Goal: Task Accomplishment & Management: Use online tool/utility

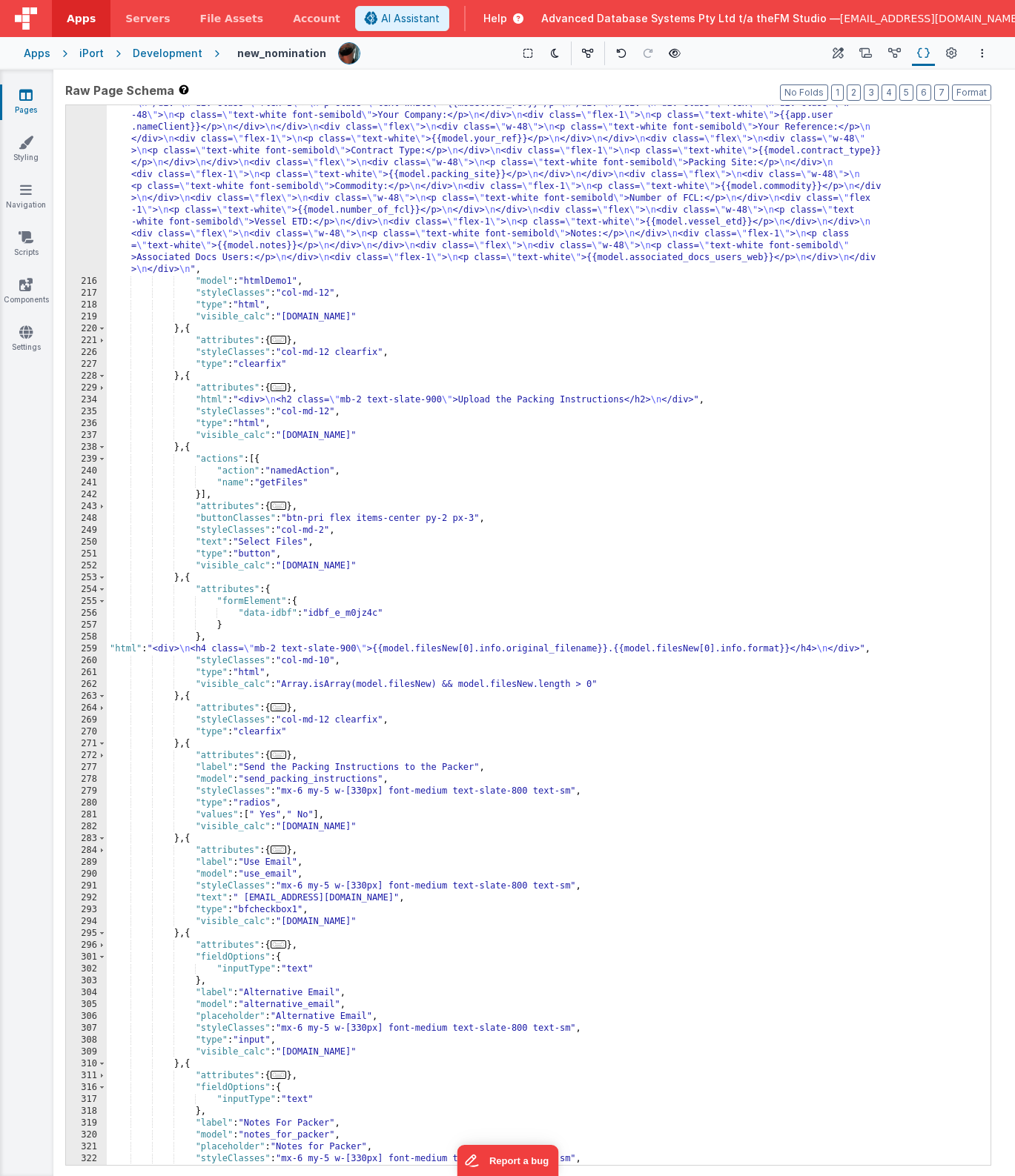
scroll to position [1870, 0]
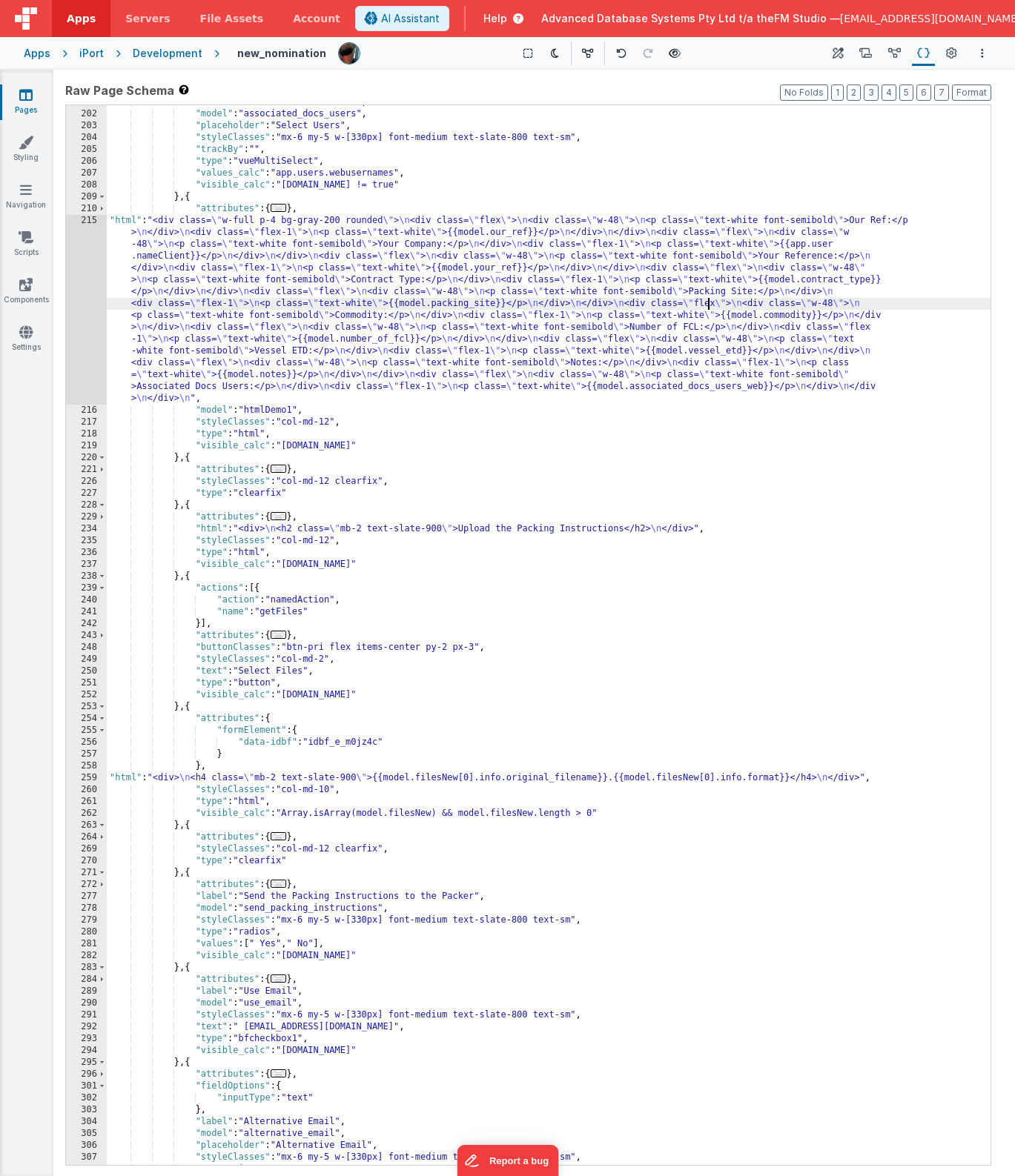
click at [706, 305] on div ""label" : "Associated Docs Users" , "model" : "associated_docs_users" , "placeh…" at bounding box center [549, 638] width 884 height 1083
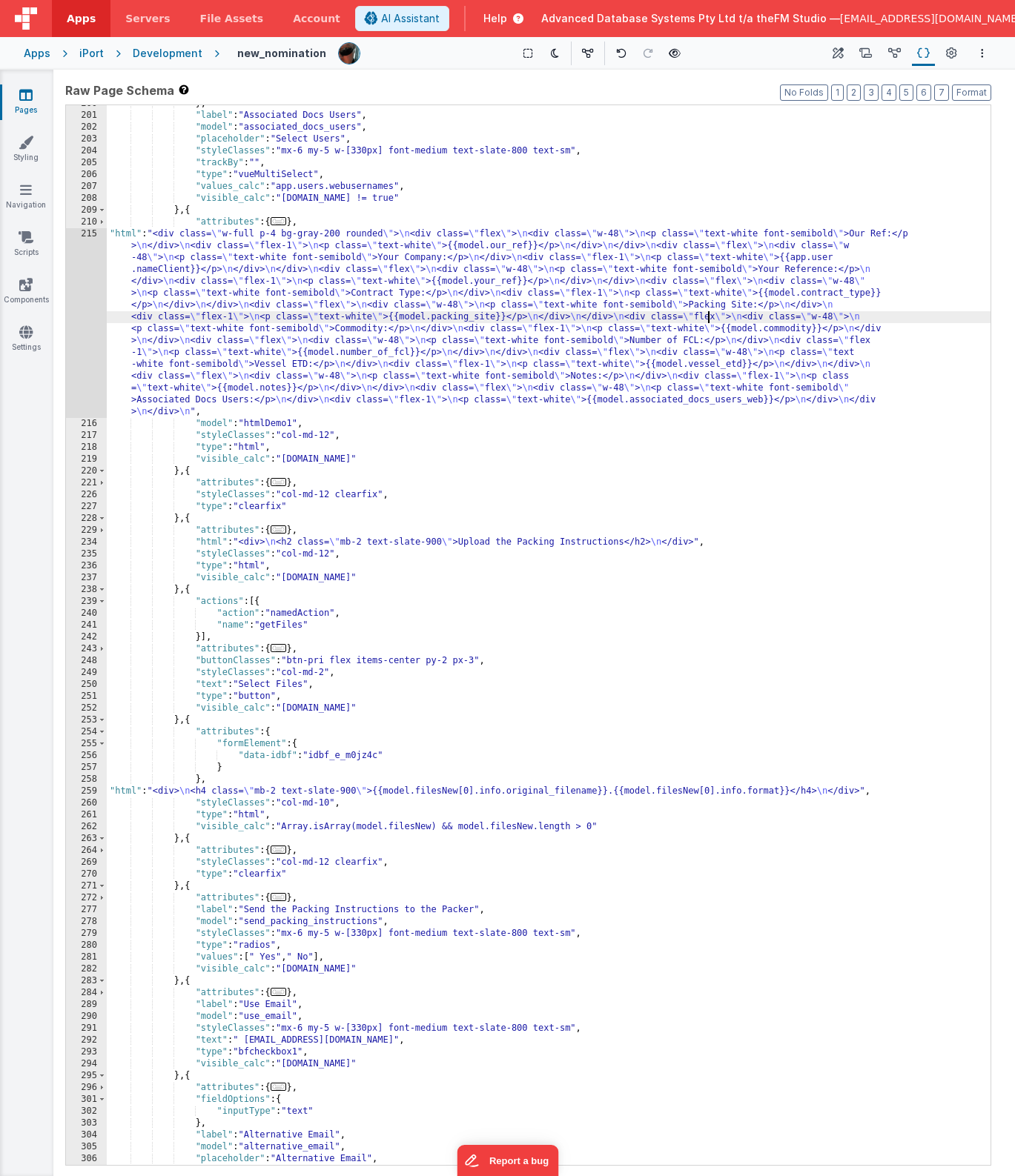
scroll to position [1463, 0]
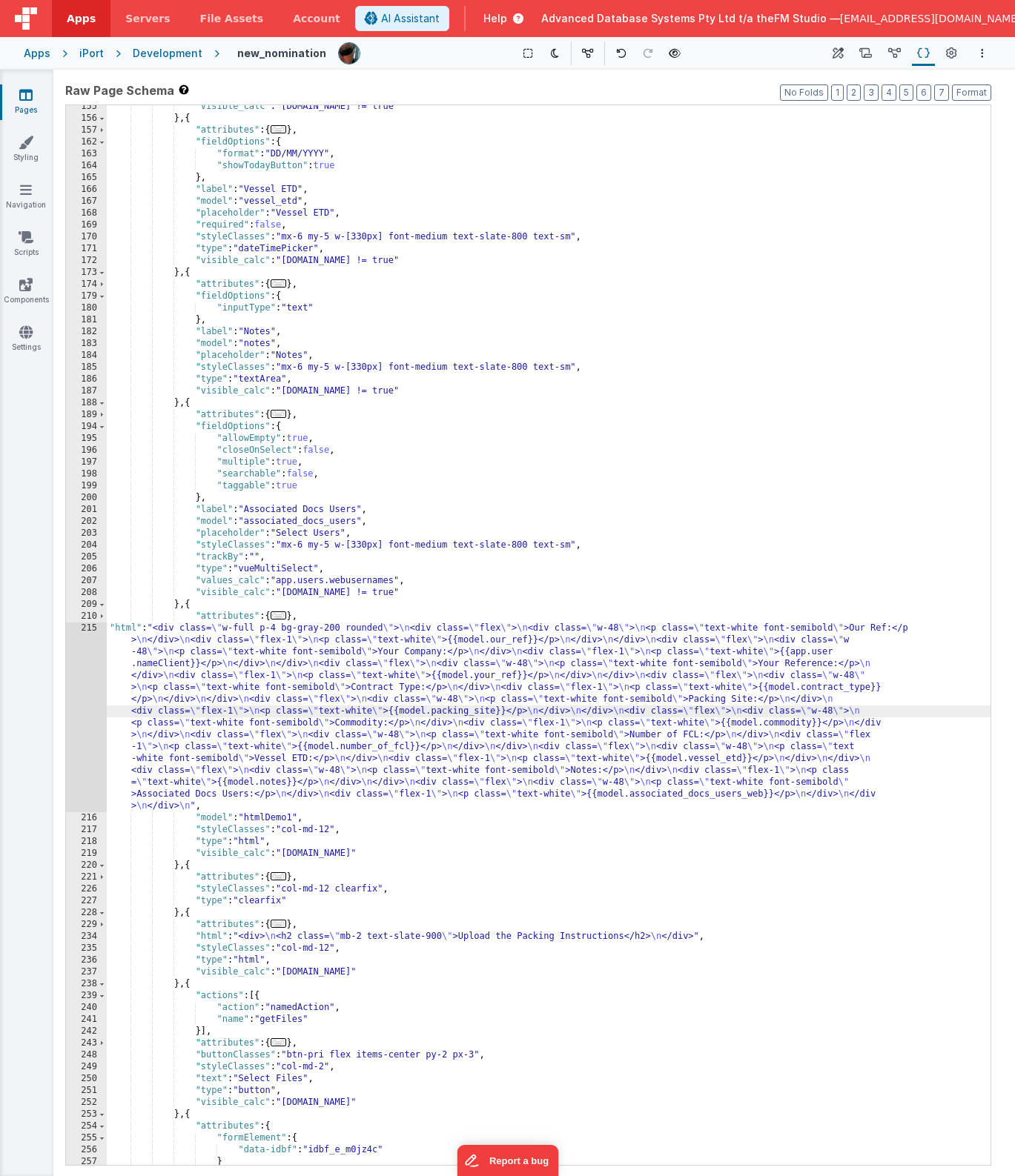
click at [706, 305] on div ""visible_calc" : "[DOMAIN_NAME] != true" } , { "attributes" : { ... } , "fieldO…" at bounding box center [549, 642] width 884 height 1083
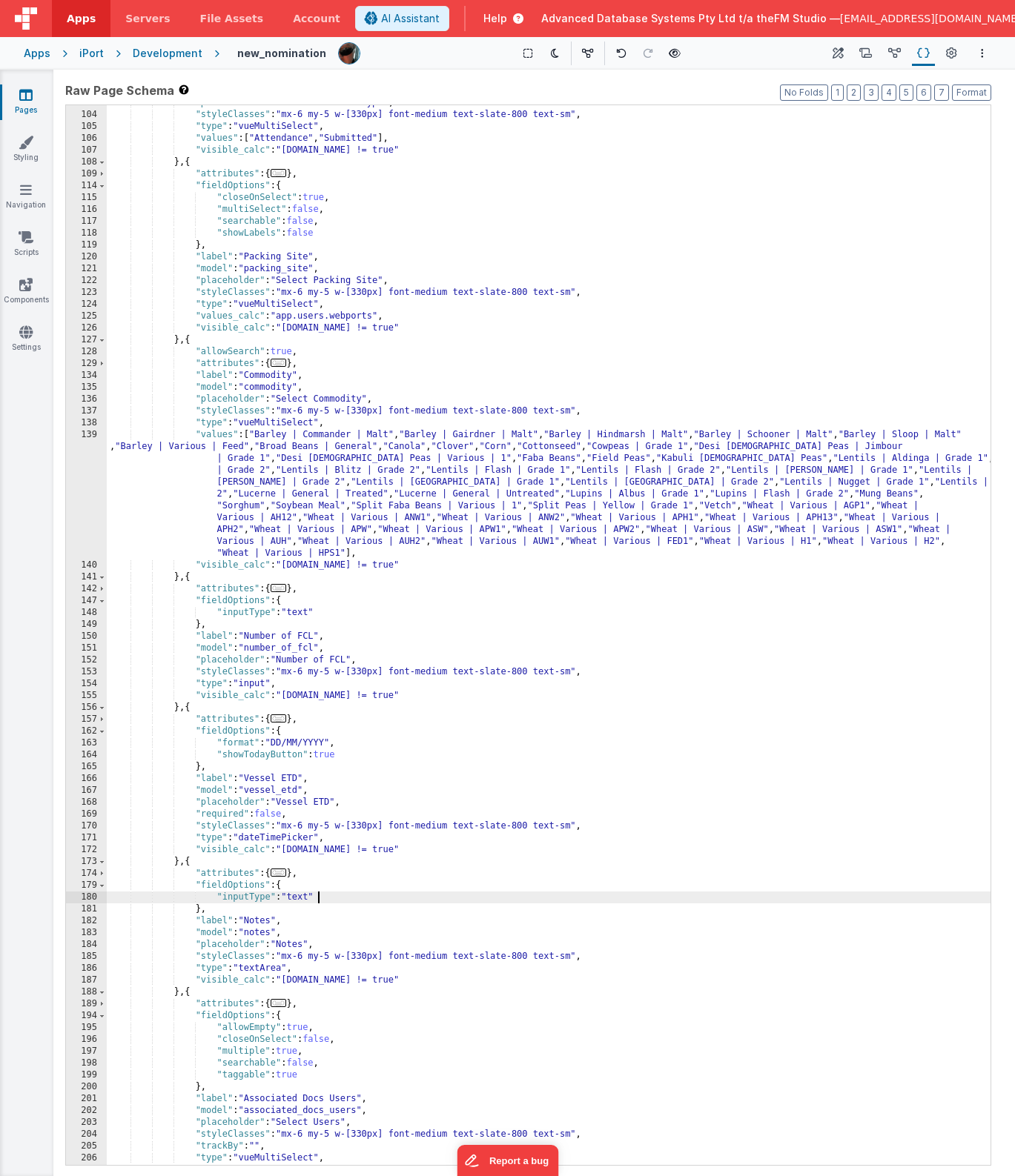
scroll to position [0, 0]
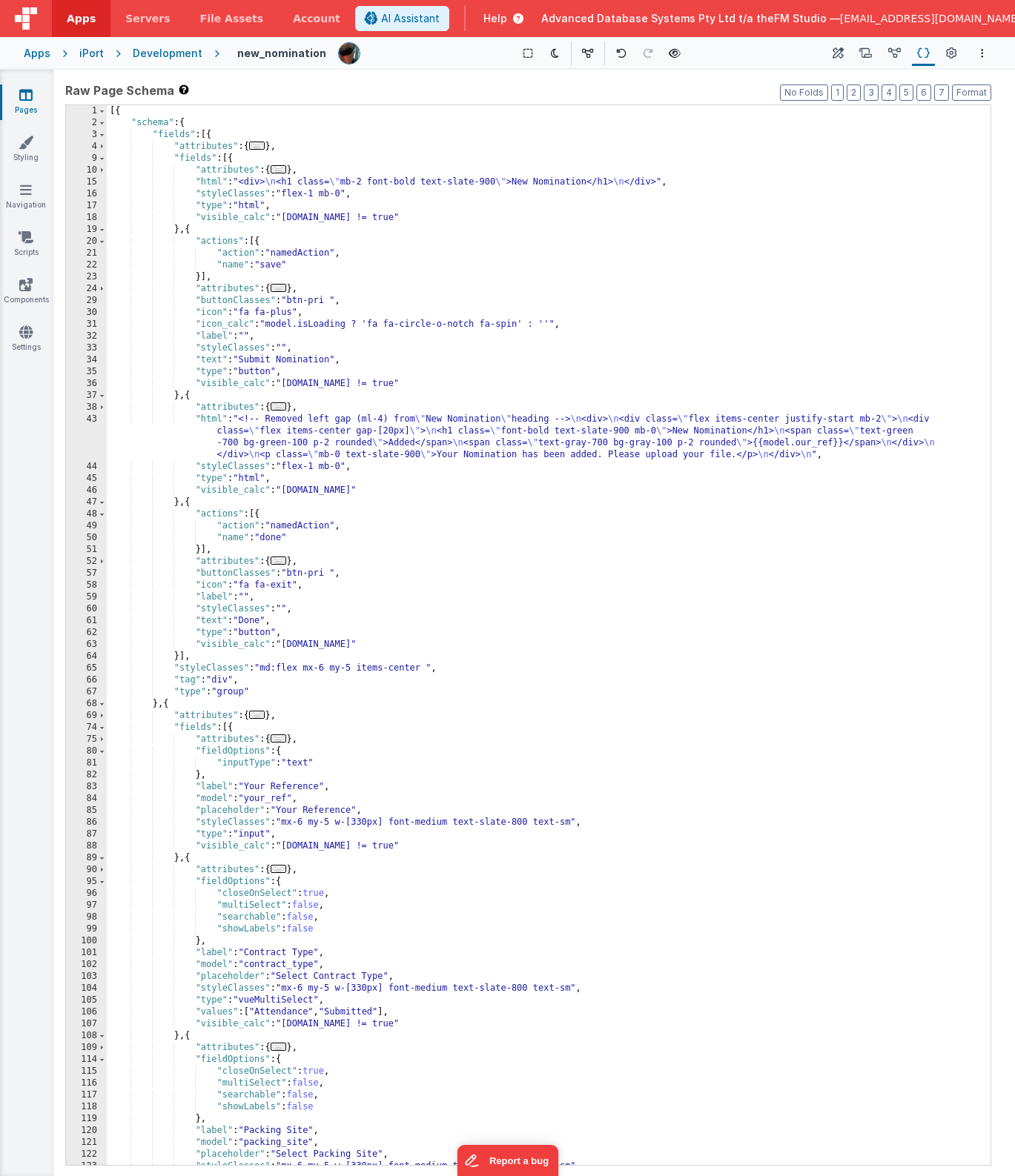
click at [627, 457] on div "[{ "schema" : { "fields" : [{ "attributes" : { ... } , "fields" : [{ "attribute…" at bounding box center [549, 647] width 884 height 1083
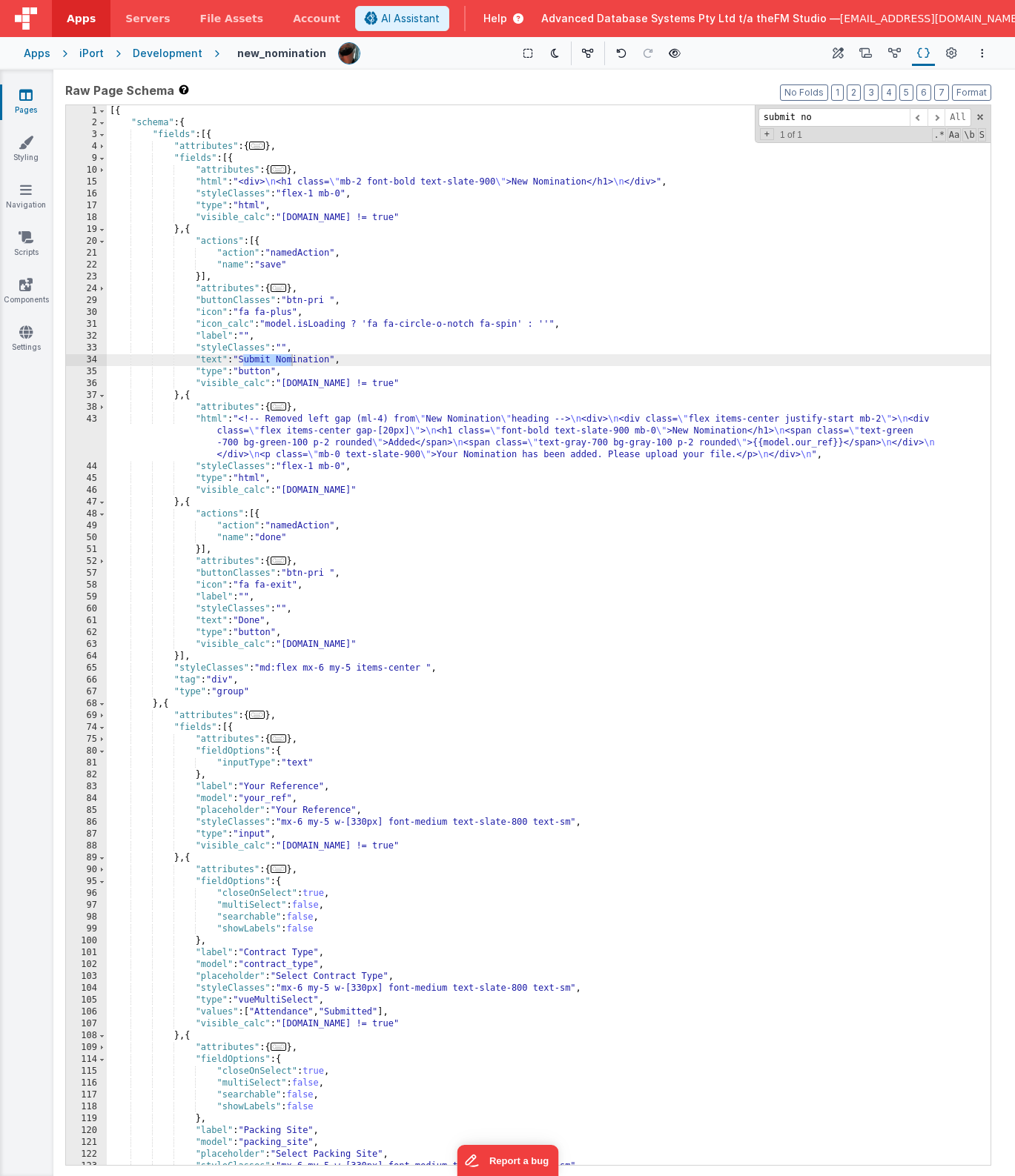
type input "submit nom"
click at [865, 55] on icon at bounding box center [865, 54] width 12 height 16
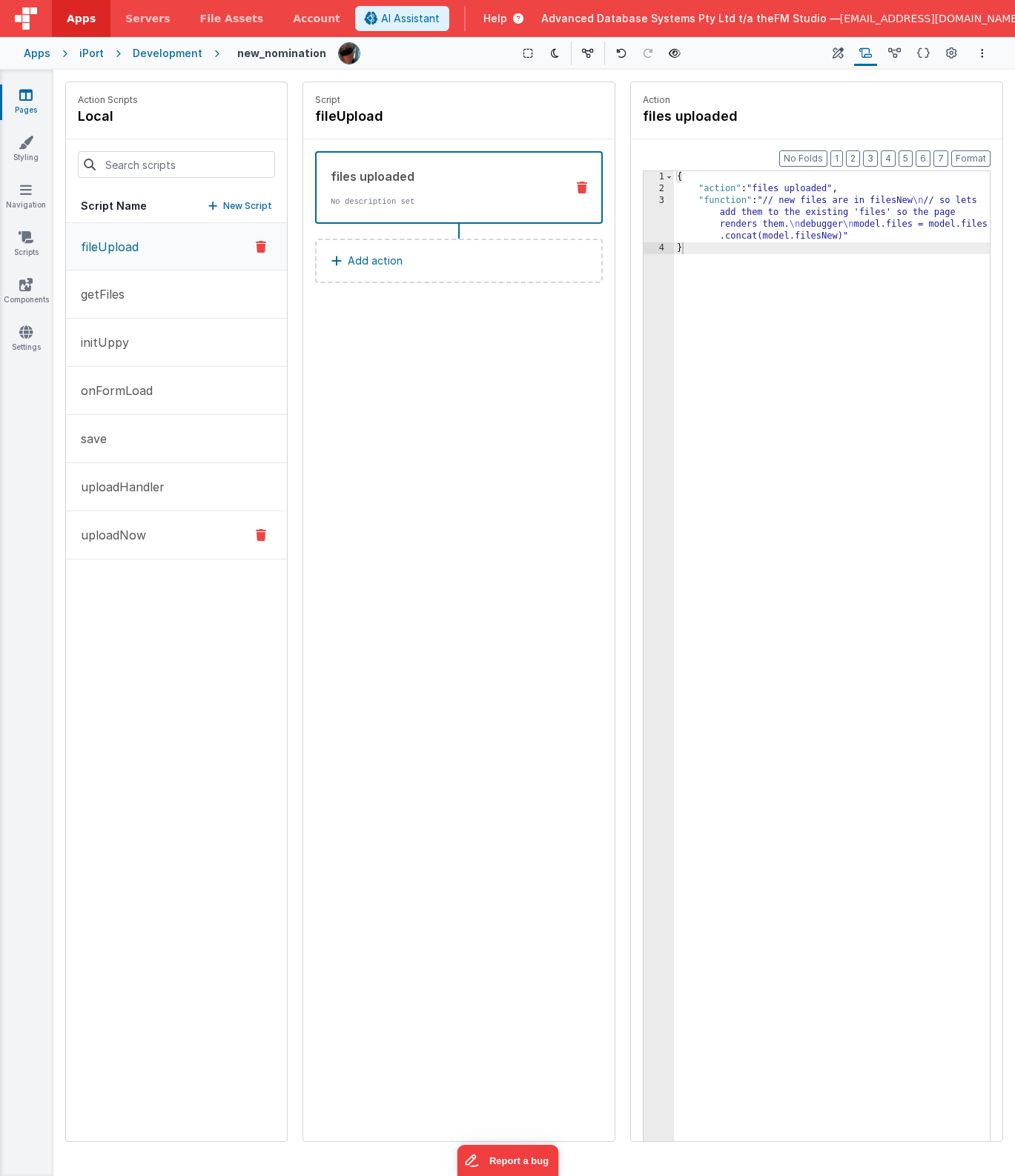
click at [147, 543] on button "uploadNow" at bounding box center [176, 535] width 221 height 48
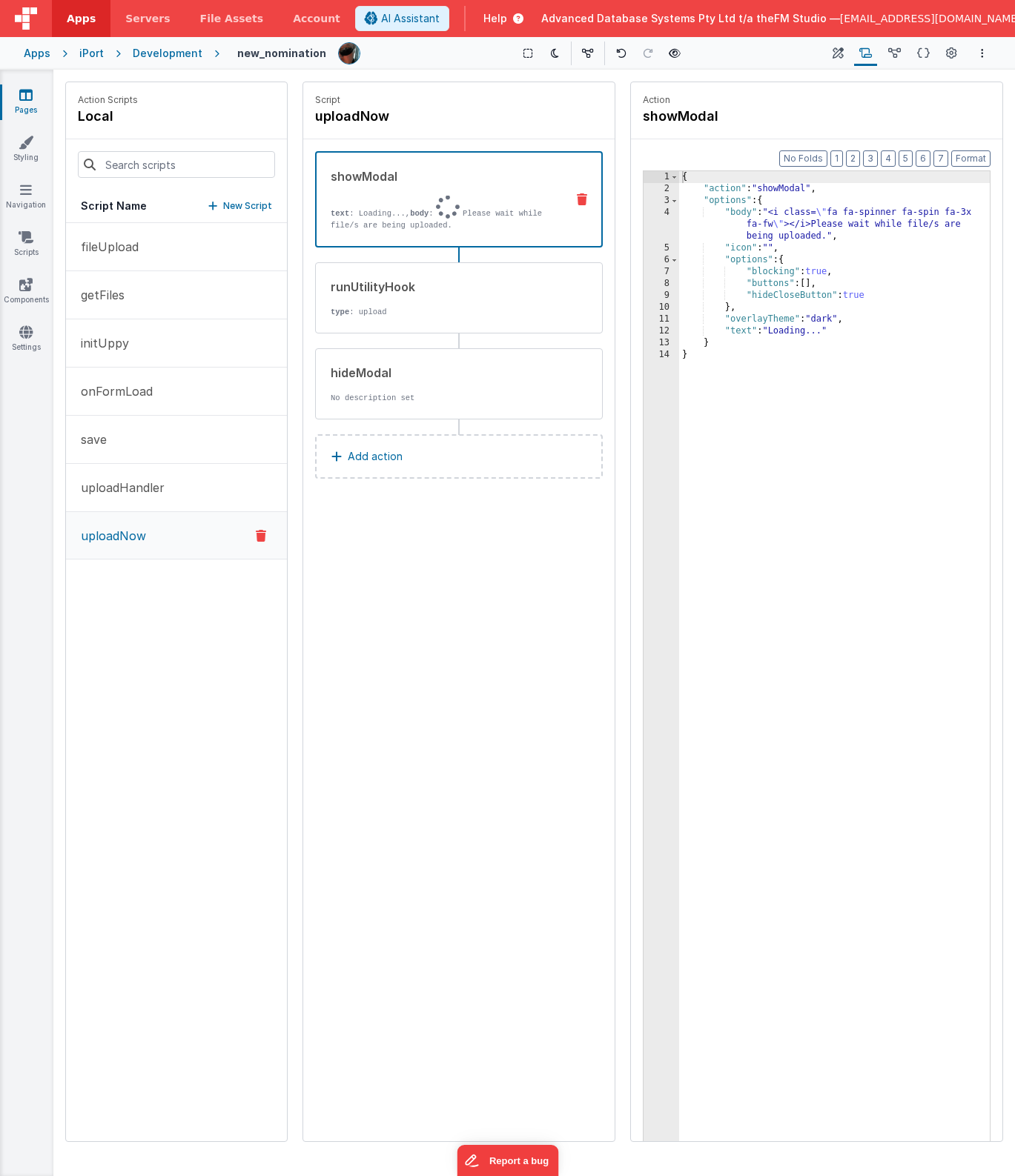
click at [907, 222] on div "{ "action" : "showModal" , "options" : { "body" : "<i class= \" fa fa-spinner f…" at bounding box center [834, 691] width 310 height 1040
click at [920, 57] on icon at bounding box center [923, 54] width 12 height 16
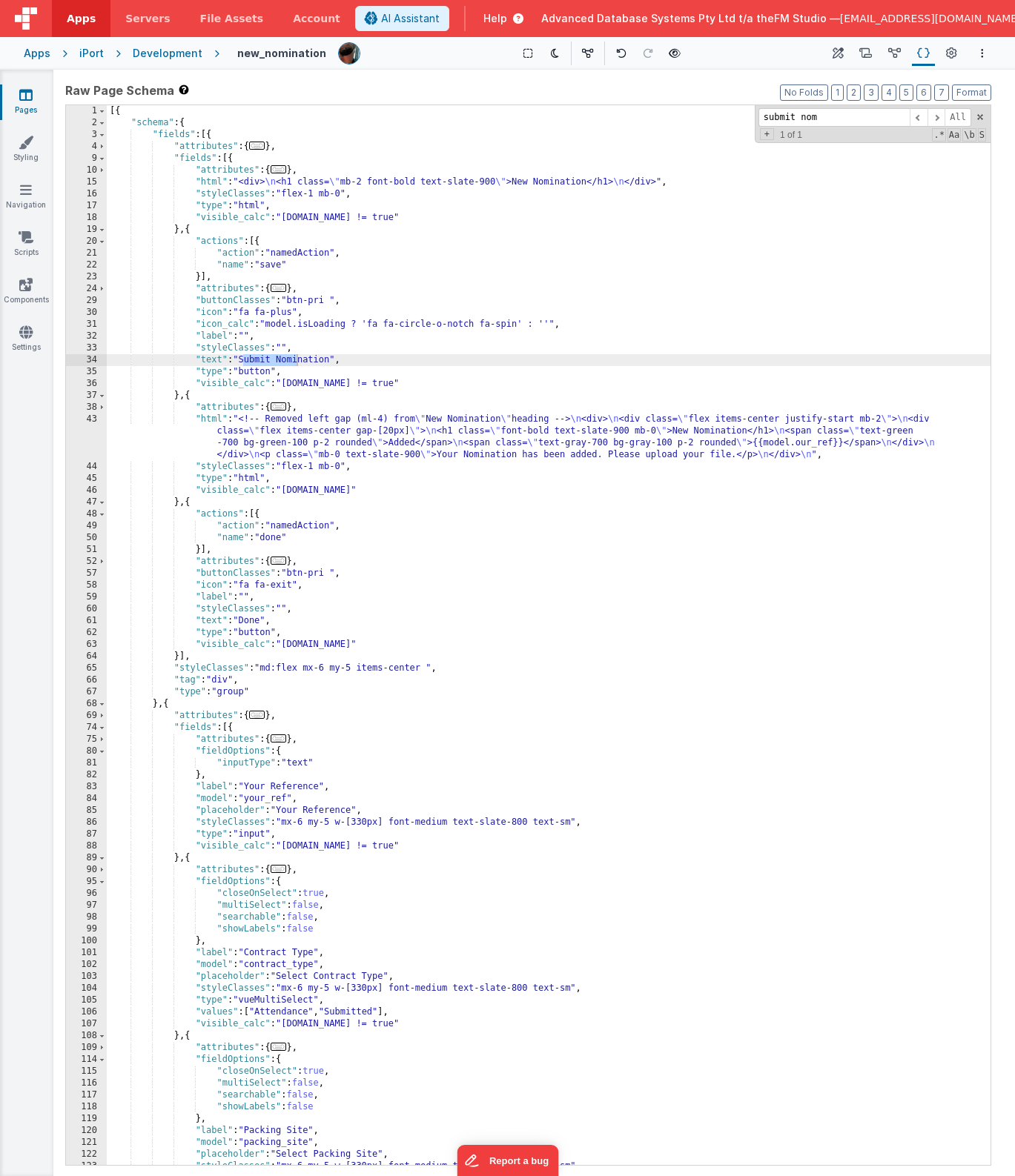
click at [546, 438] on div "[{ "schema" : { "fields" : [{ "attributes" : { ... } , "fields" : [{ "attribute…" at bounding box center [549, 647] width 884 height 1083
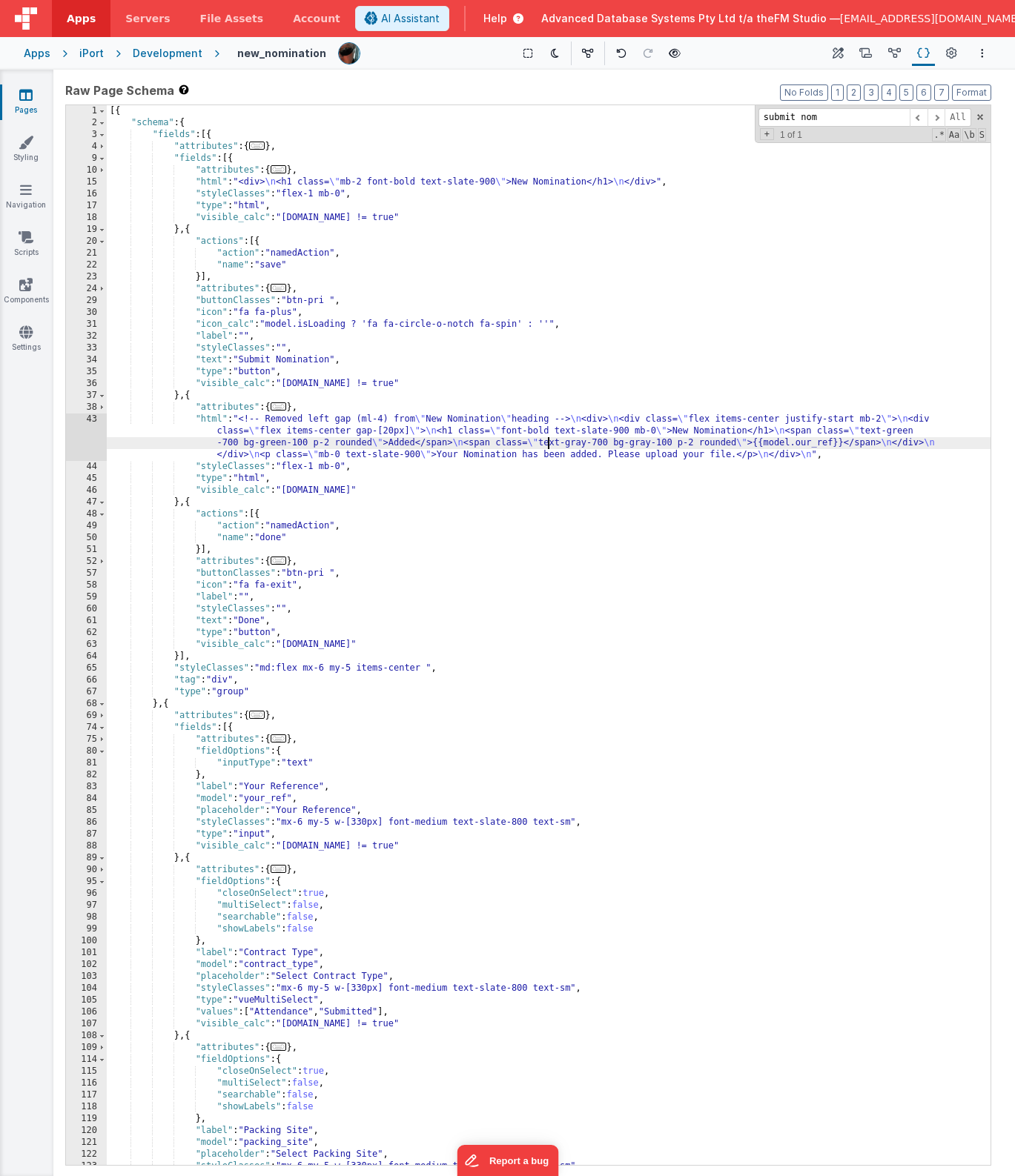
click at [83, 432] on div "43" at bounding box center [87, 437] width 41 height 48
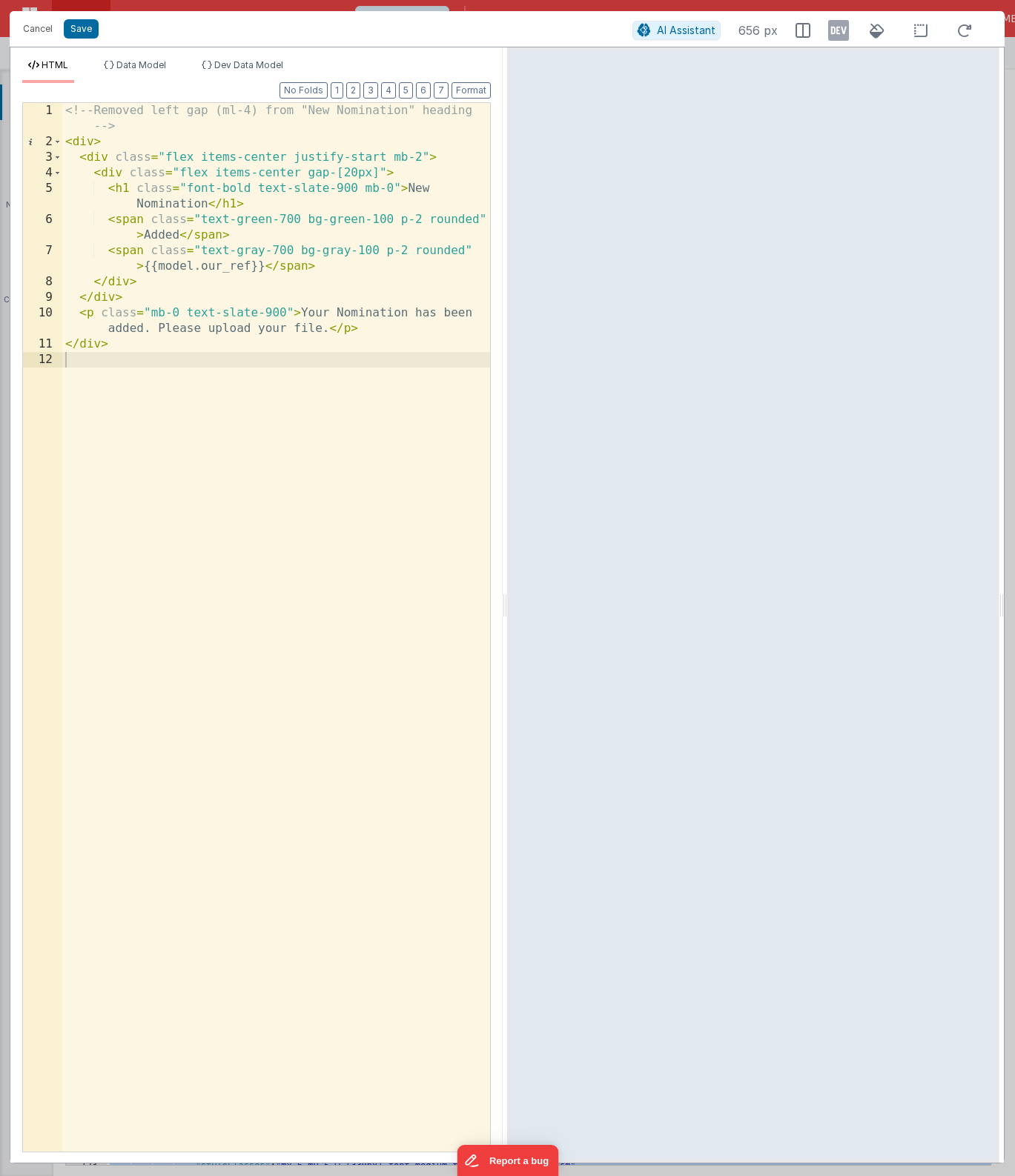
click at [193, 348] on div "<!-- Removed left gap (ml-4) from "New Nomination" heading --> < div > < div cl…" at bounding box center [276, 651] width 428 height 1096
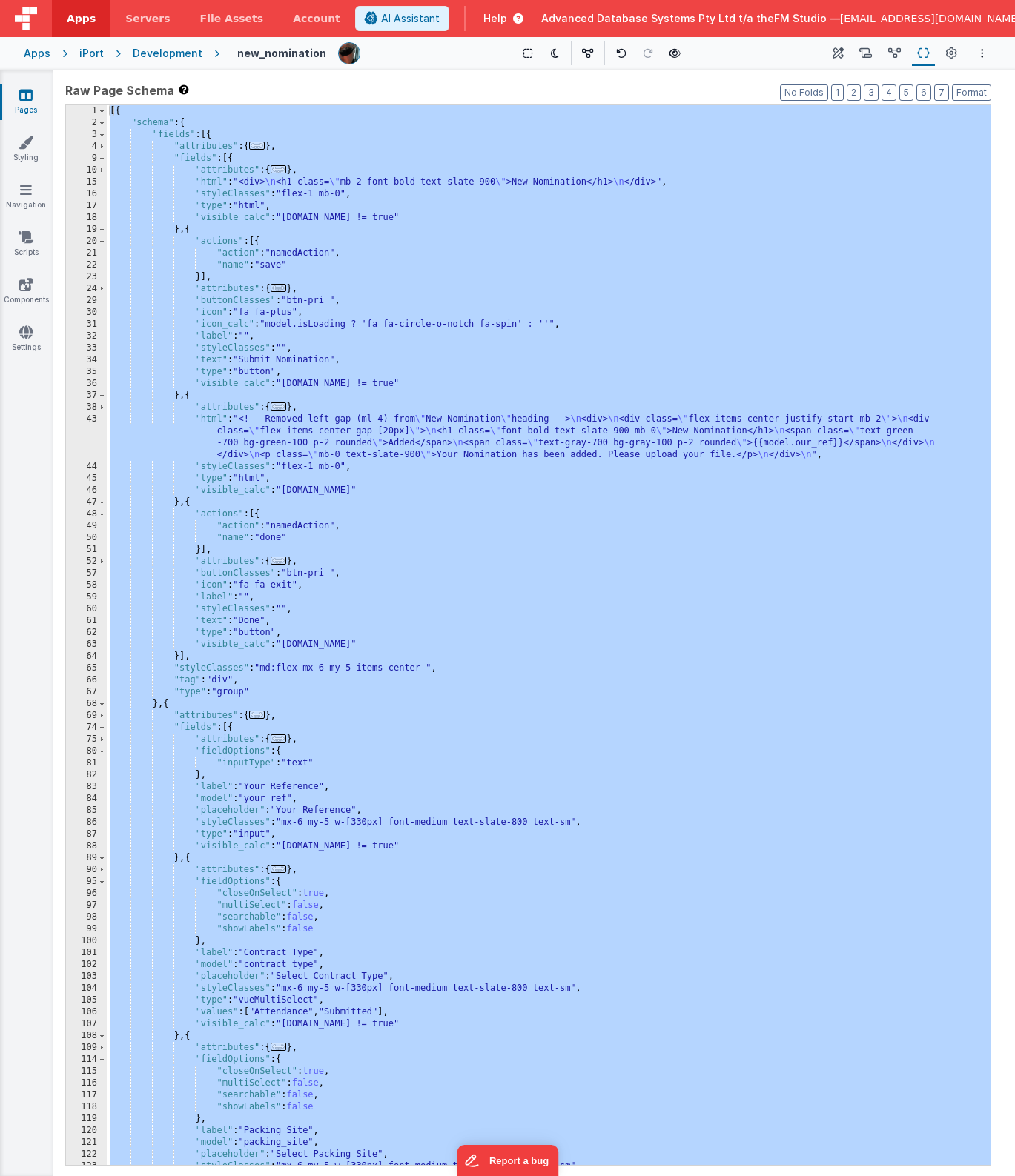
click at [421, 185] on div "[{ "schema" : { "fields" : [{ "attributes" : { ... } , "fields" : [{ "attribute…" at bounding box center [549, 647] width 884 height 1083
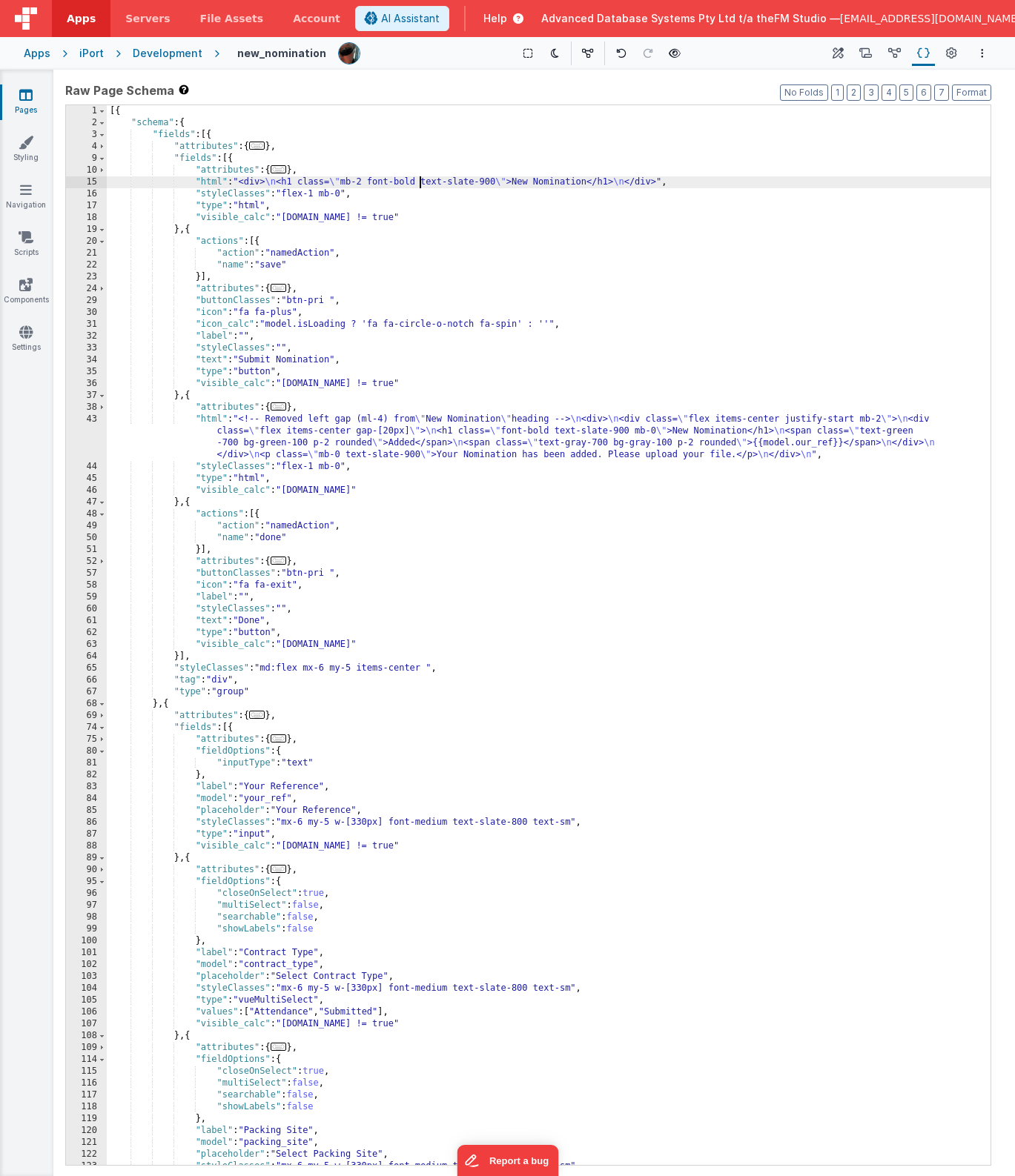
click at [73, 182] on div "15" at bounding box center [87, 182] width 41 height 12
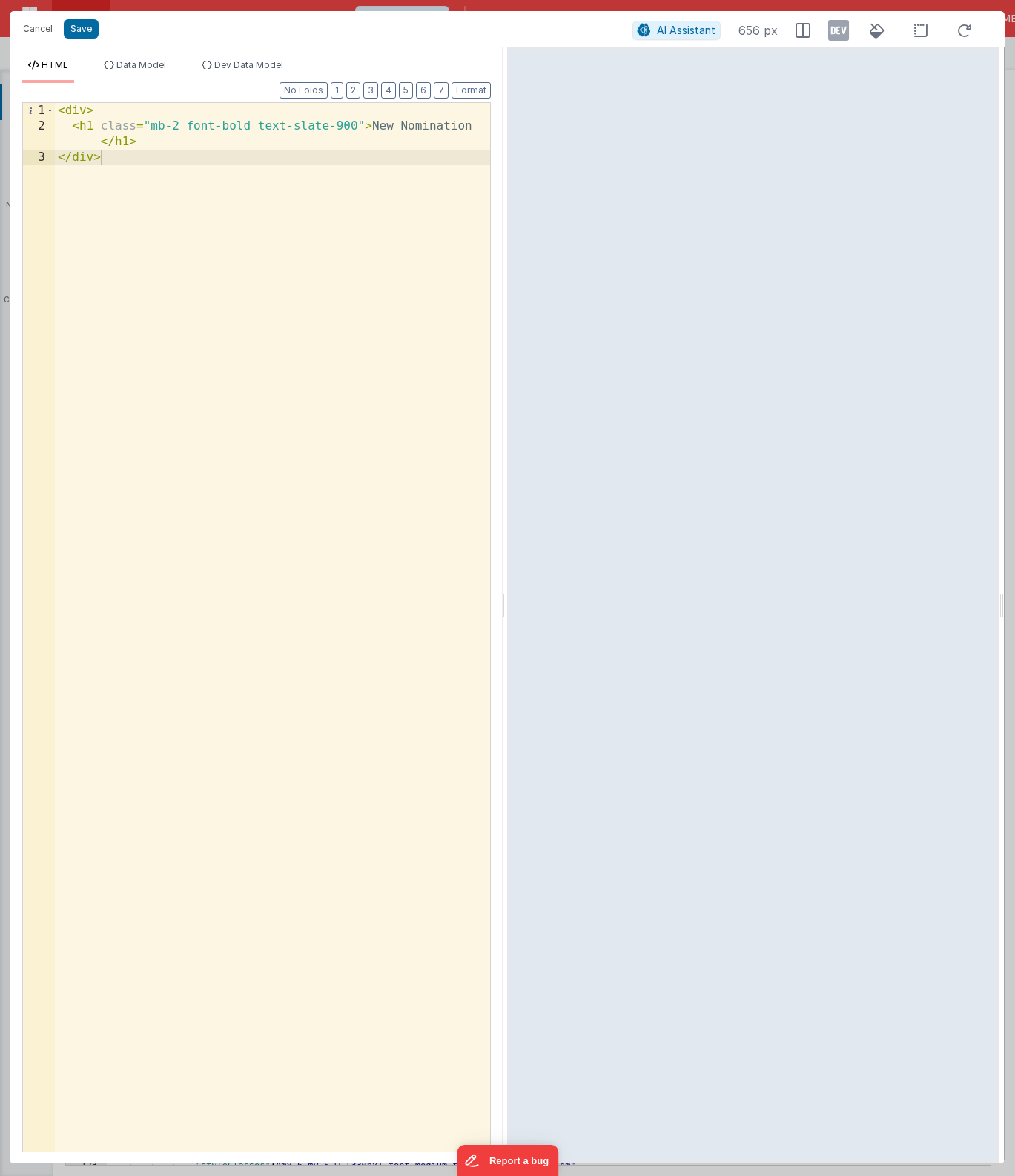
click at [247, 230] on div "< div > < h1 class = "mb-2 font-bold text-slate-900" > New Nomination </ h1 > <…" at bounding box center [272, 643] width 435 height 1080
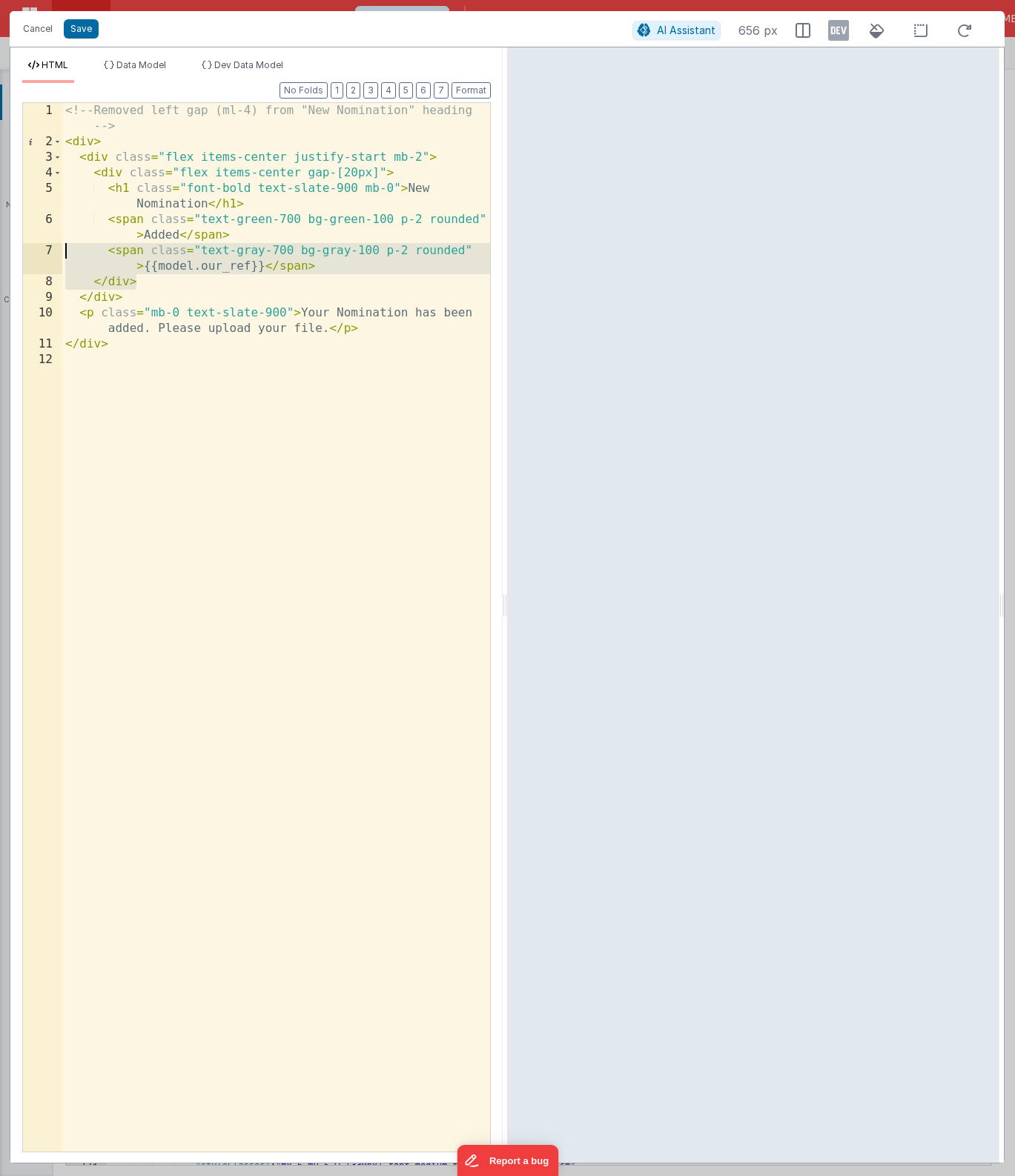
drag, startPoint x: 147, startPoint y: 279, endPoint x: 67, endPoint y: 254, distance: 83.8
click at [67, 254] on div "<!-- Removed left gap (ml-4) from "New Nomination" heading --> < div > < div cl…" at bounding box center [276, 651] width 428 height 1096
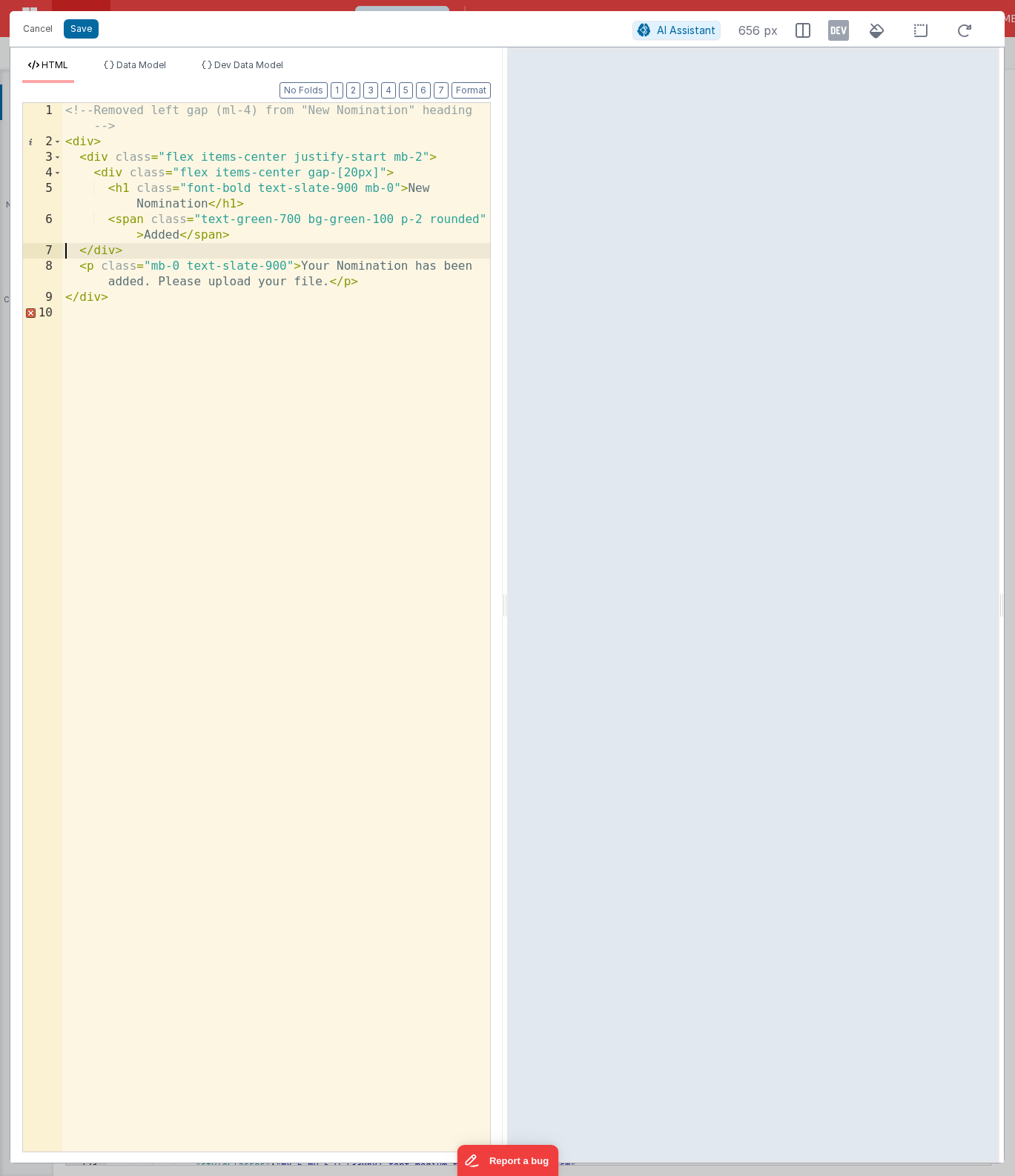
click at [149, 235] on div "<!-- Removed left gap (ml-4) from "New Nomination" heading --> < div > < div cl…" at bounding box center [276, 651] width 428 height 1096
drag, startPoint x: 235, startPoint y: 221, endPoint x: 269, endPoint y: 220, distance: 34.0
click at [269, 220] on div "<!-- Removed left gap (ml-4) from "New Nomination" heading --> < div > < div cl…" at bounding box center [276, 651] width 428 height 1096
click at [302, 265] on div "<!-- Removed left gap (ml-4) from "New Nomination" heading --> < div > < div cl…" at bounding box center [276, 651] width 428 height 1096
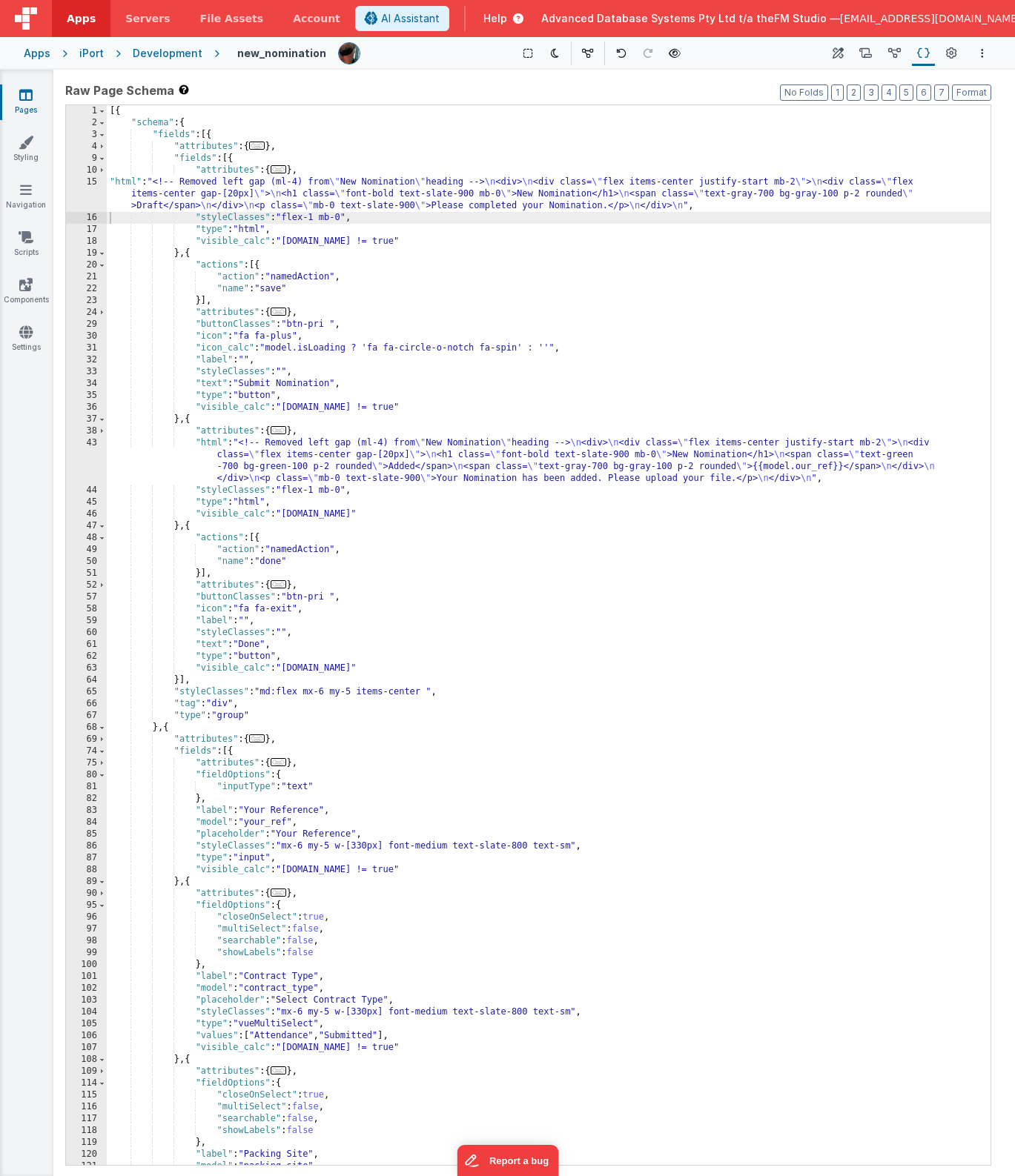
click at [444, 537] on div "[{ "schema" : { "fields" : [{ "attributes" : { ... } , "fields" : [{ "attribute…" at bounding box center [549, 647] width 884 height 1083
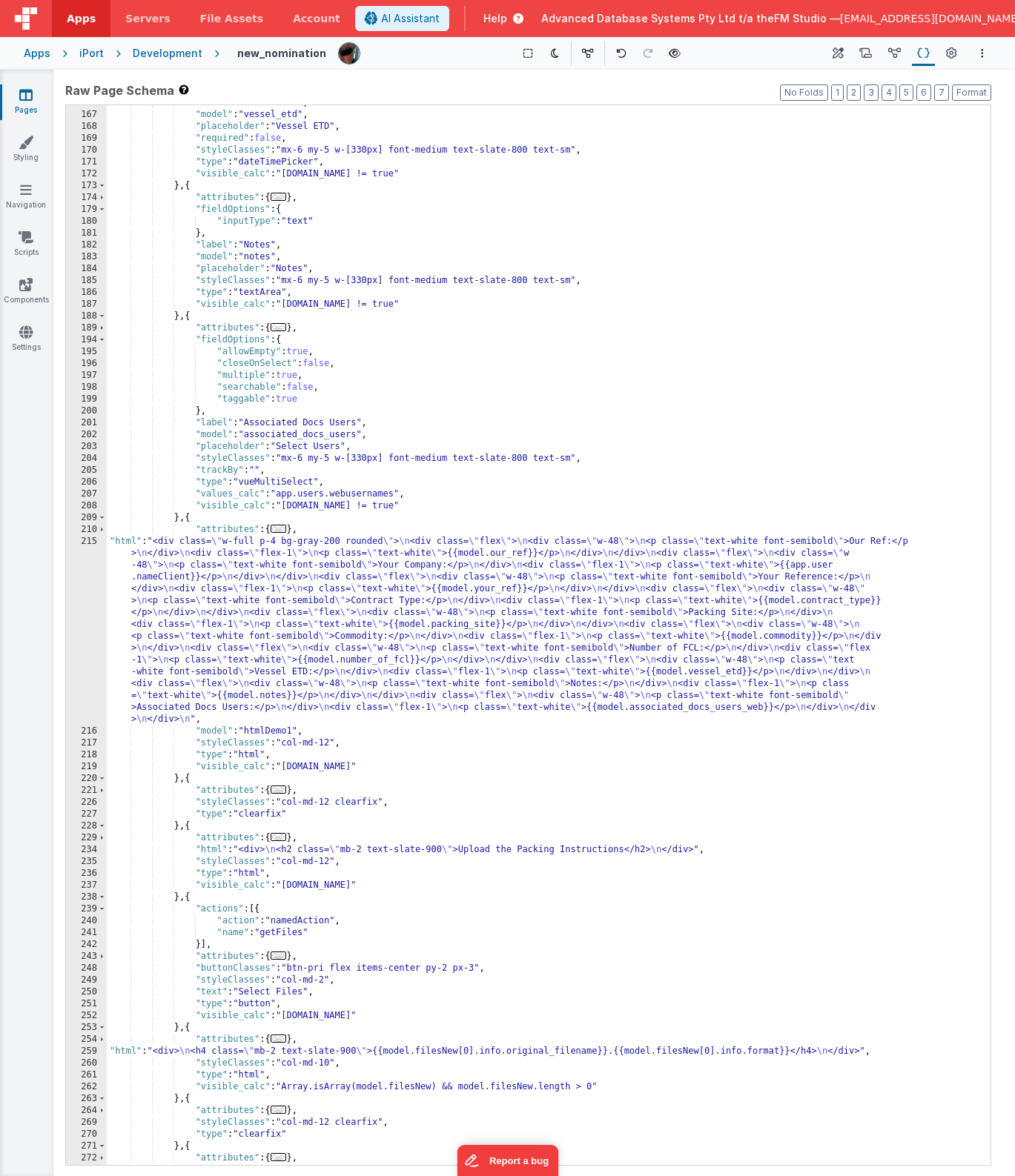
scroll to position [1891, 0]
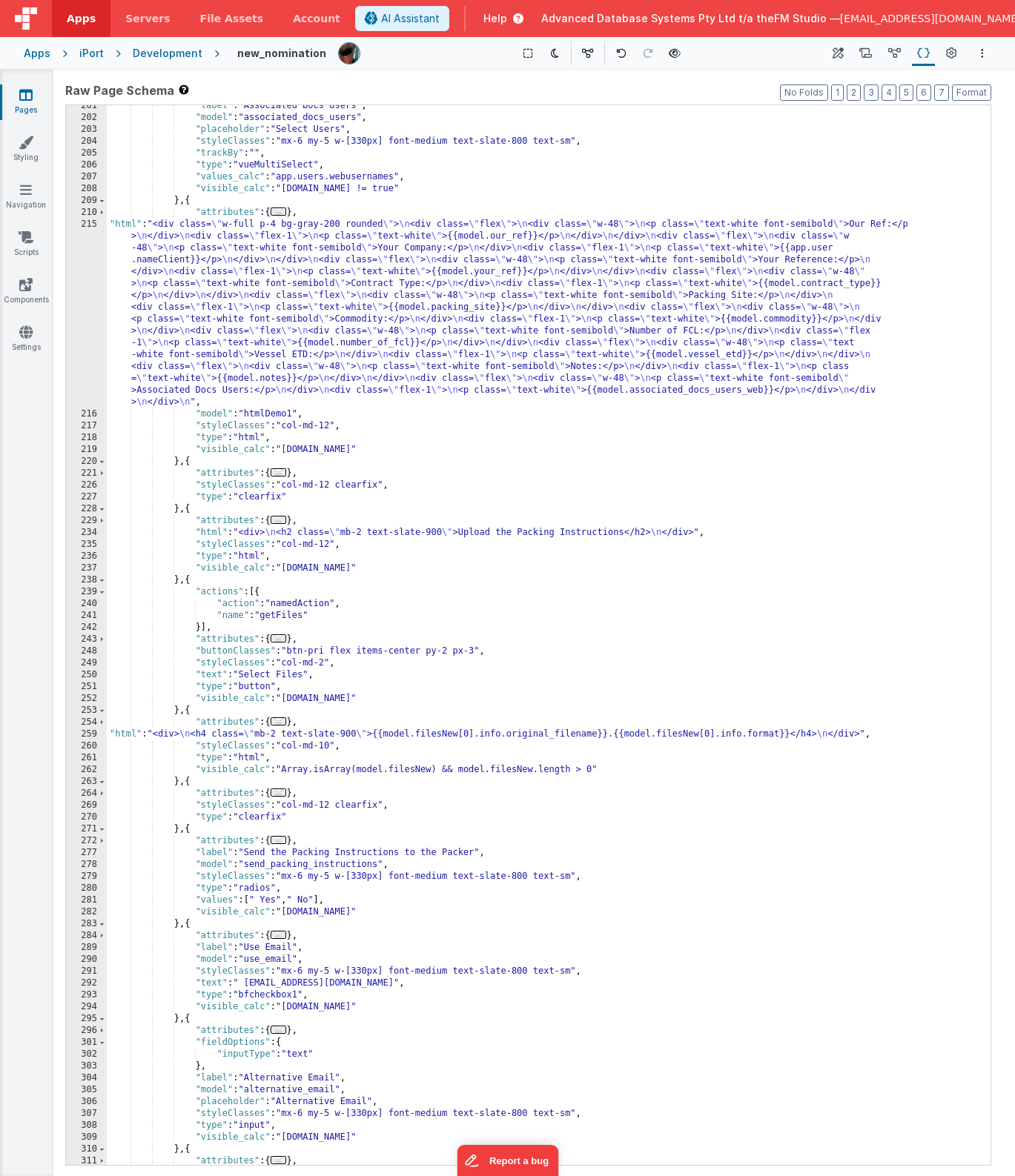
click at [447, 676] on div ""label" : "Associated Docs Users" , "model" : "associated_docs_users" , "placeh…" at bounding box center [549, 641] width 884 height 1083
click at [450, 779] on div ""label" : "Associated Docs Users" , "model" : "associated_docs_users" , "placeh…" at bounding box center [549, 641] width 884 height 1083
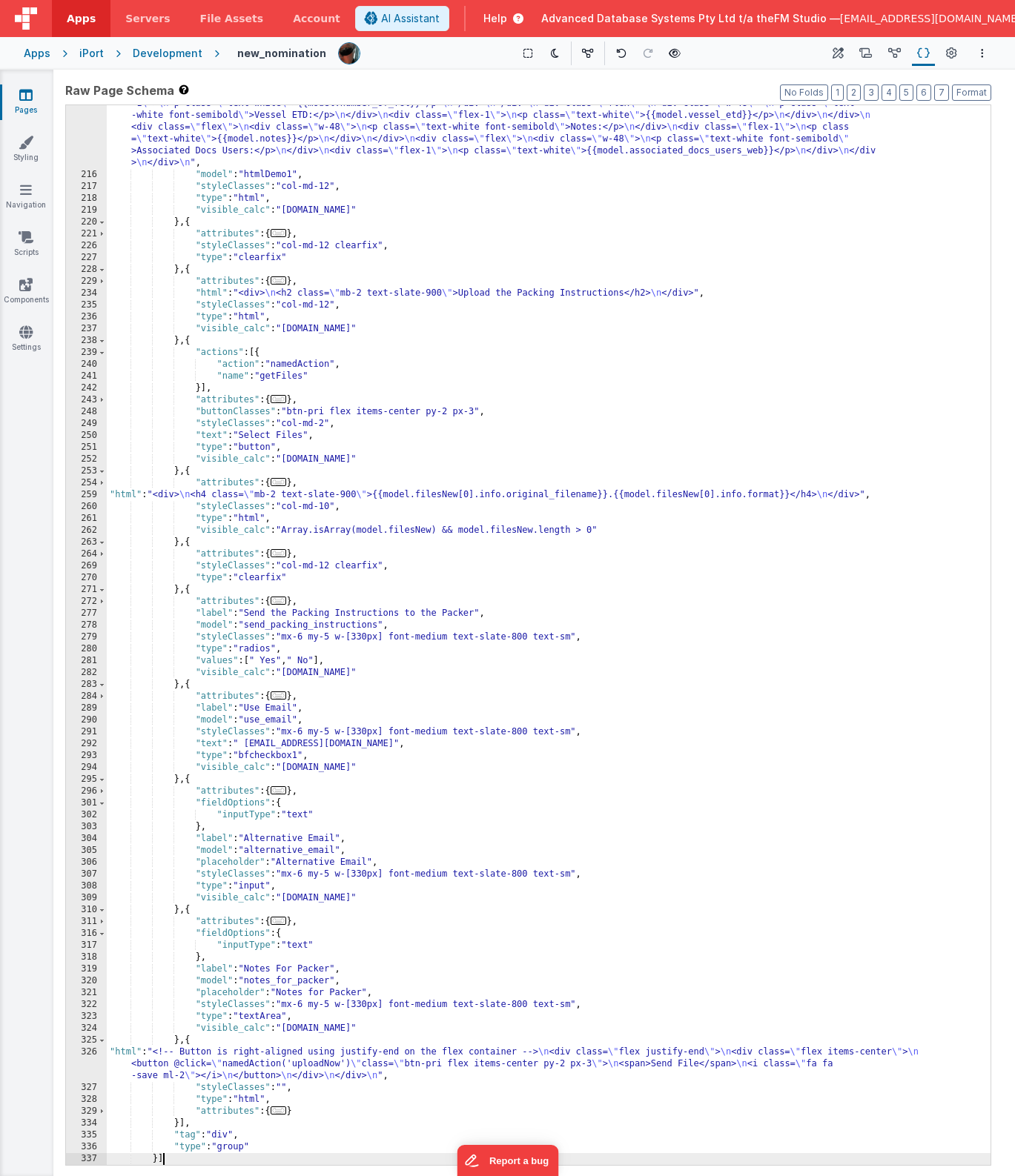
scroll to position [2154, 0]
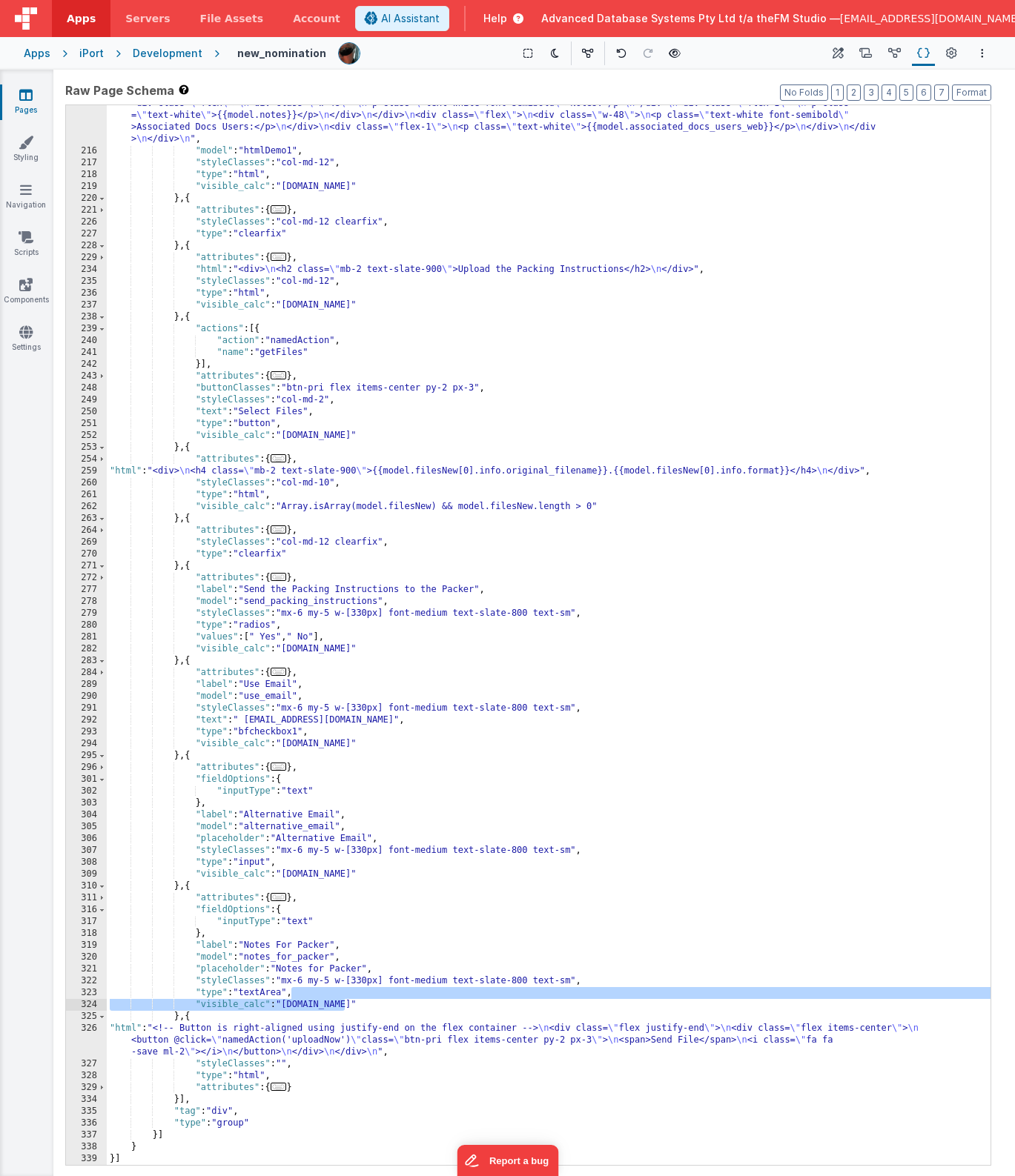
drag, startPoint x: 291, startPoint y: 995, endPoint x: 355, endPoint y: 1002, distance: 64.4
click at [355, 1002] on div ""html" : "<div class= \" w-full p-4 bg-gray-200 rounded \" > \n <div class= \" …" at bounding box center [549, 586] width 884 height 1262
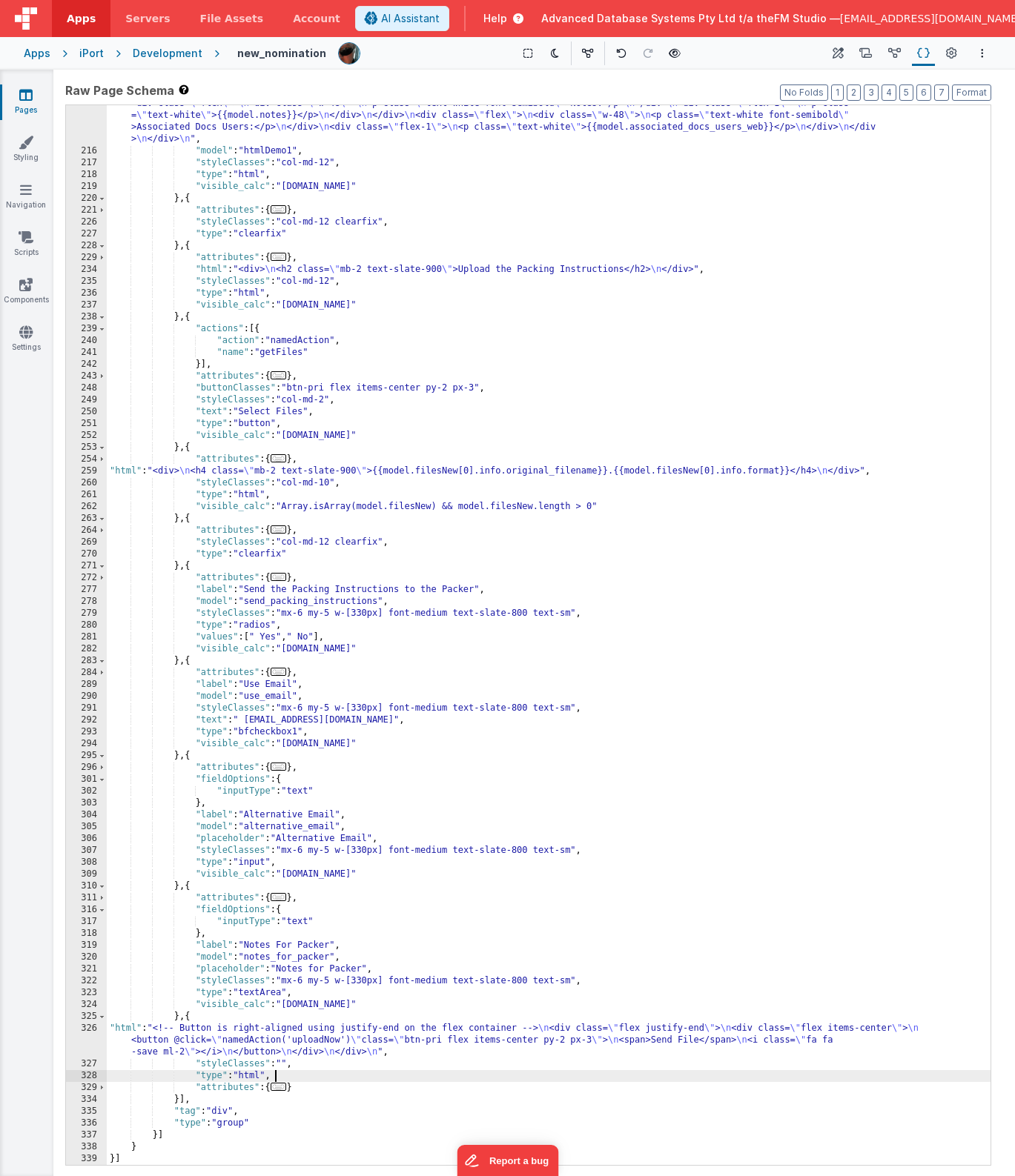
click at [286, 1075] on div ""html" : "<div class= \" w-full p-4 bg-gray-200 rounded \" > \n <div class= \" …" at bounding box center [549, 586] width 884 height 1262
click at [308, 1088] on div ""html" : "<div class= \" w-full p-4 bg-gray-200 rounded \" > \n <div class= \" …" at bounding box center [549, 586] width 884 height 1262
click at [179, 1098] on div ""html" : "<div class= \" w-full p-4 bg-gray-200 rounded \" > \n <div class= \" …" at bounding box center [549, 586] width 884 height 1262
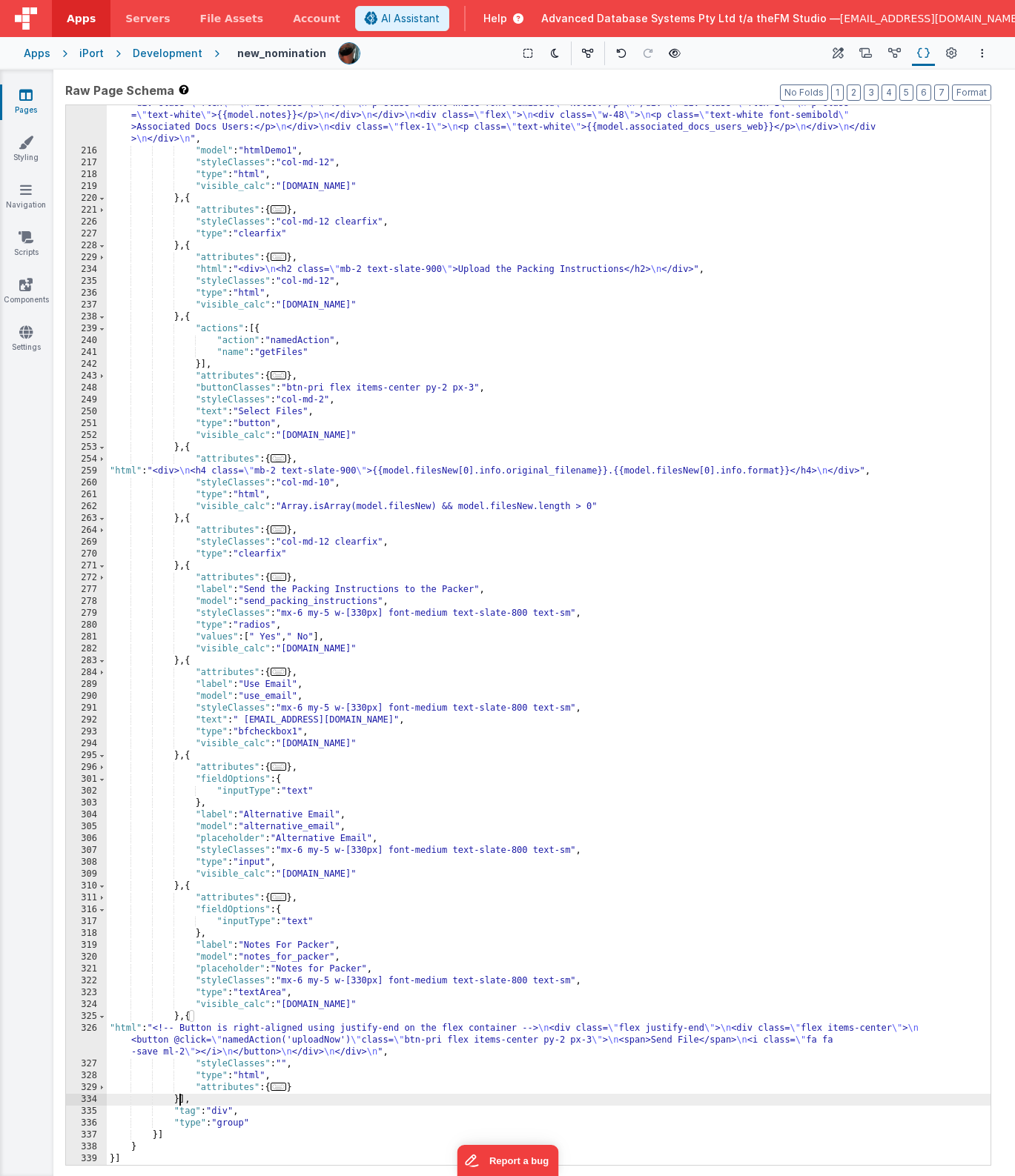
click at [303, 1064] on div ""html" : "<div class= \" w-full p-4 bg-gray-200 rounded \" > \n <div class= \" …" at bounding box center [549, 586] width 884 height 1262
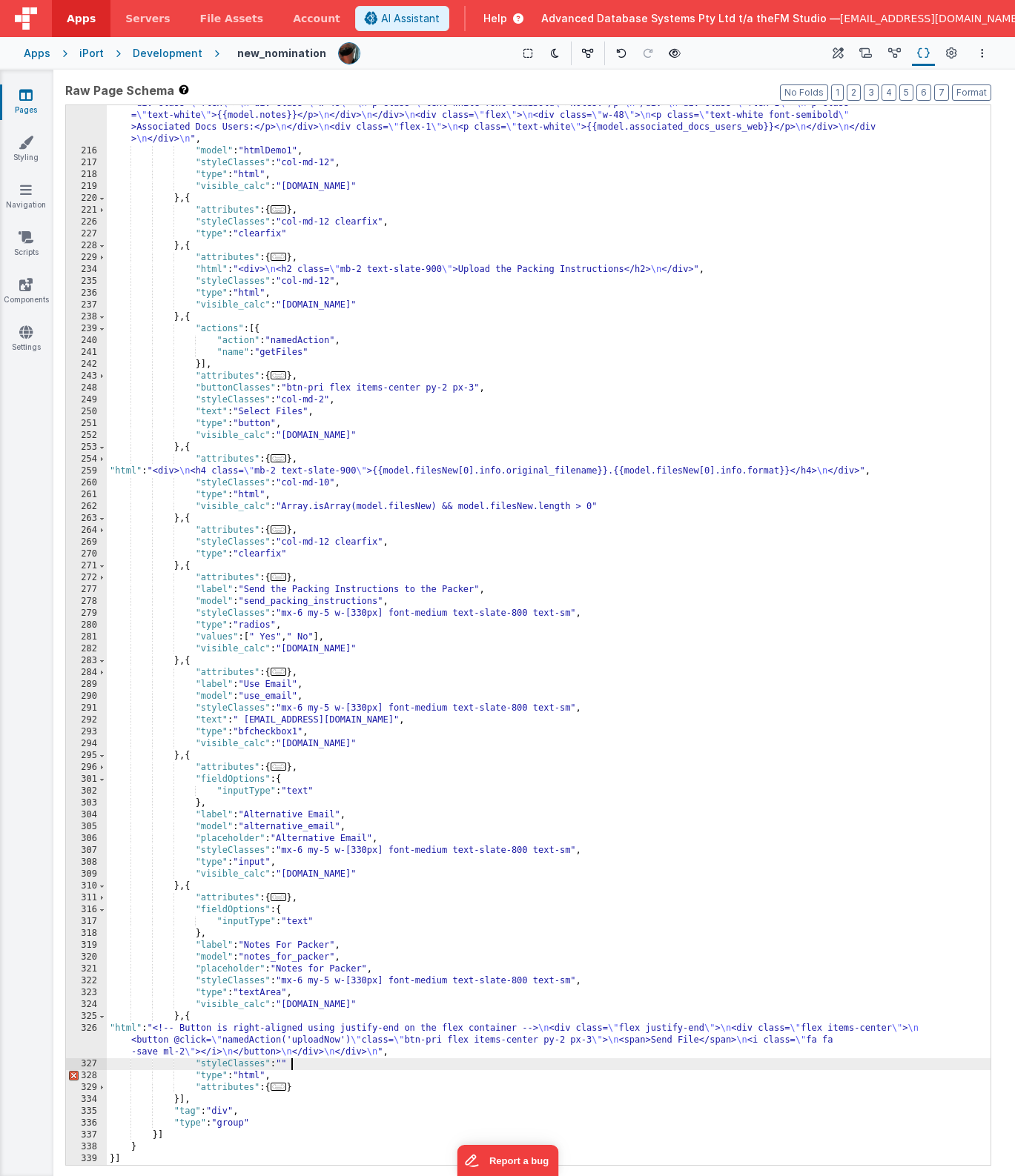
paste textarea
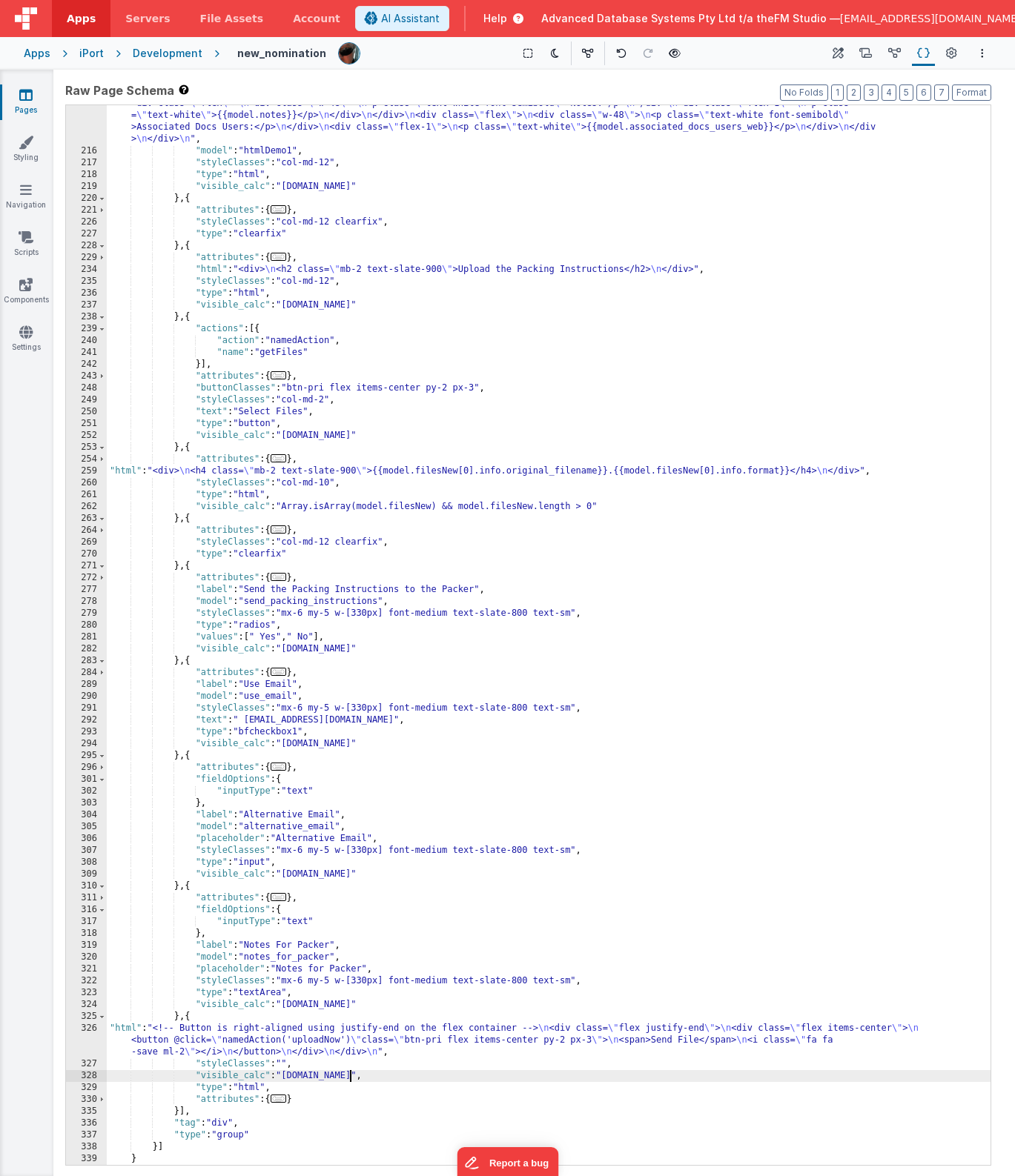
click at [587, 513] on div ""html" : "<div class= \" w-full p-4 bg-gray-200 rounded \" > \n <div class= \" …" at bounding box center [549, 586] width 884 height 1262
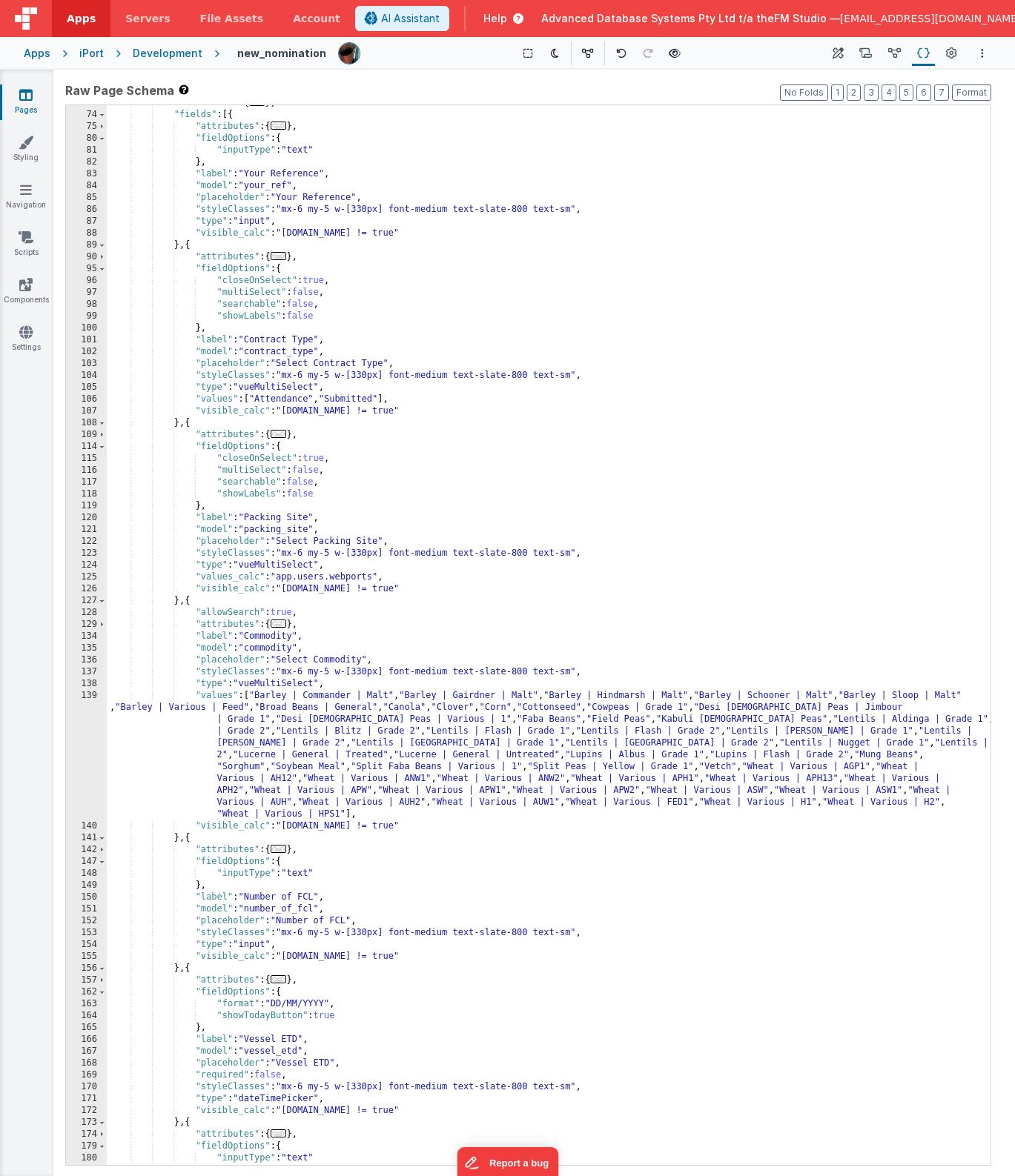
scroll to position [637, 0]
click at [623, 342] on div ""attributes" : { ... } , "fields" : [{ "attributes" : { ... } , "fieldOptions" …" at bounding box center [549, 639] width 884 height 1083
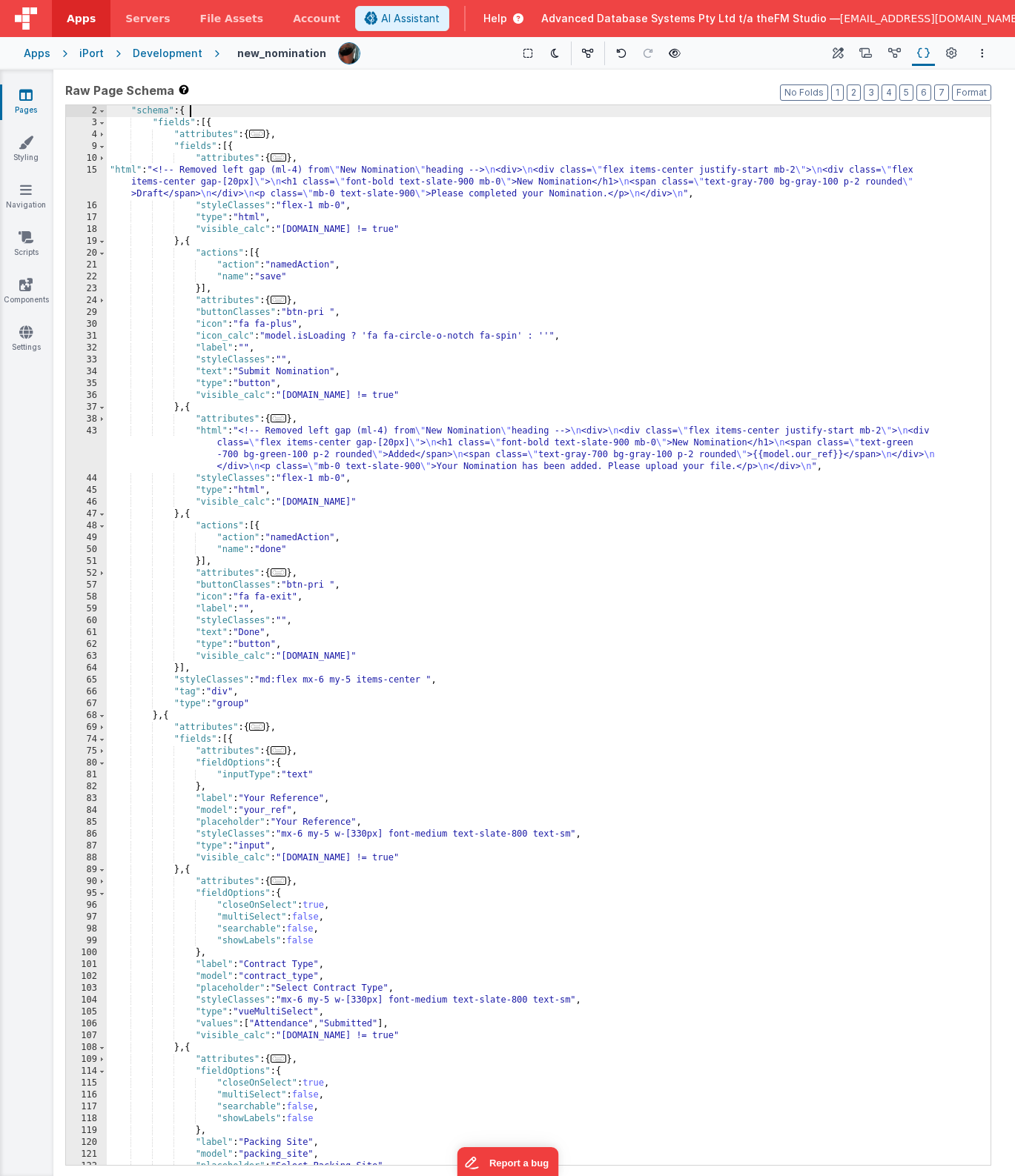
scroll to position [0, 0]
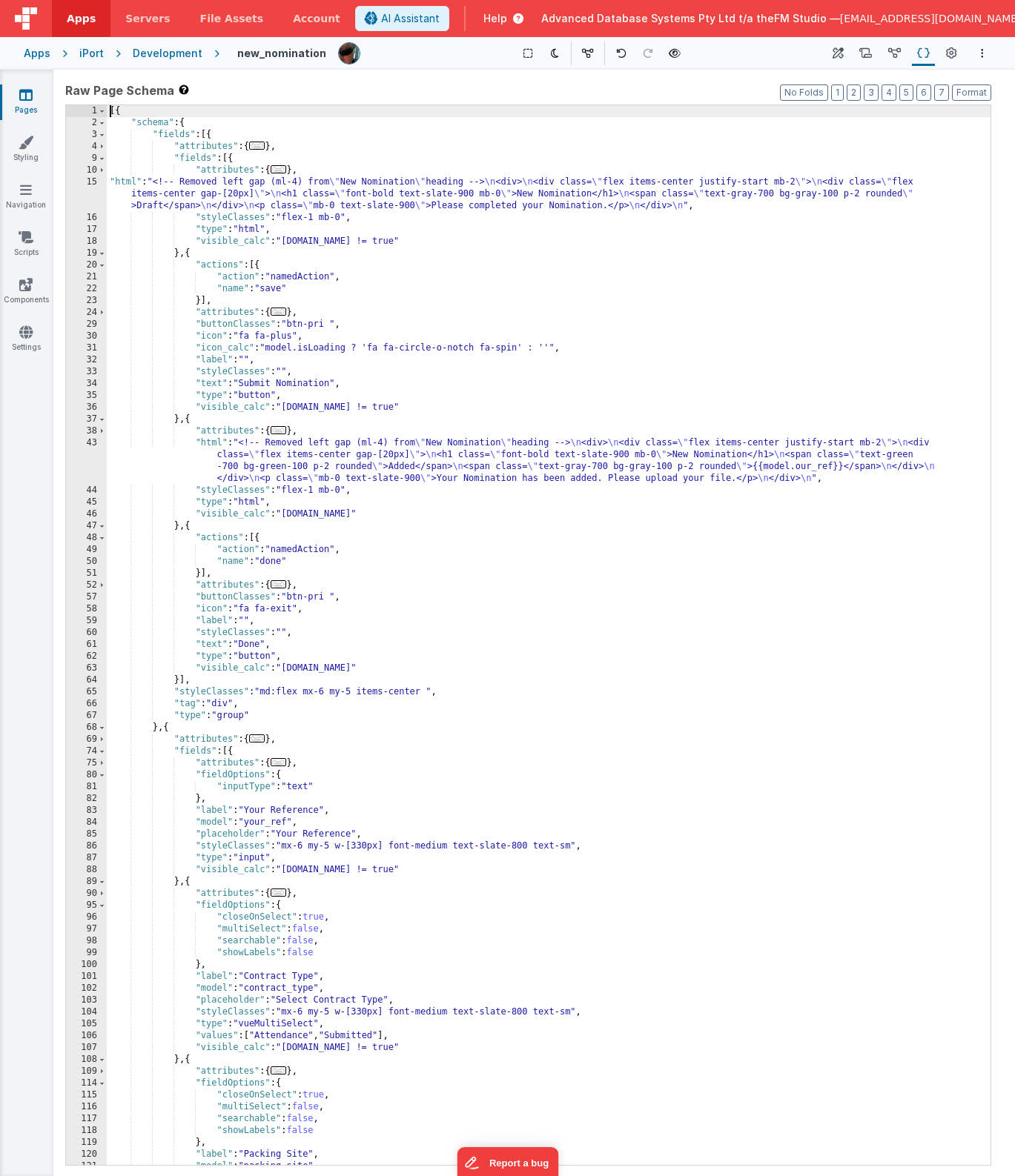
click at [234, 160] on div "[{ "schema" : { "fields" : [{ "attributes" : { ... } , "fields" : [{ "attribute…" at bounding box center [549, 647] width 884 height 1083
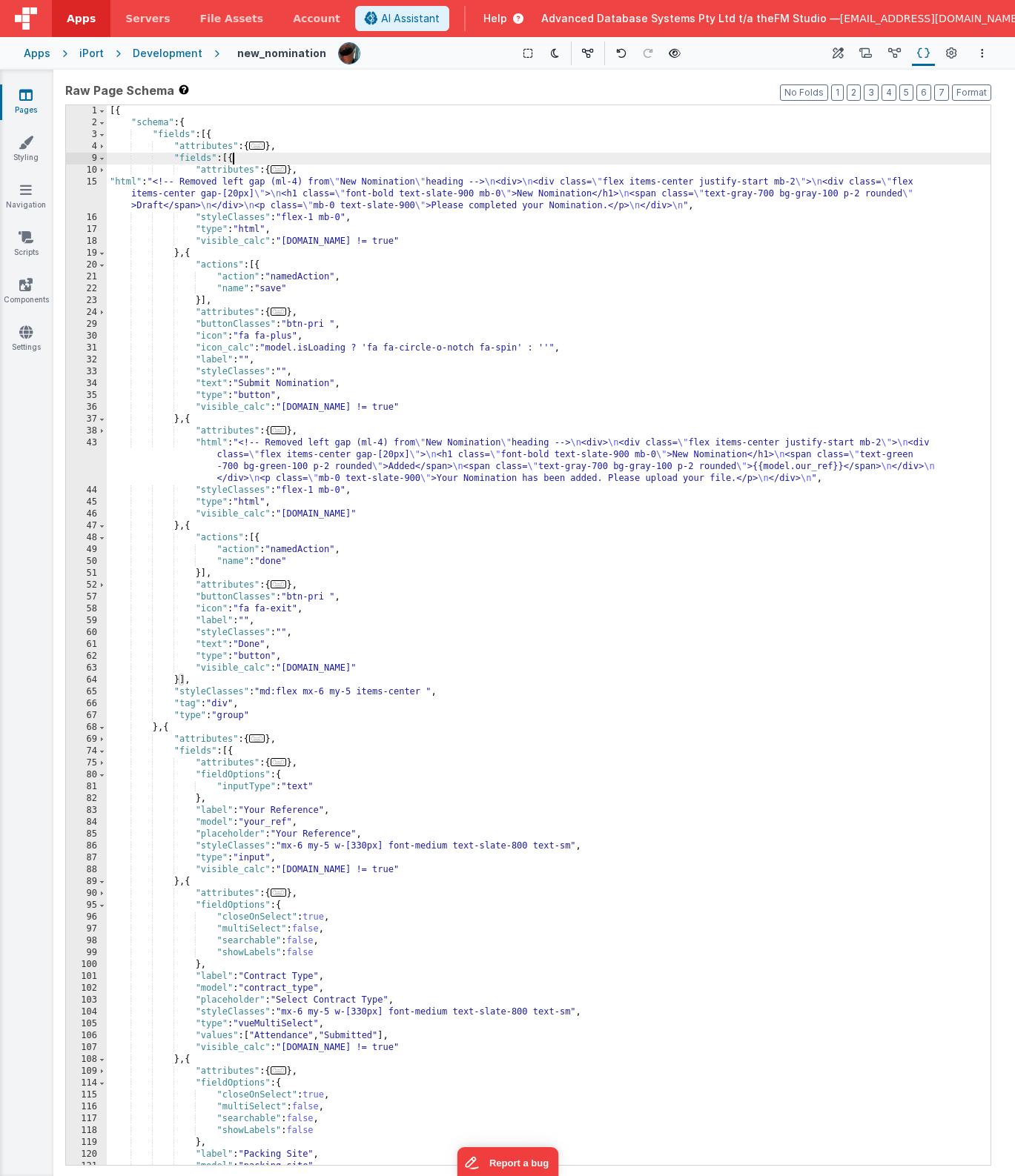
click at [234, 160] on div "[{ "schema" : { "fields" : [{ "attributes" : { ... } , "fields" : [{ "attribute…" at bounding box center [549, 647] width 884 height 1083
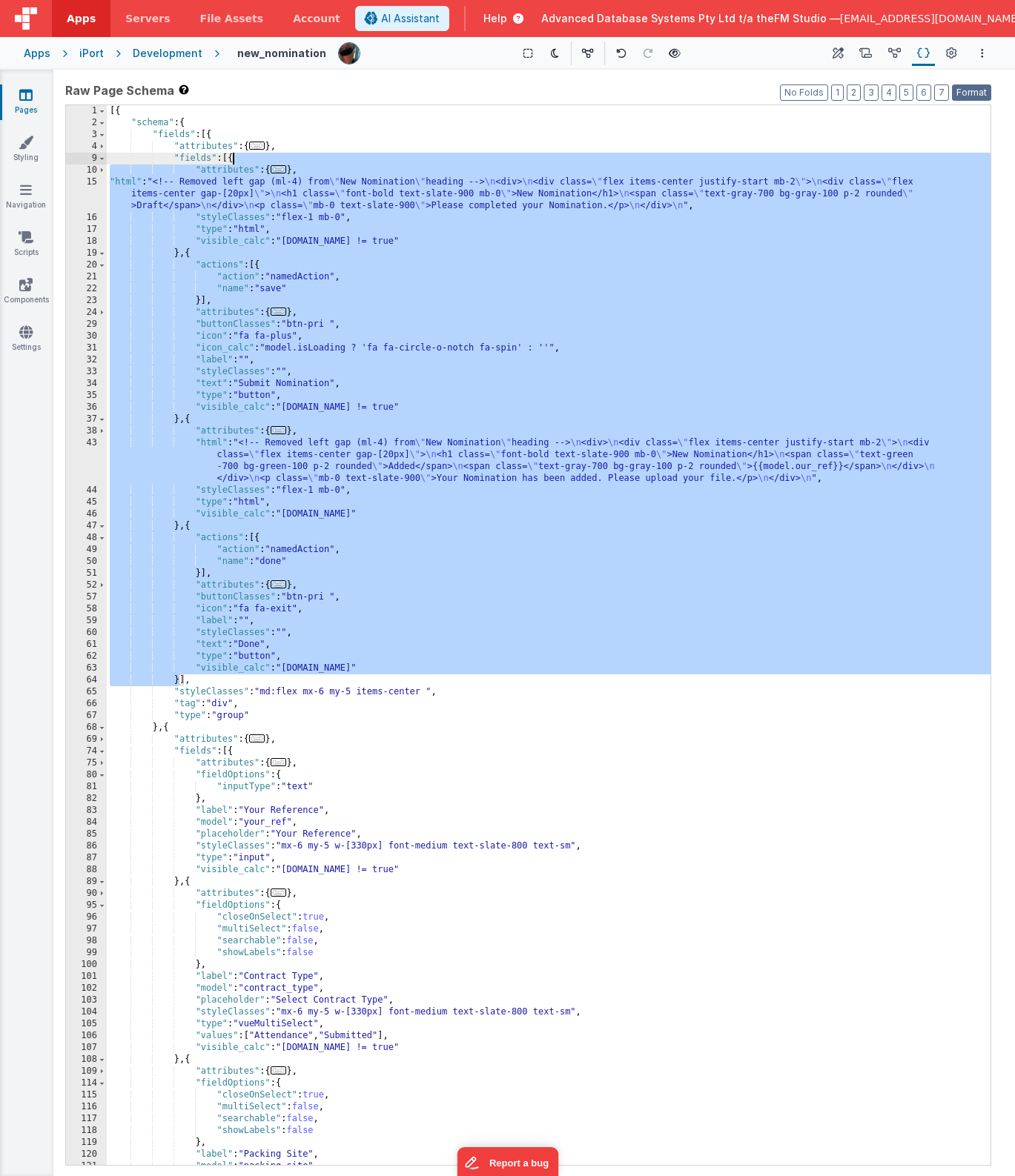
click at [969, 96] on button "Format" at bounding box center [971, 92] width 39 height 16
click at [428, 192] on div "[{ "schema" : { "fields" : [{ "attributes" : { ... } , "fields" : [{ "attribute…" at bounding box center [549, 647] width 884 height 1083
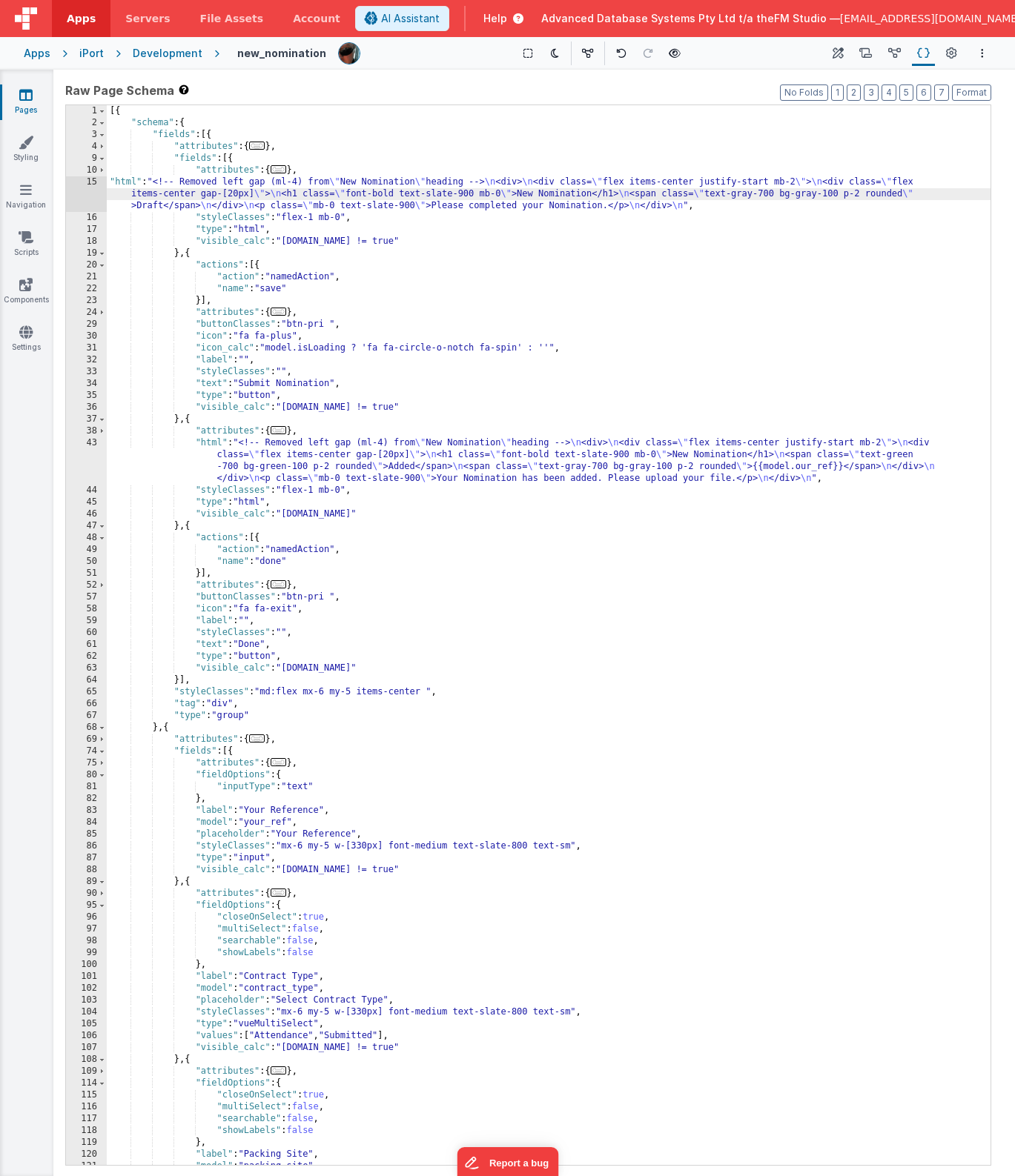
click at [370, 220] on div "[{ "schema" : { "fields" : [{ "attributes" : { ... } , "fields" : [{ "attribute…" at bounding box center [549, 647] width 884 height 1083
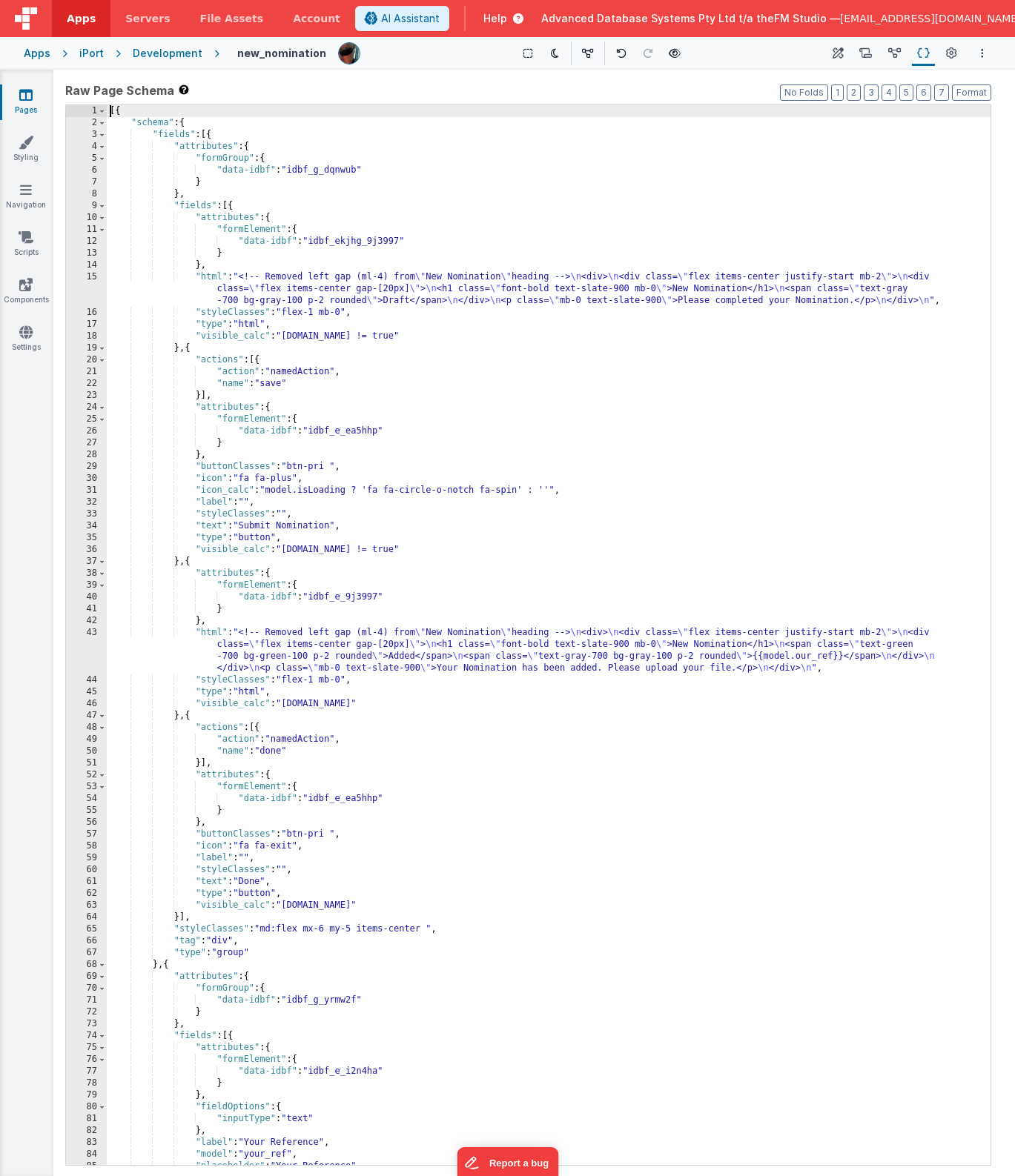
click at [233, 204] on div "[{ "schema" : { "fields" : [{ "attributes" : { "formGroup" : { "data-idbf" : "i…" at bounding box center [549, 647] width 884 height 1083
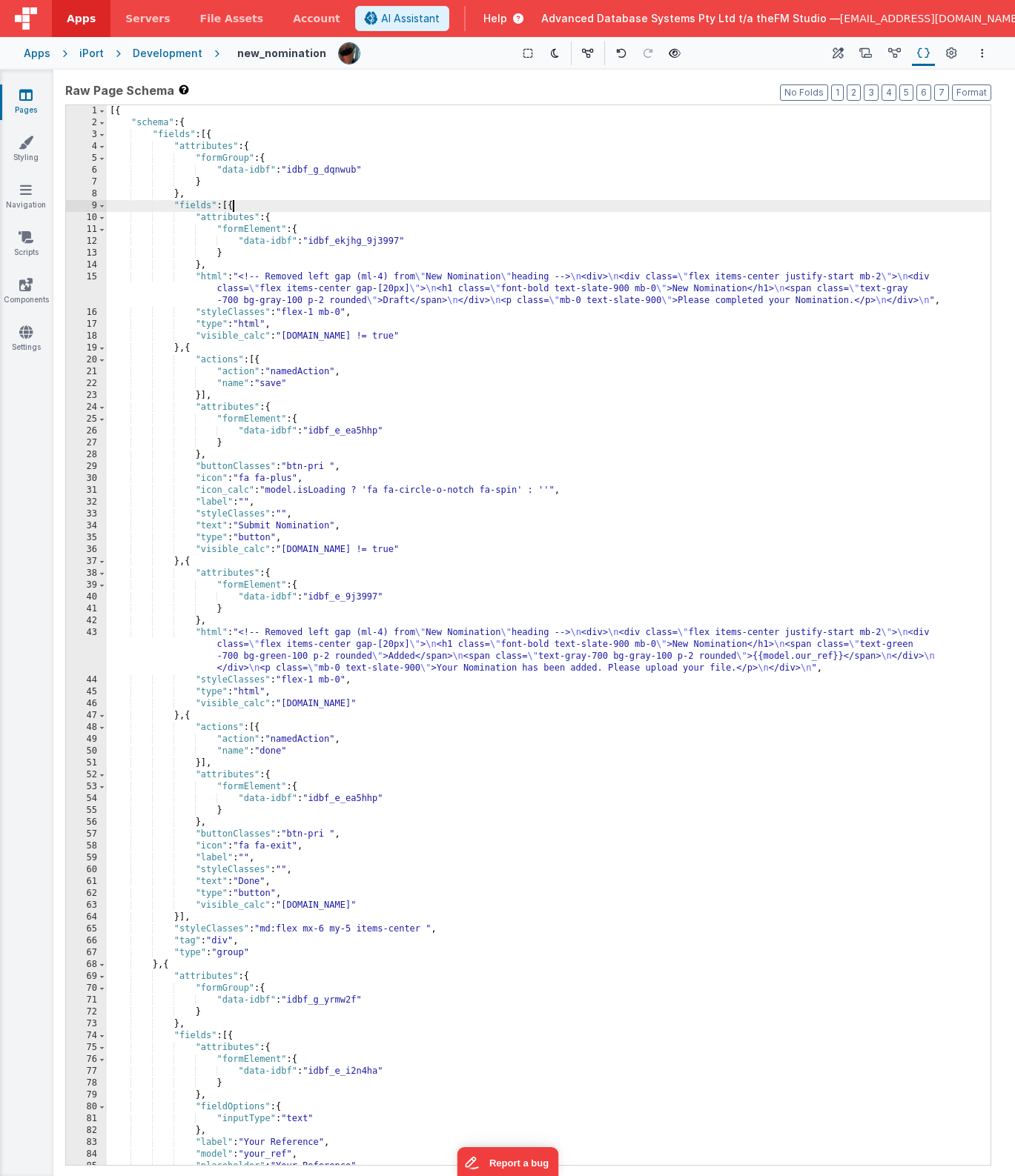
click at [233, 204] on div "[{ "schema" : { "fields" : [{ "attributes" : { "formGroup" : { "data-idbf" : "i…" at bounding box center [549, 647] width 884 height 1083
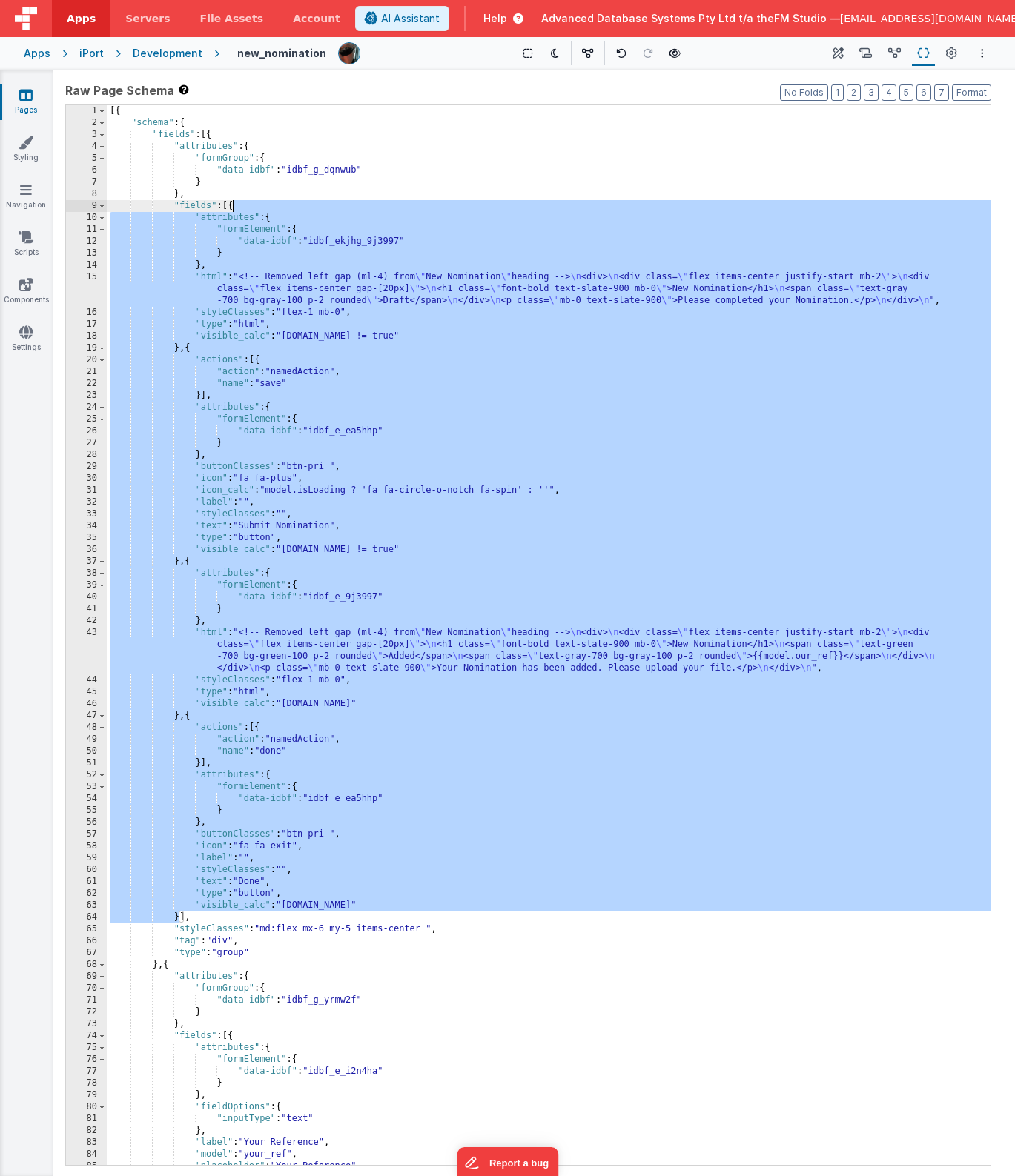
click at [780, 302] on div "[{ "schema" : { "fields" : [{ "attributes" : { "formGroup" : { "data-idbf" : "i…" at bounding box center [549, 647] width 884 height 1083
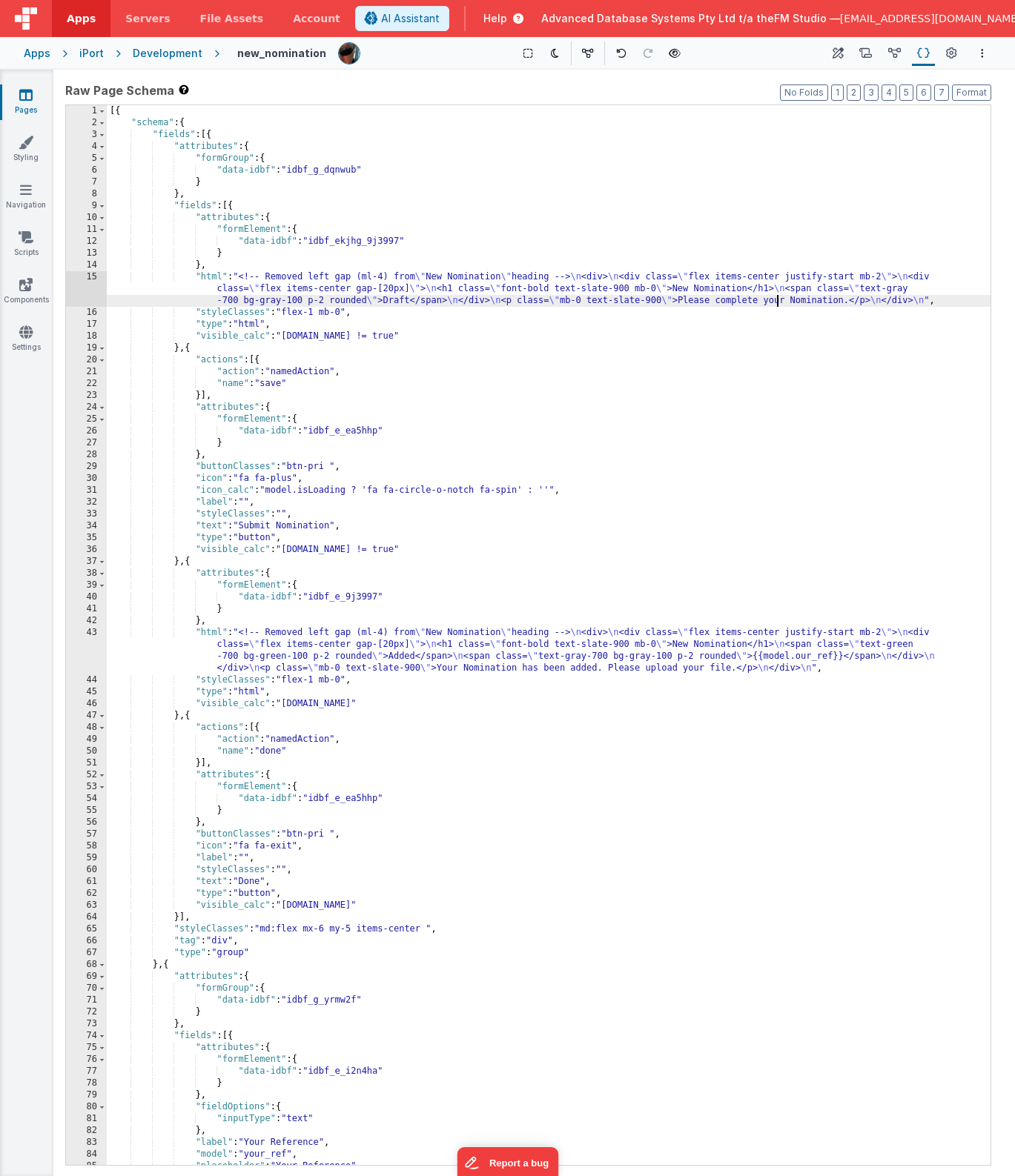
click at [192, 563] on div "[{ "schema" : { "fields" : [{ "attributes" : { "formGroup" : { "data-idbf" : "i…" at bounding box center [549, 647] width 884 height 1083
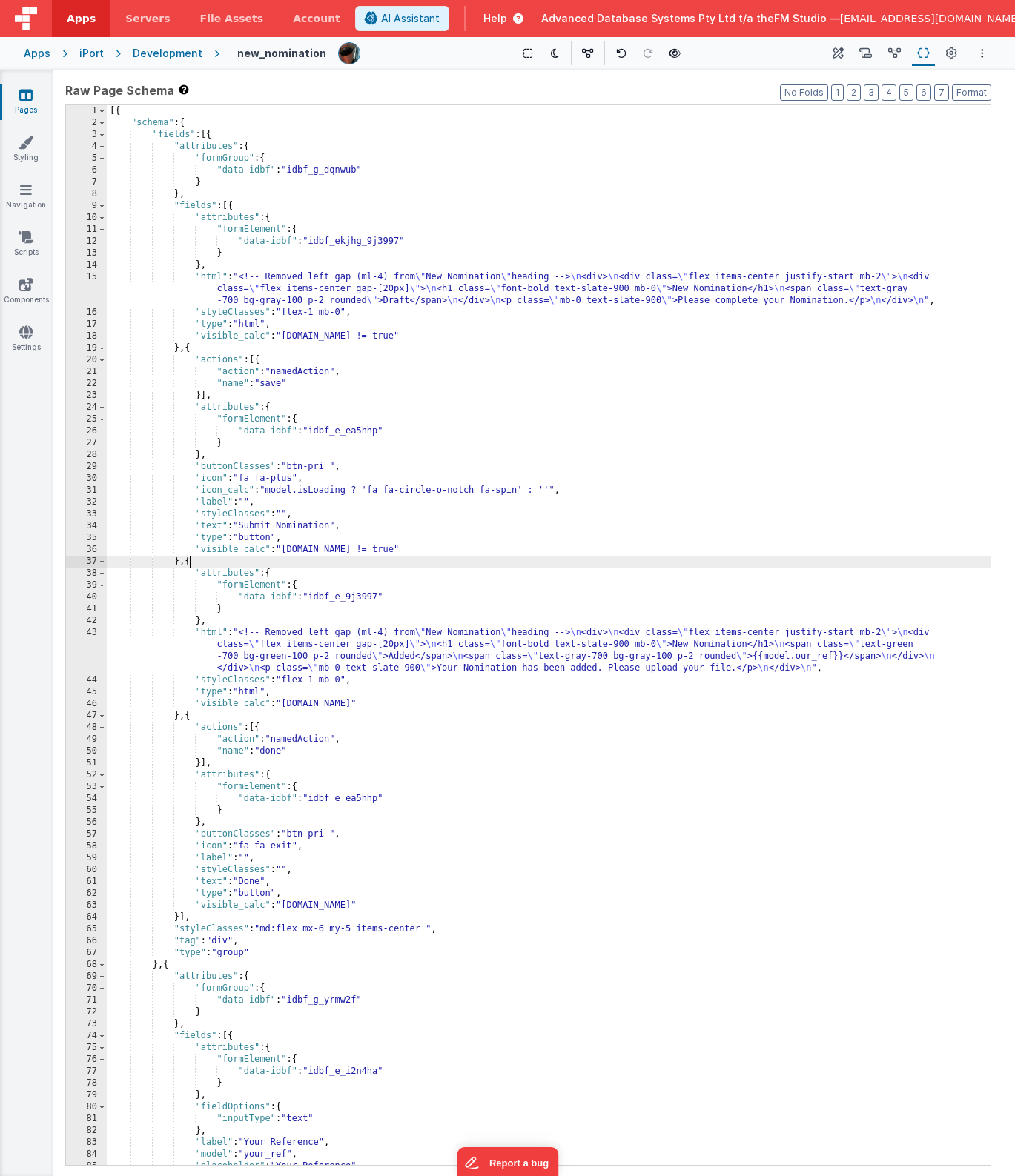
click at [192, 563] on div "[{ "schema" : { "fields" : [{ "attributes" : { "formGroup" : { "data-idbf" : "i…" at bounding box center [549, 647] width 884 height 1083
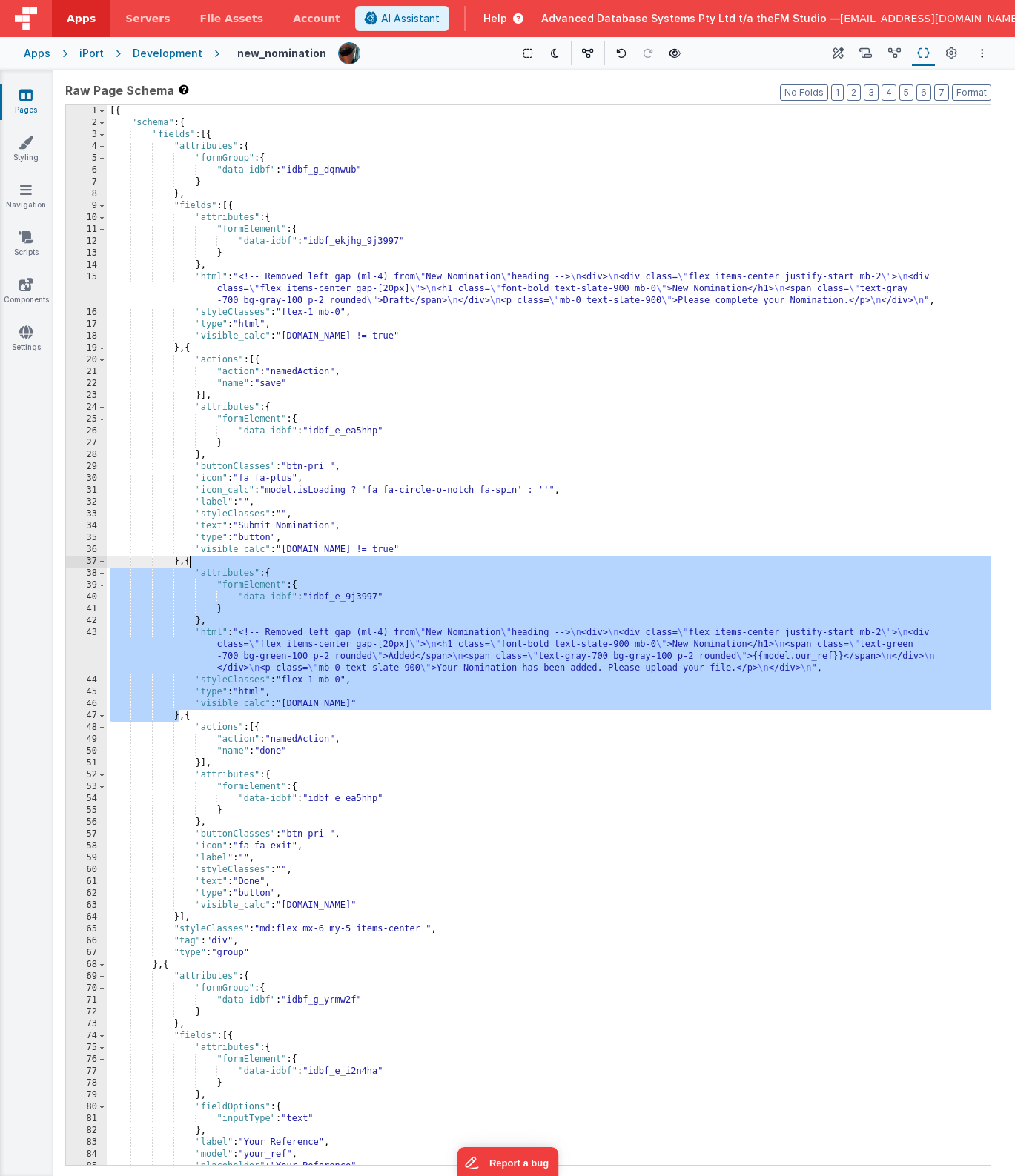
click at [189, 719] on div "[{ "schema" : { "fields" : [{ "attributes" : { "formGroup" : { "data-idbf" : "i…" at bounding box center [549, 647] width 884 height 1083
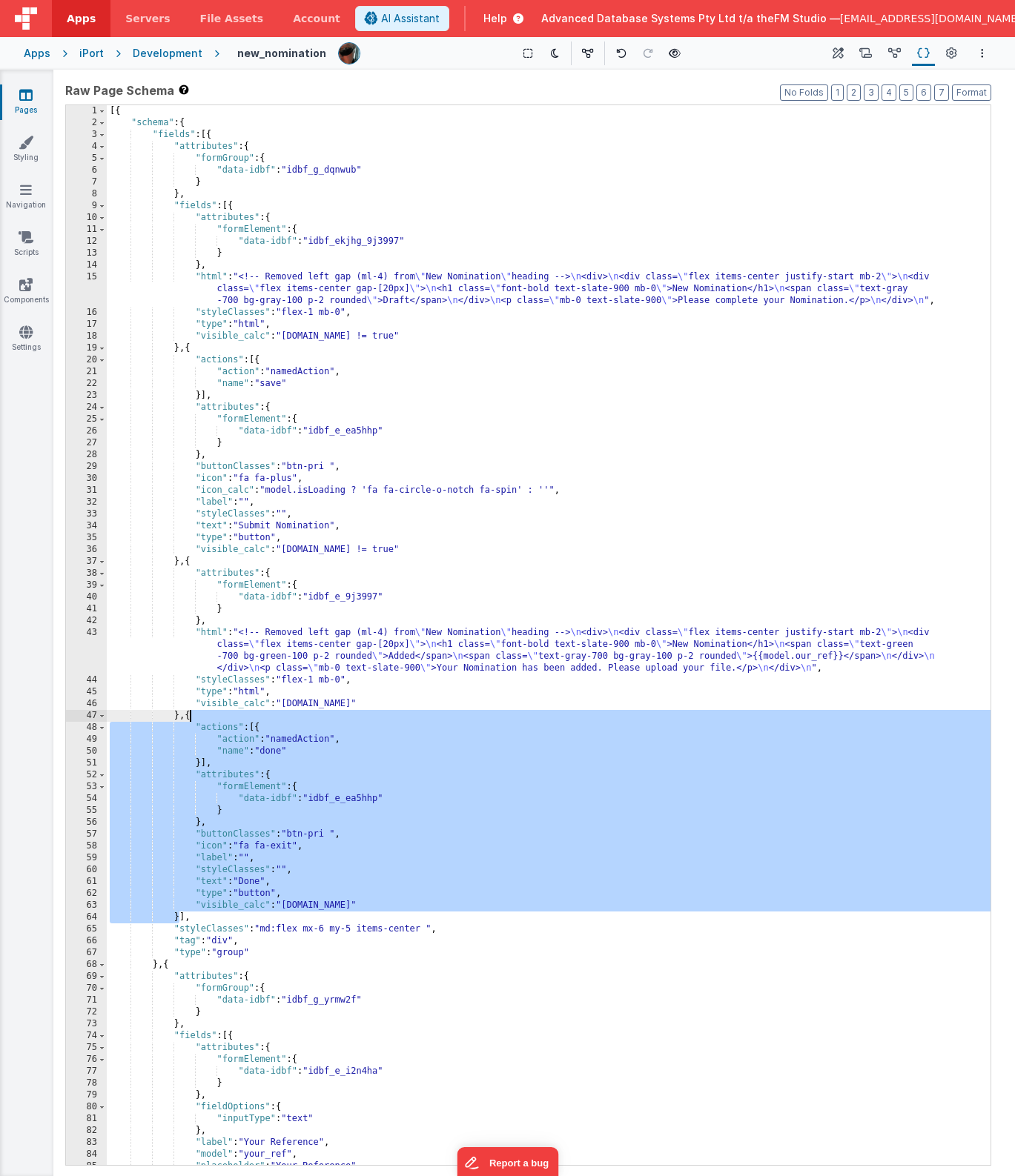
click at [191, 350] on div "[{ "schema" : { "fields" : [{ "attributes" : { "formGroup" : { "data-idbf" : "i…" at bounding box center [549, 647] width 884 height 1083
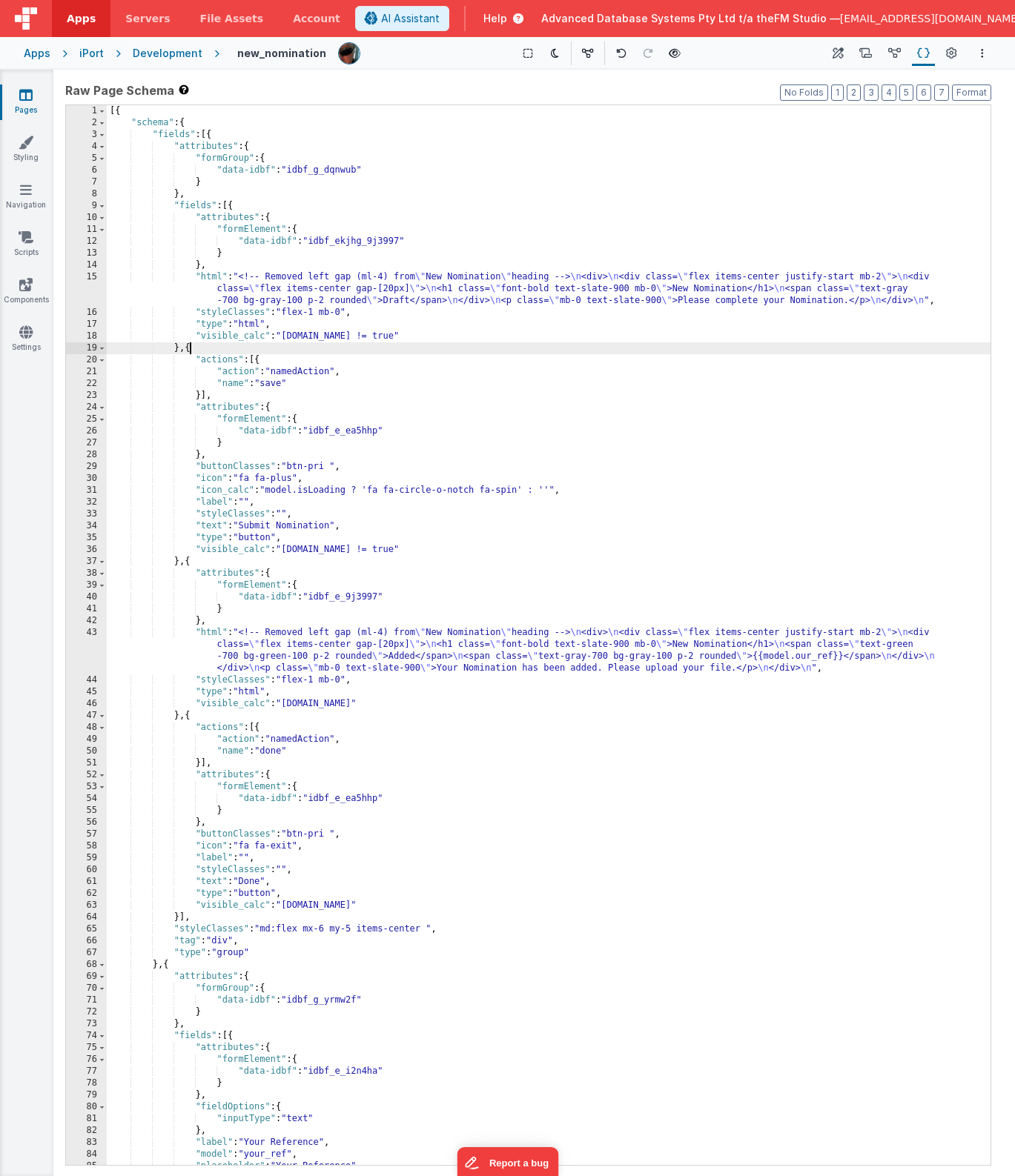
click at [191, 350] on div "[{ "schema" : { "fields" : [{ "attributes" : { "formGroup" : { "data-idbf" : "i…" at bounding box center [549, 647] width 884 height 1083
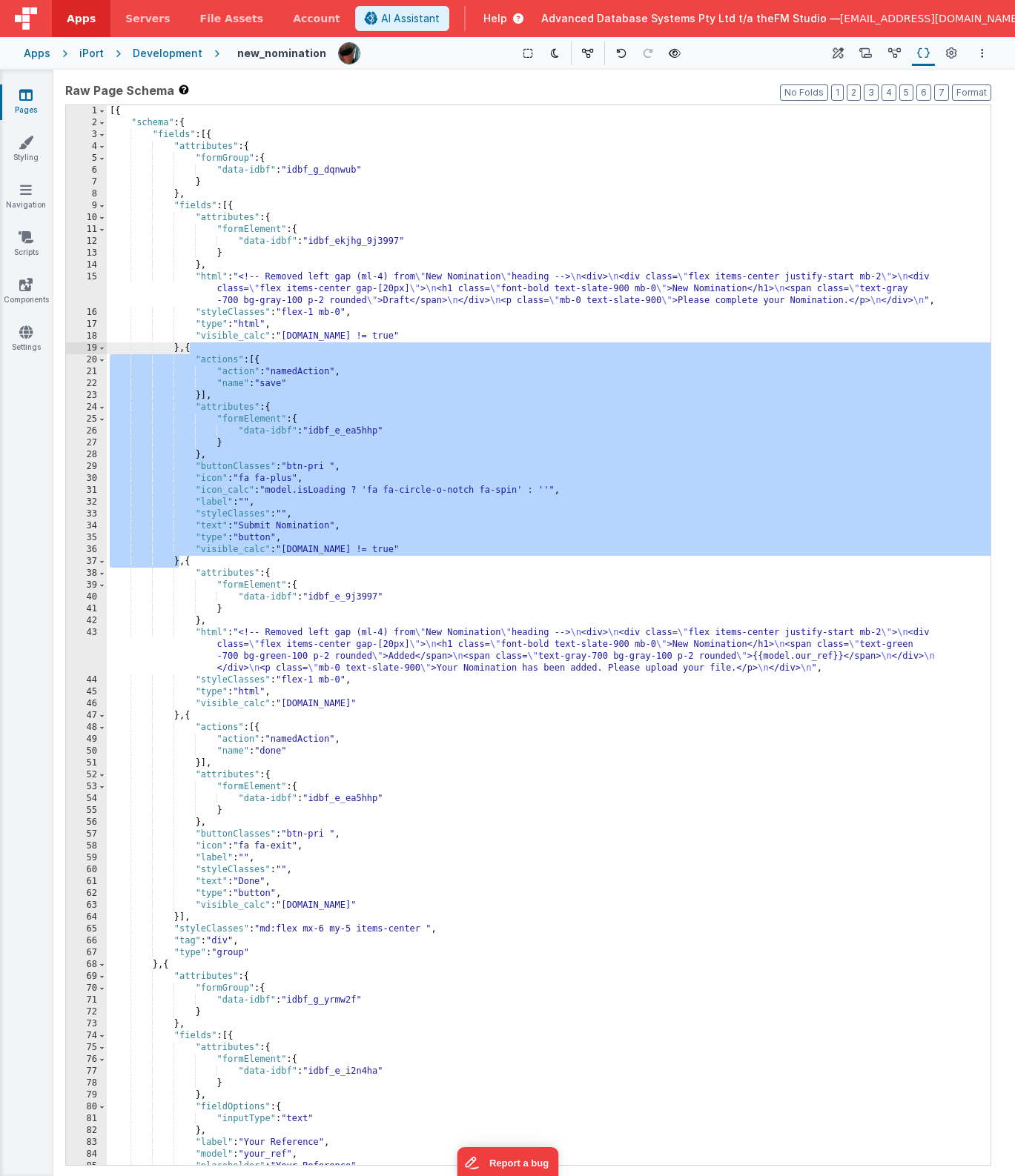
click at [354, 798] on div "[{ "schema" : { "fields" : [{ "attributes" : { "formGroup" : { "data-idbf" : "i…" at bounding box center [549, 647] width 884 height 1083
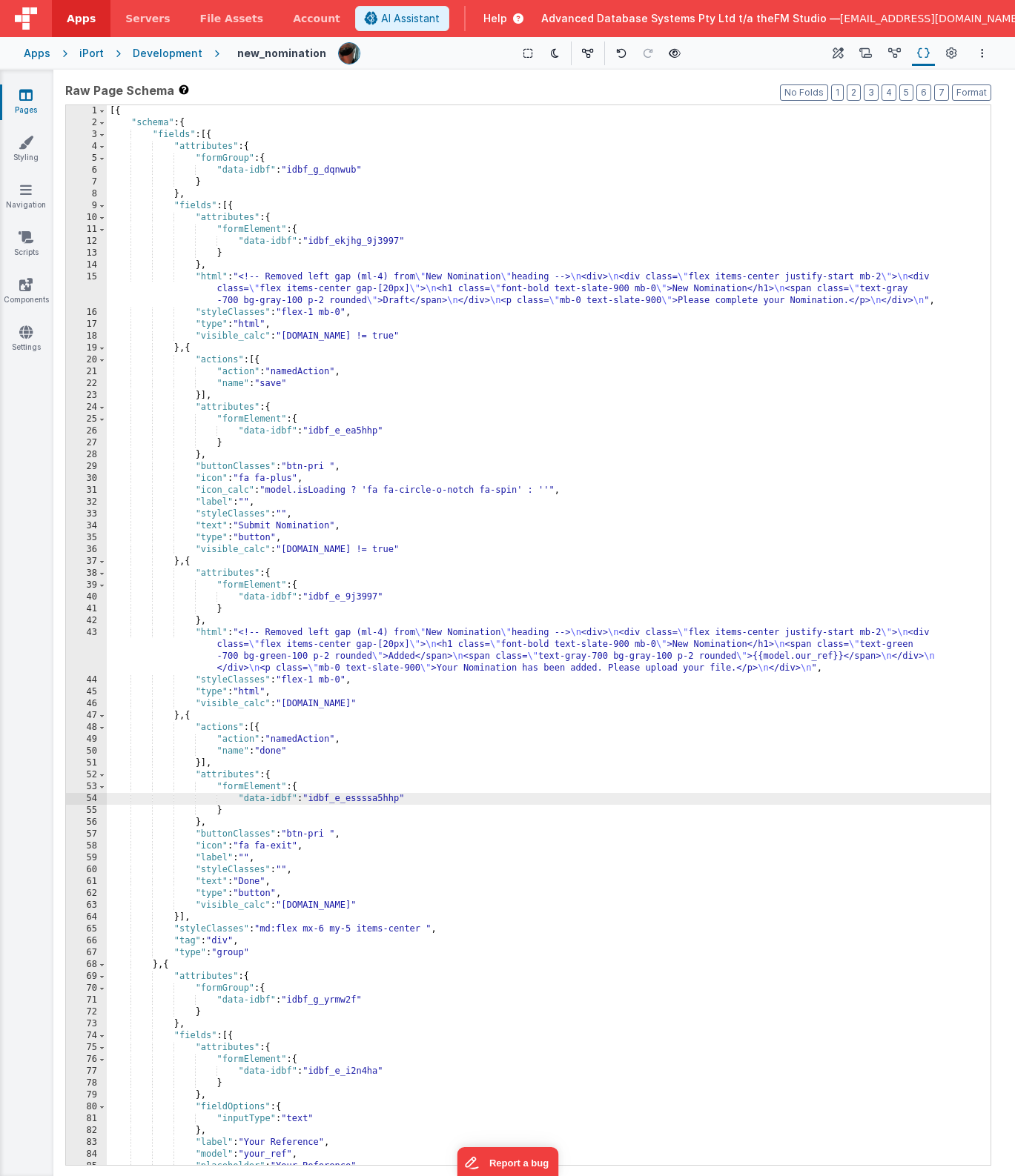
click at [158, 964] on div "[{ "schema" : { "fields" : [{ "attributes" : { "formGroup" : { "data-idbf" : "i…" at bounding box center [549, 647] width 884 height 1083
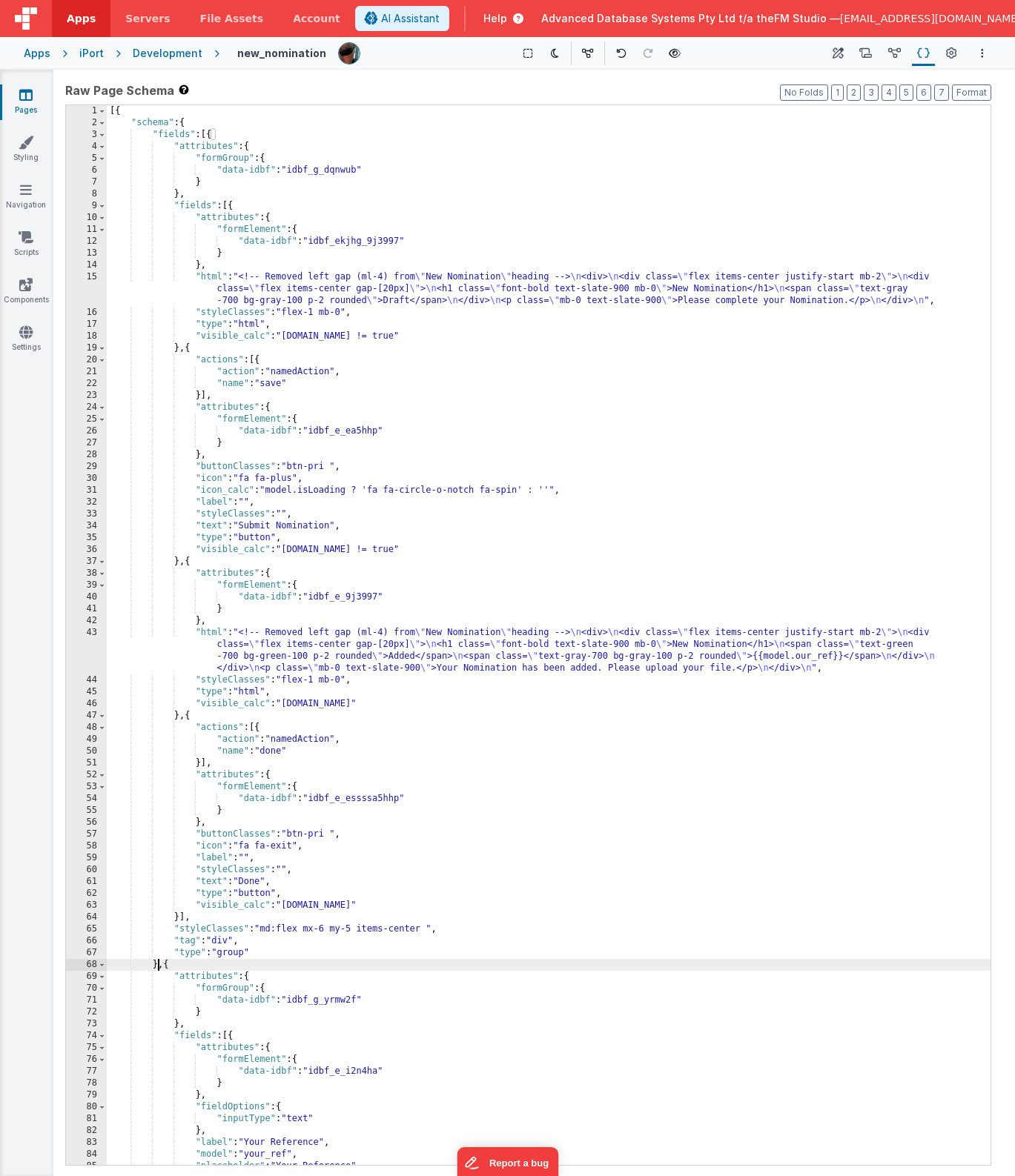
click at [158, 964] on div "[{ "schema" : { "fields" : [{ "attributes" : { "formGroup" : { "data-idbf" : "i…" at bounding box center [549, 647] width 884 height 1083
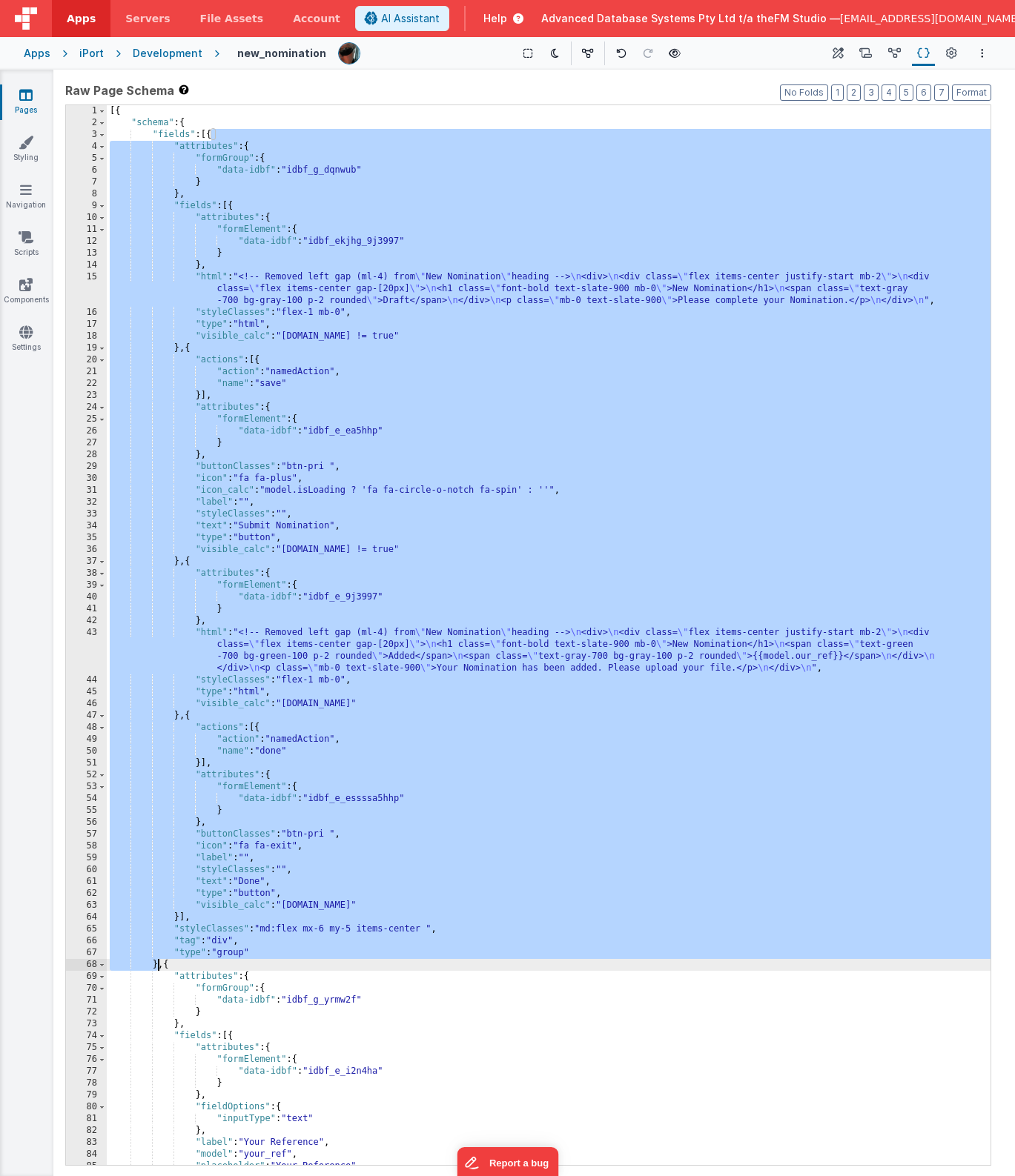
click at [508, 12] on span "Help" at bounding box center [495, 18] width 23 height 15
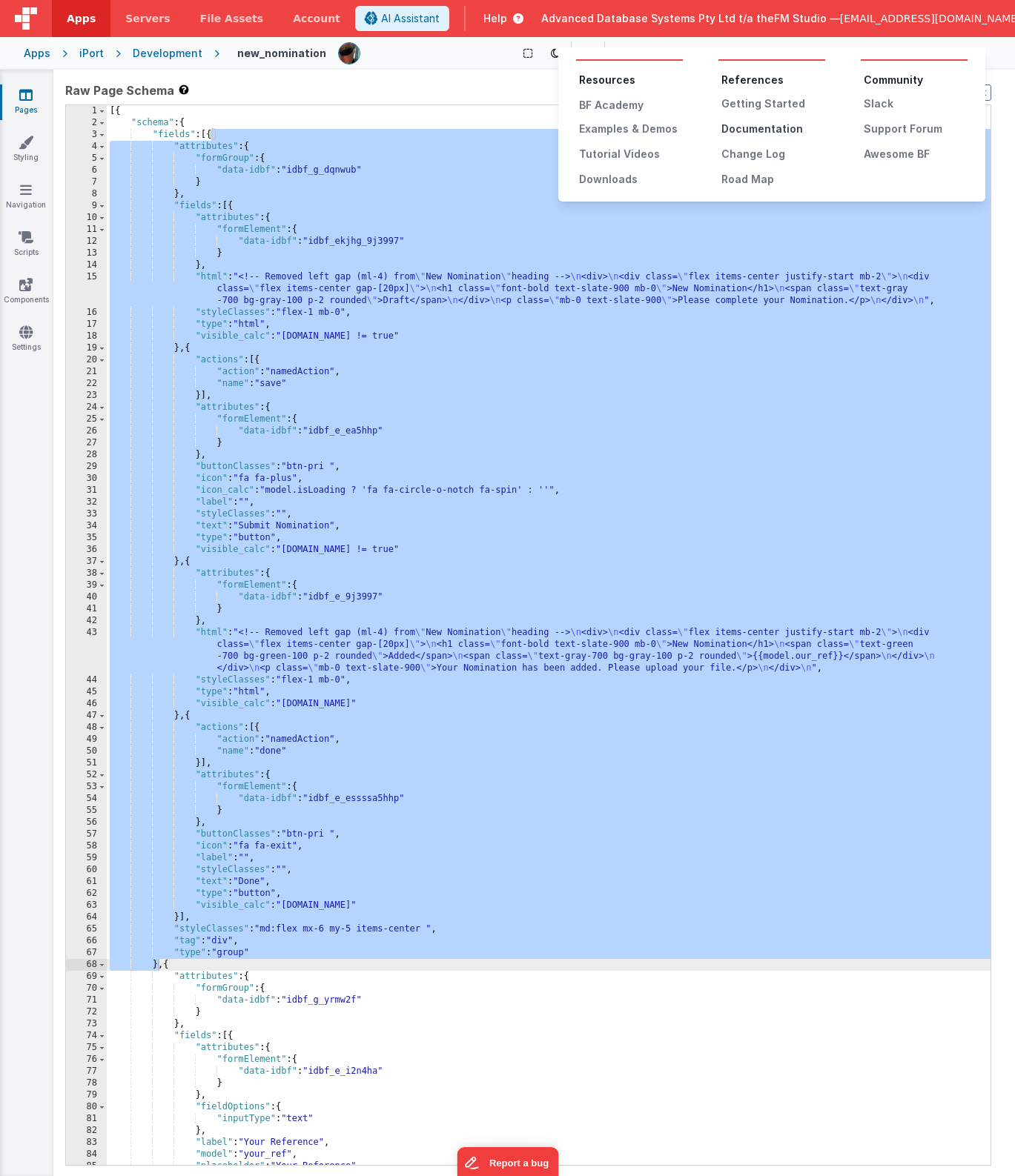
click at [754, 123] on div "Documentation" at bounding box center [773, 129] width 104 height 15
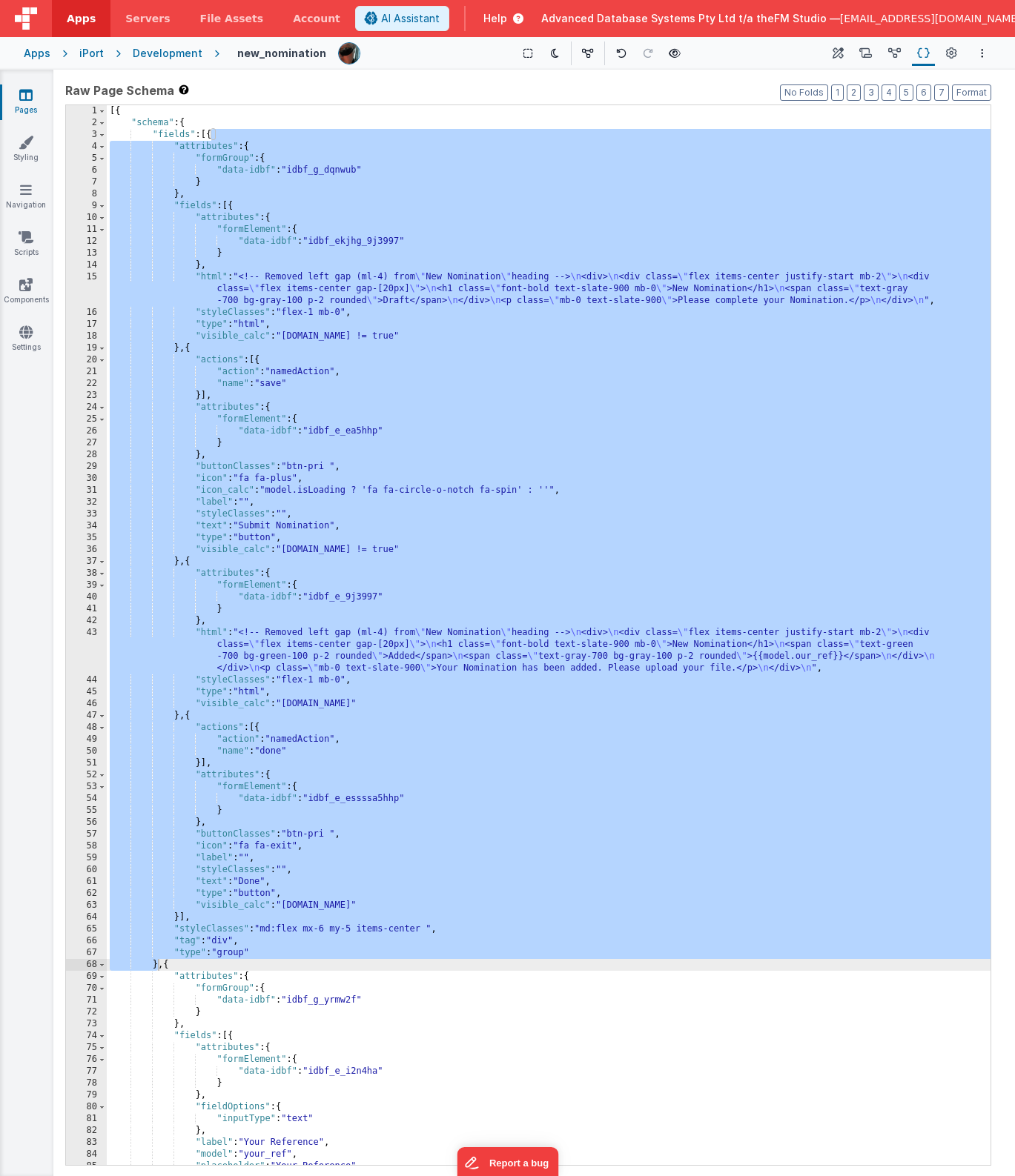
click at [345, 279] on div "[{ "schema" : { "fields" : [{ "attributes" : { "formGroup" : { "data-idbf" : "i…" at bounding box center [549, 647] width 884 height 1083
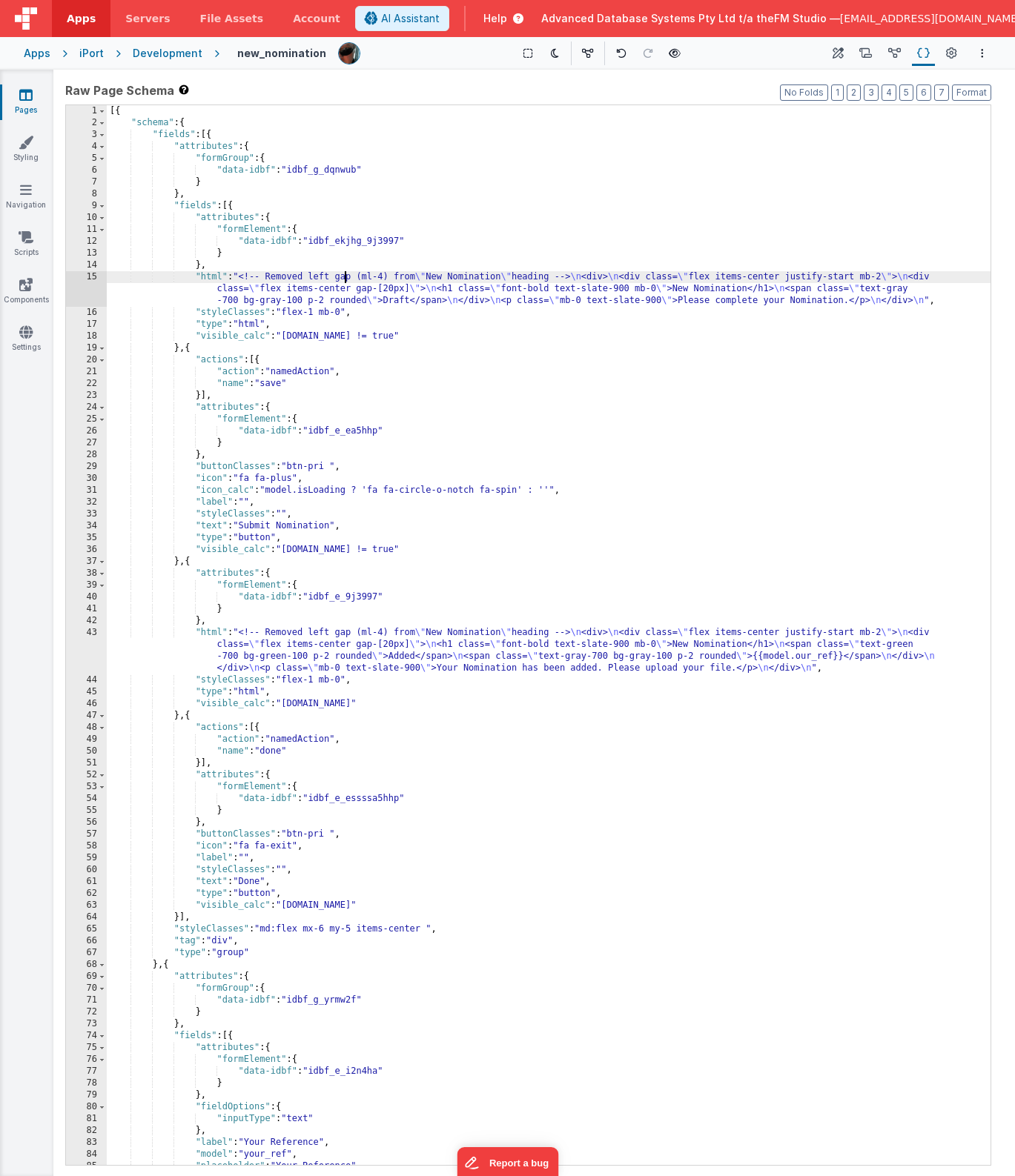
click at [214, 635] on div "[{ "schema" : { "fields" : [{ "attributes" : { "formGroup" : { "data-idbf" : "i…" at bounding box center [549, 647] width 884 height 1083
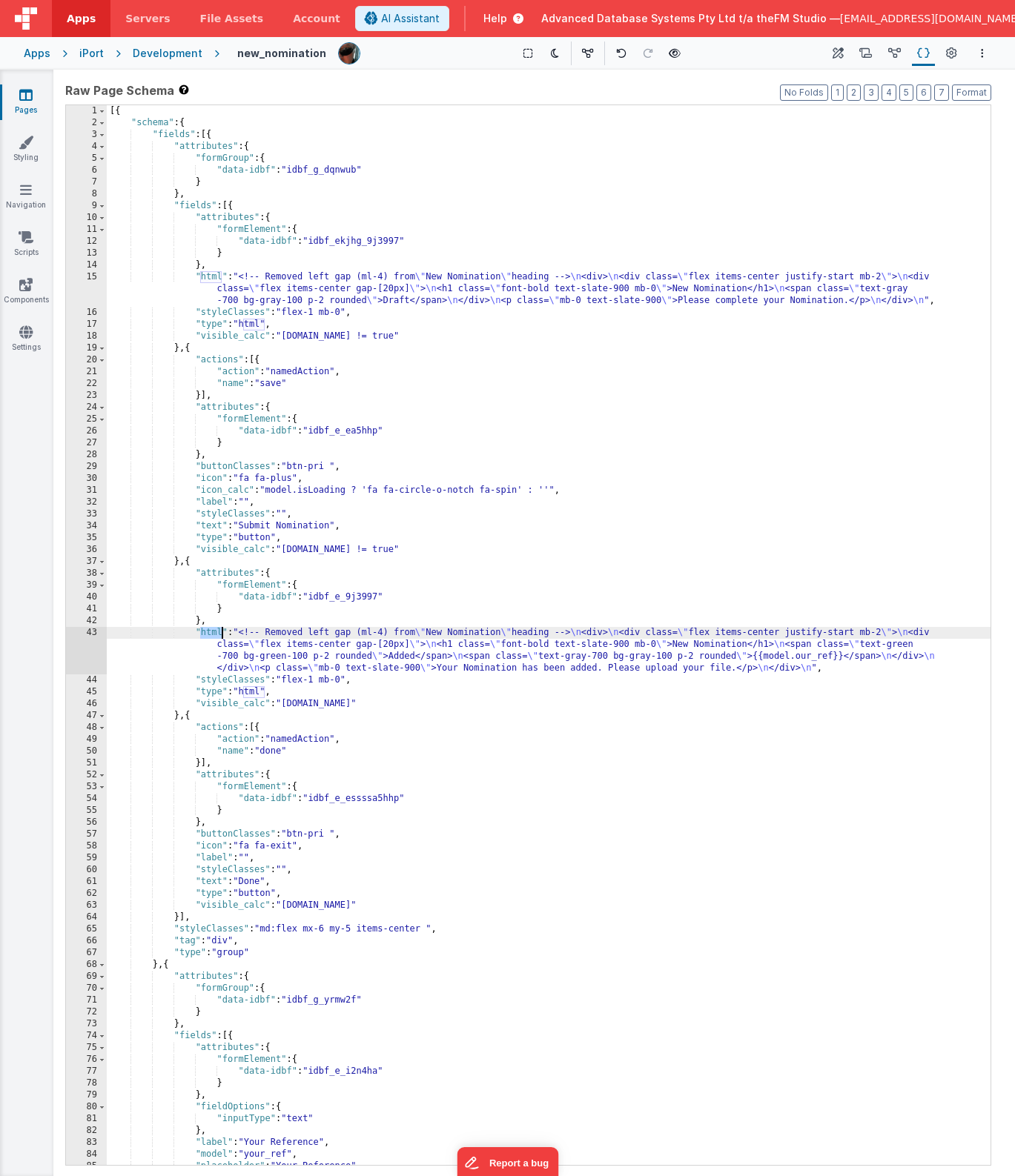
click at [214, 635] on div "[{ "schema" : { "fields" : [{ "attributes" : { "formGroup" : { "data-idbf" : "i…" at bounding box center [549, 647] width 884 height 1083
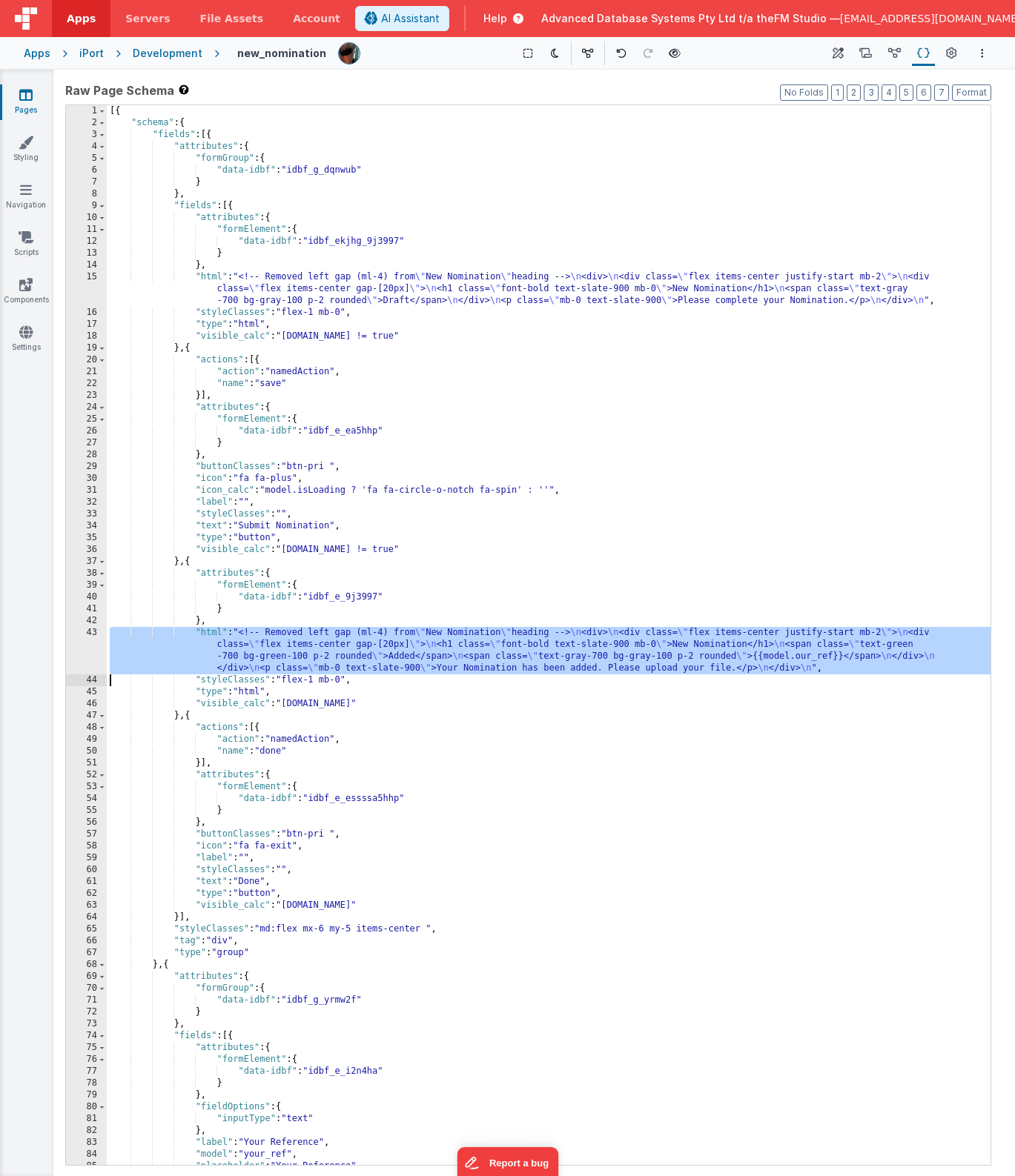
click at [249, 279] on div "[{ "schema" : { "fields" : [{ "attributes" : { "formGroup" : { "data-idbf" : "i…" at bounding box center [549, 647] width 884 height 1083
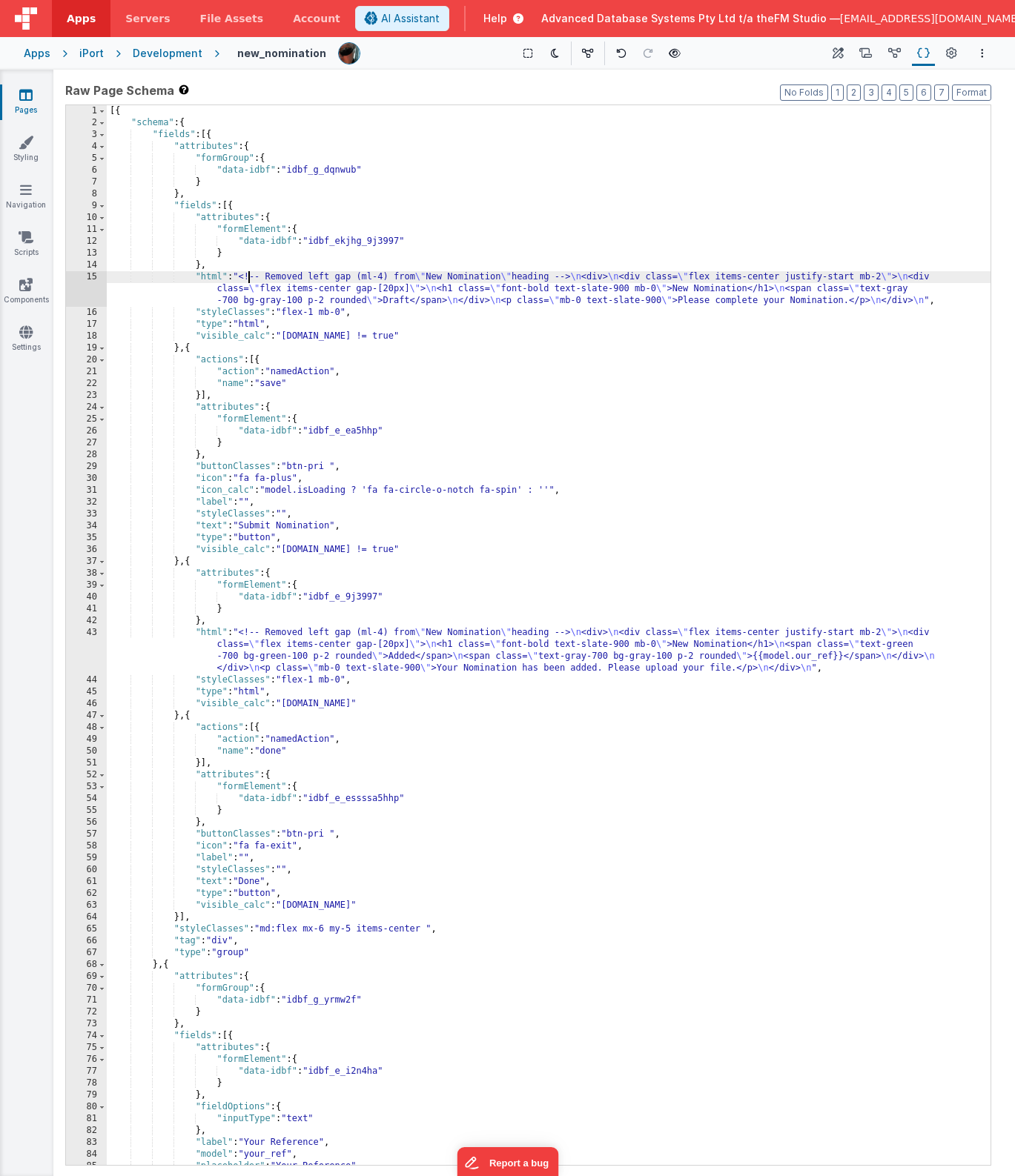
click at [249, 279] on div "[{ "schema" : { "fields" : [{ "attributes" : { "formGroup" : { "data-idbf" : "i…" at bounding box center [549, 647] width 884 height 1083
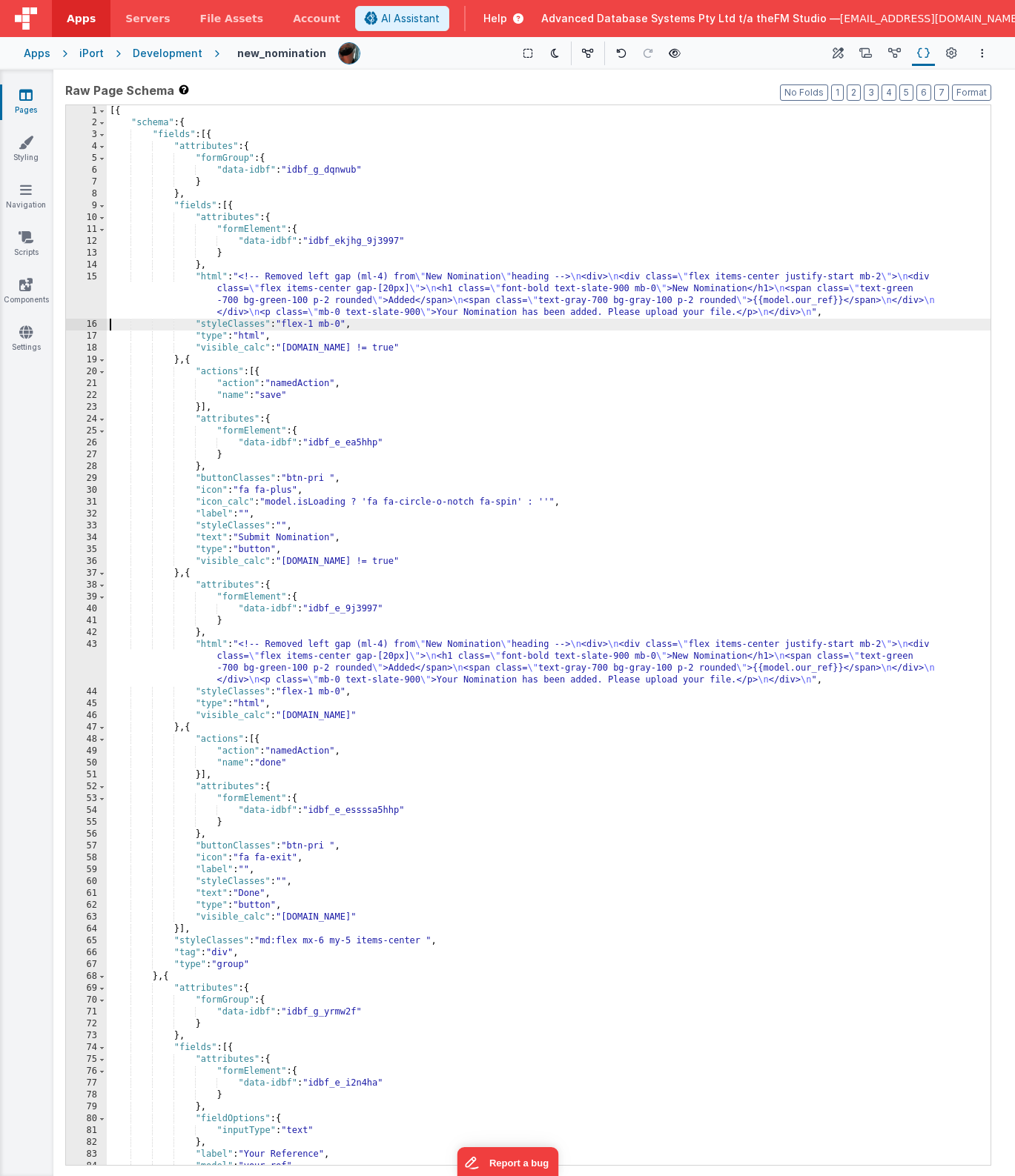
click at [606, 288] on div "[{ "schema" : { "fields" : [{ "attributes" : { "formGroup" : { "data-idbf" : "i…" at bounding box center [549, 647] width 884 height 1083
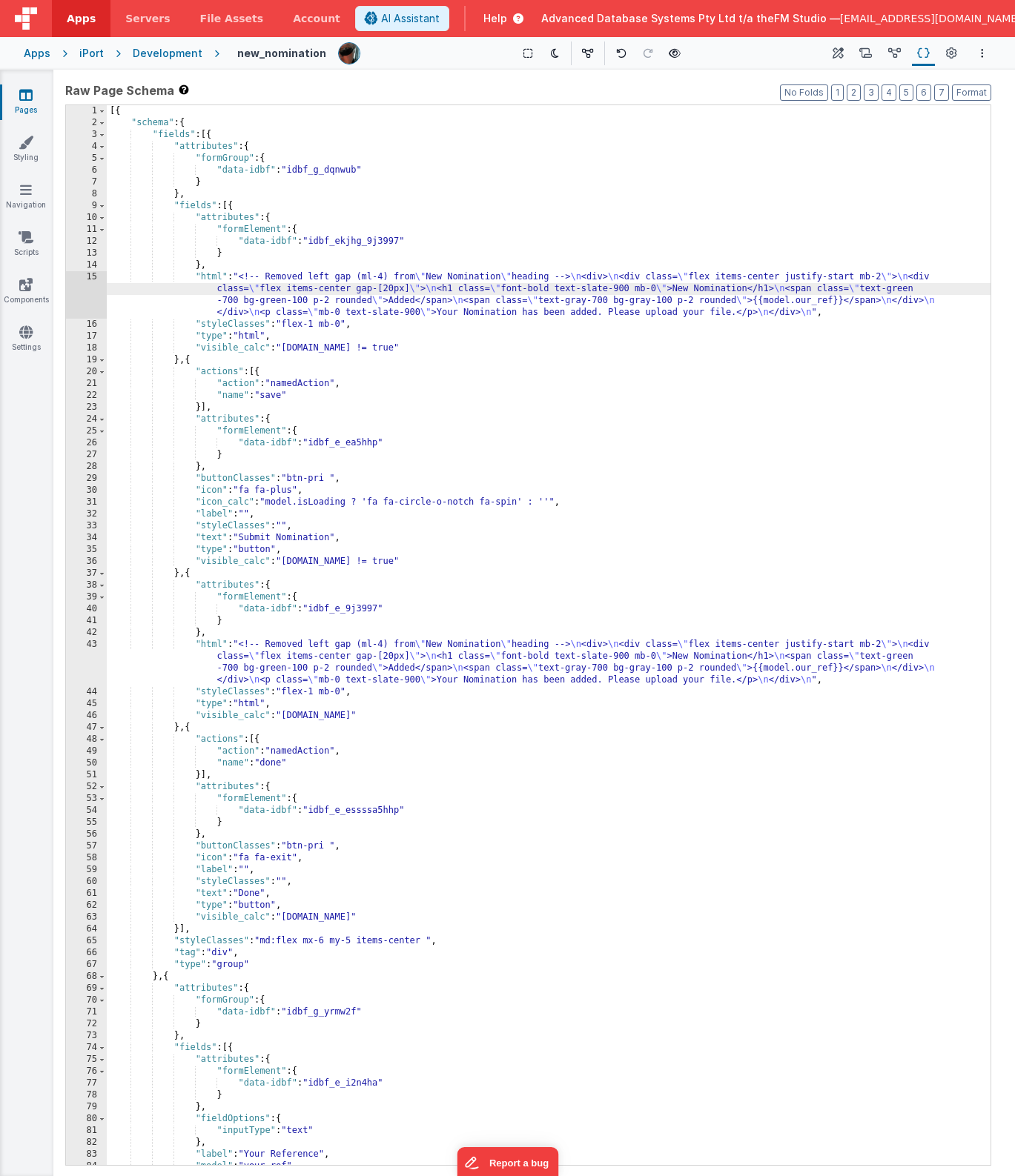
click at [79, 295] on div "15" at bounding box center [87, 295] width 41 height 48
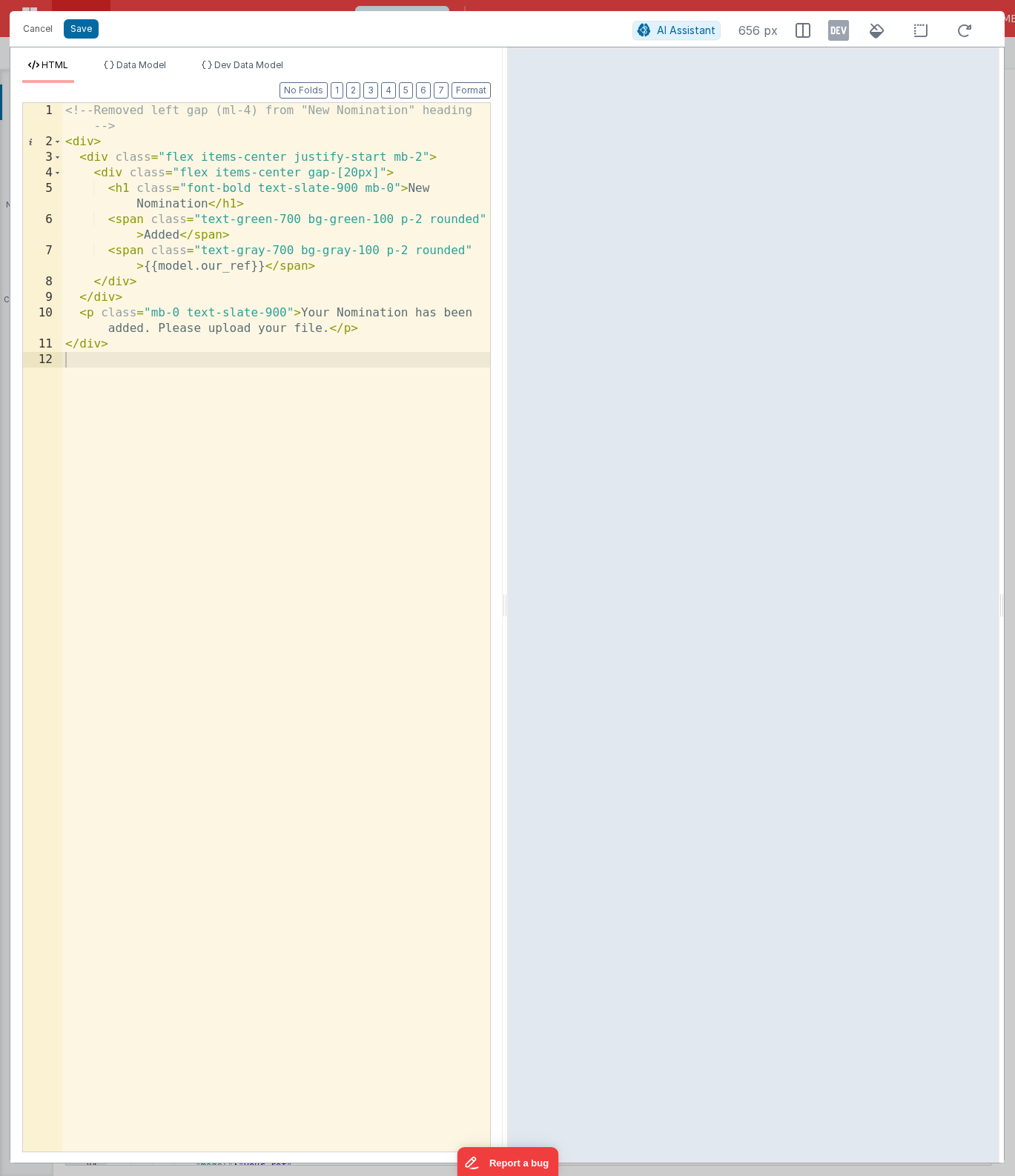
click at [301, 313] on div "<!-- Removed left gap (ml-4) from "New Nomination" heading --> < div > < div cl…" at bounding box center [276, 651] width 428 height 1096
drag, startPoint x: 263, startPoint y: 268, endPoint x: 143, endPoint y: 265, distance: 120.0
click at [143, 265] on div "<!-- Removed left gap (ml-4) from "New Nomination" heading --> < div > < div cl…" at bounding box center [276, 651] width 428 height 1096
drag, startPoint x: 238, startPoint y: 253, endPoint x: 293, endPoint y: 250, distance: 55.1
click at [293, 250] on div "<!-- Removed left gap (ml-4) from "New Nomination" heading --> < div > < div cl…" at bounding box center [276, 651] width 428 height 1096
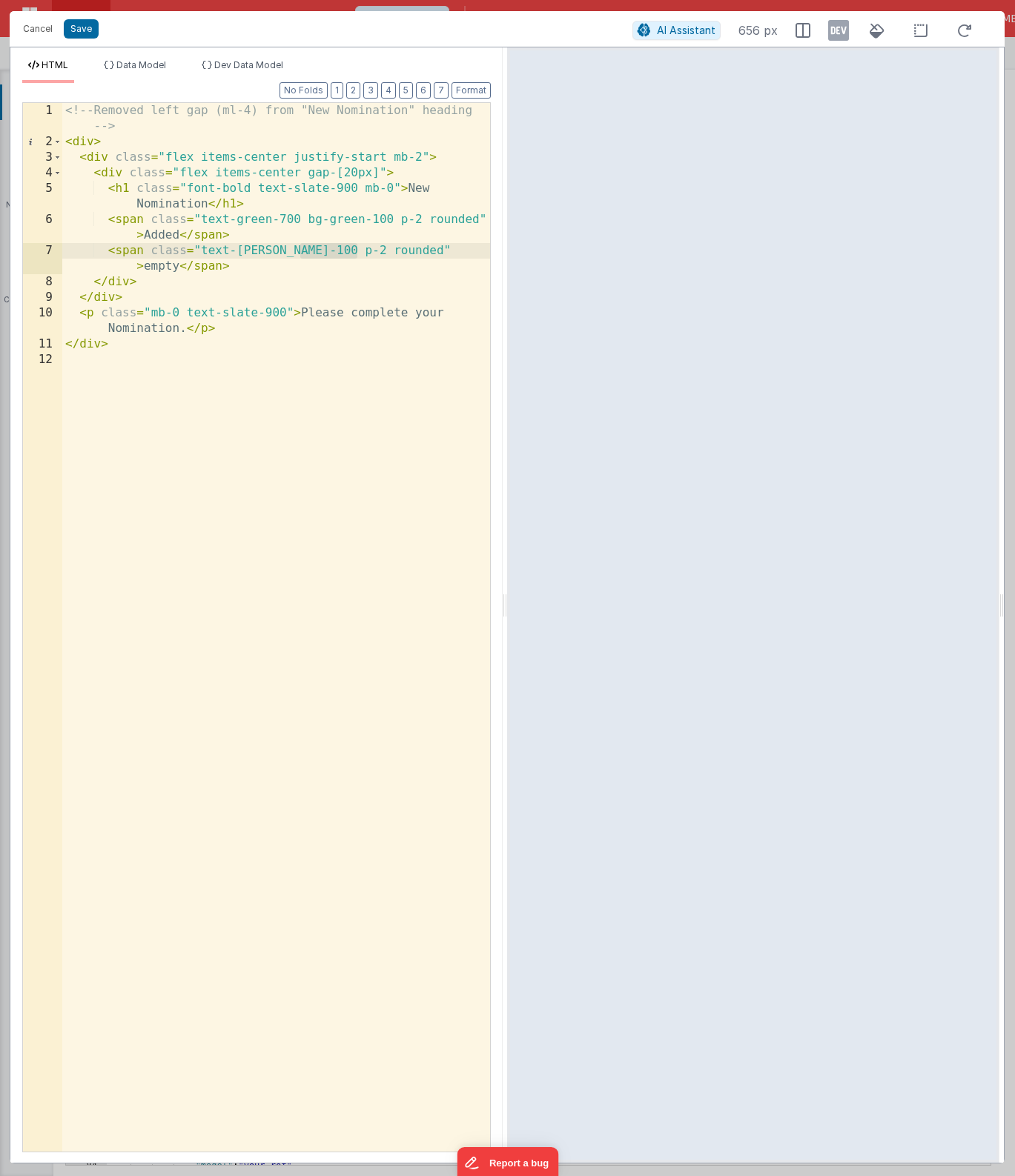
drag, startPoint x: 302, startPoint y: 249, endPoint x: 356, endPoint y: 249, distance: 54.0
click at [356, 249] on div "<!-- Removed left gap (ml-4) from "New Nomination" heading --> < div > < div cl…" at bounding box center [276, 651] width 428 height 1096
click at [161, 233] on div "<!-- Removed left gap (ml-4) from "New Nomination" heading --> < div > < div cl…" at bounding box center [276, 651] width 428 height 1096
click at [250, 224] on div "<!-- Removed left gap (ml-4) from "New Nomination" heading --> < div > < div cl…" at bounding box center [276, 651] width 428 height 1096
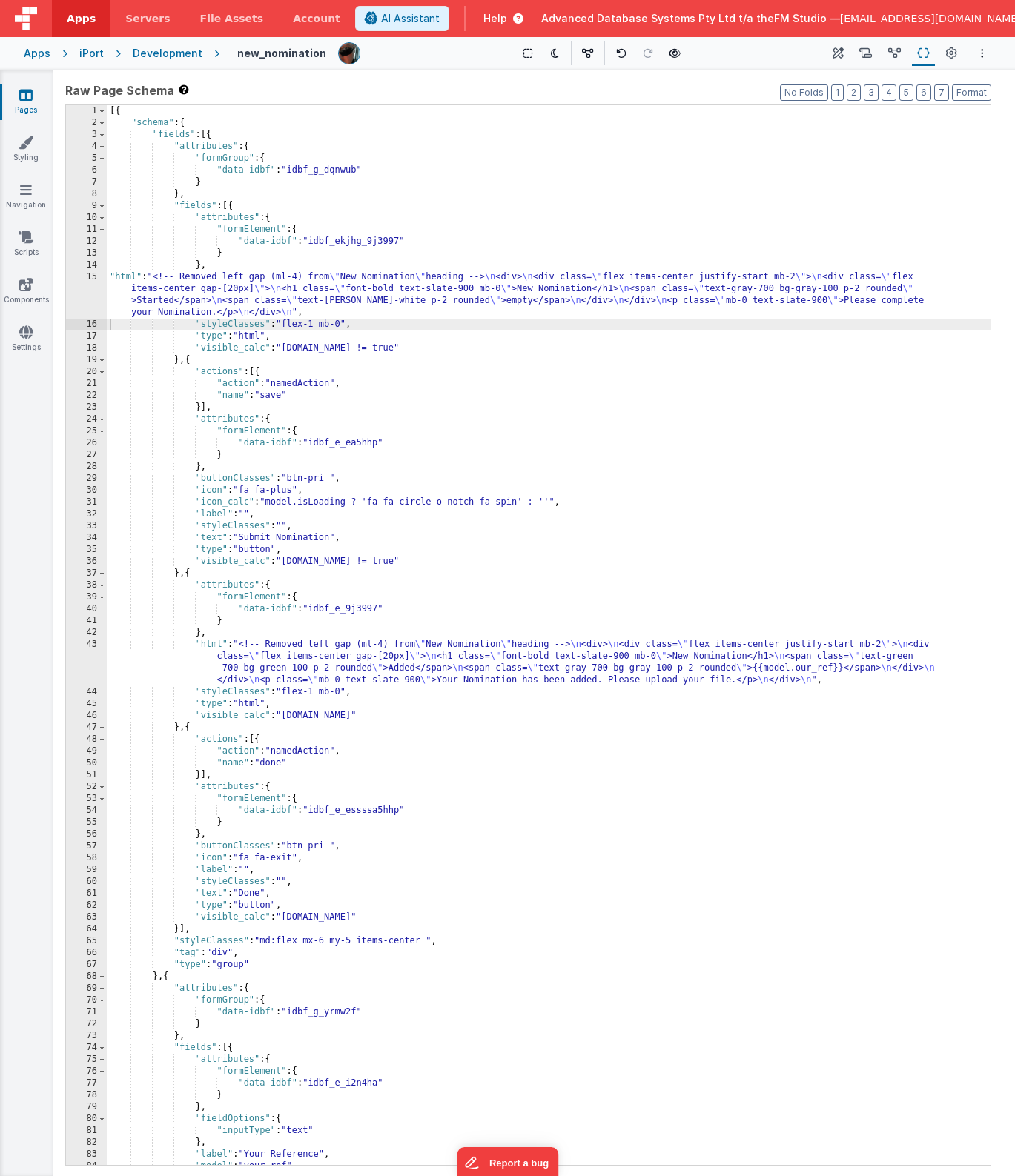
click at [22, 97] on icon at bounding box center [26, 94] width 13 height 15
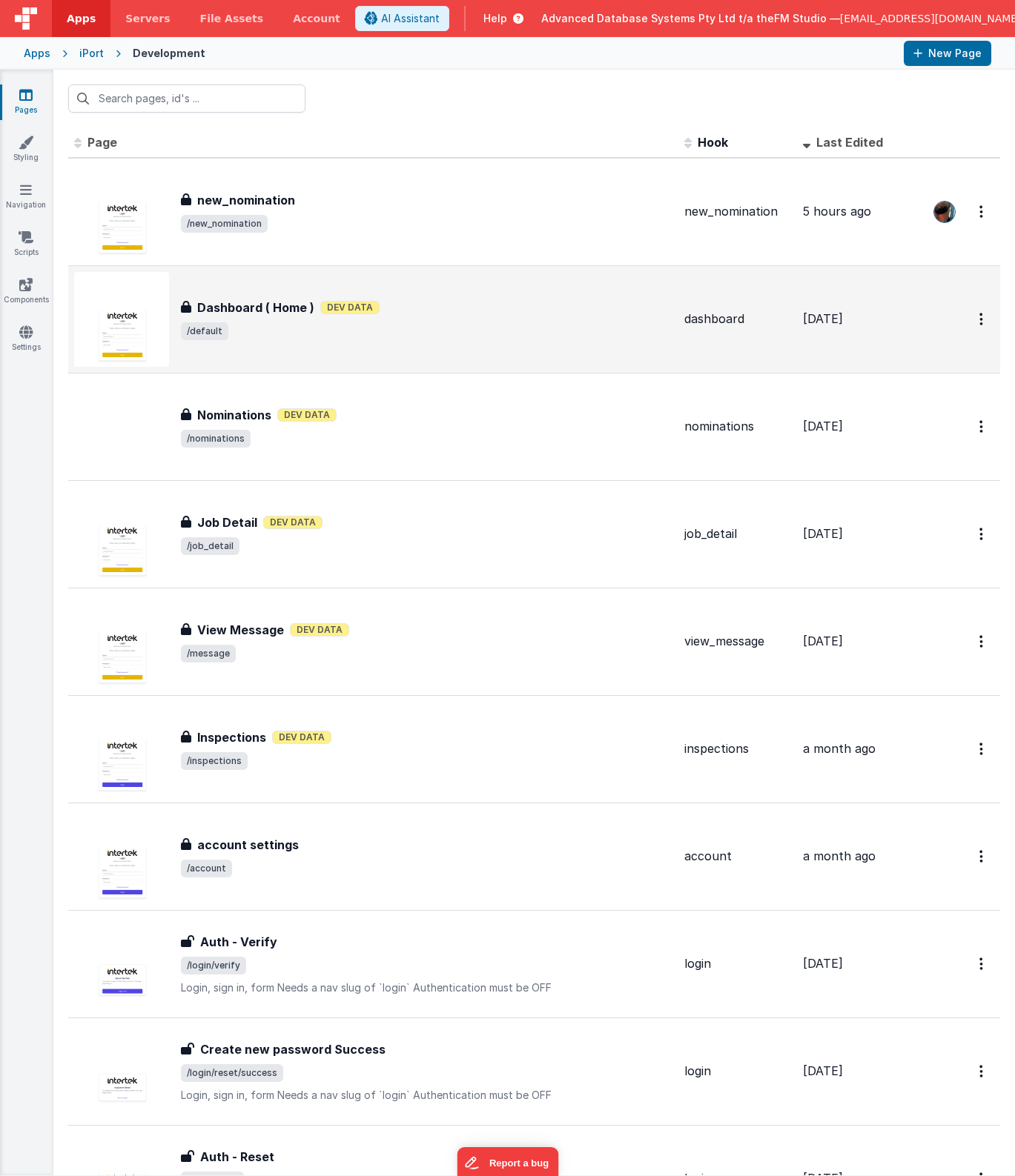
click at [274, 326] on span "/default" at bounding box center [426, 331] width 492 height 18
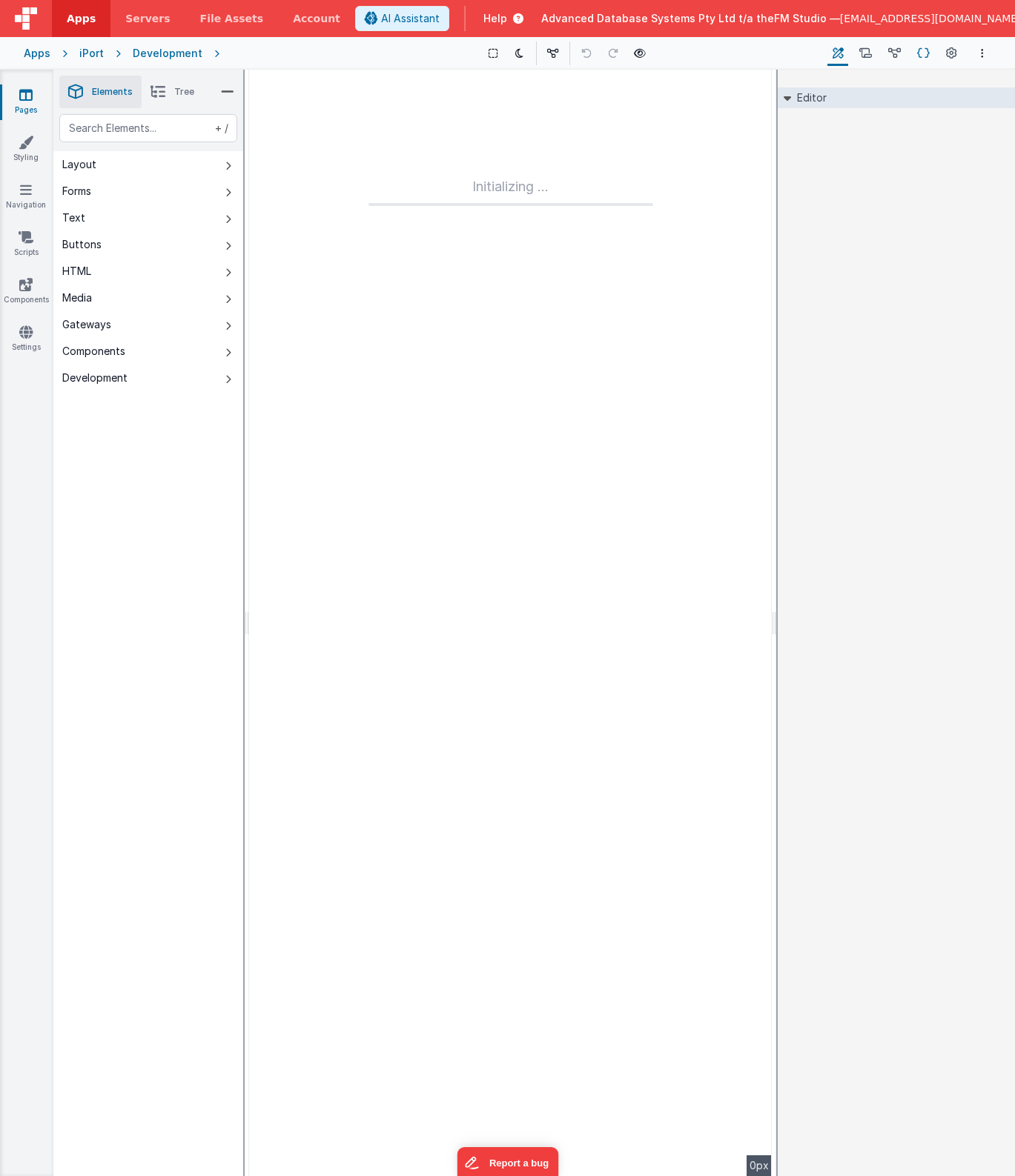
click at [921, 52] on icon at bounding box center [923, 54] width 12 height 16
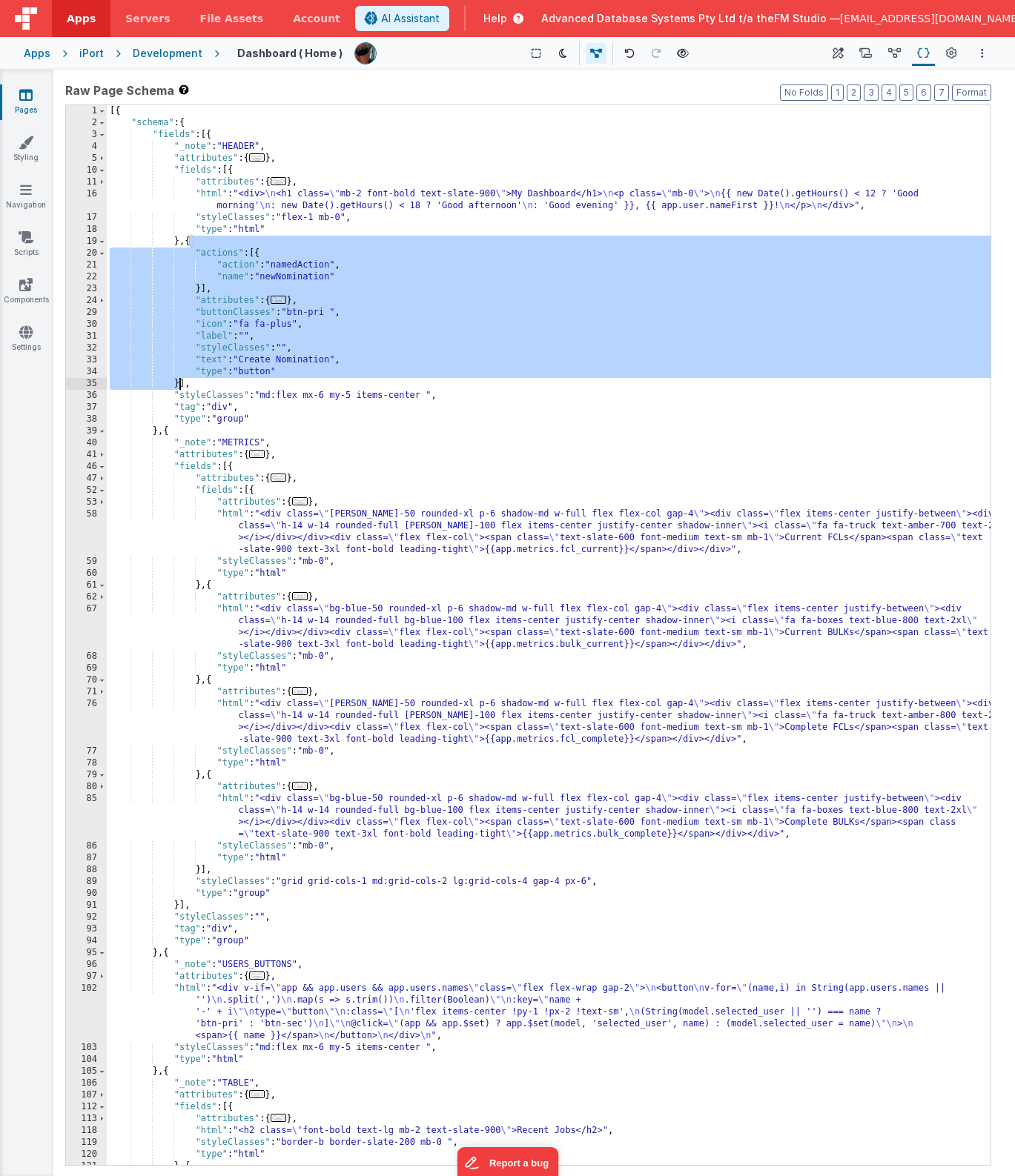
drag, startPoint x: 189, startPoint y: 244, endPoint x: 181, endPoint y: 387, distance: 143.2
click at [181, 387] on div "[{ "schema" : { "fields" : [{ "_note" : "HEADER" , "attributes" : { ... } , "fi…" at bounding box center [549, 647] width 884 height 1083
click at [23, 91] on icon at bounding box center [26, 94] width 13 height 15
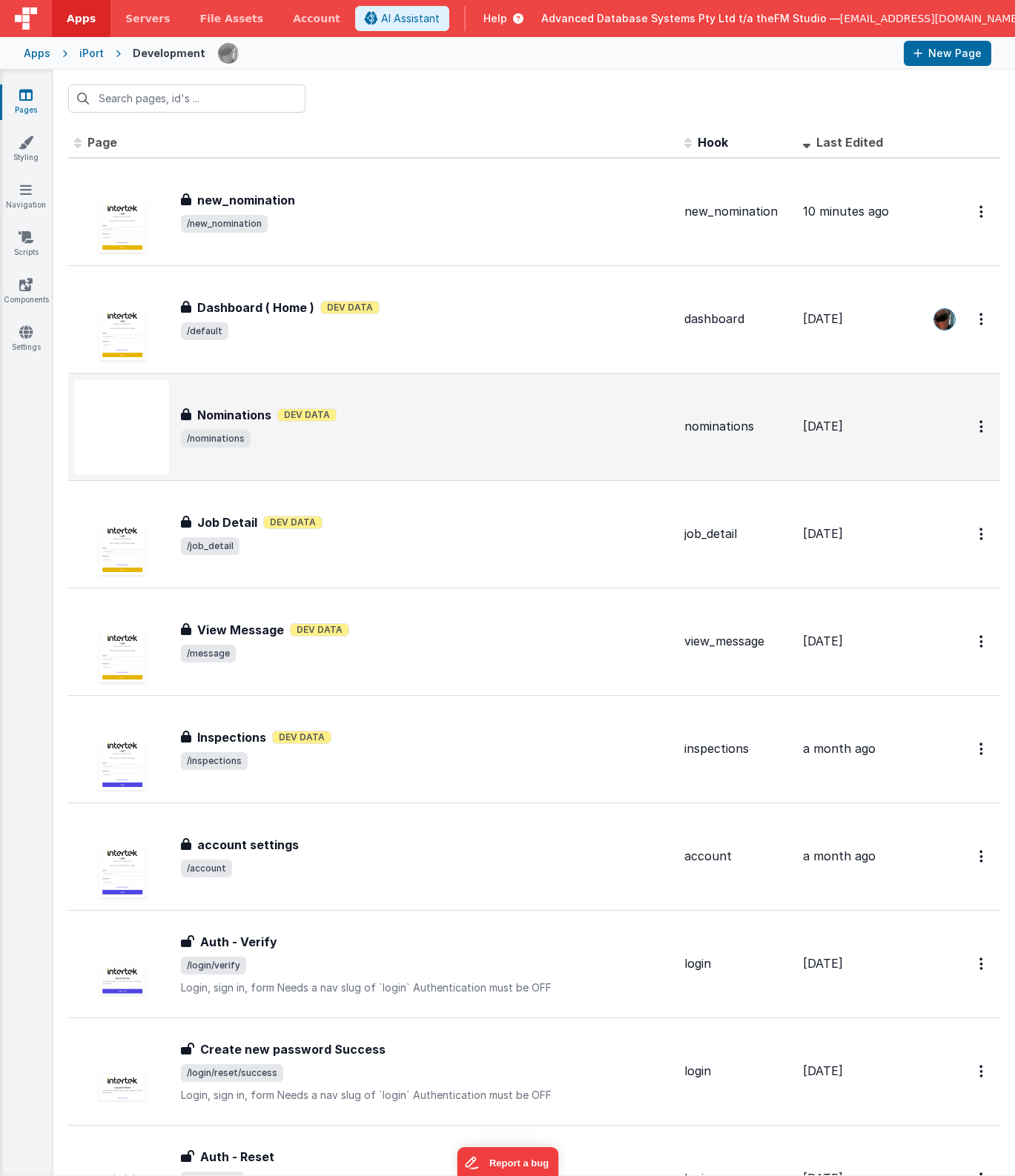
click at [249, 403] on div "Nominations Nominations Dev Data /nominations" at bounding box center [373, 427] width 598 height 95
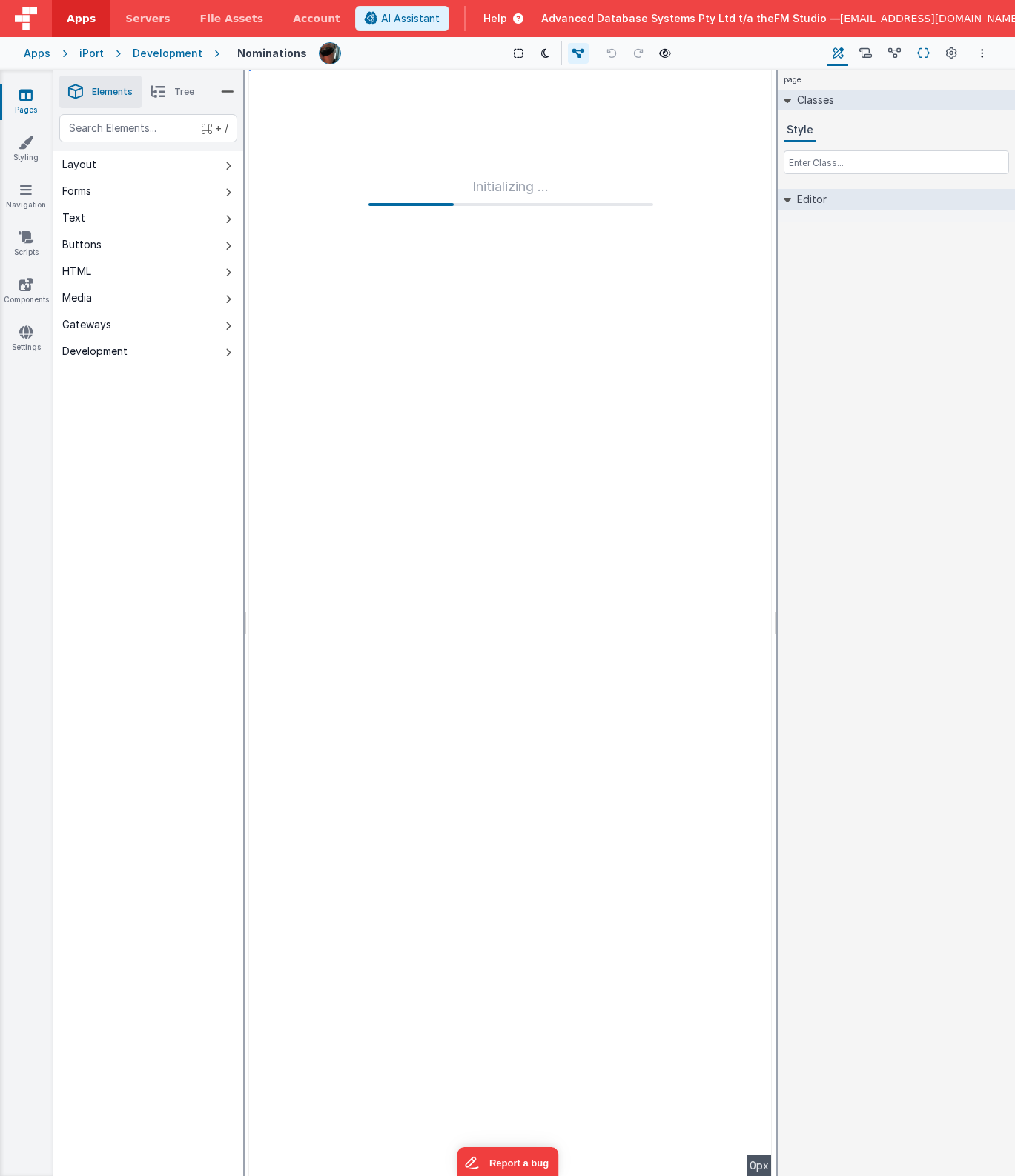
click at [923, 53] on icon at bounding box center [923, 54] width 12 height 16
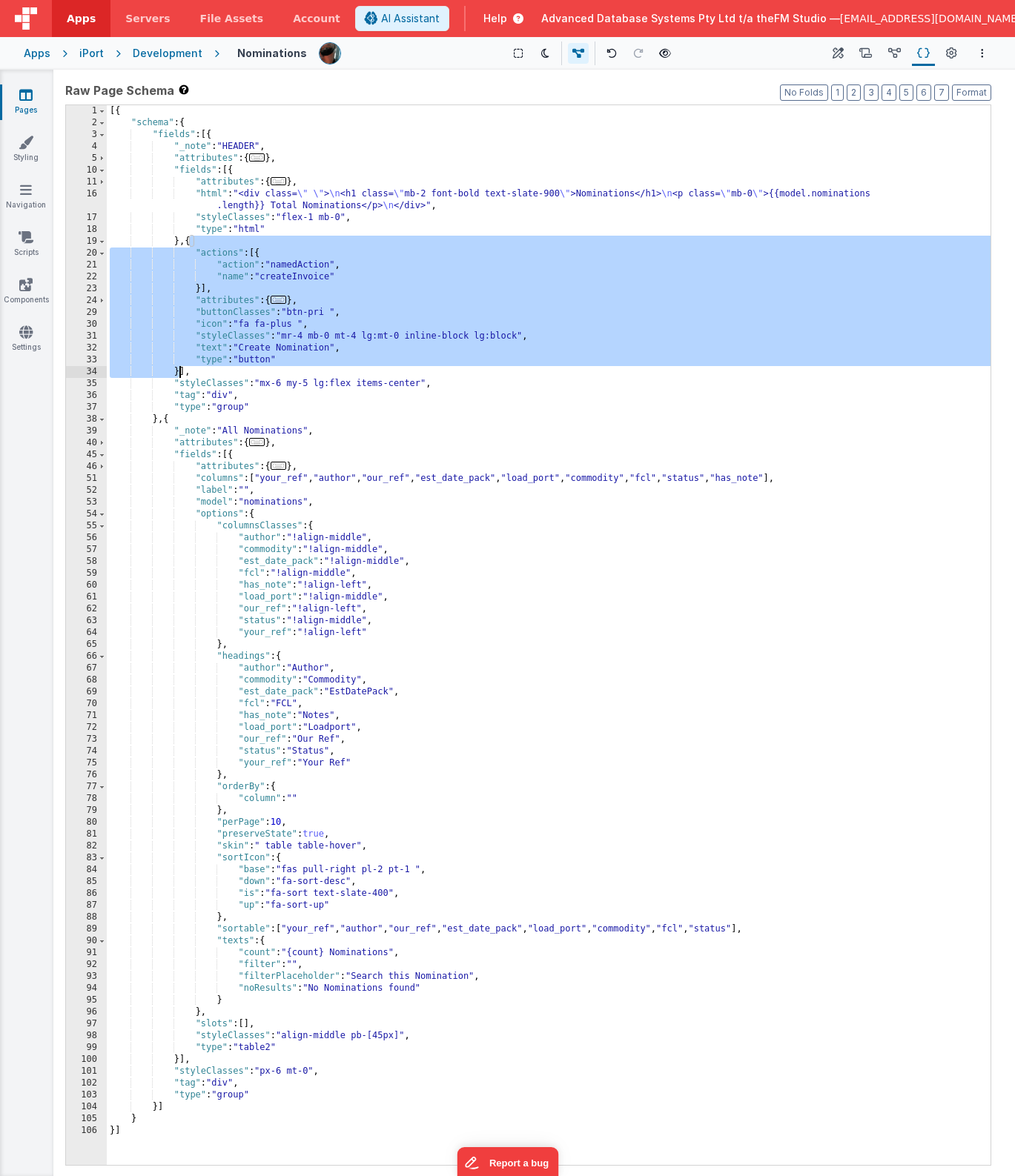
drag, startPoint x: 189, startPoint y: 244, endPoint x: 180, endPoint y: 371, distance: 127.3
click at [180, 371] on div "[{ "schema" : { "fields" : [{ "_note" : "HEADER" , "attributes" : { ... } , "fi…" at bounding box center [549, 647] width 884 height 1083
click at [289, 279] on div "[{ "schema" : { "fields" : [{ "_note" : "HEADER" , "attributes" : { ... } , "fi…" at bounding box center [549, 647] width 884 height 1083
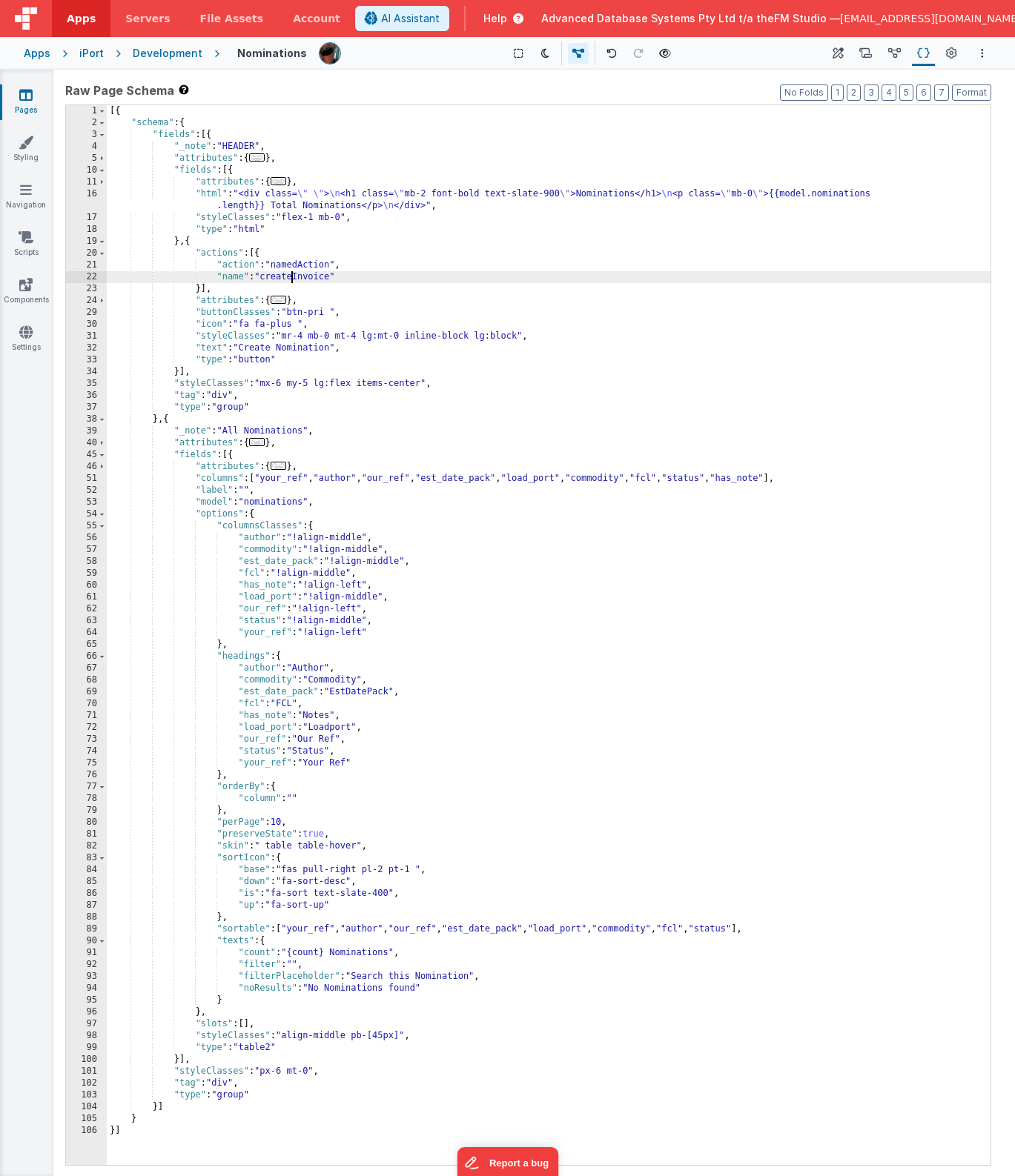
click at [289, 279] on div "[{ "schema" : { "fields" : [{ "_note" : "HEADER" , "attributes" : { ... } , "fi…" at bounding box center [549, 647] width 884 height 1083
click at [24, 95] on icon at bounding box center [26, 94] width 13 height 15
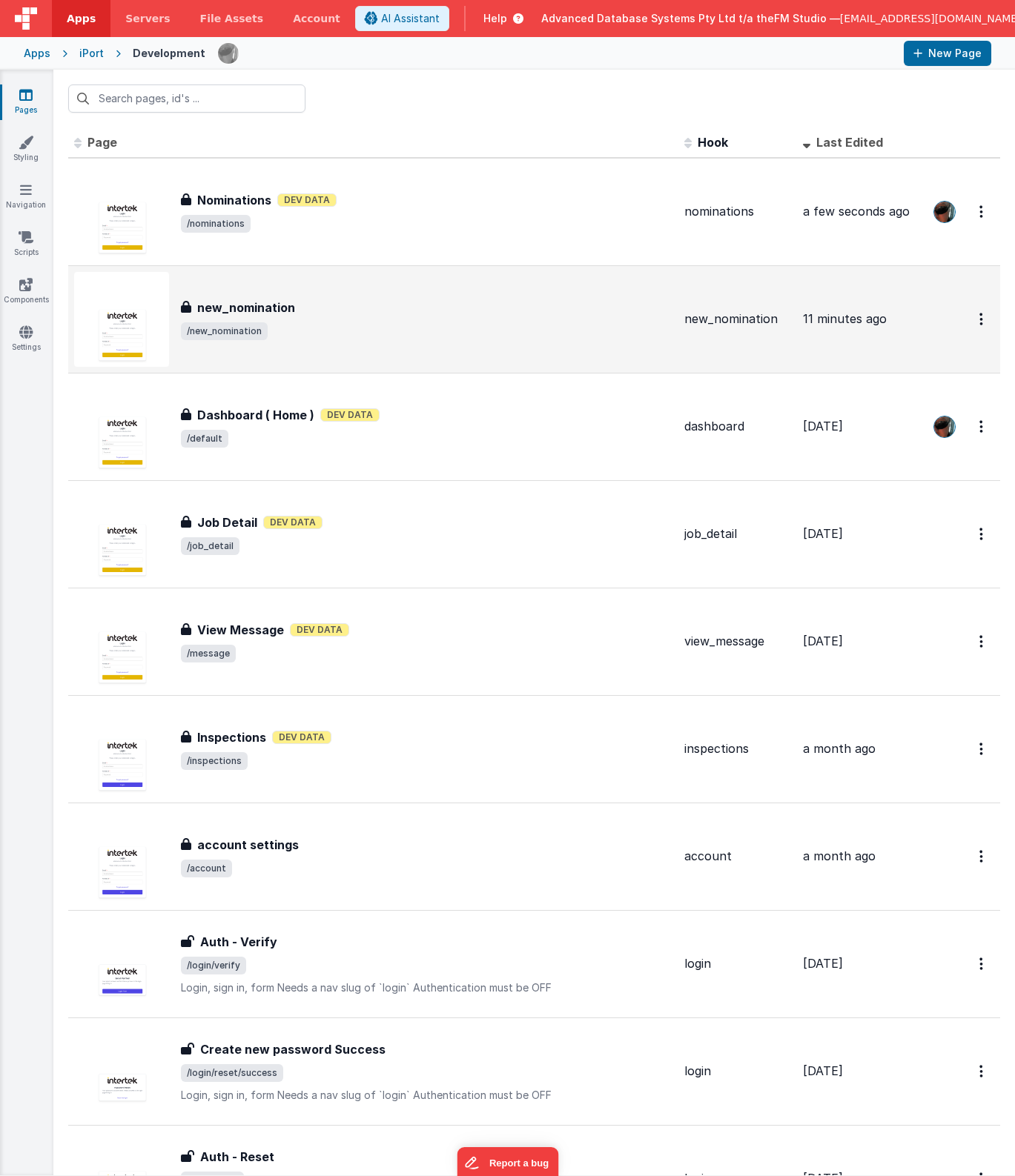
click at [267, 313] on h3 "new_nomination" at bounding box center [246, 307] width 98 height 18
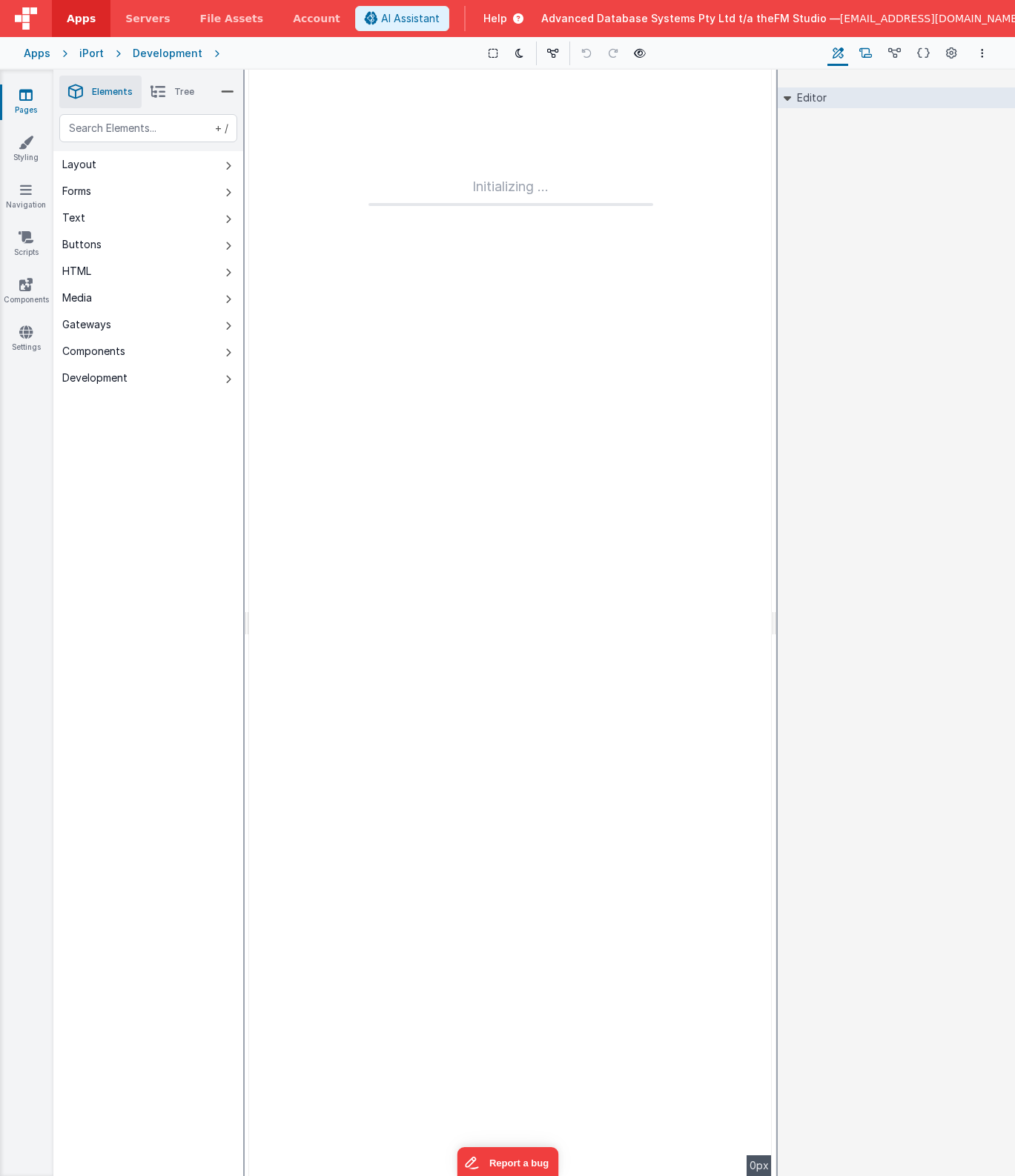
click at [870, 47] on icon at bounding box center [865, 54] width 12 height 16
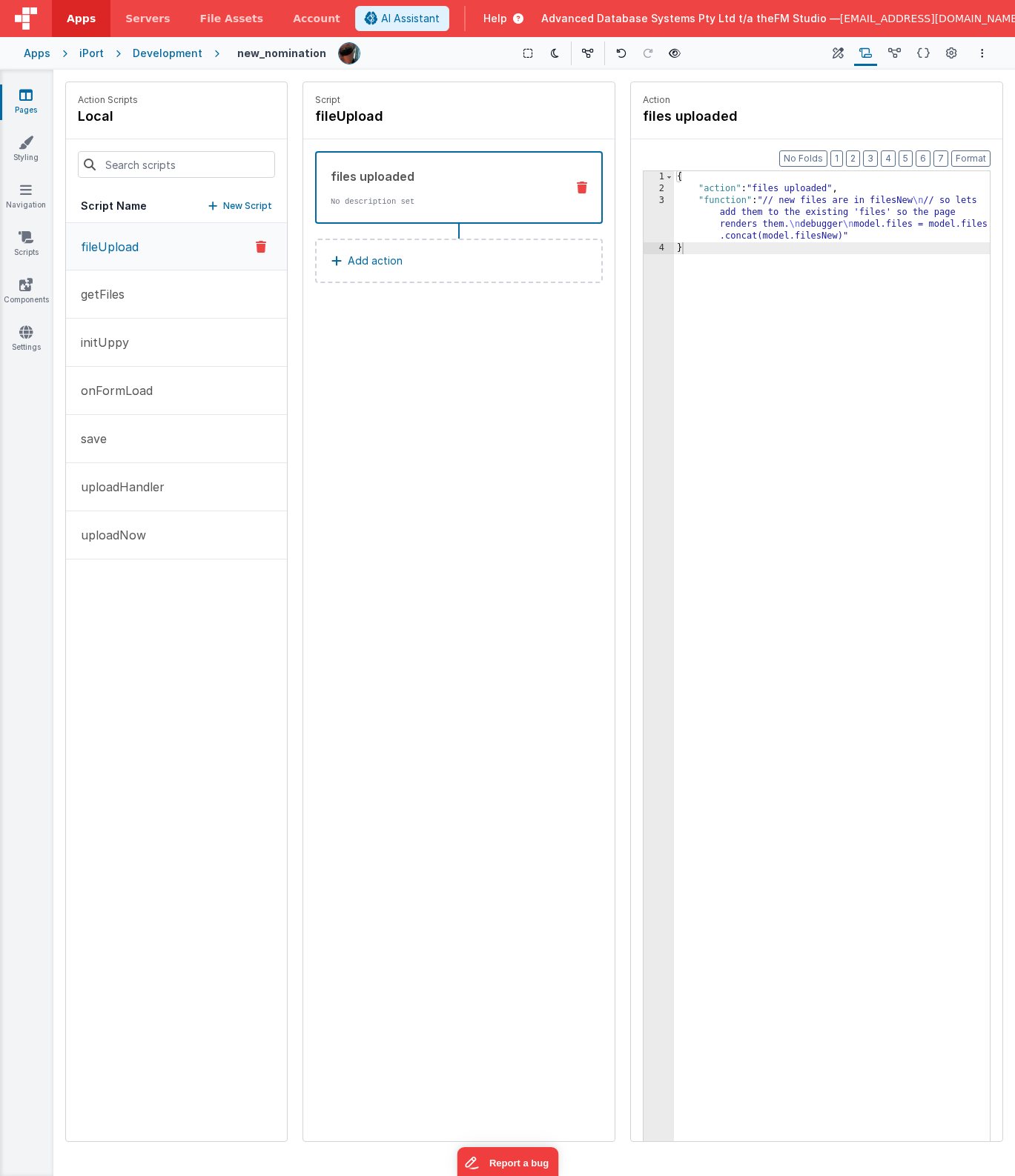
click at [29, 90] on icon at bounding box center [26, 94] width 13 height 15
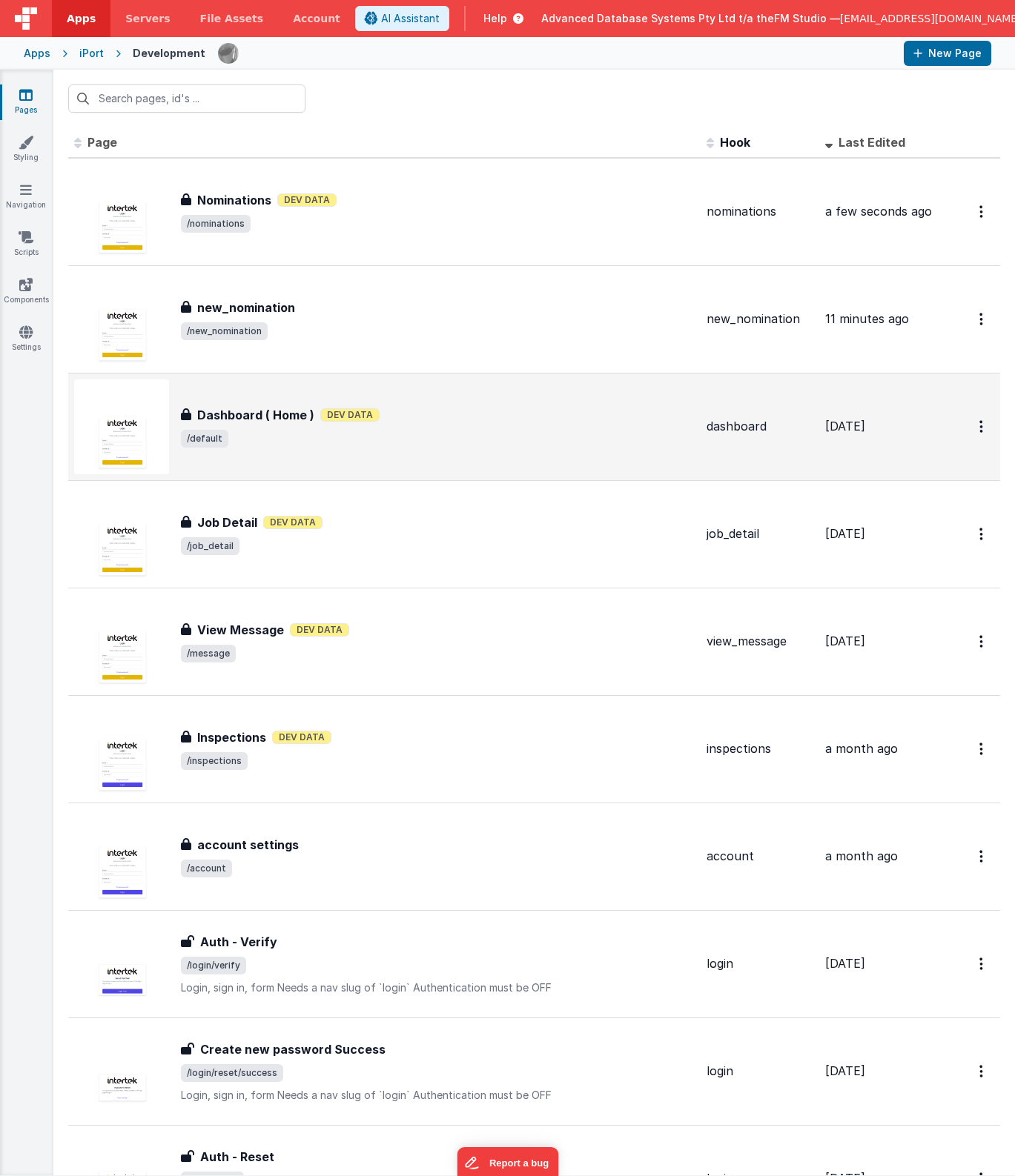
click at [436, 427] on div "Dashboard ( Home ) Dashboard ( Home ) Dev Data /default" at bounding box center [437, 426] width 514 height 41
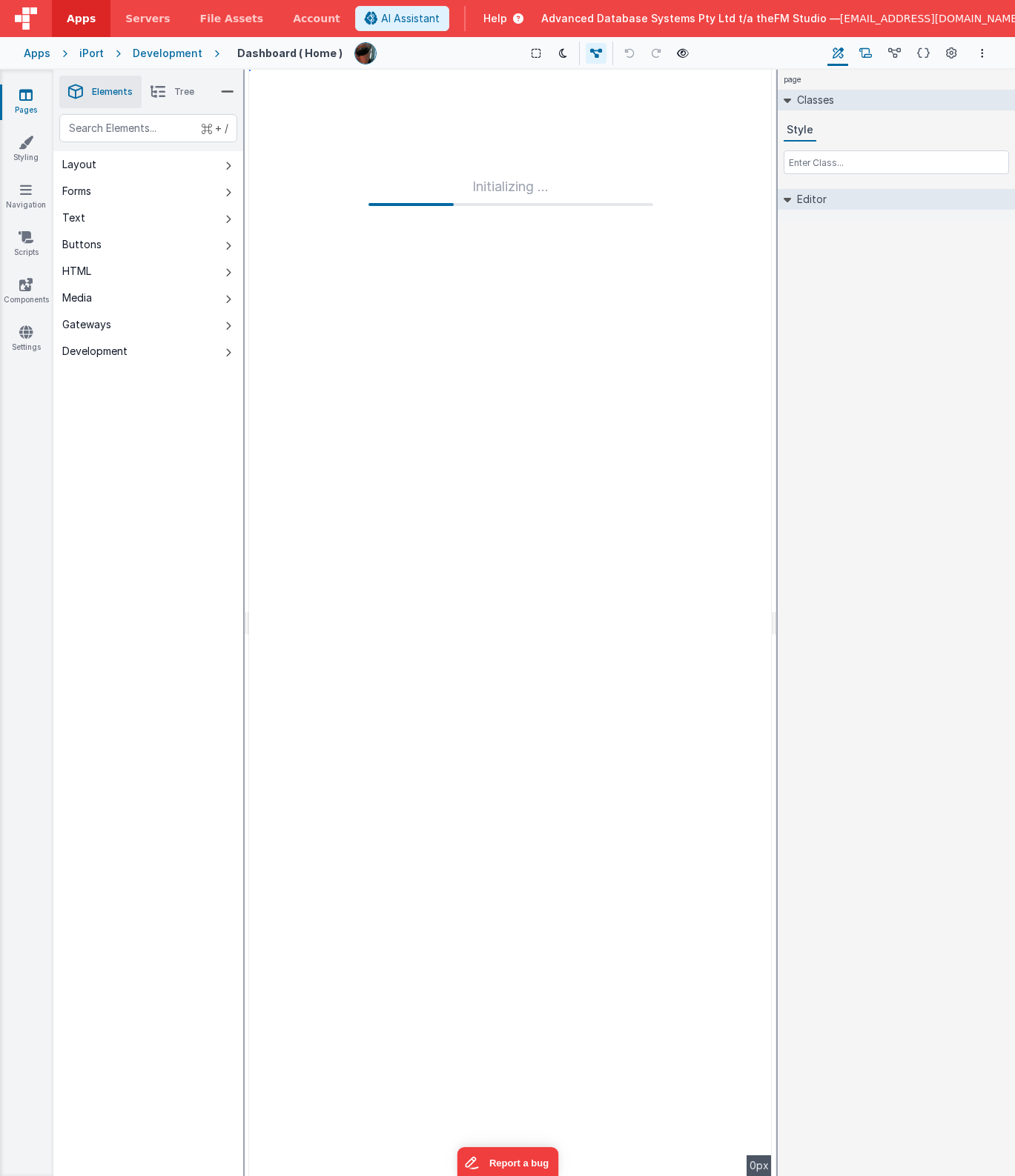
click at [867, 54] on icon at bounding box center [865, 54] width 12 height 16
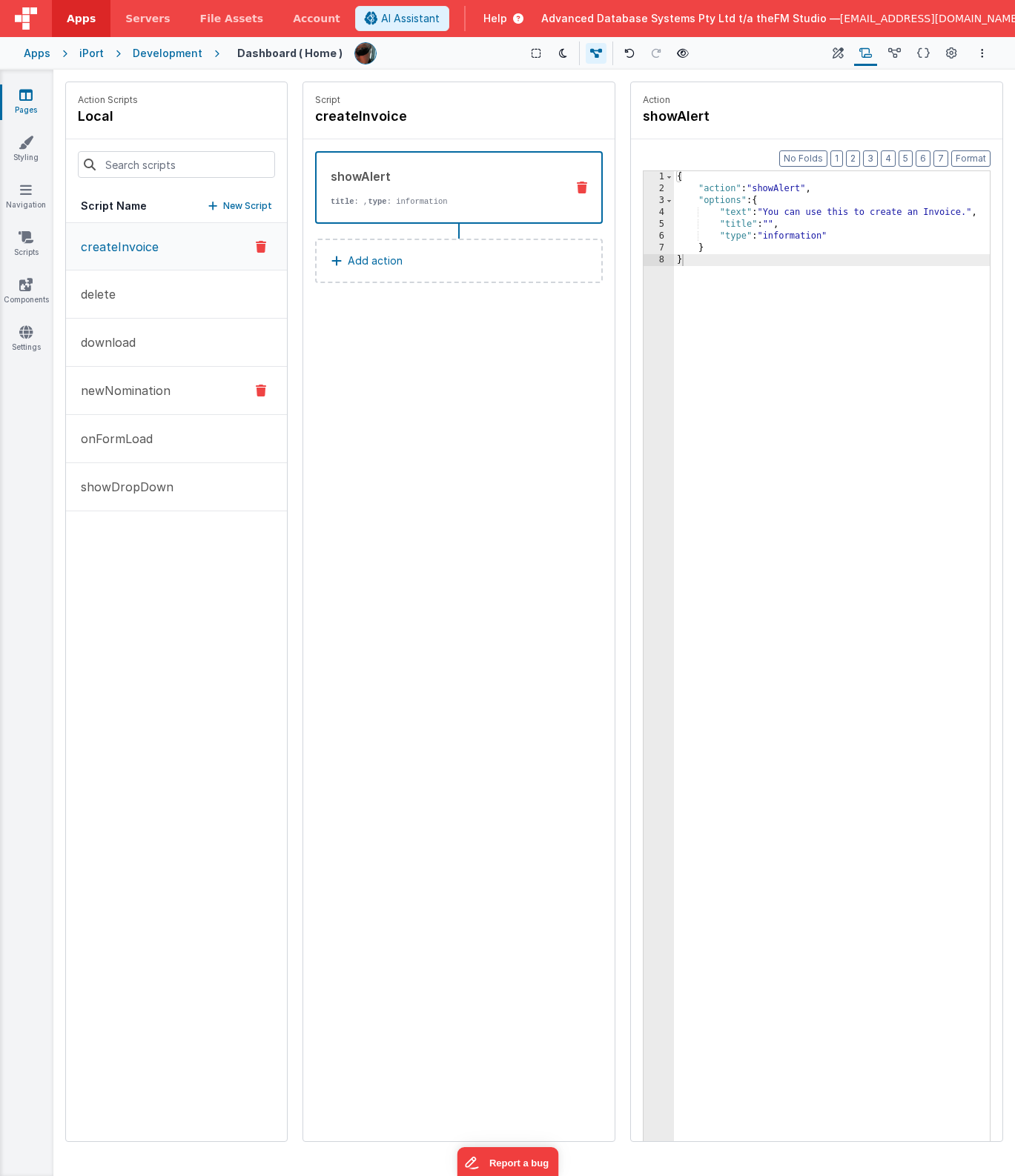
click at [134, 388] on p "newNomination" at bounding box center [121, 390] width 98 height 18
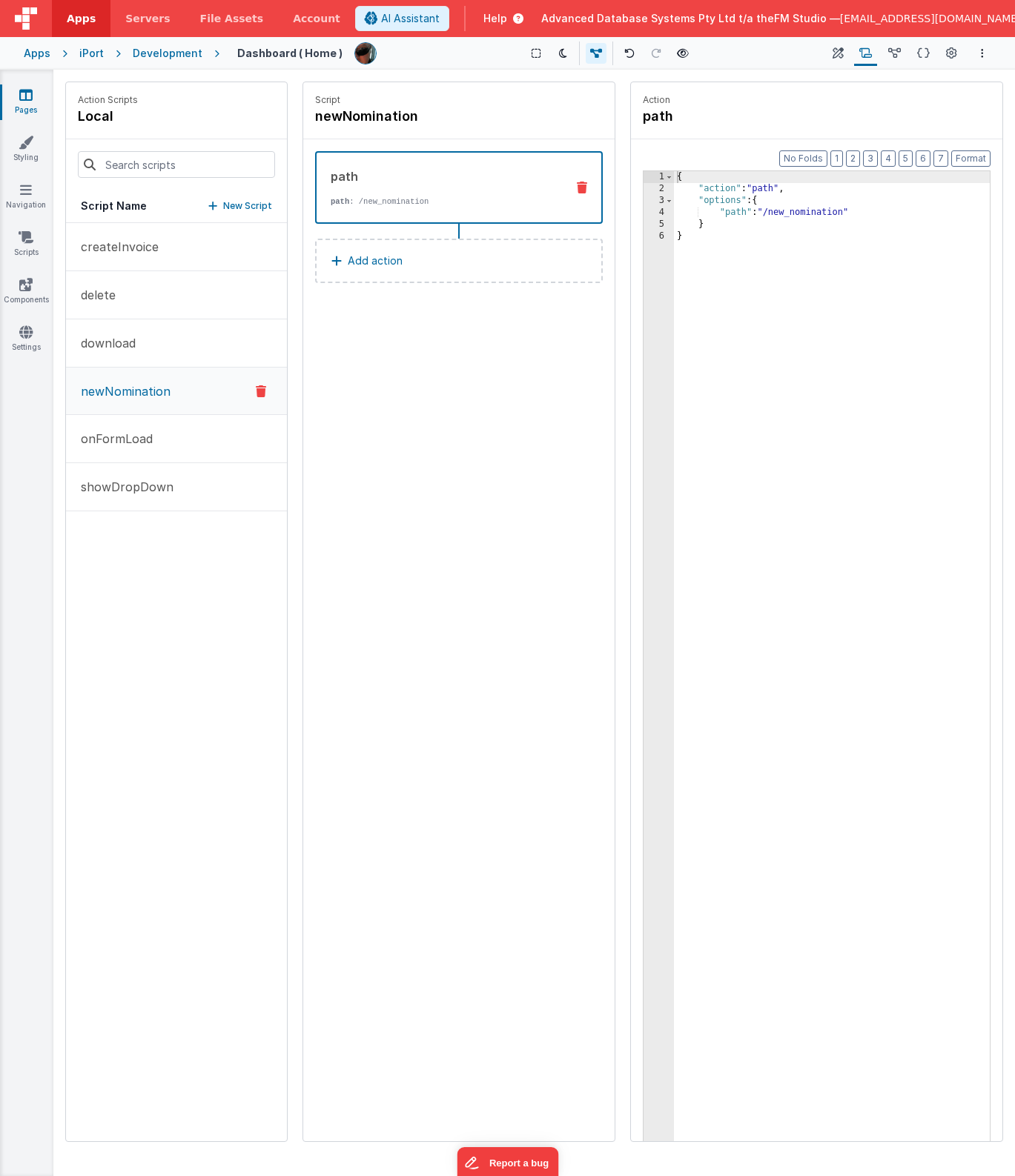
click at [819, 221] on div "{ "action" : "path" , "options" : { "path" : "/new_nomination" } }" at bounding box center [831, 691] width 316 height 1040
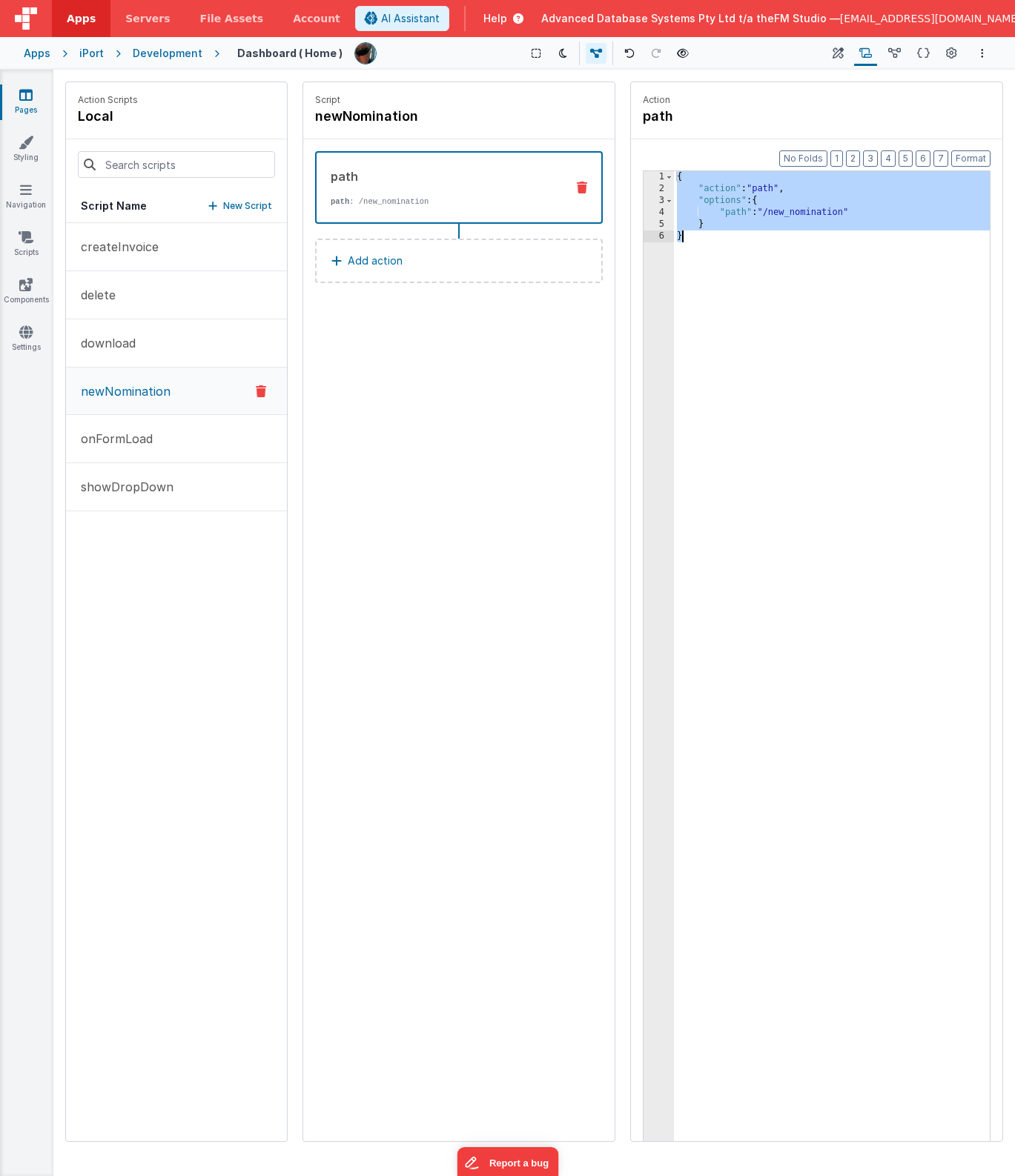
click at [24, 99] on icon at bounding box center [26, 94] width 13 height 15
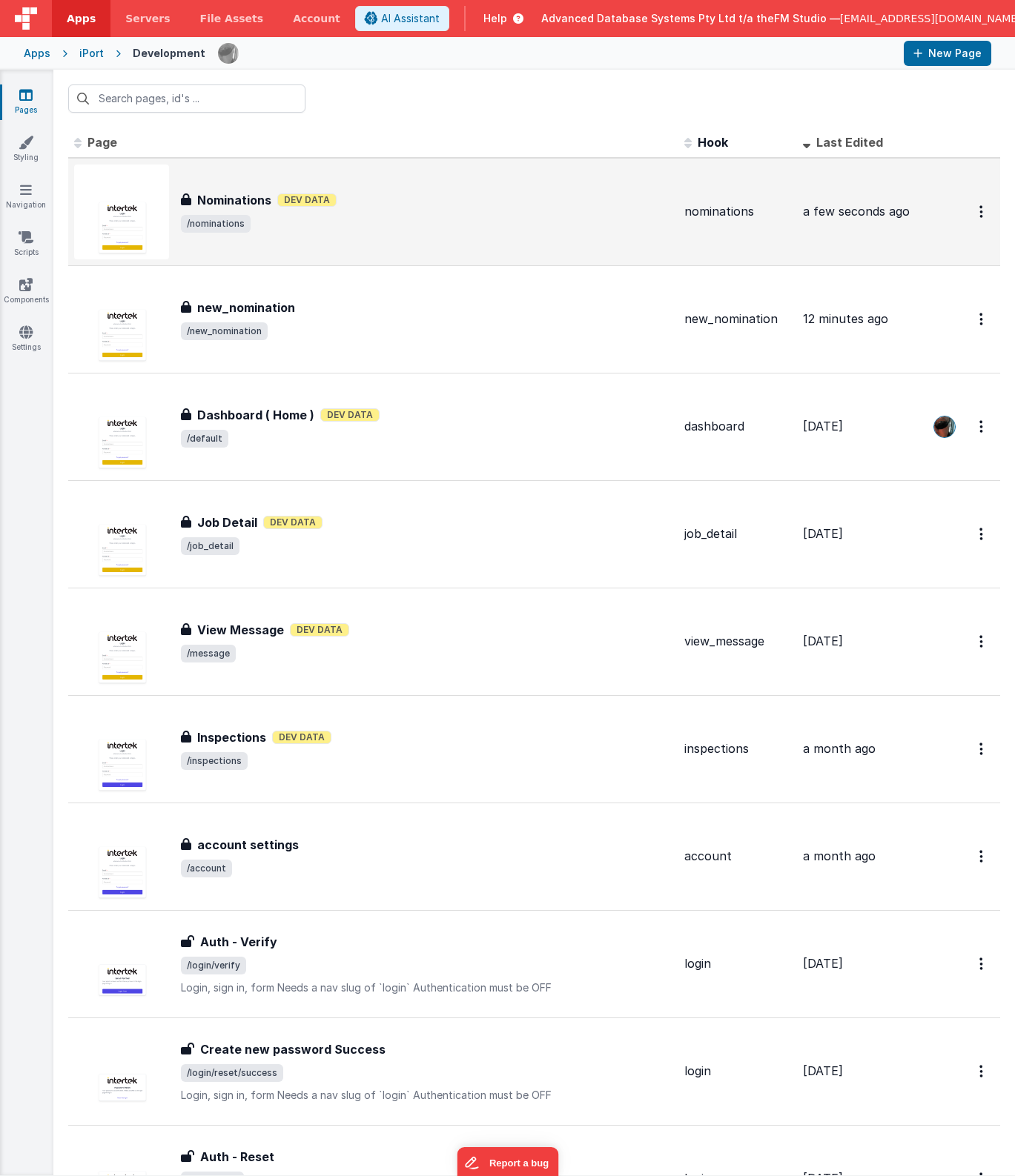
click at [428, 192] on div "Nominations Dev Data" at bounding box center [426, 200] width 492 height 18
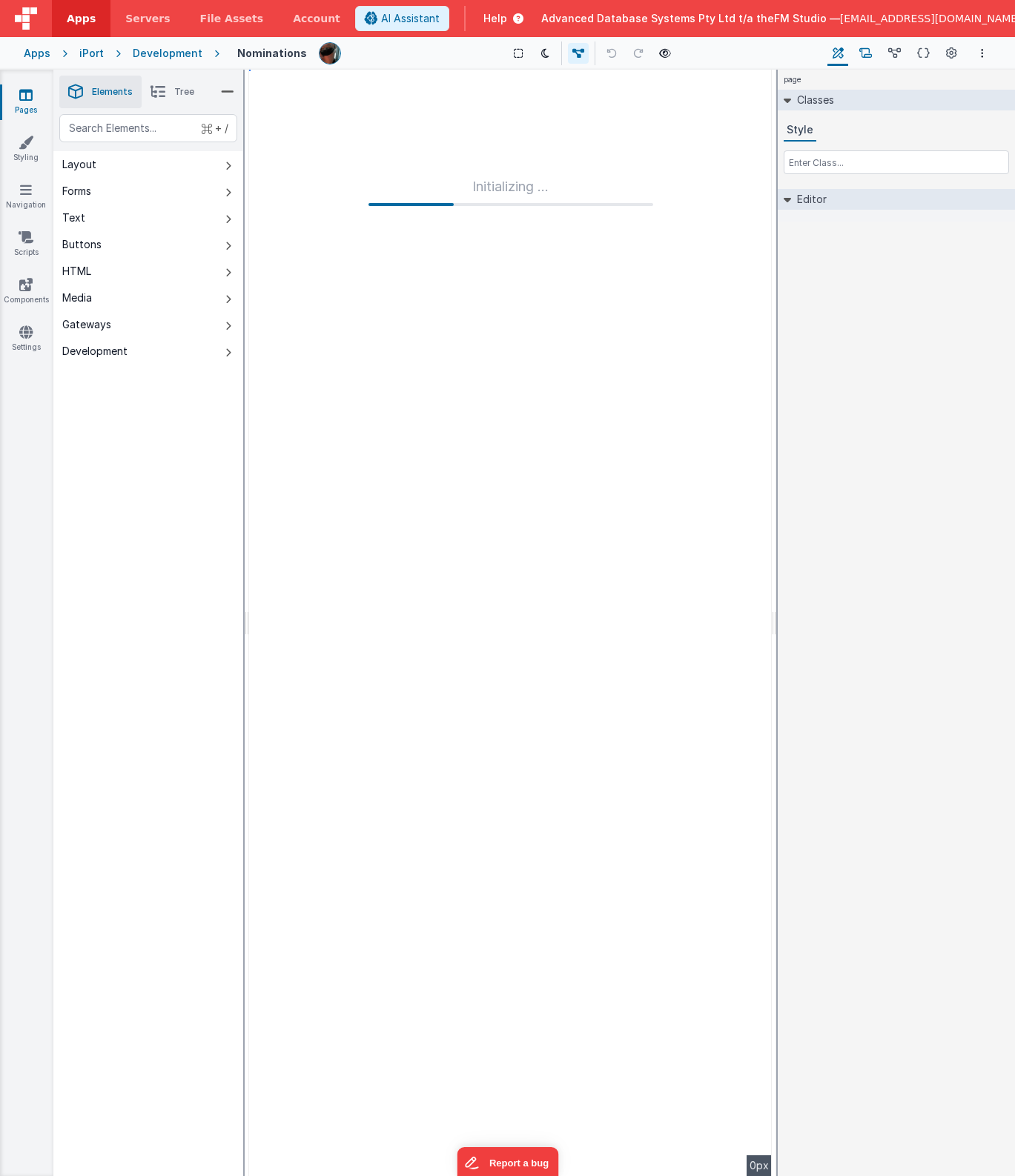
click at [871, 53] on icon at bounding box center [865, 54] width 12 height 16
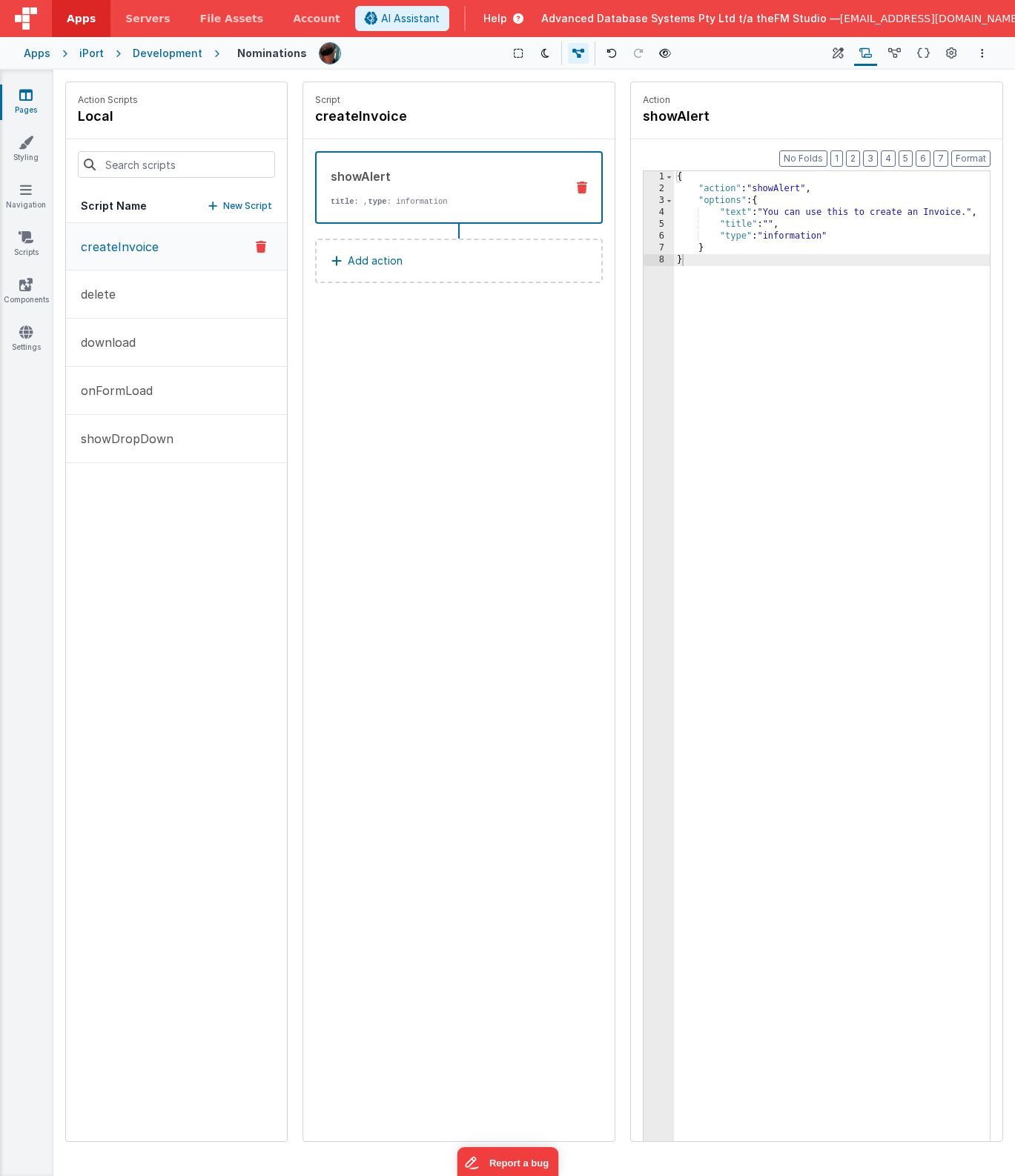
click at [228, 201] on p "New Script" at bounding box center [247, 206] width 49 height 15
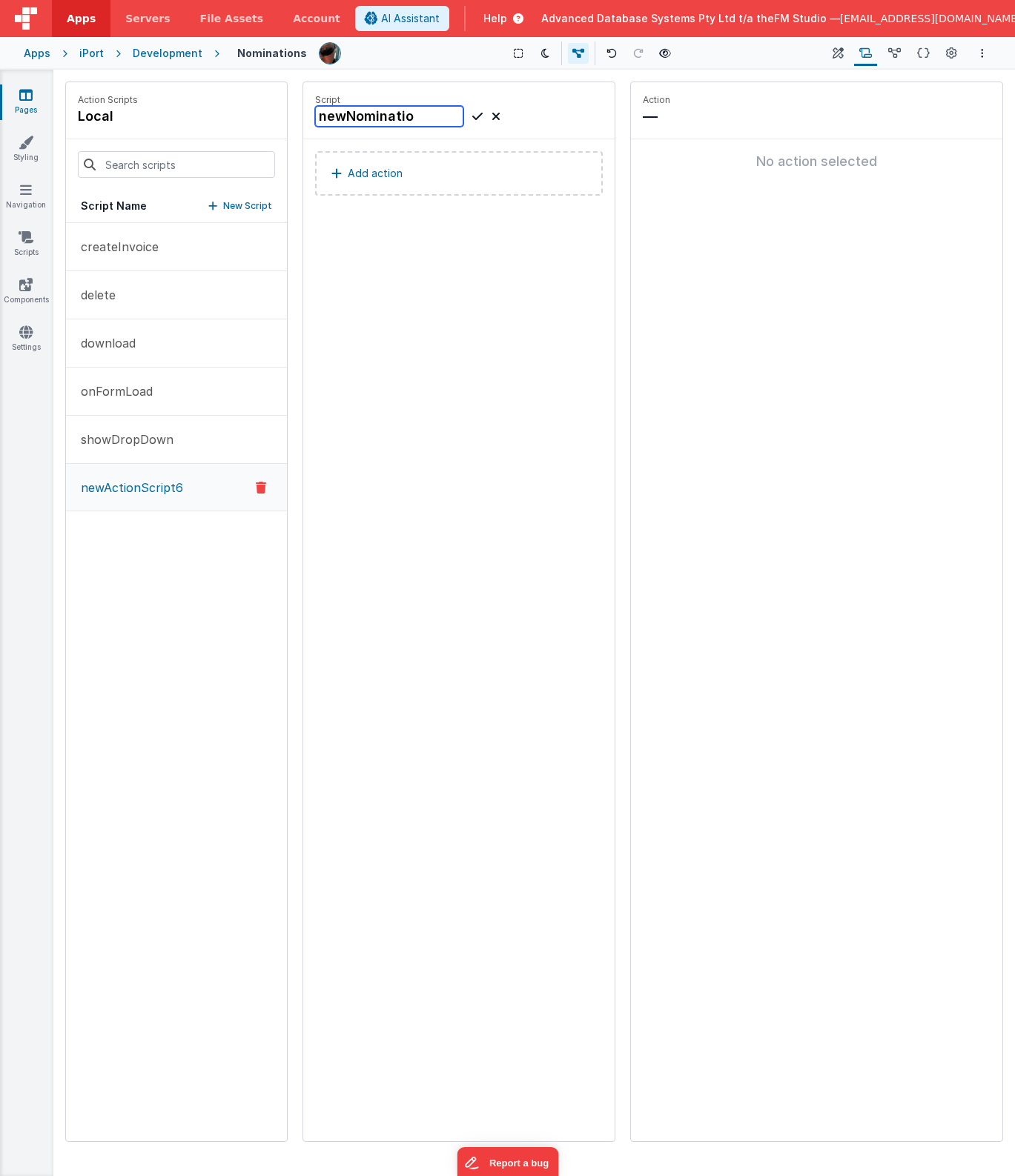
type input "newNomination"
click at [478, 117] on icon at bounding box center [477, 116] width 10 height 18
click at [429, 175] on button "Add action" at bounding box center [458, 173] width 288 height 44
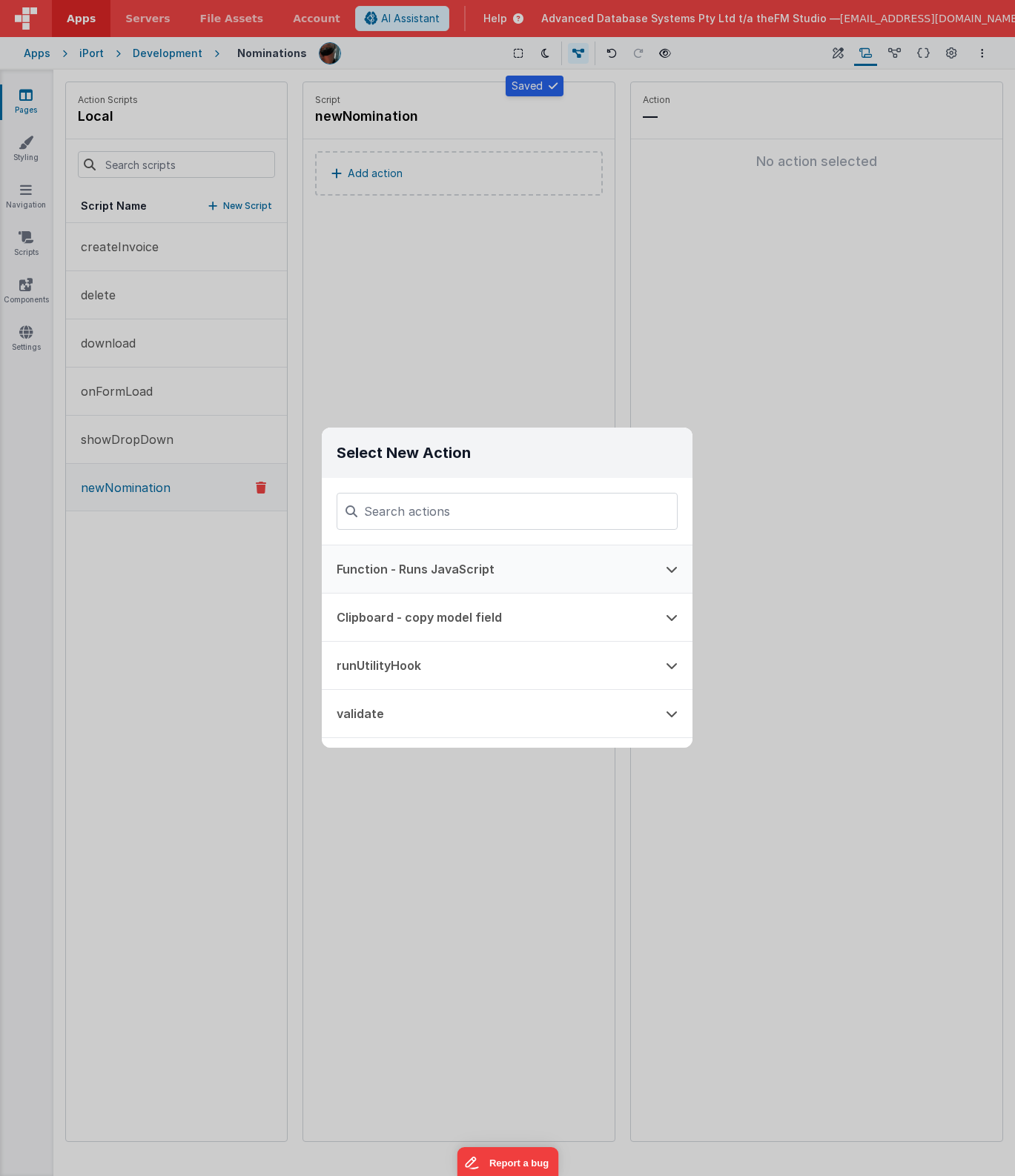
click at [439, 567] on button "Function - Runs JavaScript" at bounding box center [486, 569] width 329 height 48
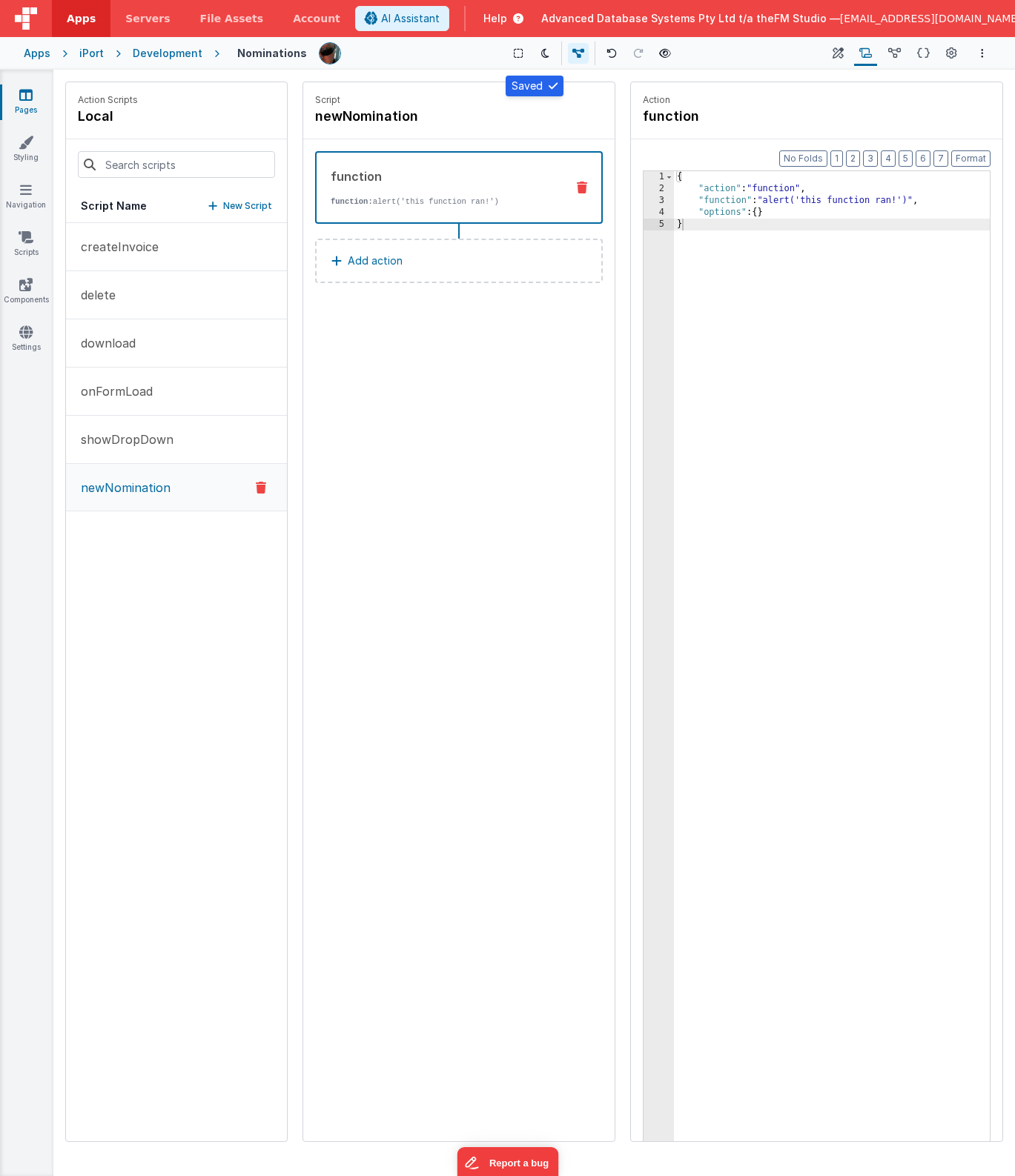
click at [761, 290] on div "{ "action" : "function" , "function" : "alert('this function ran!')" , "options…" at bounding box center [831, 691] width 316 height 1040
click at [734, 236] on div "{ "action" : "function" , "function" : "alert('this function ran!')" , "options…" at bounding box center [831, 691] width 316 height 1040
click at [26, 190] on icon at bounding box center [26, 189] width 12 height 15
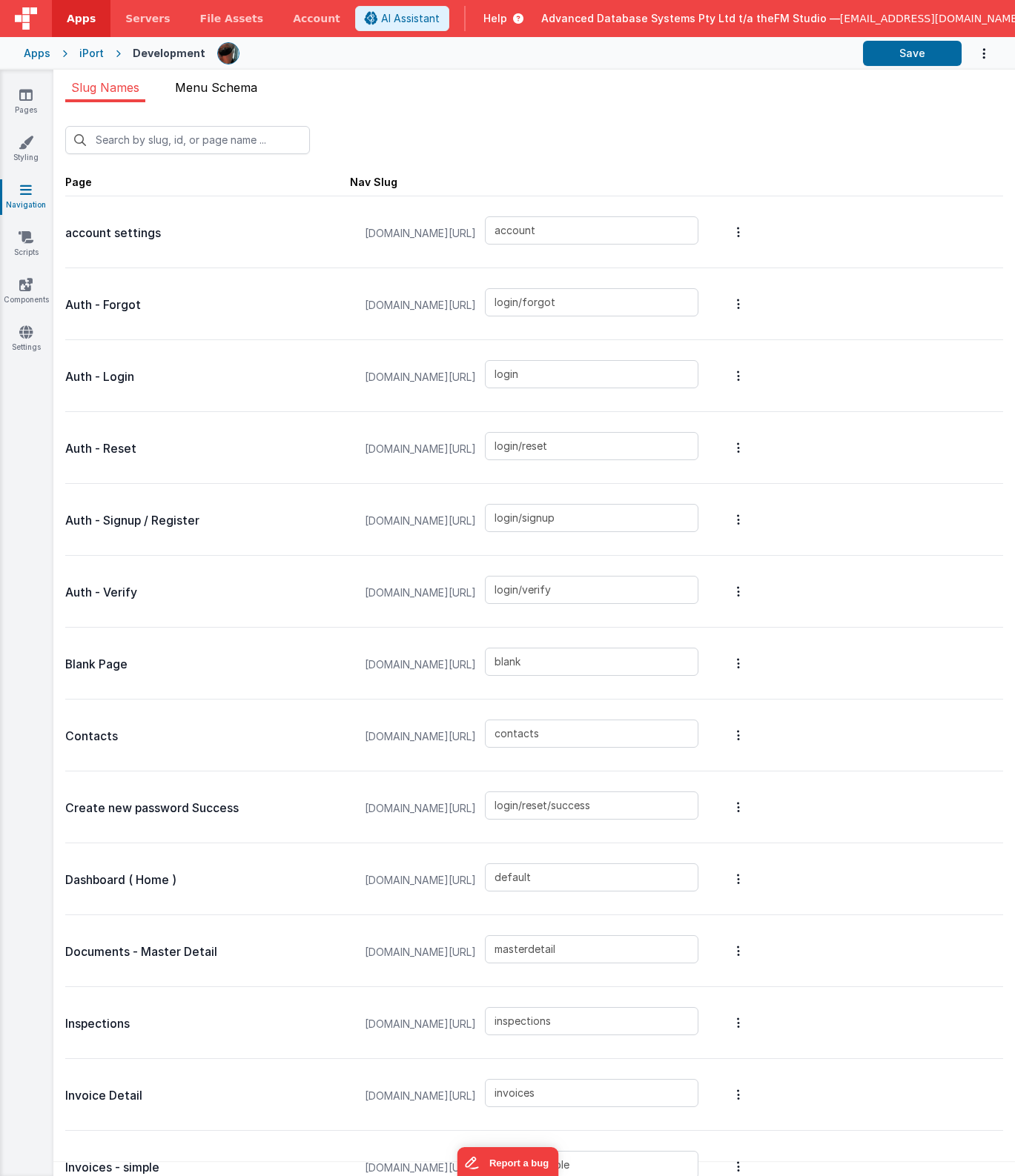
click at [207, 90] on span "Menu Schema" at bounding box center [216, 87] width 83 height 15
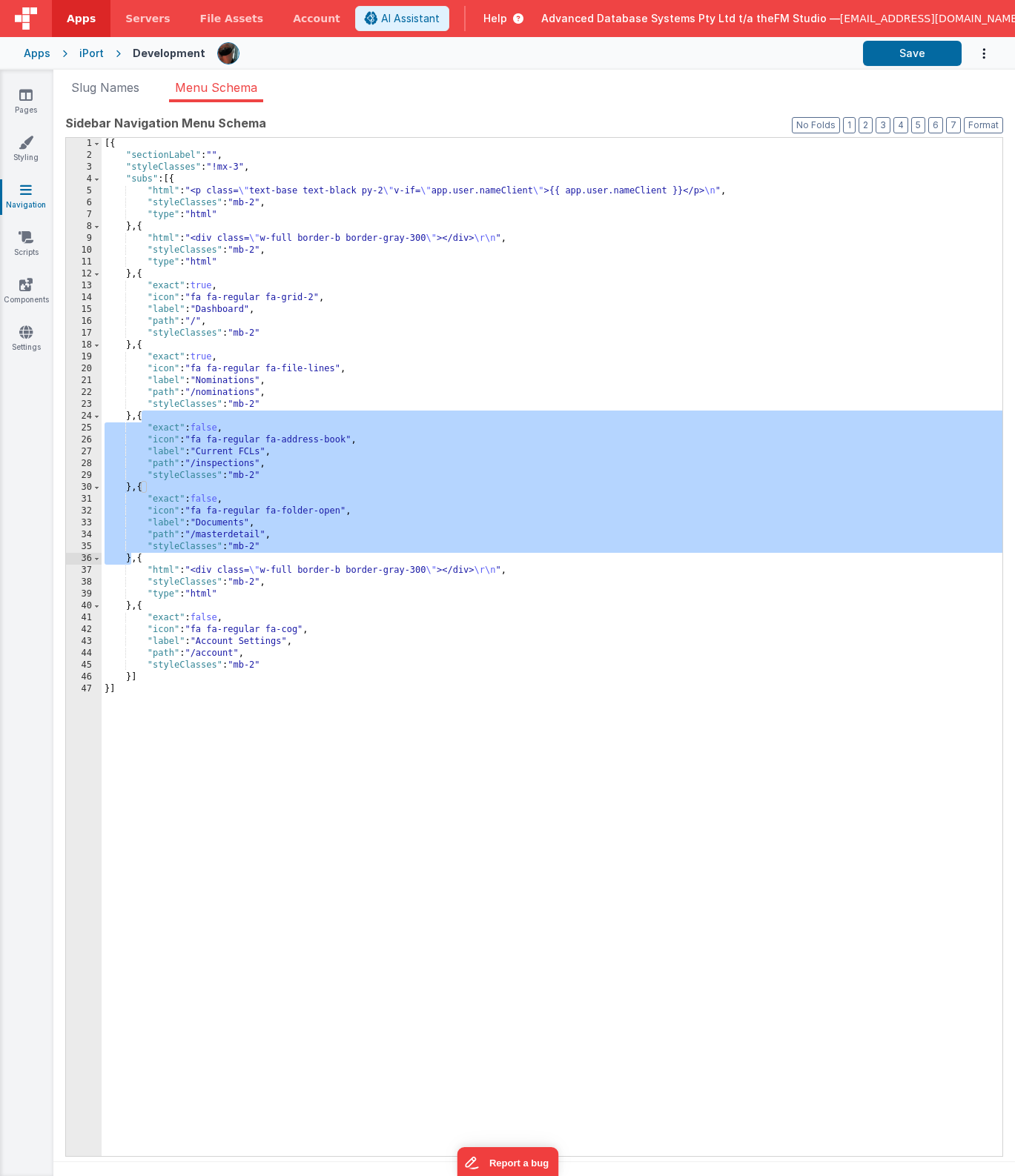
drag, startPoint x: 142, startPoint y: 419, endPoint x: 131, endPoint y: 560, distance: 141.4
click at [131, 560] on div "[{ "sectionLabel" : "" , "styleClasses" : "!mx-3" , "subs" : [{ "html" : "<p cl…" at bounding box center [552, 659] width 901 height 1042
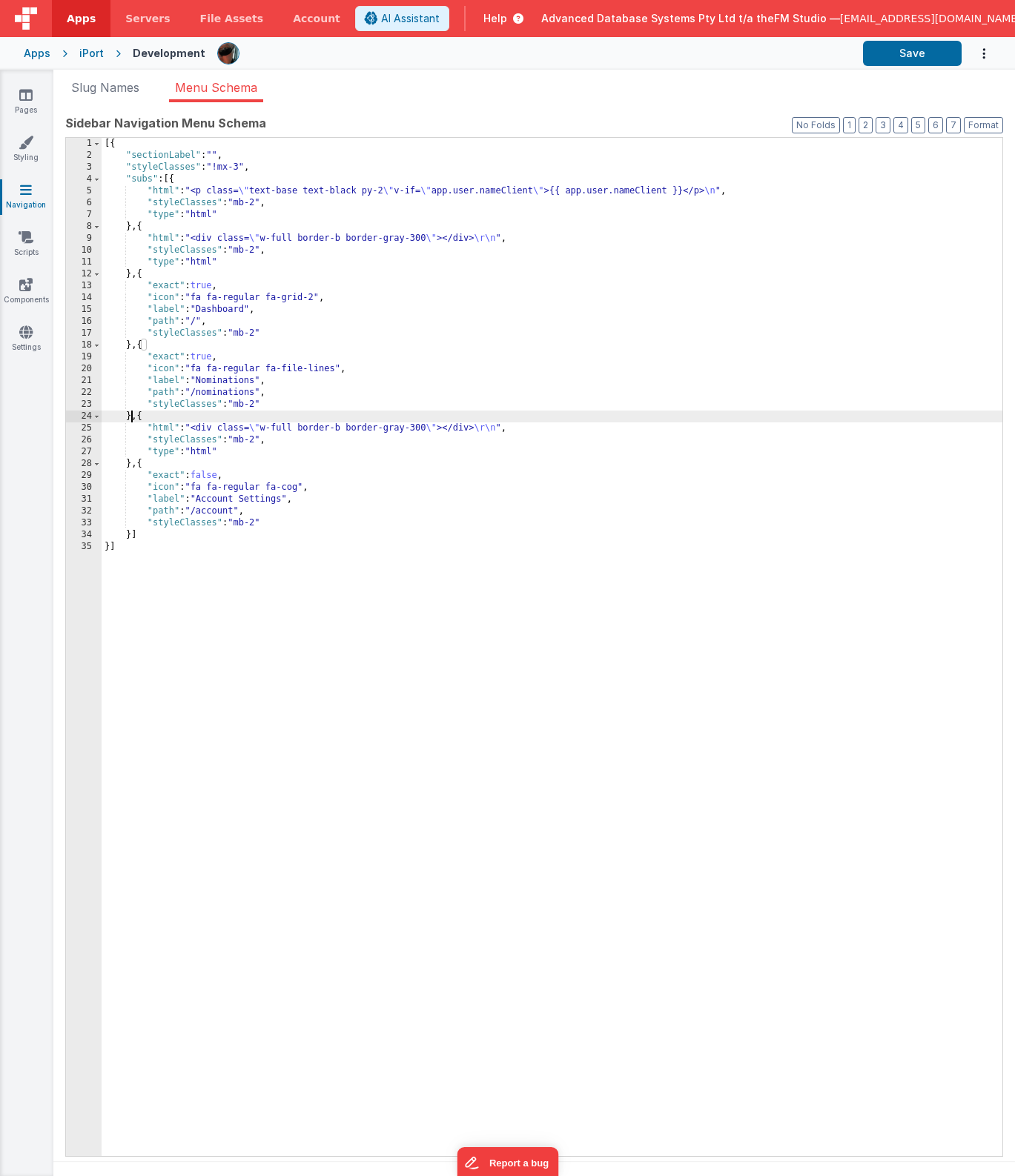
click at [557, 191] on div "[{ "sectionLabel" : "" , "styleClasses" : "!mx-3" , "subs" : [{ "html" : "<p cl…" at bounding box center [552, 659] width 901 height 1042
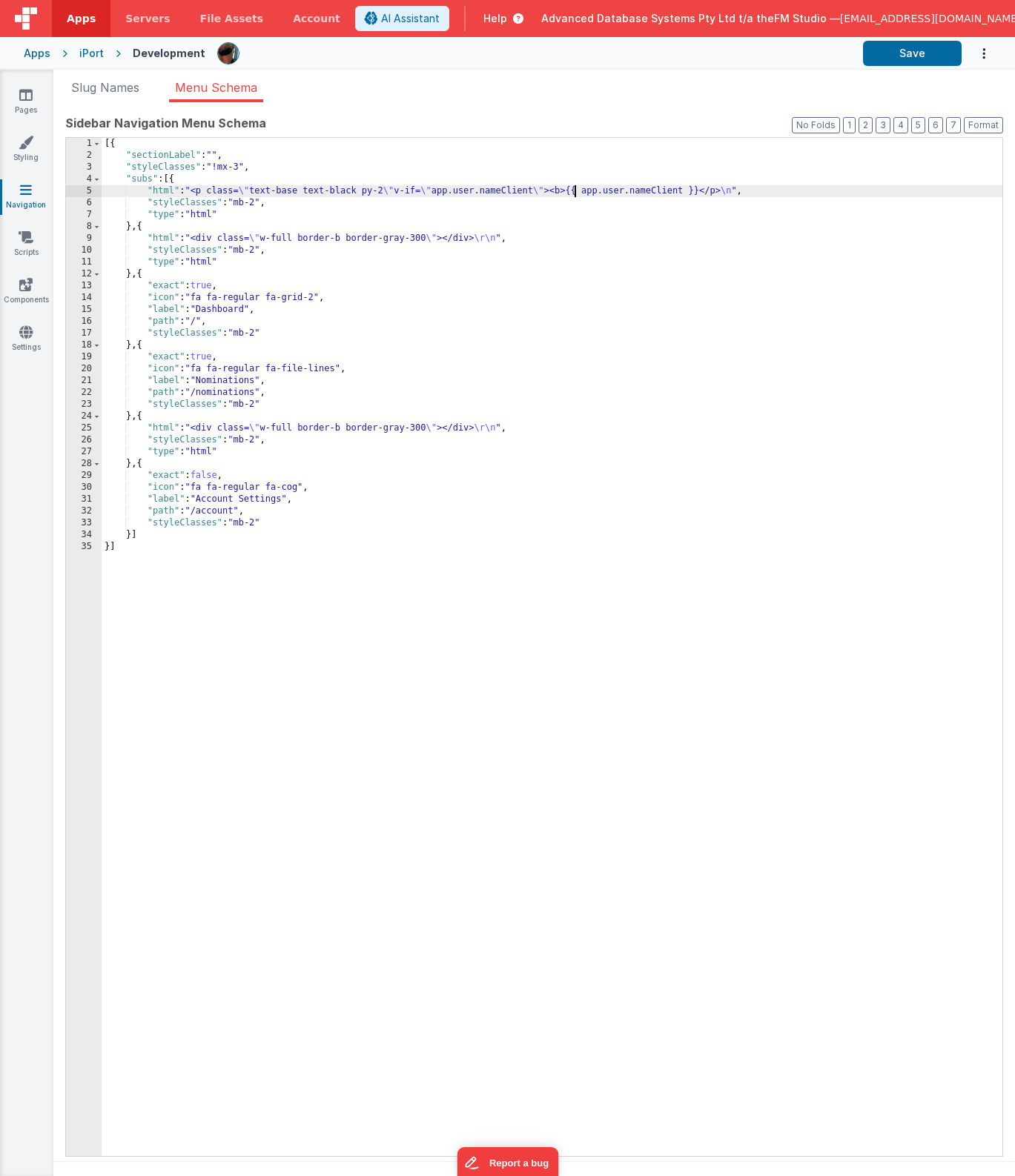
click at [706, 190] on div "[{ "sectionLabel" : "" , "styleClasses" : "!mx-3" , "subs" : [{ "html" : "<p cl…" at bounding box center [552, 659] width 901 height 1042
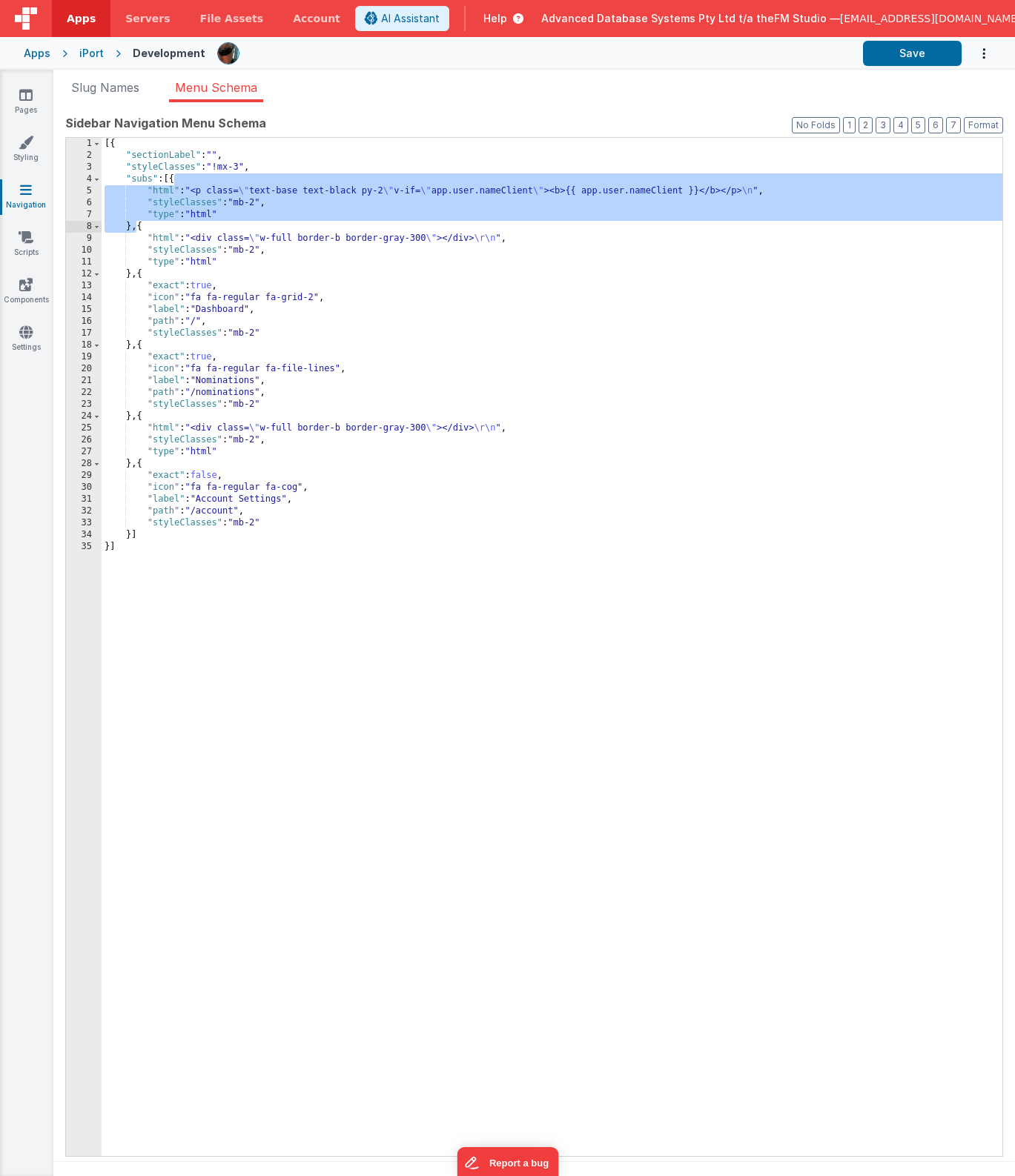
drag, startPoint x: 174, startPoint y: 178, endPoint x: 139, endPoint y: 223, distance: 57.0
click at [139, 223] on div "[{ "sectionLabel" : "" , "styleClasses" : "!mx-3" , "subs" : [{ "html" : "<p cl…" at bounding box center [552, 659] width 901 height 1042
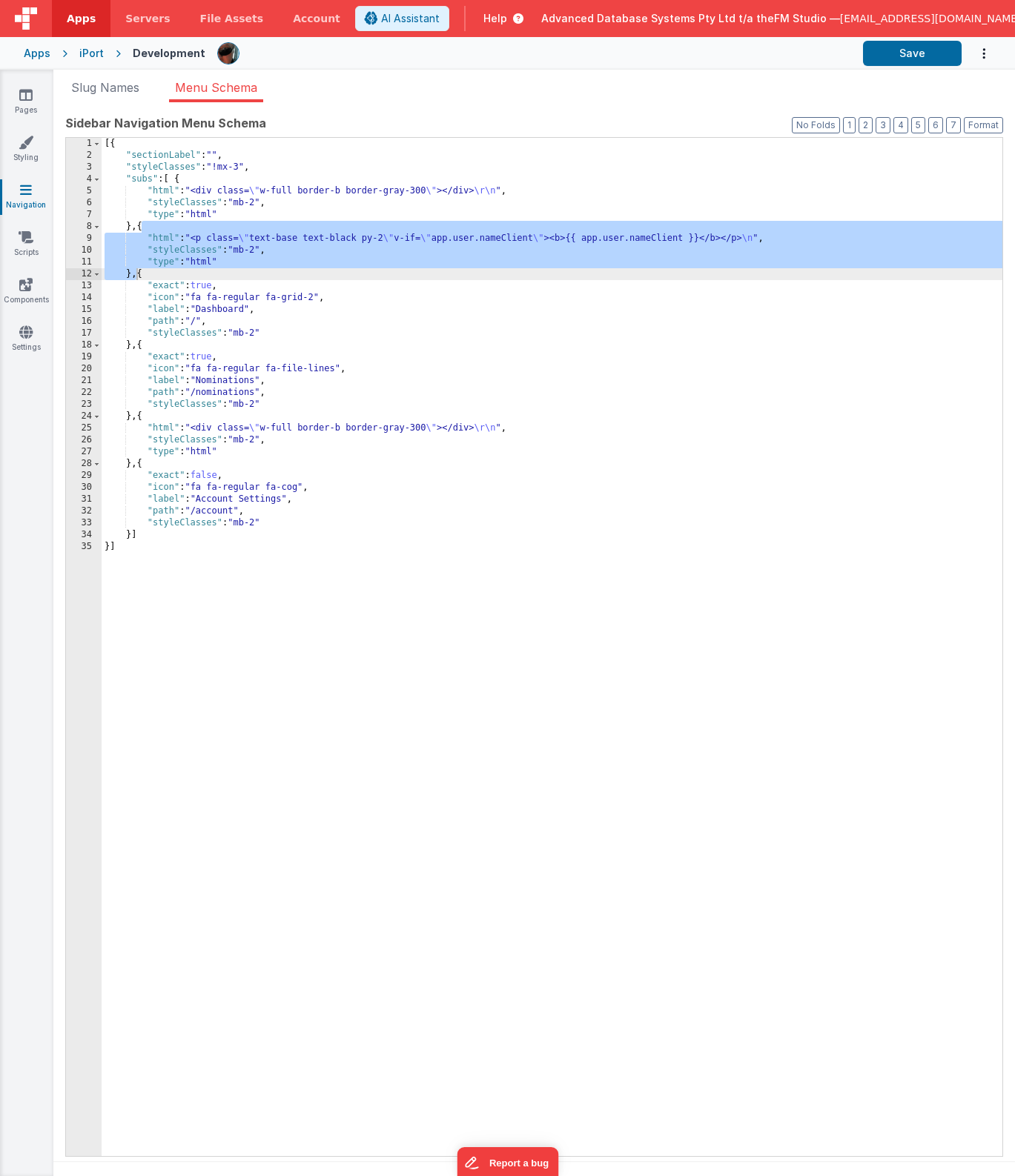
click at [24, 103] on link "Pages" at bounding box center [26, 102] width 53 height 30
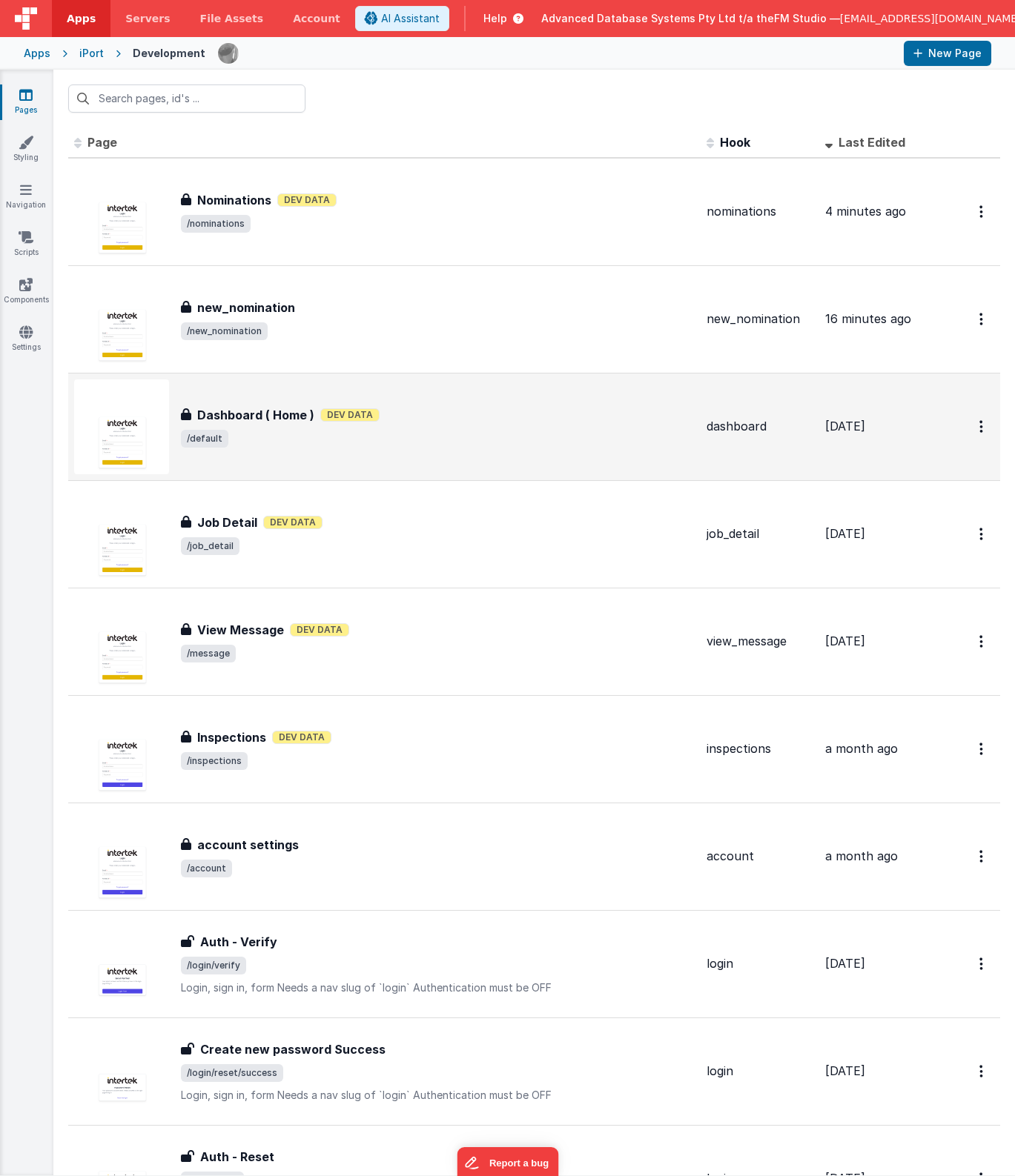
click at [410, 431] on span "/default" at bounding box center [437, 439] width 514 height 18
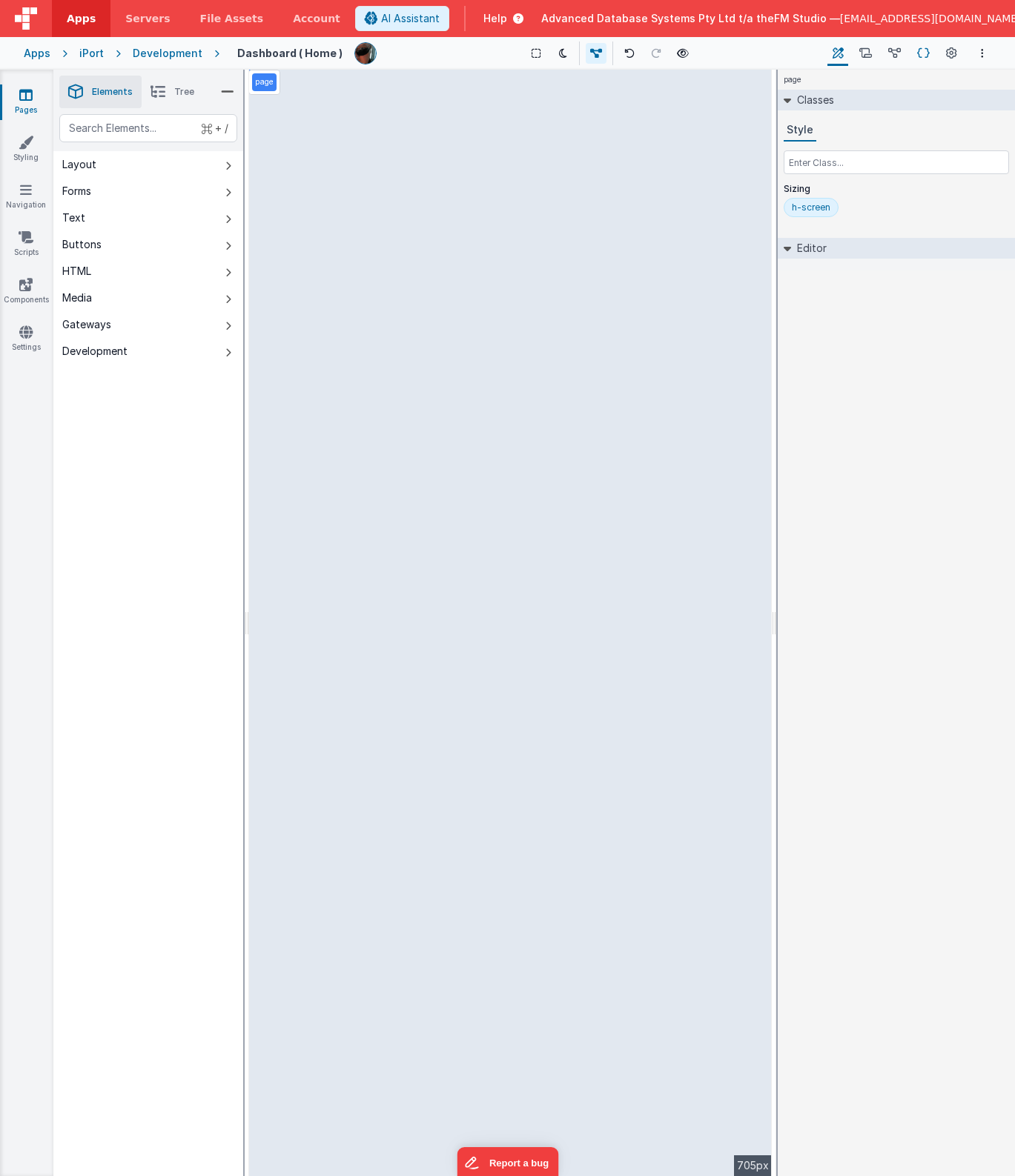
click at [930, 53] on icon at bounding box center [923, 54] width 12 height 16
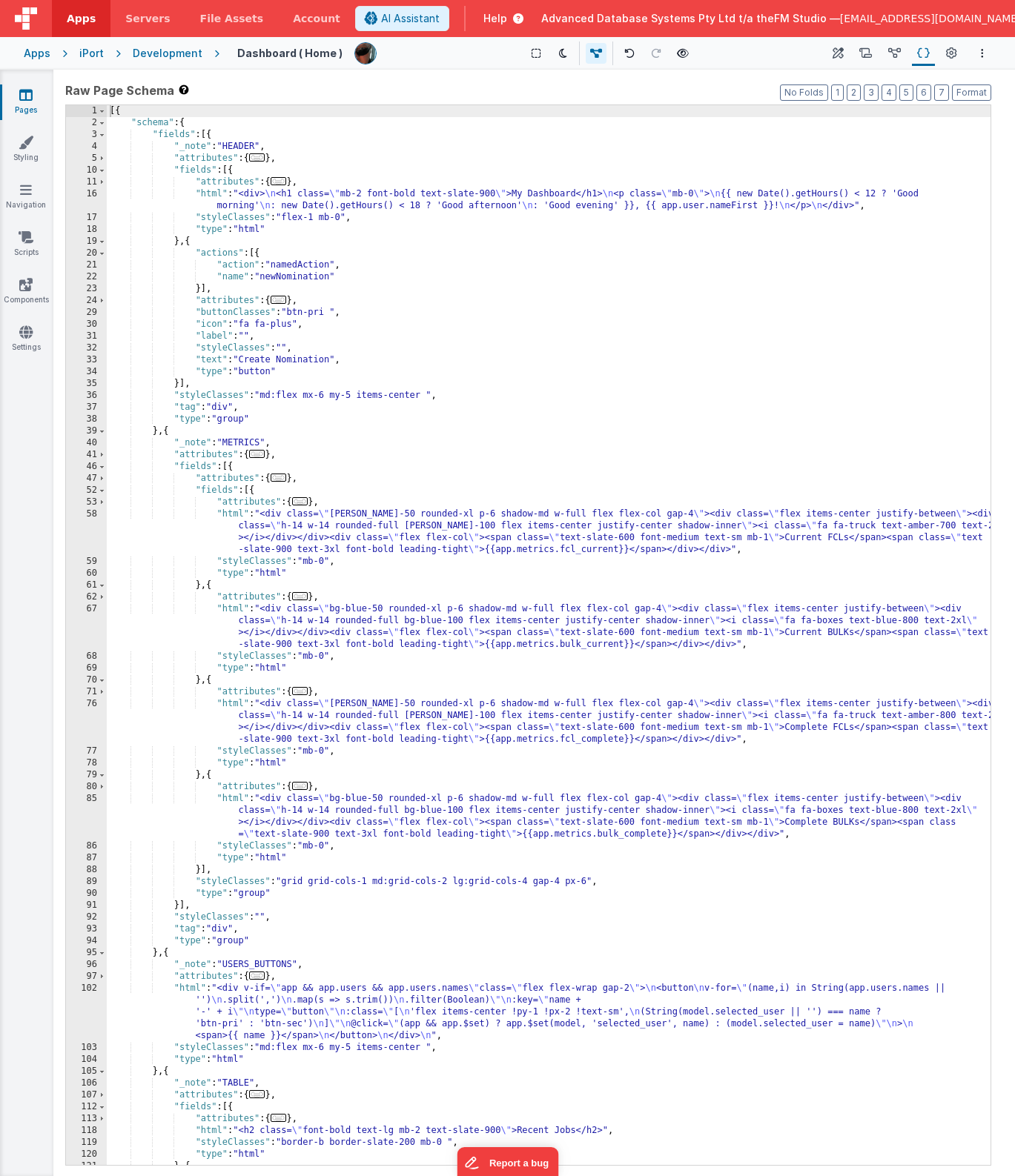
click at [478, 560] on div "[{ "schema" : { "fields" : [{ "_note" : "HEADER" , "attributes" : { ... } , "fi…" at bounding box center [549, 647] width 884 height 1083
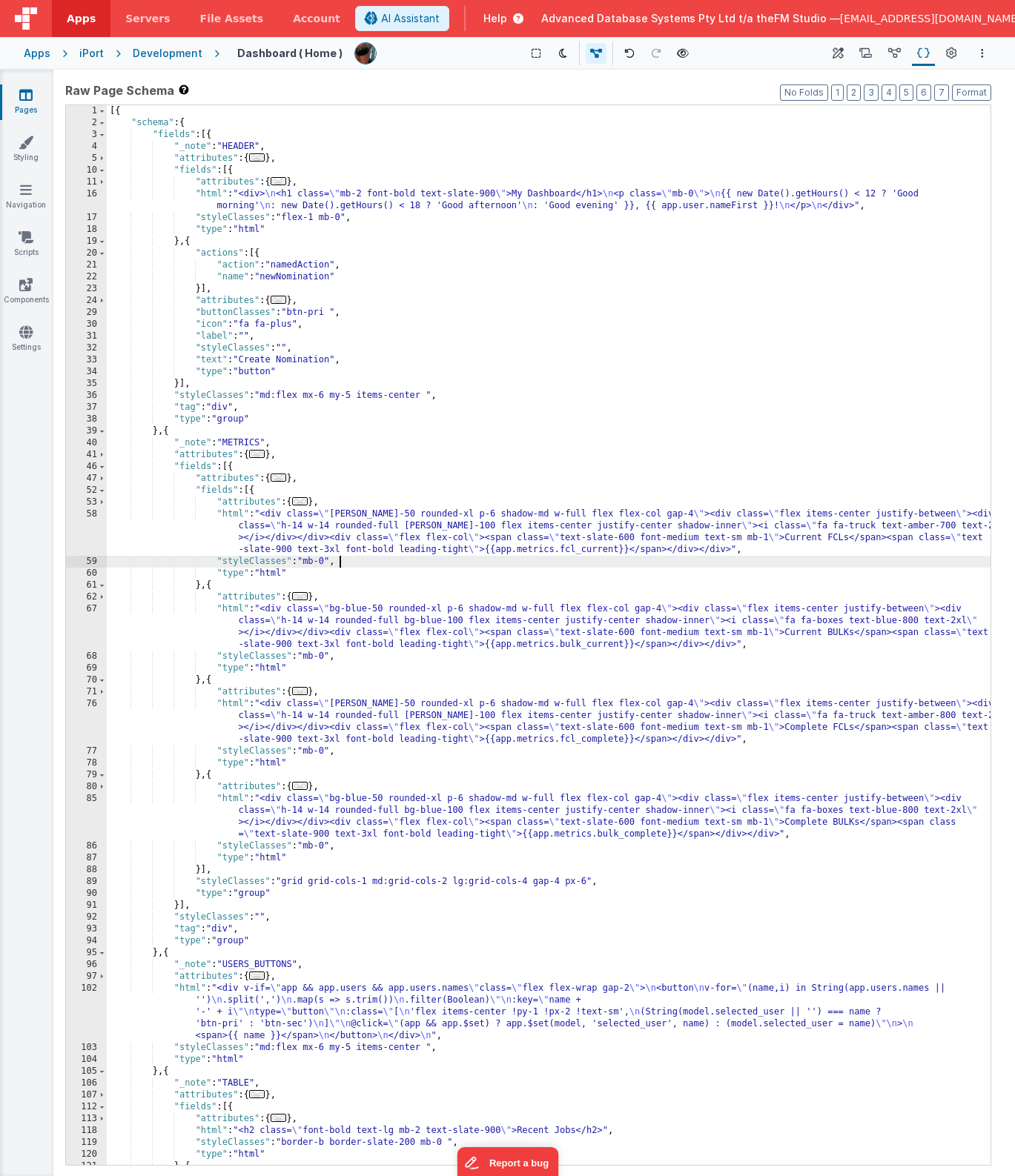
click at [425, 538] on div "[{ "schema" : { "fields" : [{ "_note" : "HEADER" , "attributes" : { ... } , "fi…" at bounding box center [549, 647] width 884 height 1083
click at [86, 535] on div "58" at bounding box center [87, 531] width 41 height 48
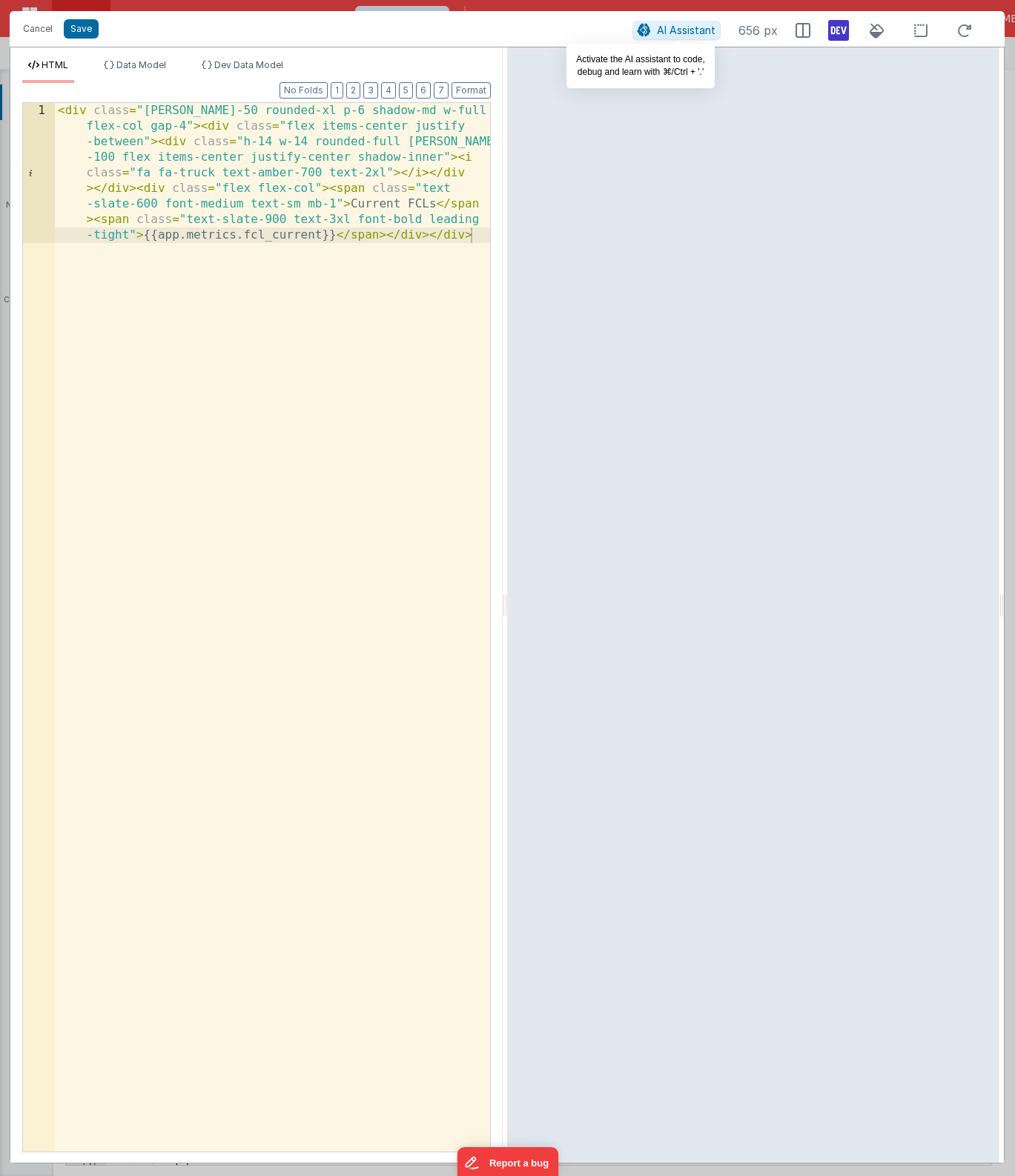
click at [674, 29] on span "AI Assistant" at bounding box center [686, 30] width 58 height 12
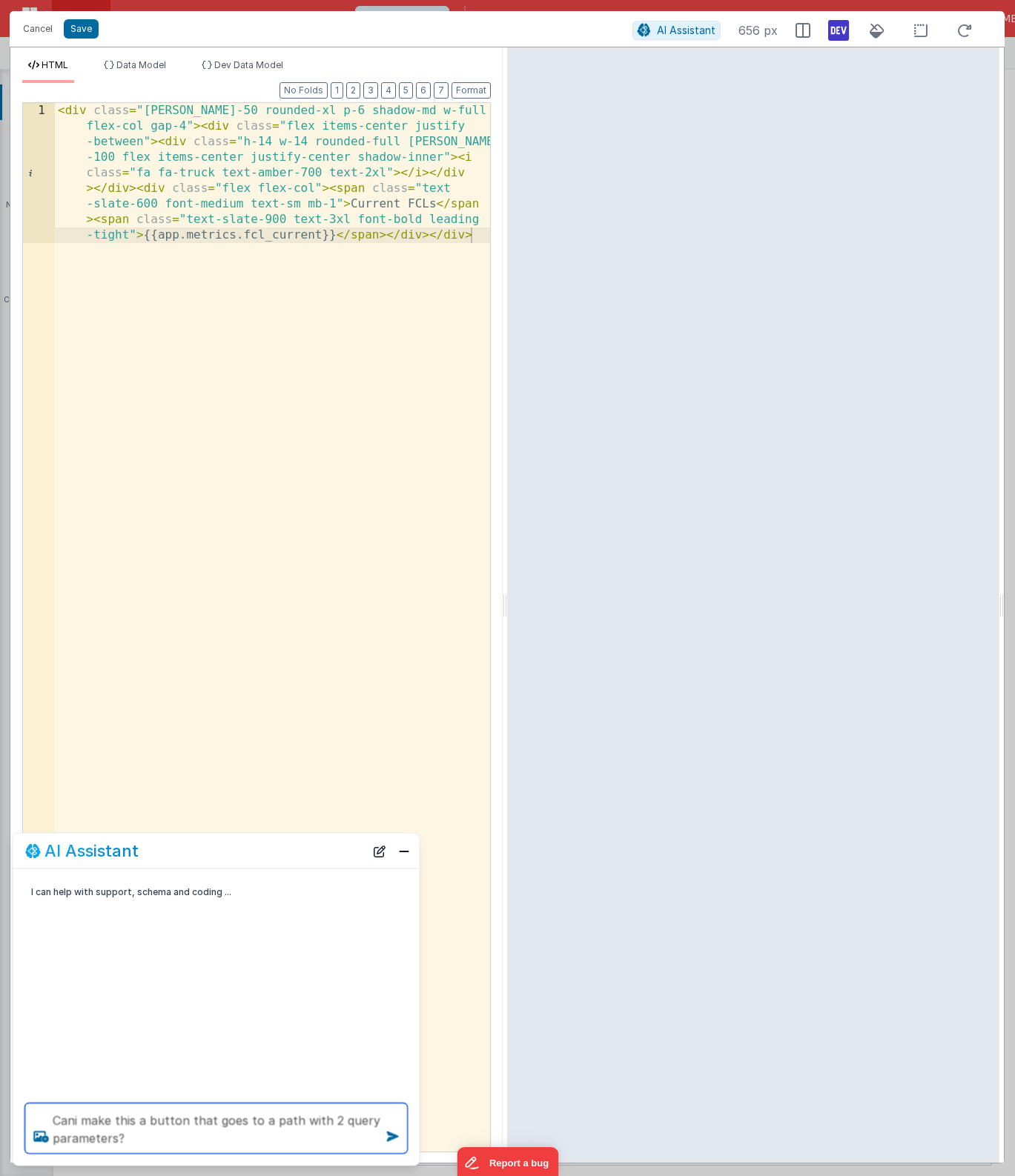
type textarea "Cani make this a button that goes to a path with 2 query parameters?"
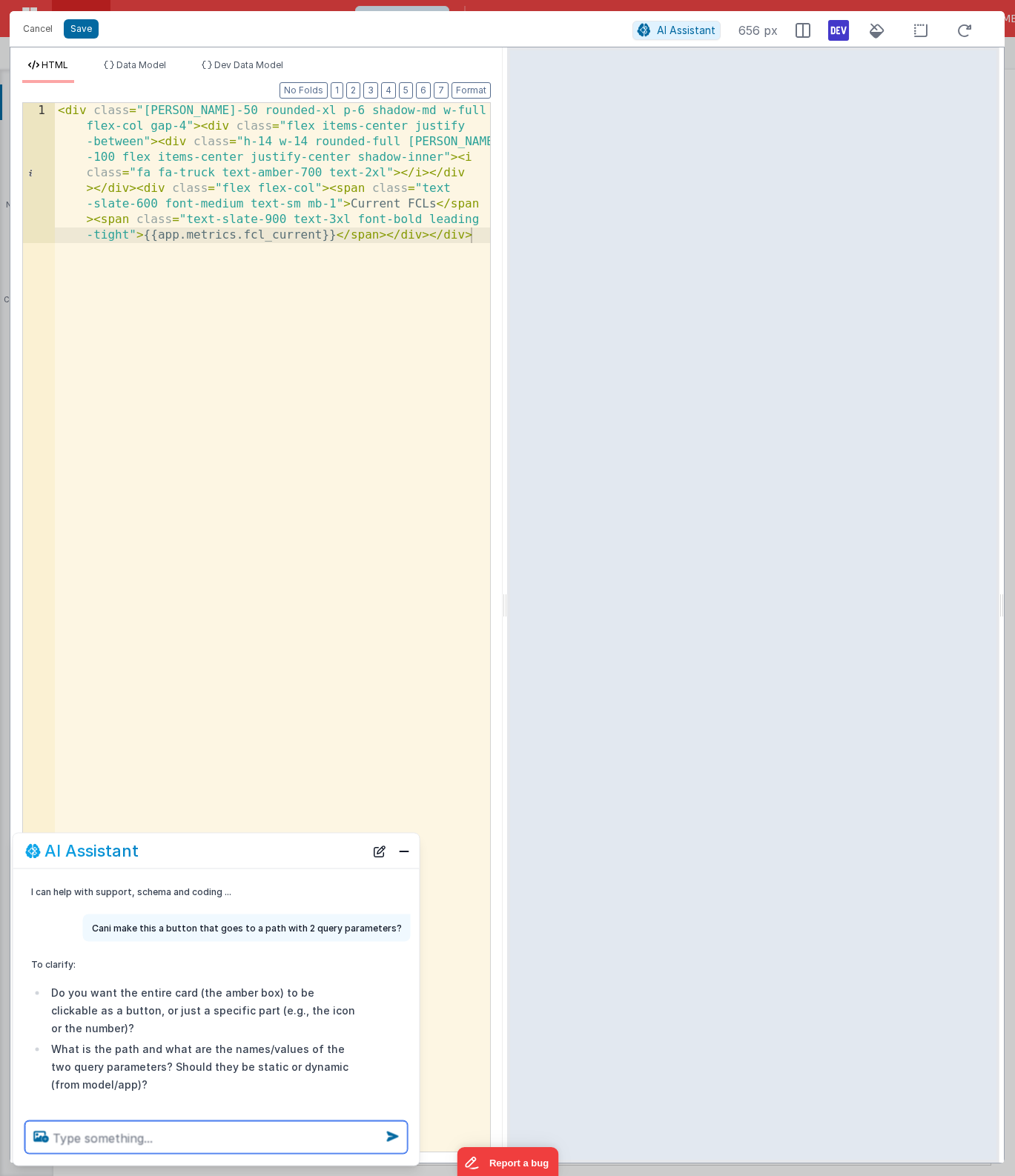
scroll to position [28, 0]
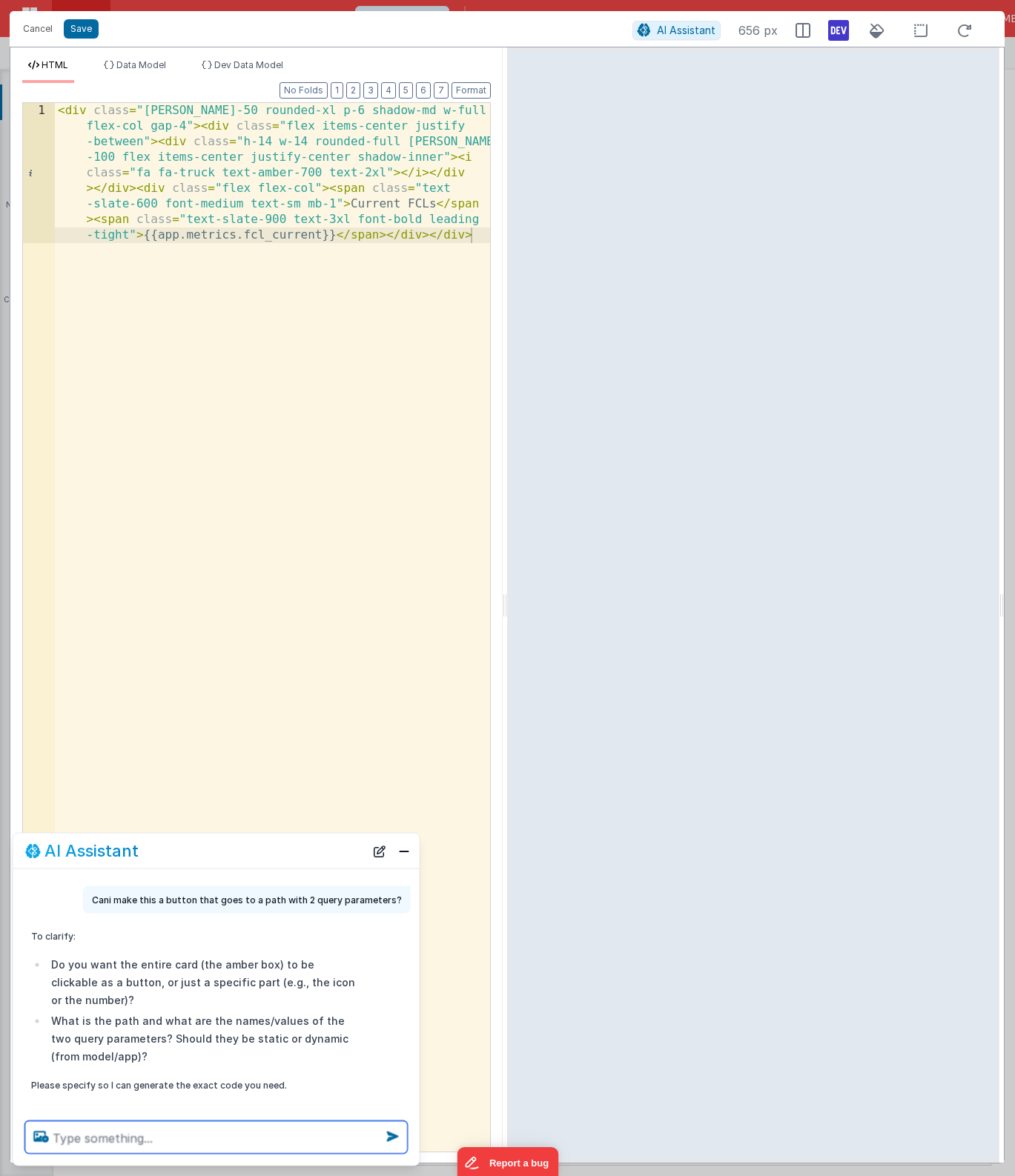
click at [215, 1142] on textarea at bounding box center [216, 1138] width 383 height 33
click at [203, 1140] on textarea at bounding box center [216, 1138] width 383 height 33
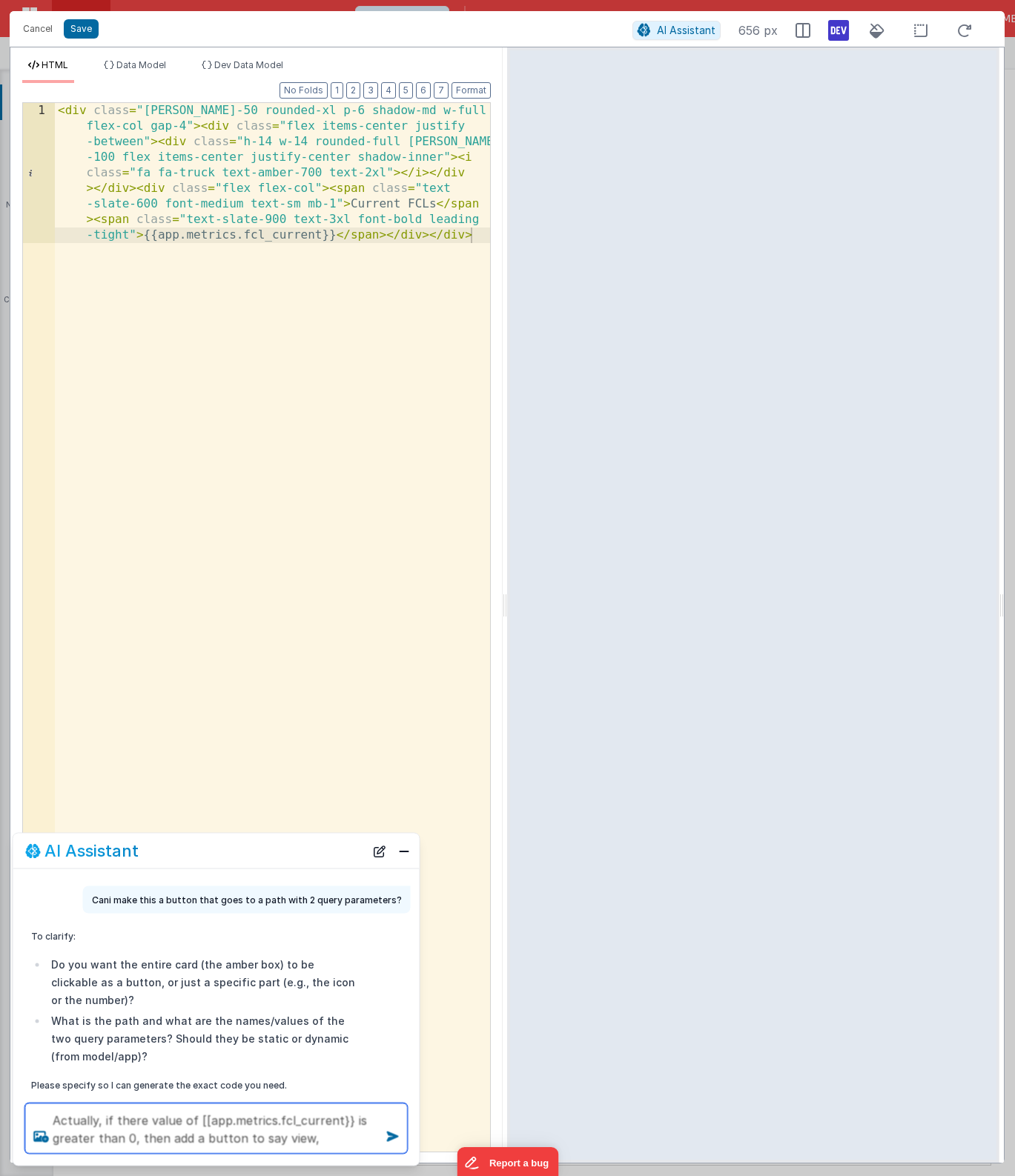
click at [199, 1125] on textarea "Actually, if there value of [[app.metrics.fcl_current}} is greater than 0, then…" at bounding box center [216, 1128] width 383 height 51
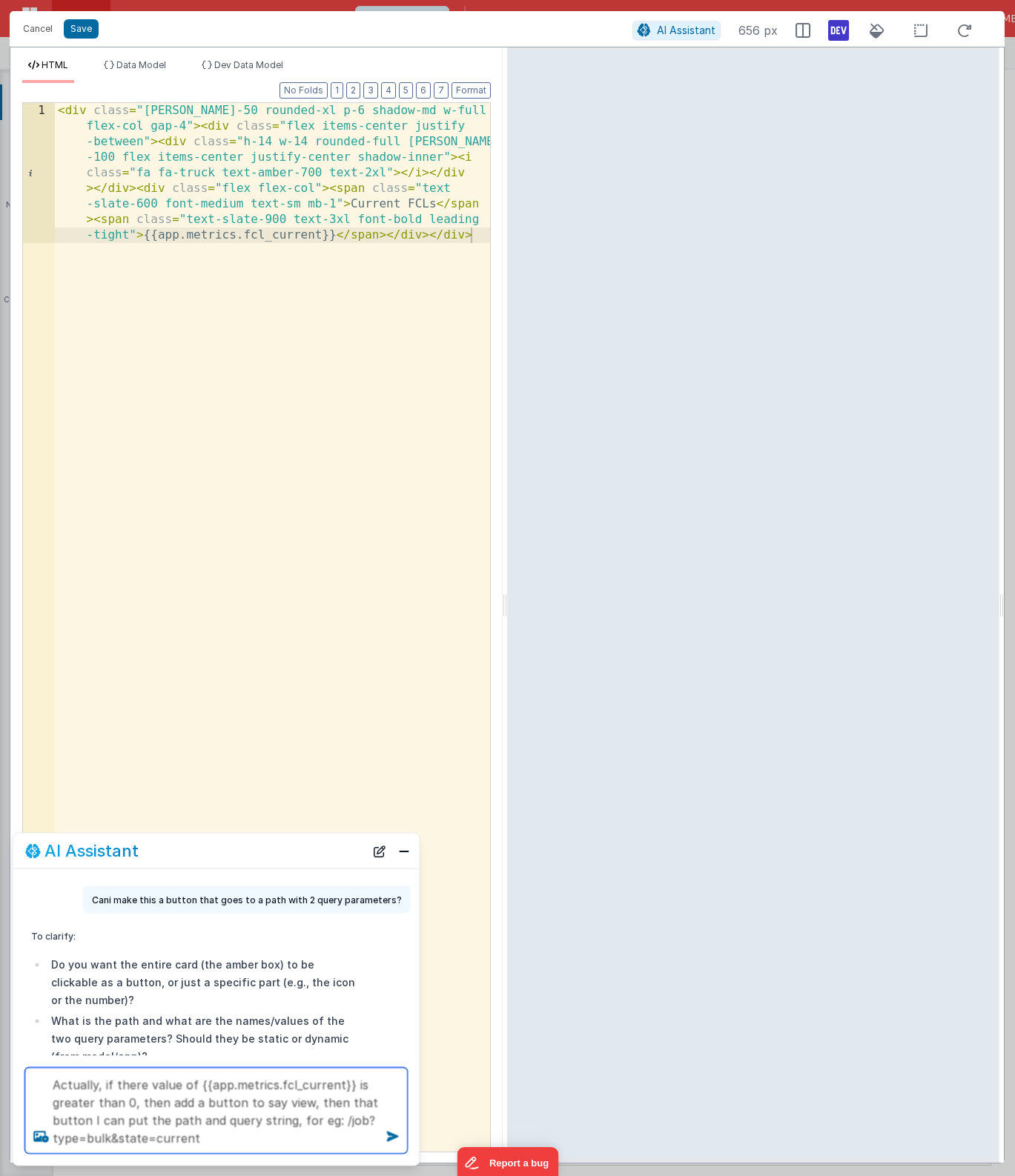
type textarea "Actually, if there value of {{app.metrics.fcl_current}} is greater than 0, then…"
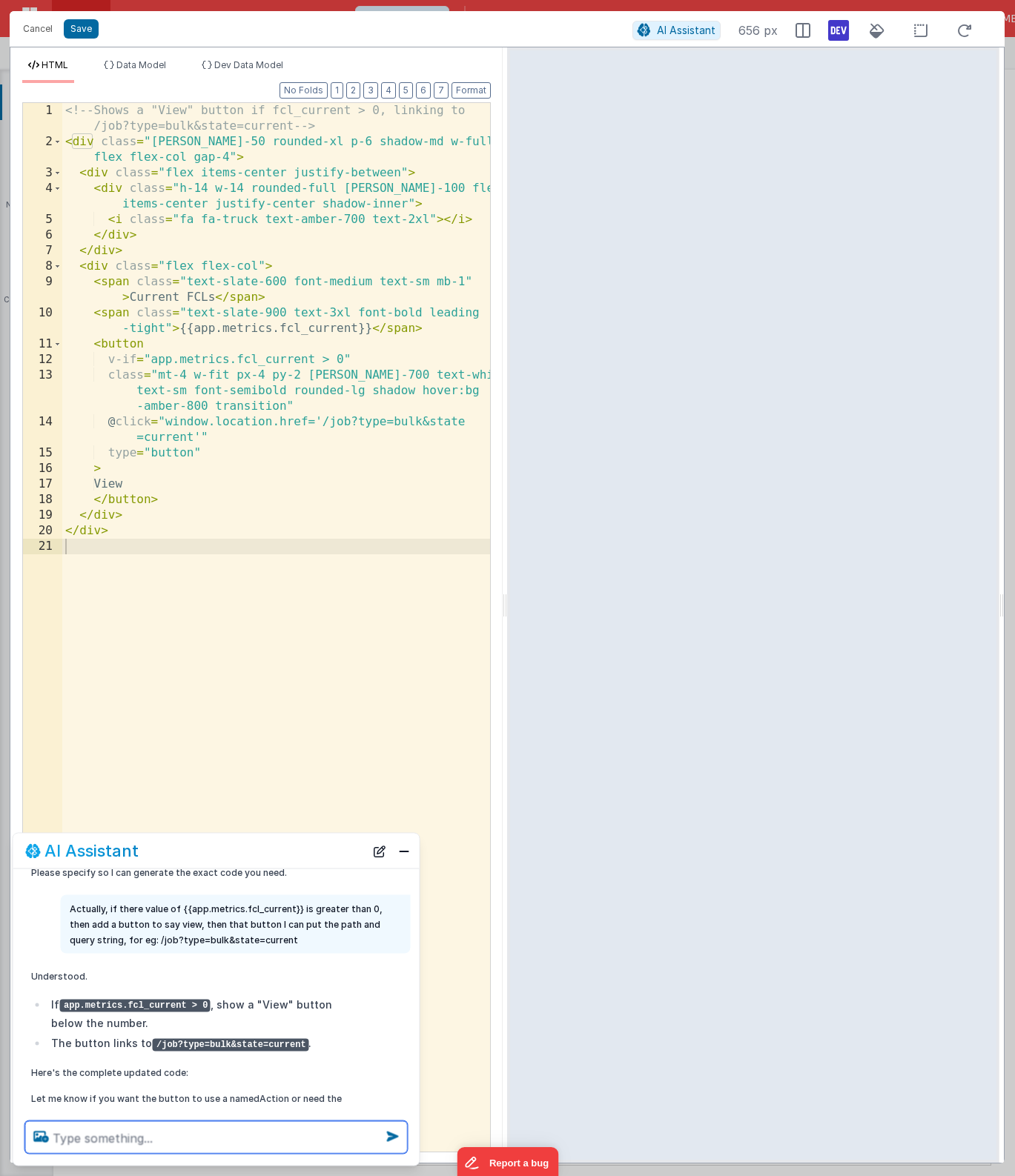
scroll to position [269, 0]
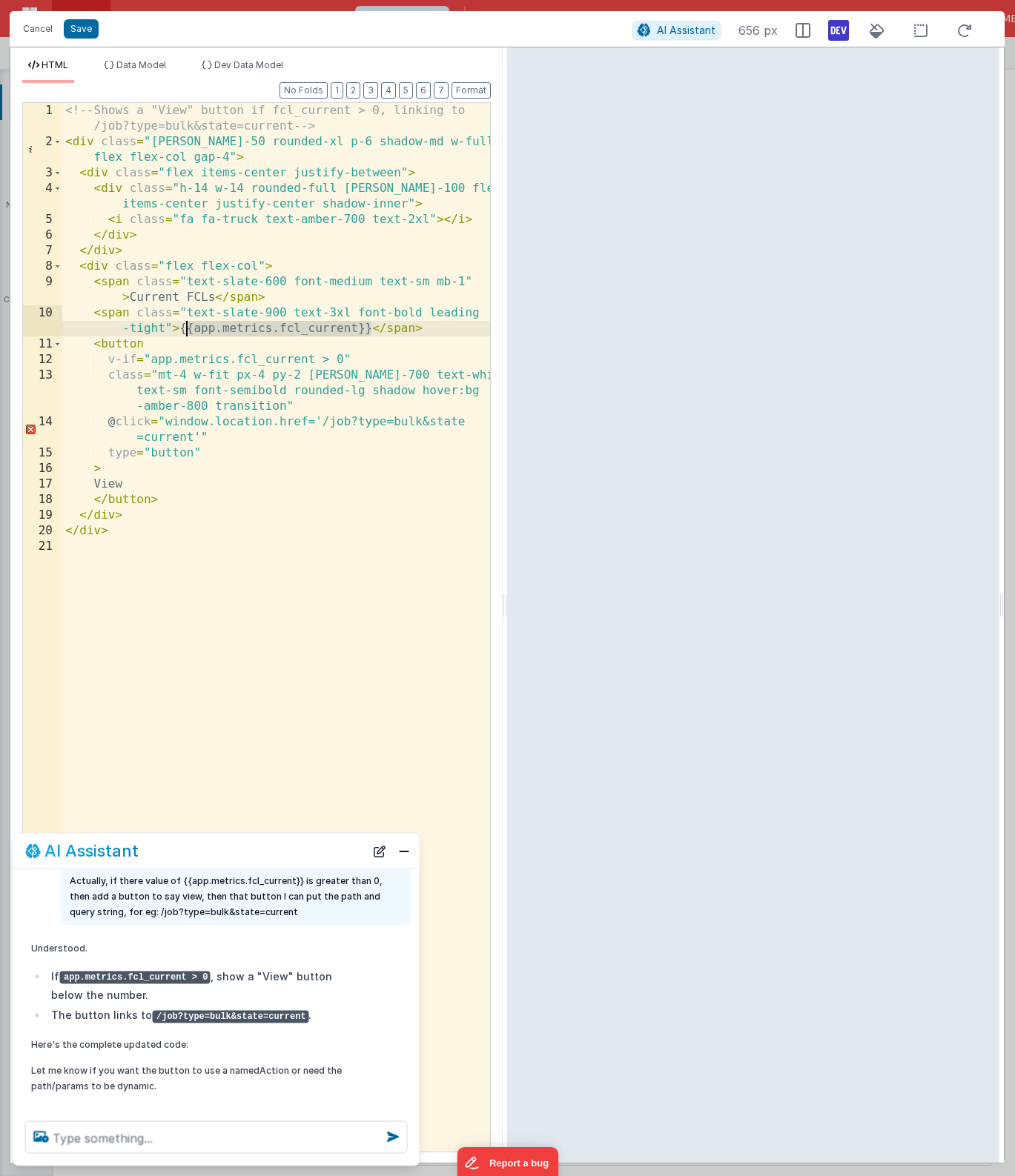
drag, startPoint x: 370, startPoint y: 326, endPoint x: 183, endPoint y: 330, distance: 187.0
click at [183, 330] on div "<!-- Shows a "View" button if fcl_current > 0, linking to /job?type=bulk&state=…" at bounding box center [276, 651] width 428 height 1096
click at [161, 1137] on textarea at bounding box center [216, 1138] width 383 height 33
type textarea "The VIEW button hasn't rendered?"
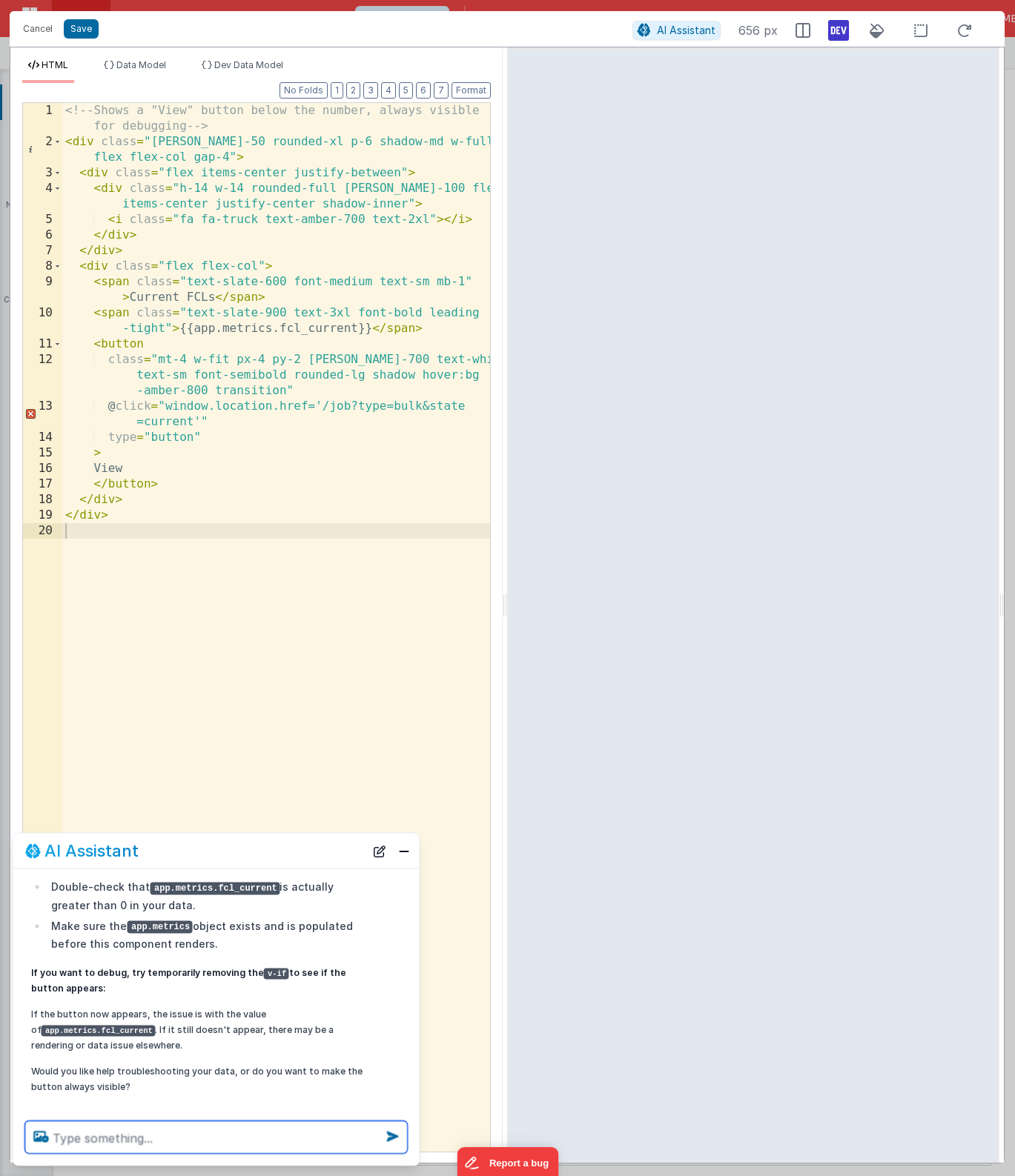
scroll to position [584, 0]
click at [398, 856] on button "Close" at bounding box center [404, 850] width 19 height 21
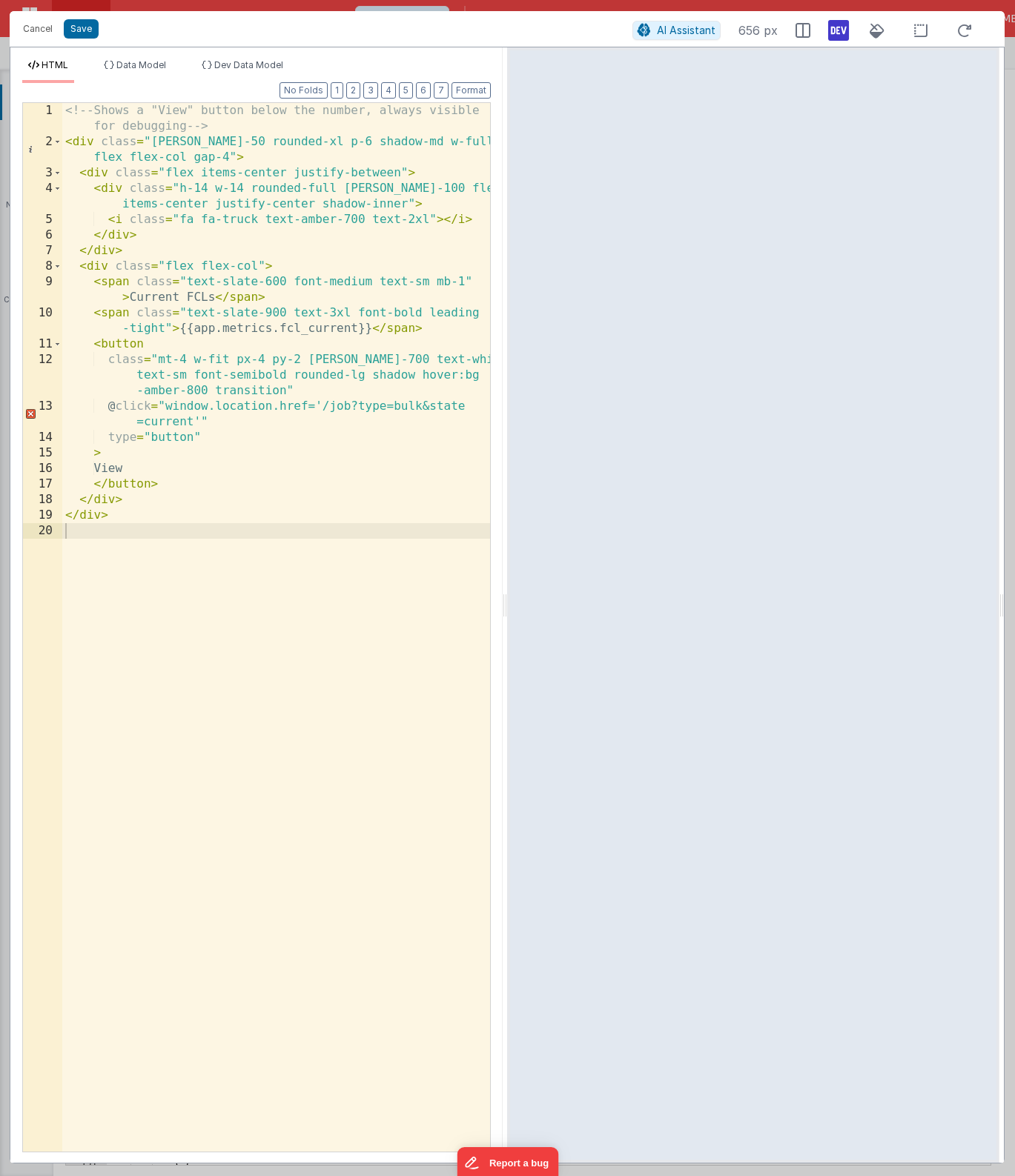
click at [374, 683] on div "<!-- Shows a "View" button below the number, always visible for debugging --> <…" at bounding box center [276, 651] width 428 height 1096
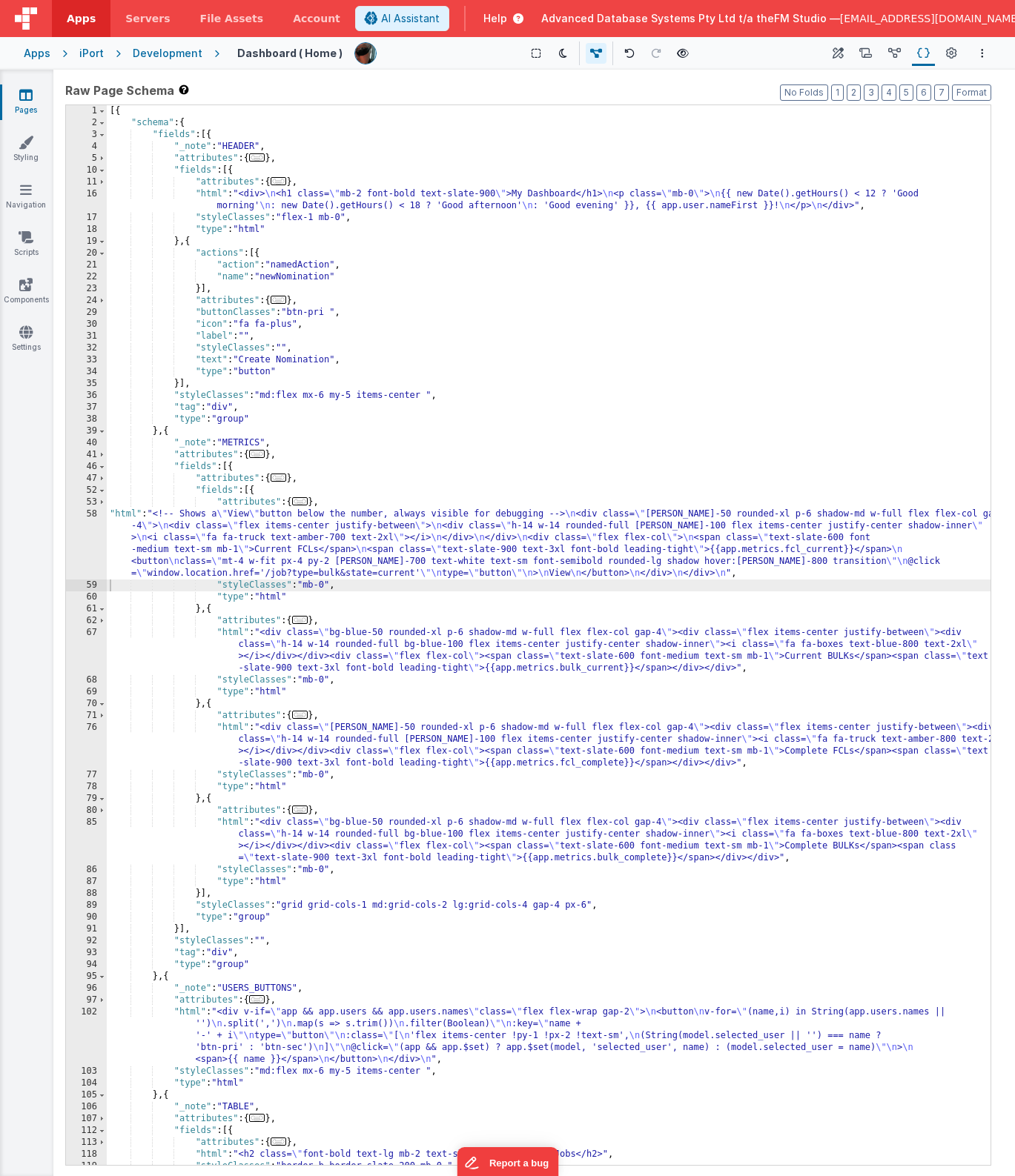
click at [265, 571] on div "[{ "schema" : { "fields" : [{ "_note" : "HEADER" , "attributes" : { ... } , "fi…" at bounding box center [549, 647] width 884 height 1083
click at [404, 535] on div "[{ "schema" : { "fields" : [{ "_note" : "HEADER" , "attributes" : { ... } , "fi…" at bounding box center [549, 647] width 884 height 1083
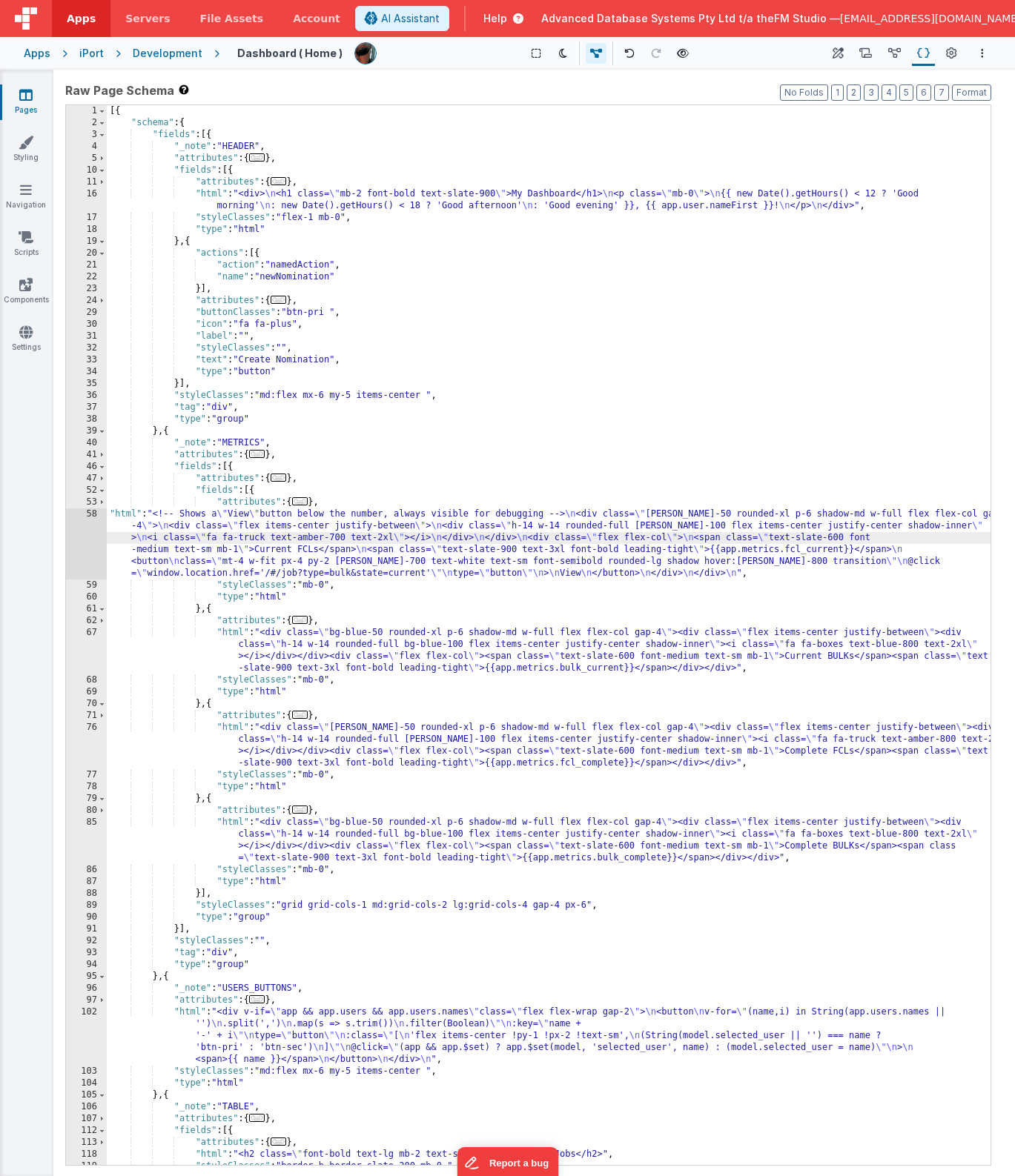
click at [89, 538] on div "58" at bounding box center [87, 543] width 41 height 71
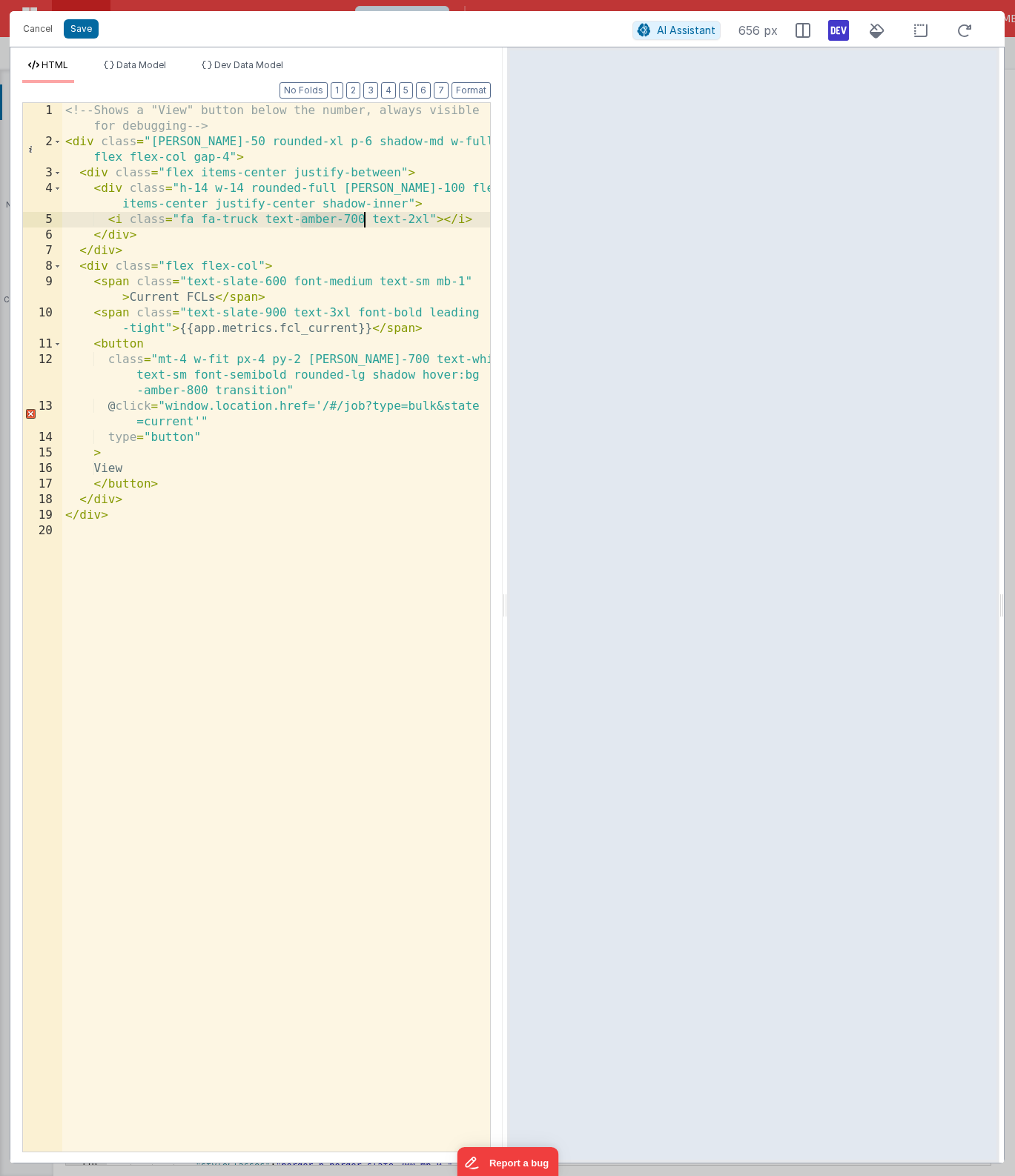
drag, startPoint x: 297, startPoint y: 221, endPoint x: 361, endPoint y: 219, distance: 64.0
click at [361, 219] on div "<!-- Shows a "View" button below the number, always visible for debugging --> <…" at bounding box center [276, 651] width 428 height 1096
drag, startPoint x: 331, startPoint y: 363, endPoint x: 394, endPoint y: 355, distance: 63.5
click at [394, 355] on div "<!-- Shows a "View" button below the number, always visible for debugging --> <…" at bounding box center [276, 651] width 428 height 1096
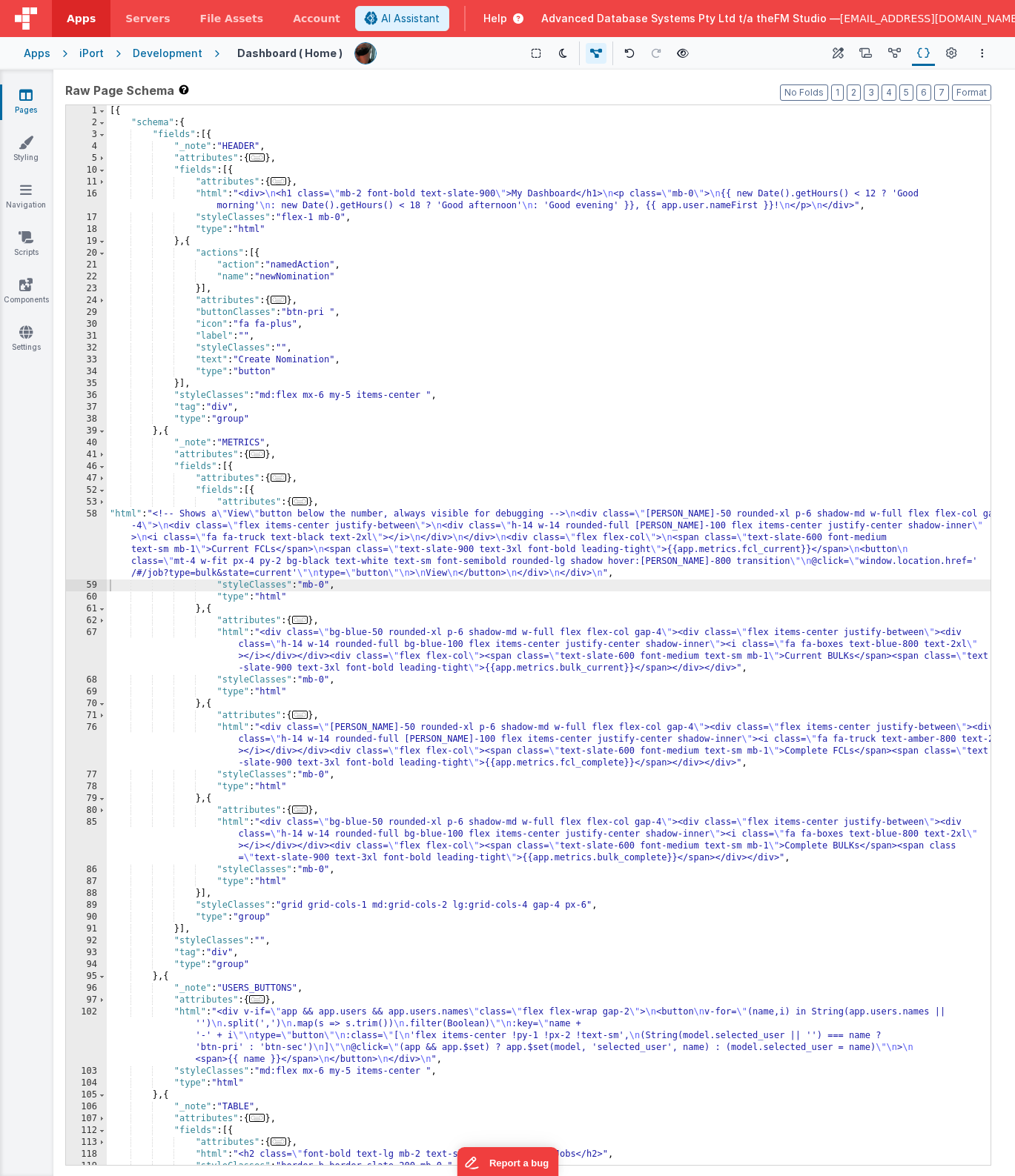
click at [656, 562] on div "[{ "schema" : { "fields" : [{ "_note" : "HEADER" , "attributes" : { ... } , "fi…" at bounding box center [549, 647] width 884 height 1083
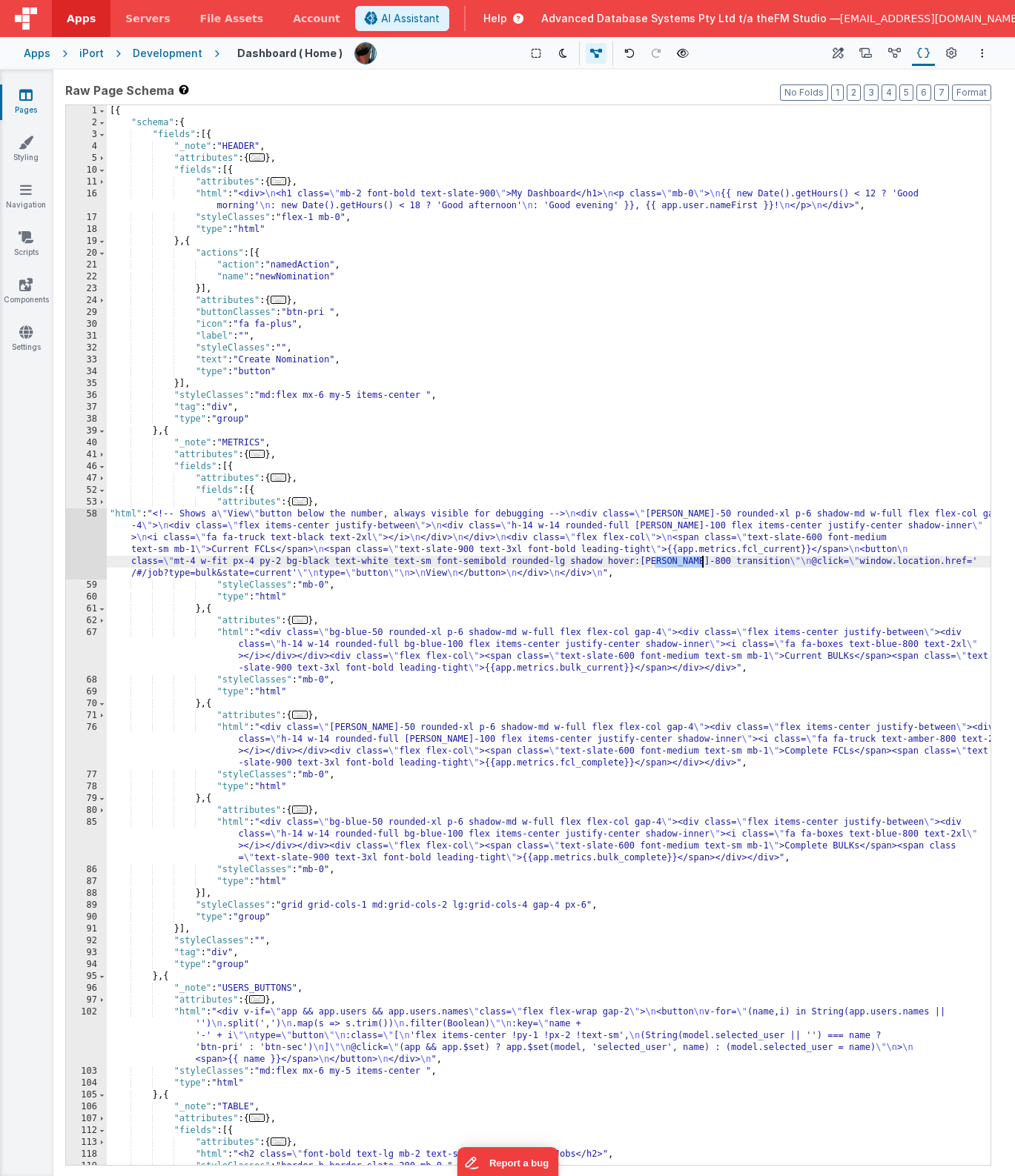
drag, startPoint x: 656, startPoint y: 562, endPoint x: 702, endPoint y: 559, distance: 46.1
click at [702, 559] on div "[{ "schema" : { "fields" : [{ "_note" : "HEADER" , "attributes" : { ... } , "fi…" at bounding box center [549, 647] width 884 height 1083
click at [713, 533] on div "[{ "schema" : { "fields" : [{ "_note" : "HEADER" , "attributes" : { ... } , "fi…" at bounding box center [549, 647] width 884 height 1083
click at [394, 553] on div "[{ "schema" : { "fields" : [{ "_note" : "HEADER" , "attributes" : { ... } , "fi…" at bounding box center [549, 647] width 884 height 1083
click at [87, 544] on div "58" at bounding box center [87, 543] width 41 height 71
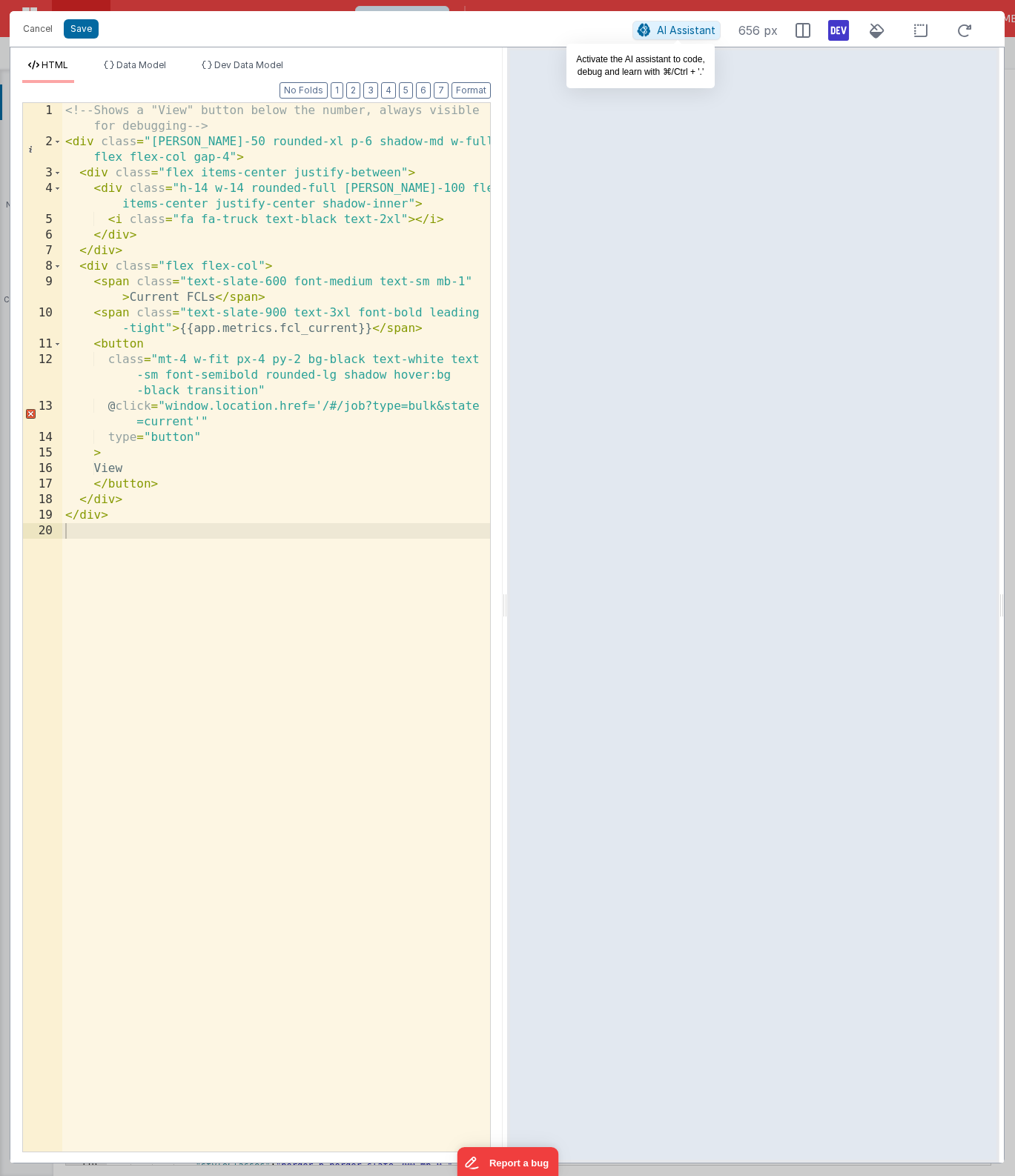
click at [681, 35] on span "AI Assistant" at bounding box center [686, 30] width 58 height 12
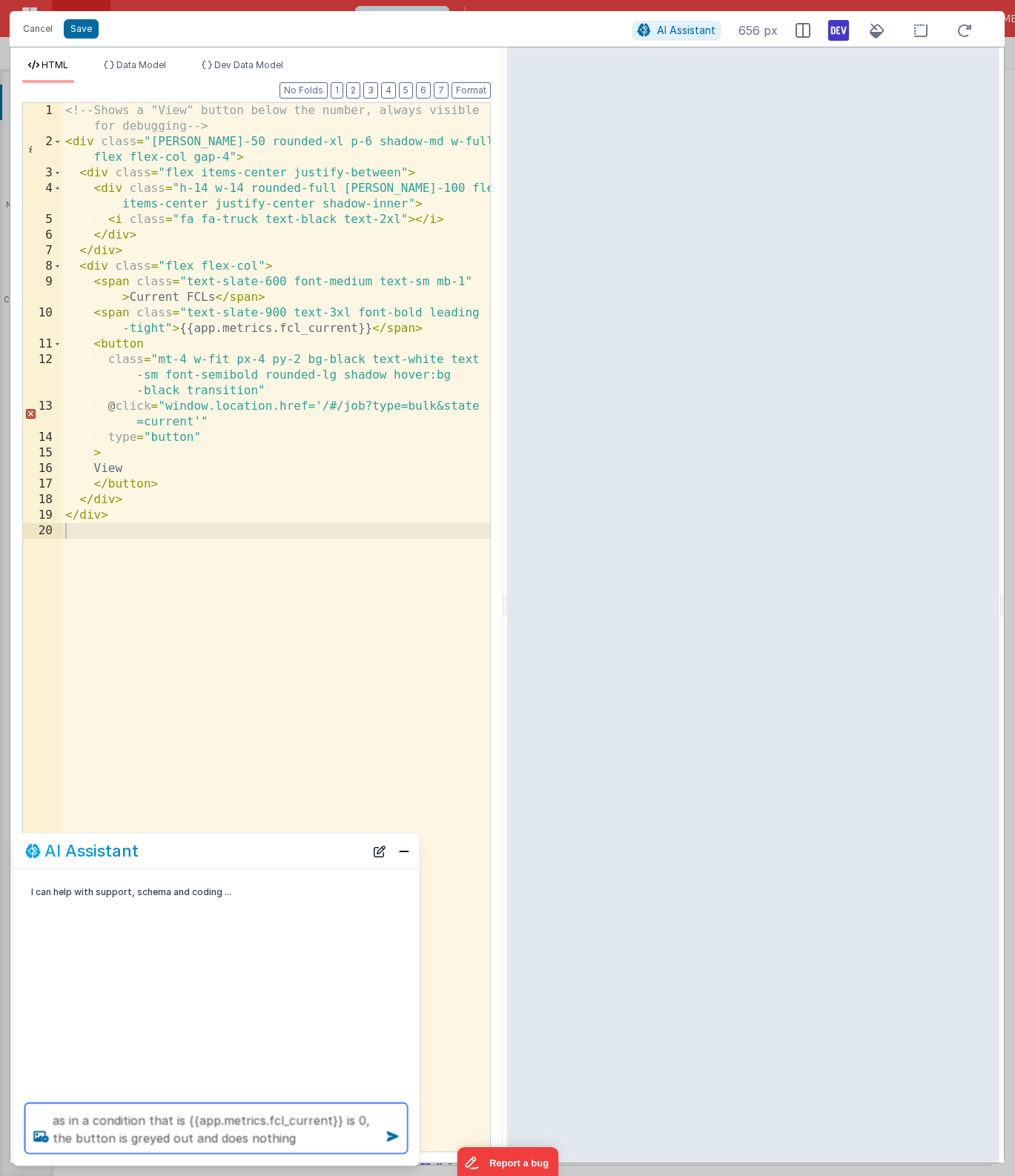
type textarea "as in a condition that is {{app.metrics.fcl_current}} is 0, the button is greye…"
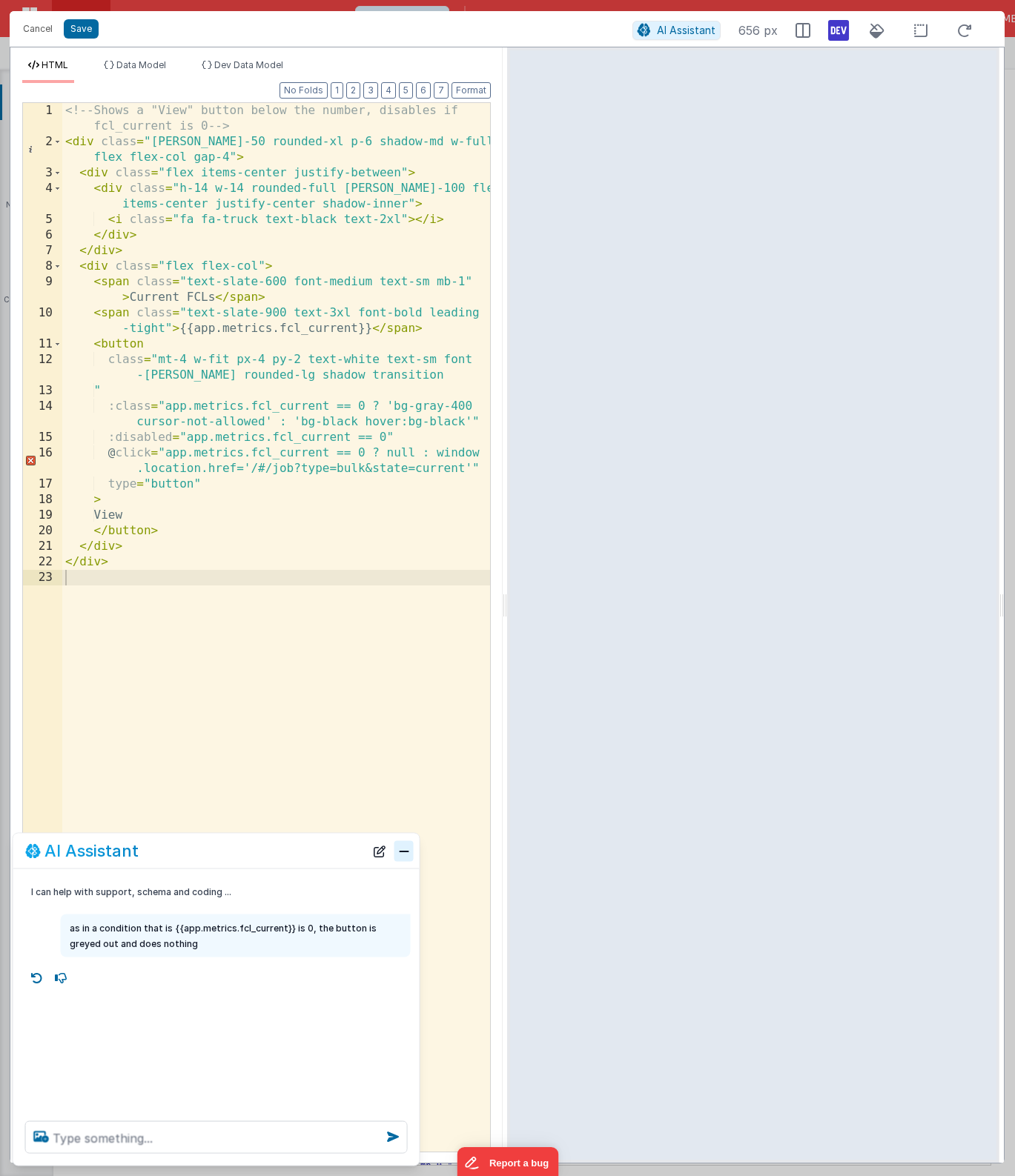
click at [406, 850] on button "Close" at bounding box center [404, 850] width 19 height 21
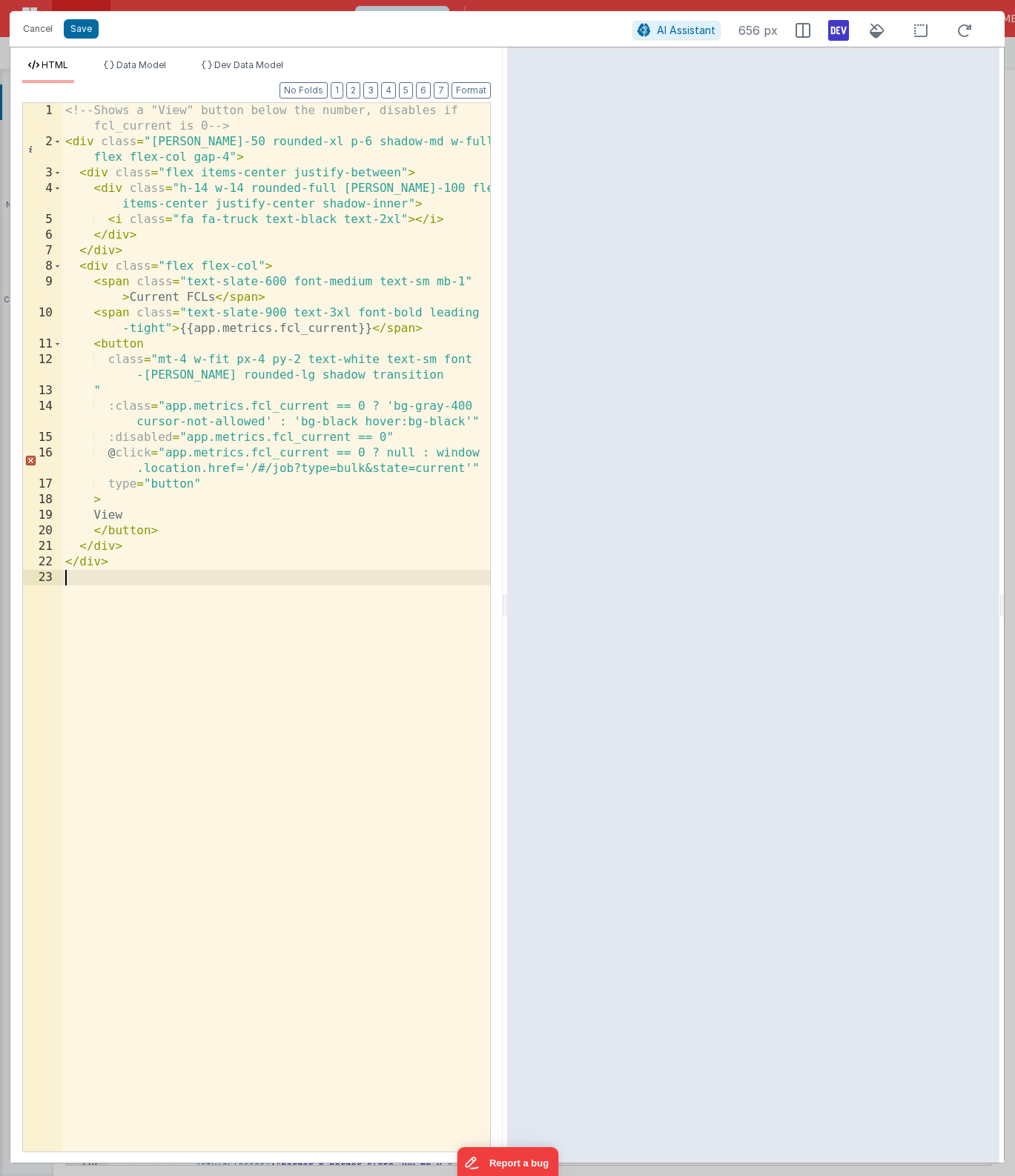
click at [314, 641] on div "<!-- Shows a "View" button below the number, disables if fcl_current is 0 --> <…" at bounding box center [276, 651] width 428 height 1096
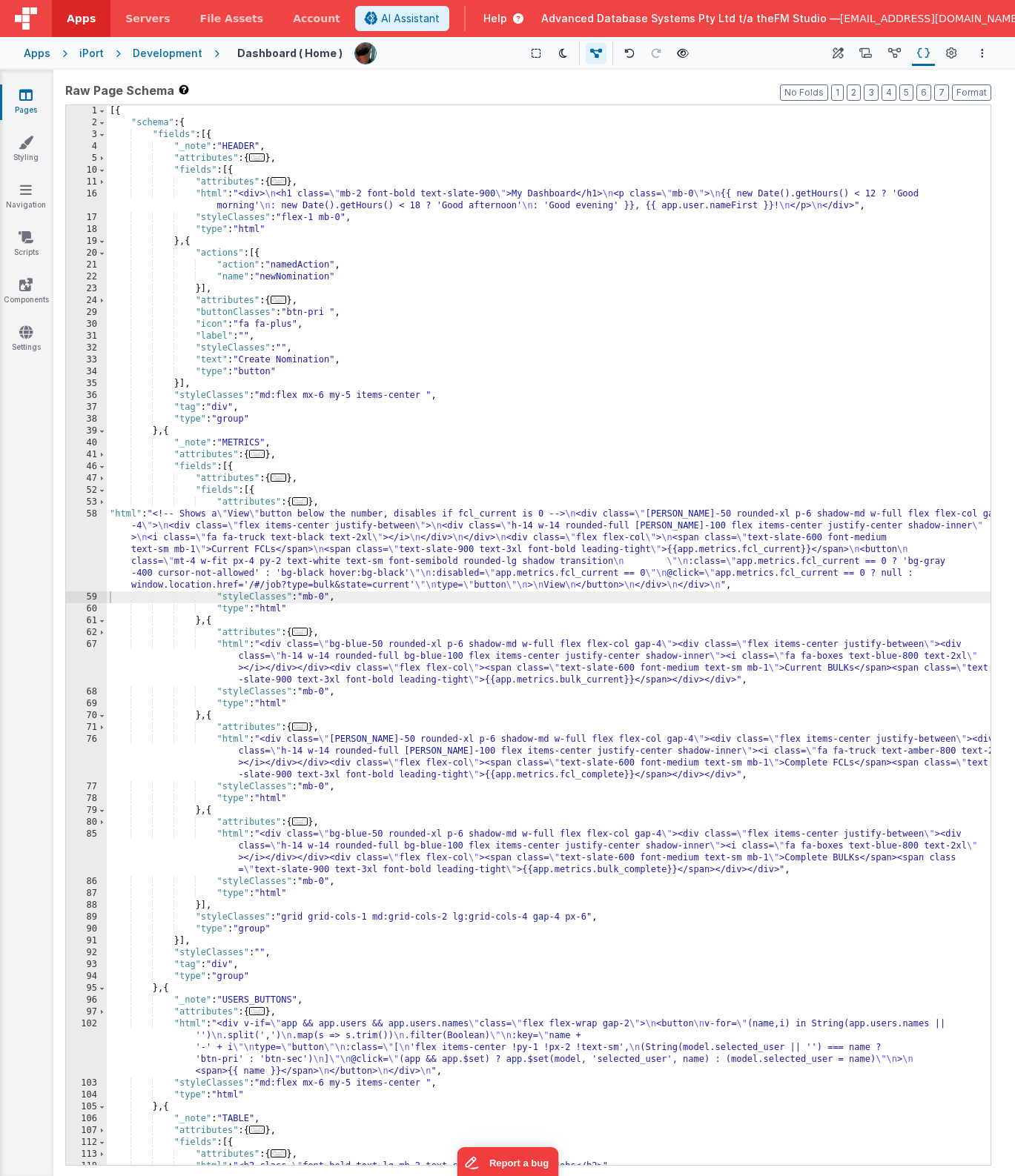
click at [362, 567] on div "[{ "schema" : { "fields" : [{ "_note" : "HEADER" , "attributes" : { ... } , "fi…" at bounding box center [549, 647] width 884 height 1083
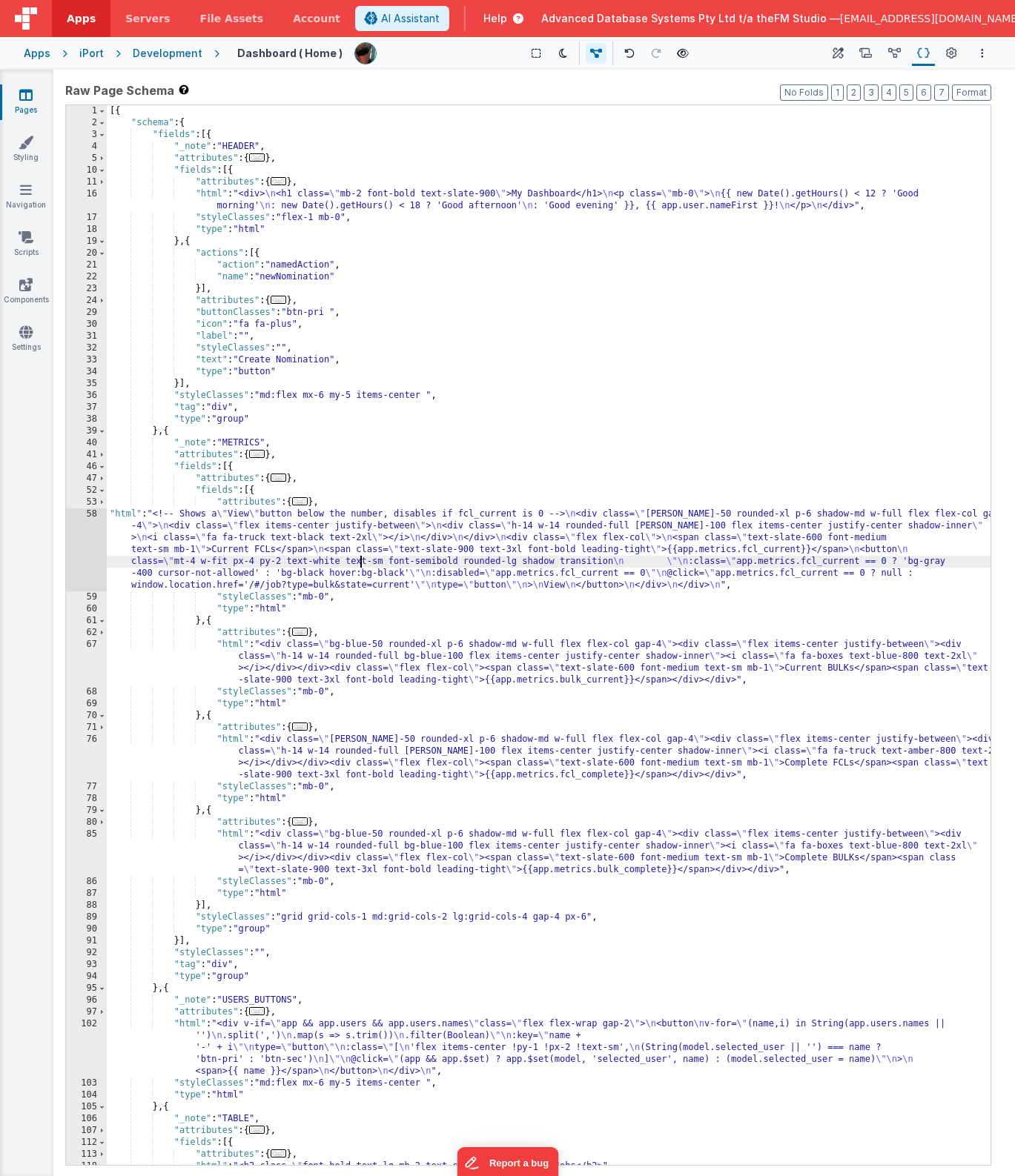
click at [86, 546] on div "58" at bounding box center [87, 549] width 41 height 83
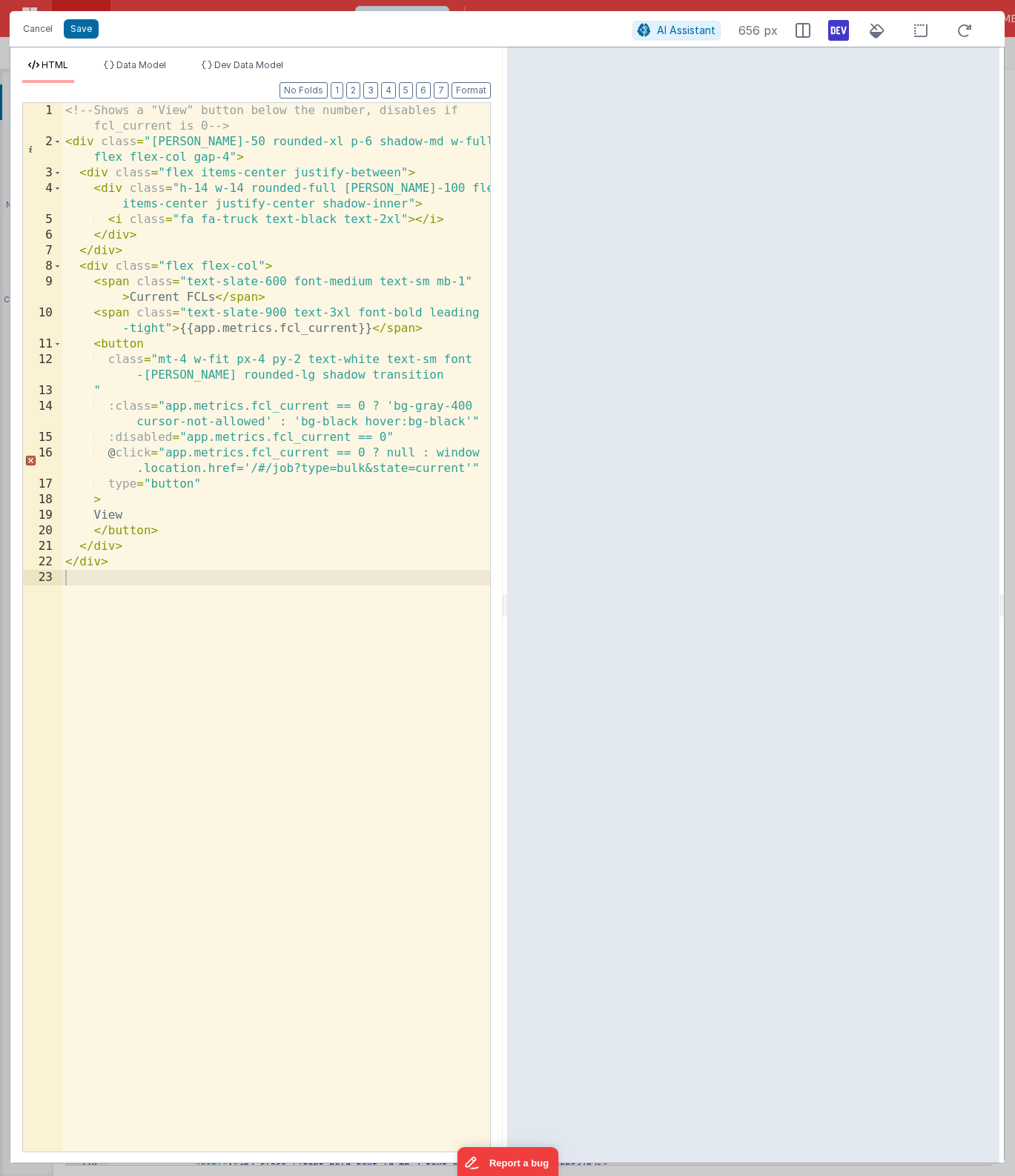
click at [185, 560] on div "<!-- Shows a "View" button below the number, disables if fcl_current is 0 --> <…" at bounding box center [276, 651] width 428 height 1096
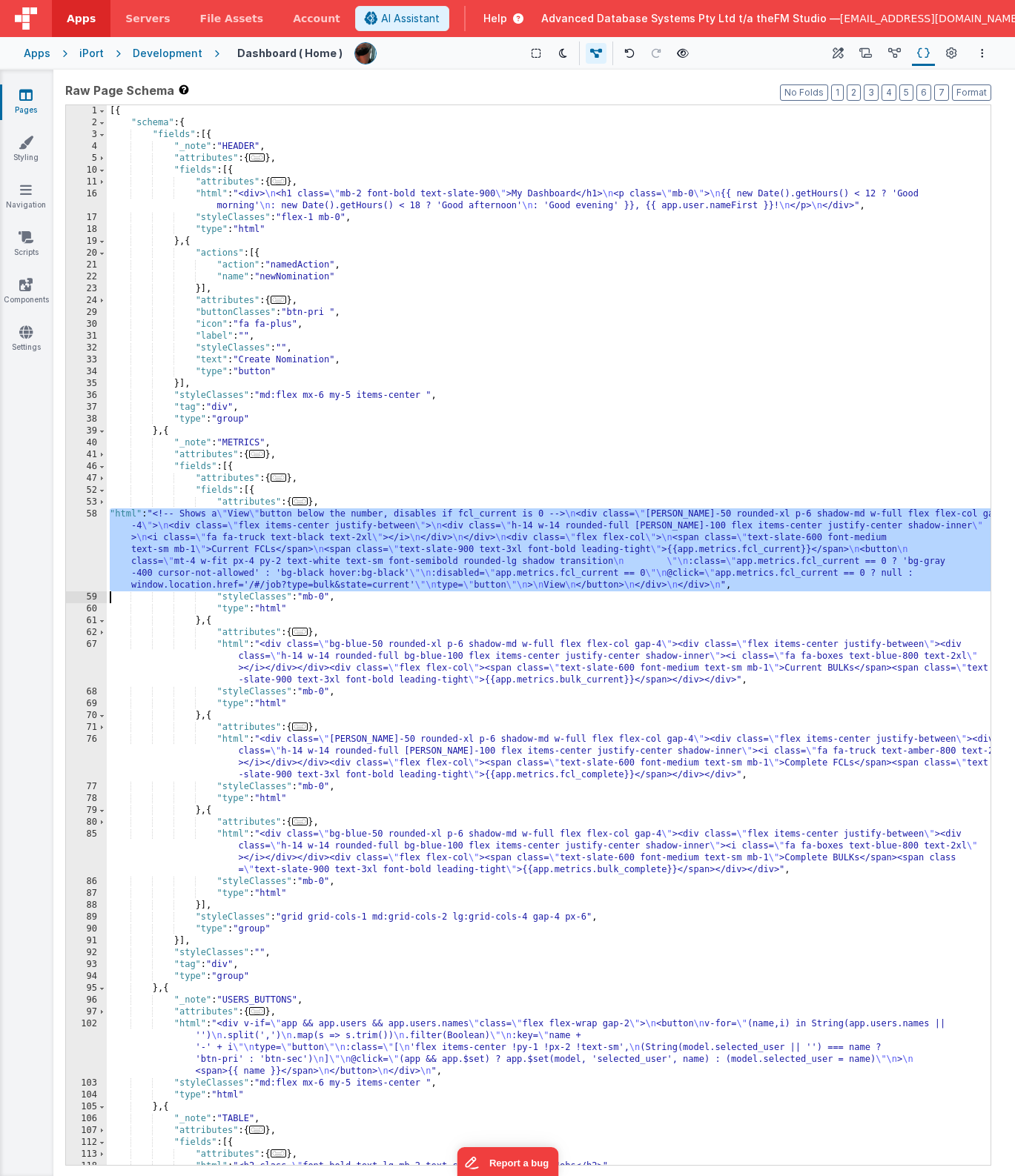
click at [420, 752] on div "[{ "schema" : { "fields" : [{ "_note" : "HEADER" , "attributes" : { ... } , "fi…" at bounding box center [549, 647] width 884 height 1083
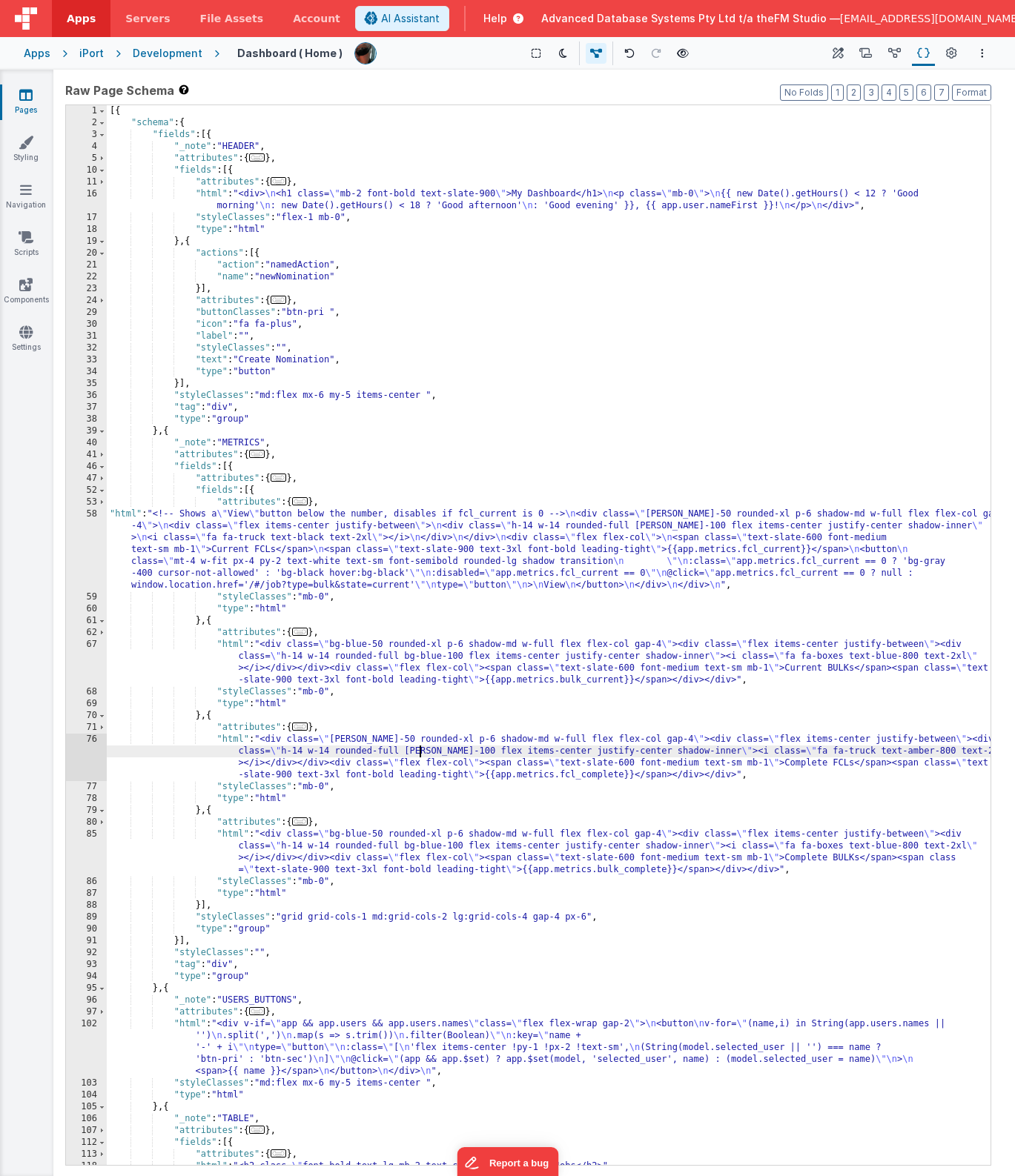
click at [94, 754] on div "76" at bounding box center [87, 758] width 41 height 48
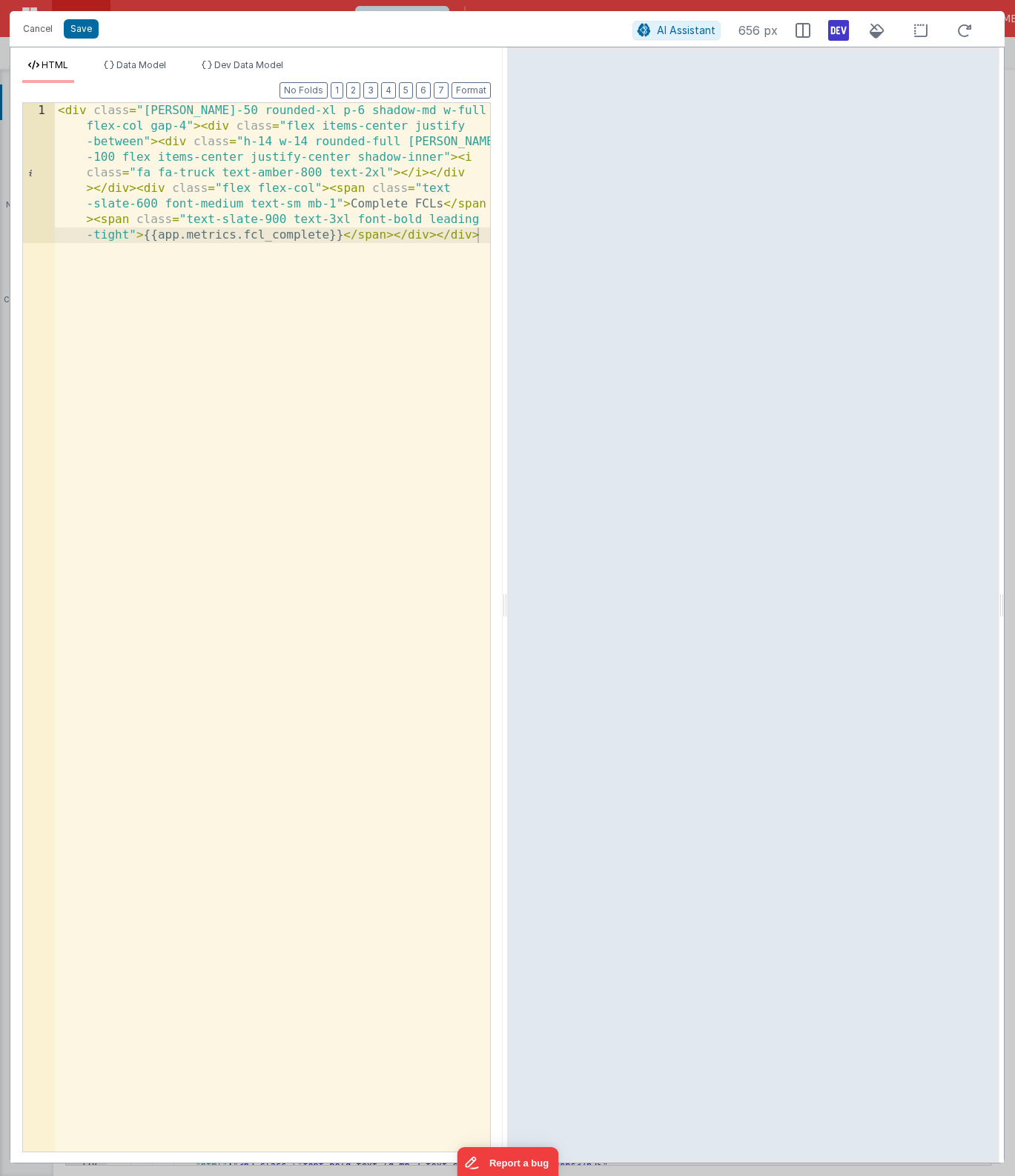
click at [321, 401] on div "< div class = "[PERSON_NAME]-50 rounded-xl p-6 shadow-md w-full flex flex-col g…" at bounding box center [272, 767] width 435 height 1329
click at [308, 362] on div "< div class = "[PERSON_NAME]-50 rounded-xl p-6 shadow-md w-full flex flex-col g…" at bounding box center [272, 767] width 435 height 1329
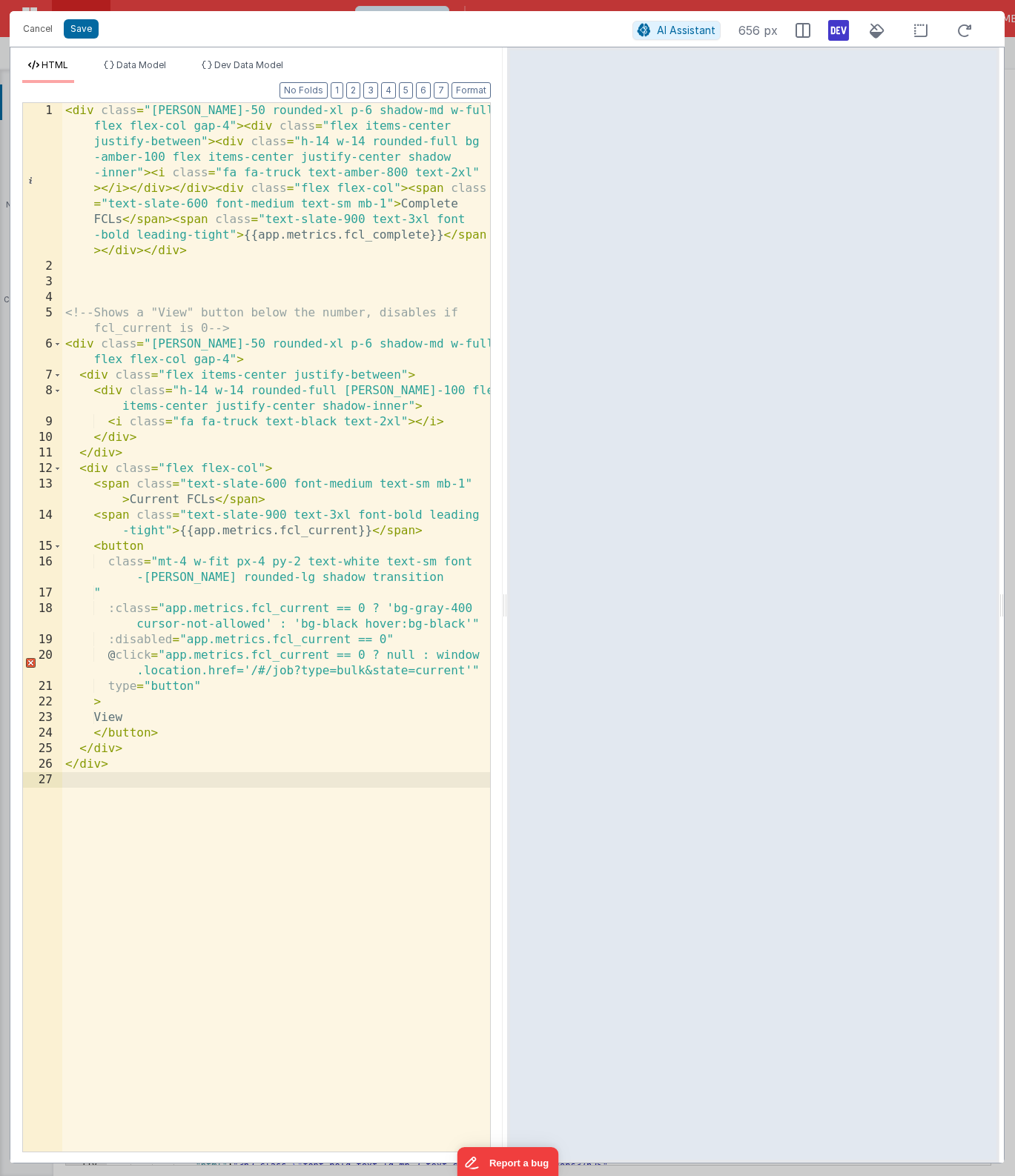
click at [384, 231] on div "< div class = "[PERSON_NAME]-50 rounded-xl p-6 shadow-md w-full flex flex-col g…" at bounding box center [276, 712] width 428 height 1220
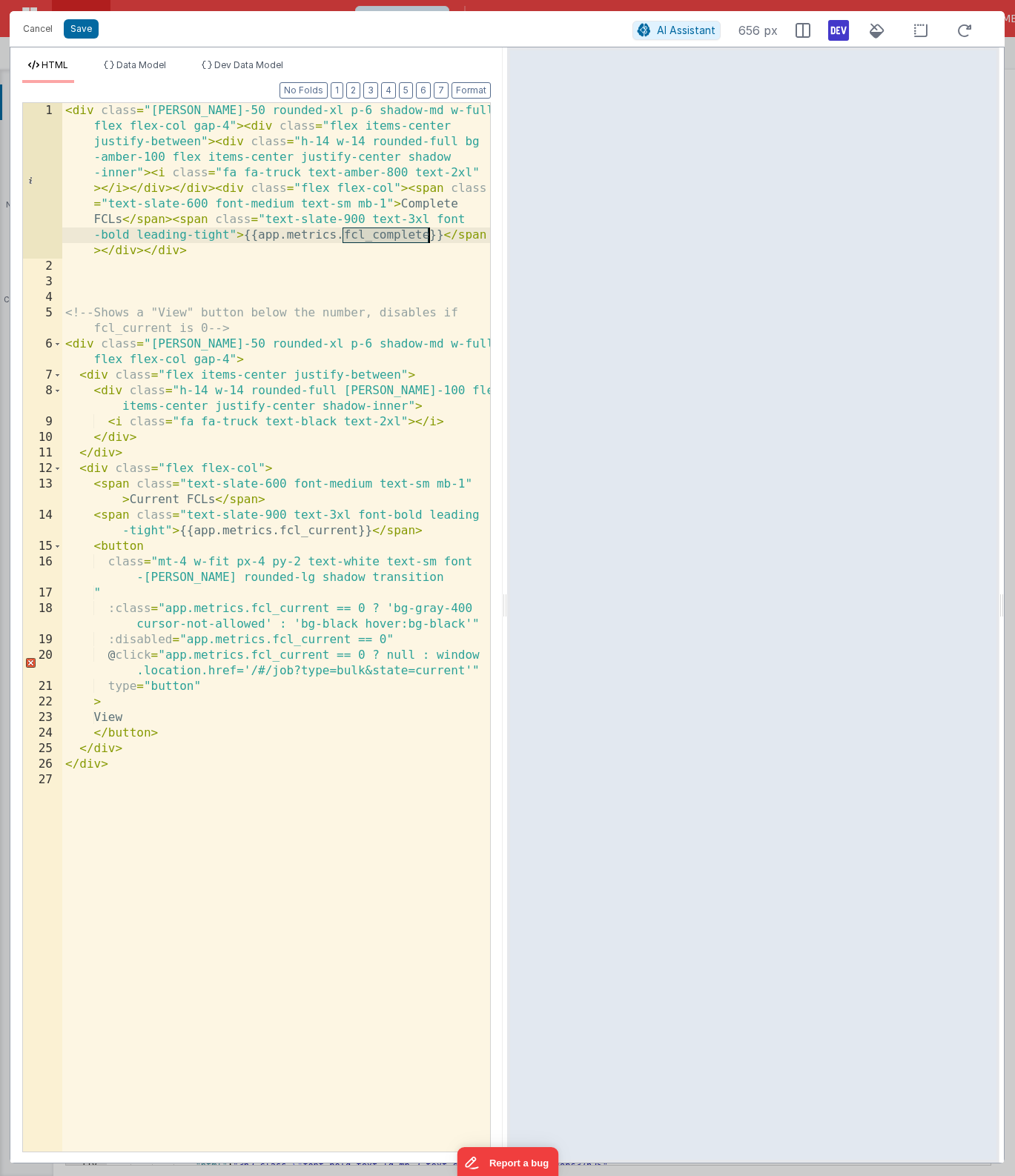
click at [304, 530] on div "< div class = "[PERSON_NAME]-50 rounded-xl p-6 shadow-md w-full flex flex-col g…" at bounding box center [276, 712] width 428 height 1220
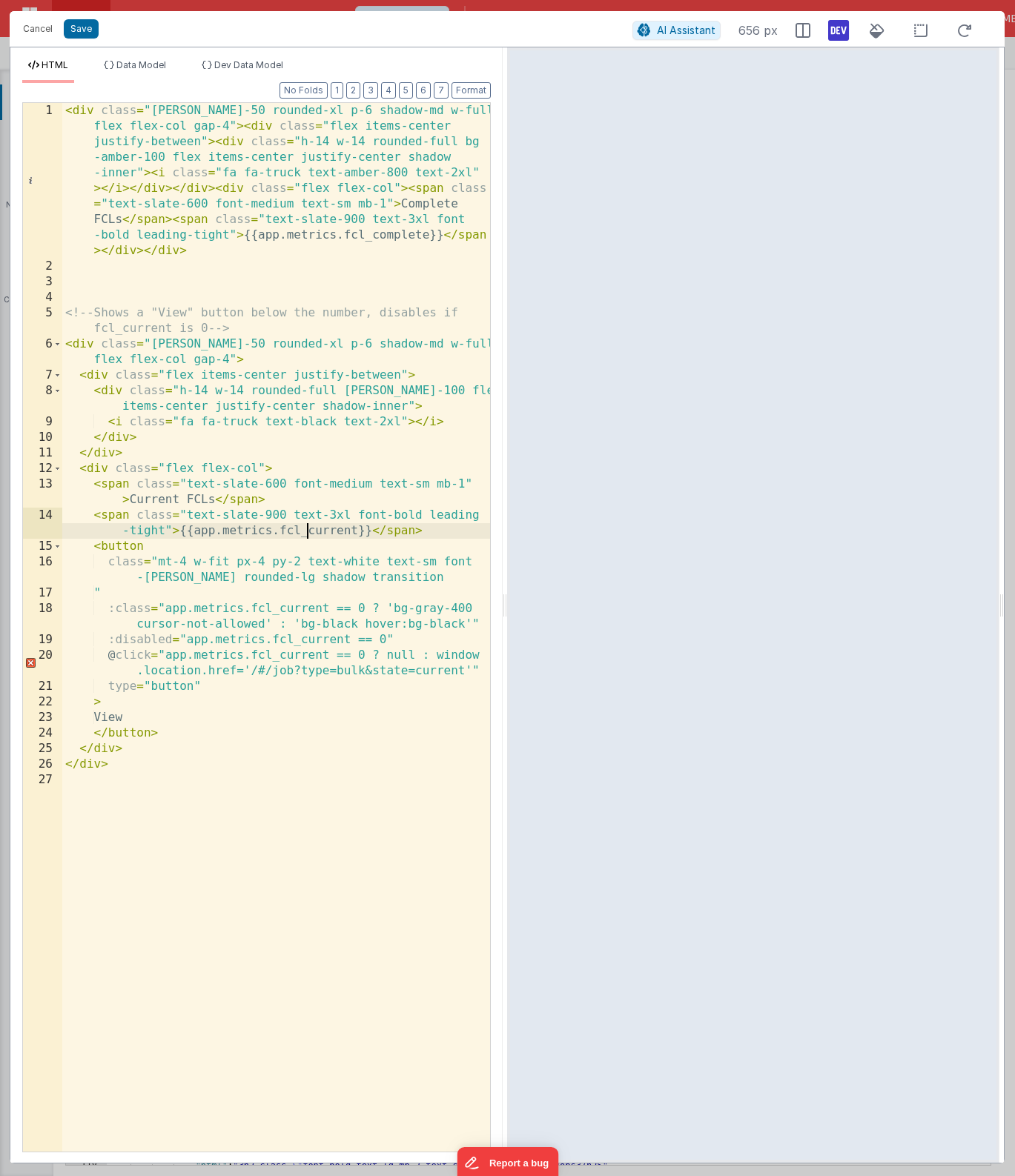
click at [304, 530] on div "< div class = "[PERSON_NAME]-50 rounded-xl p-6 shadow-md w-full flex flex-col g…" at bounding box center [276, 712] width 428 height 1220
click at [280, 609] on div "< div class = "[PERSON_NAME]-50 rounded-xl p-6 shadow-md w-full flex flex-col g…" at bounding box center [276, 712] width 428 height 1220
click at [302, 645] on div "< div class = "[PERSON_NAME]-50 rounded-xl p-6 shadow-md w-full flex flex-col g…" at bounding box center [276, 712] width 428 height 1220
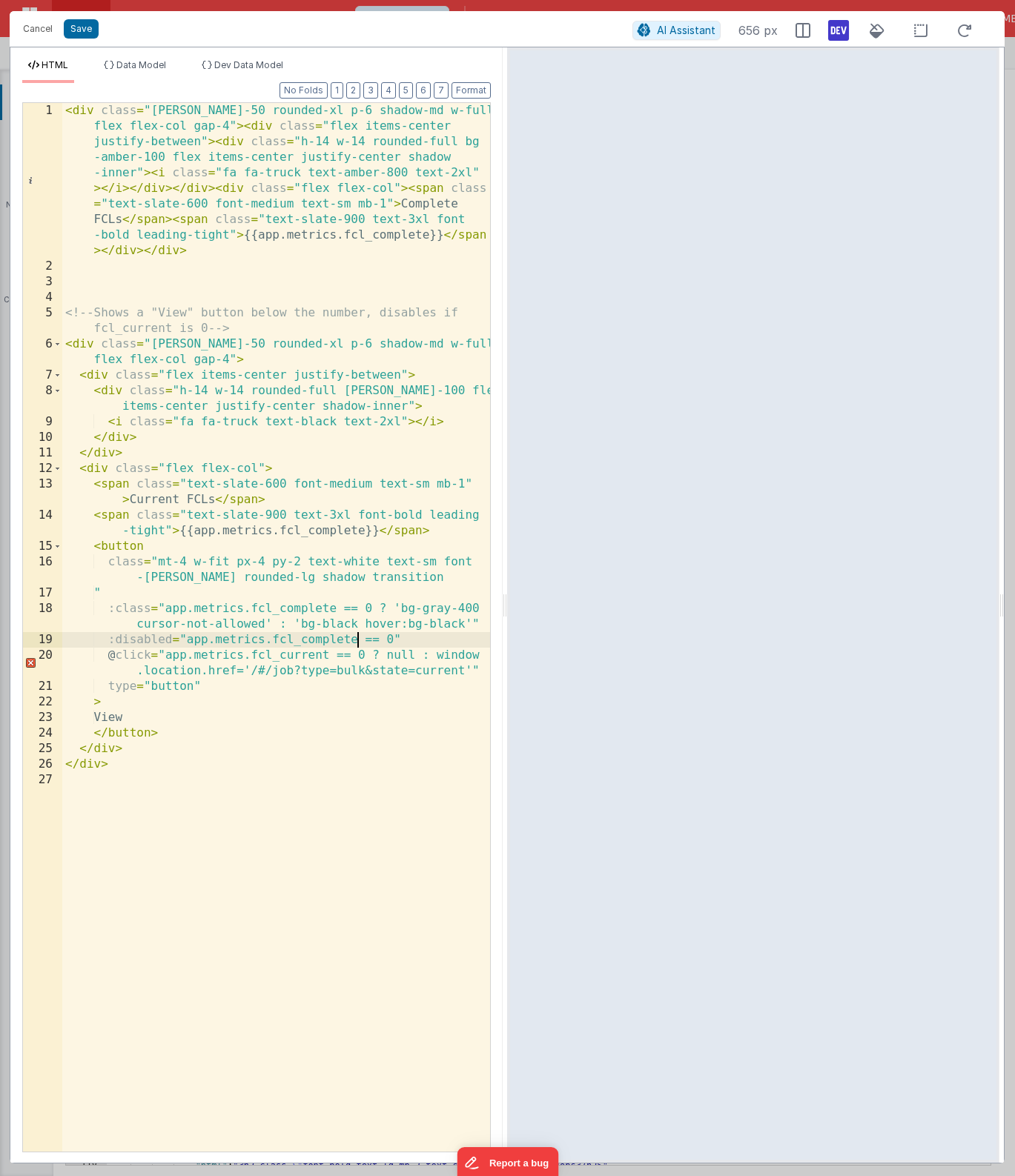
click at [295, 655] on div "< div class = "[PERSON_NAME]-50 rounded-xl p-6 shadow-md w-full flex flex-col g…" at bounding box center [276, 712] width 428 height 1220
click at [423, 673] on div "< div class = "[PERSON_NAME]-50 rounded-xl p-6 shadow-md w-full flex flex-col g…" at bounding box center [276, 712] width 428 height 1220
click at [156, 499] on div "< div class = "[PERSON_NAME]-50 rounded-xl p-6 shadow-md w-full flex flex-col g…" at bounding box center [276, 712] width 428 height 1220
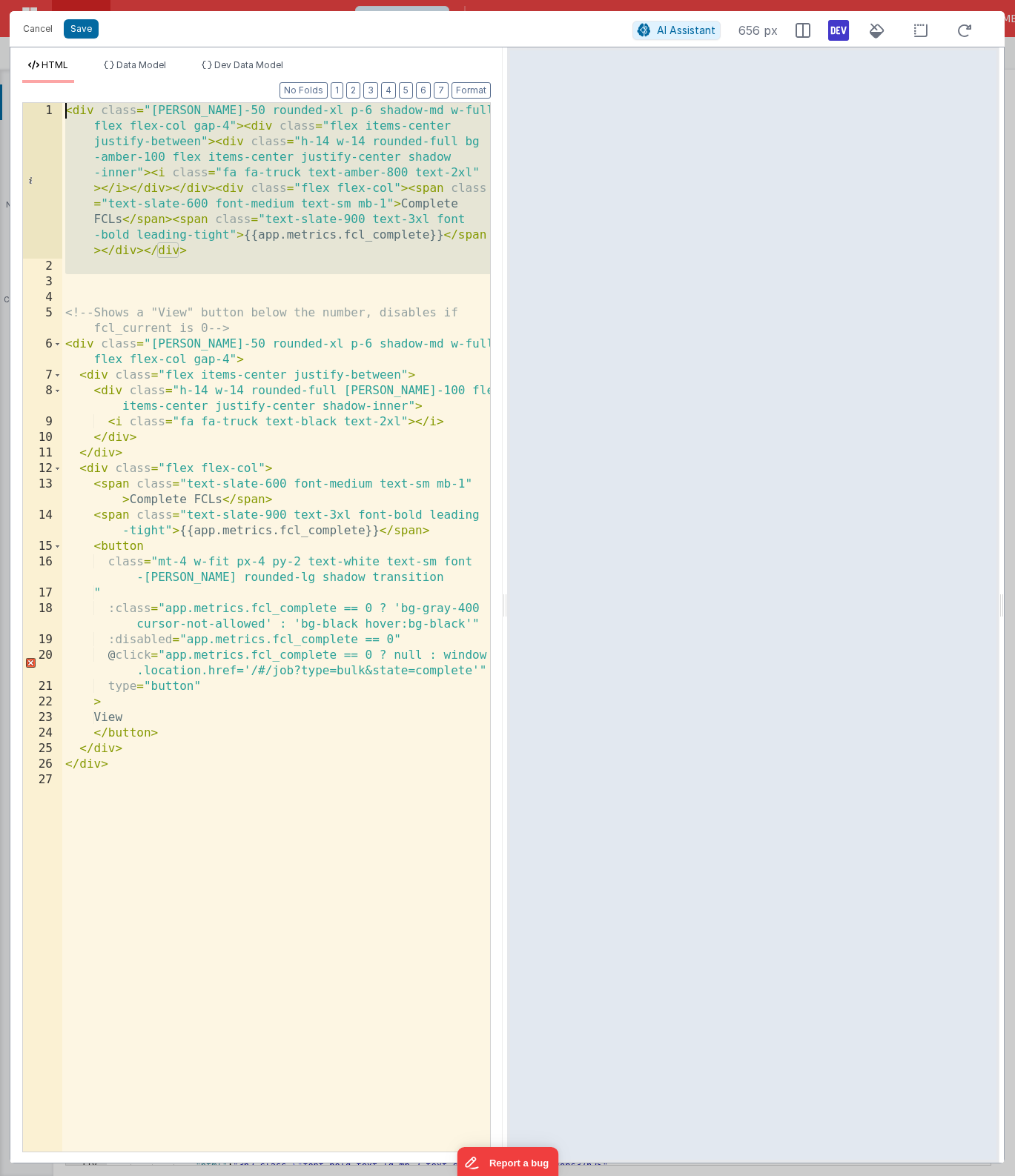
drag, startPoint x: 136, startPoint y: 283, endPoint x: 51, endPoint y: 76, distance: 223.8
click at [51, 76] on div "HTML Data Model Dev Data Model Format 7 6 5 4 3 2 1 No Folds 1 2 3 4 5 6 7 8 9 …" at bounding box center [256, 611] width 492 height 1104
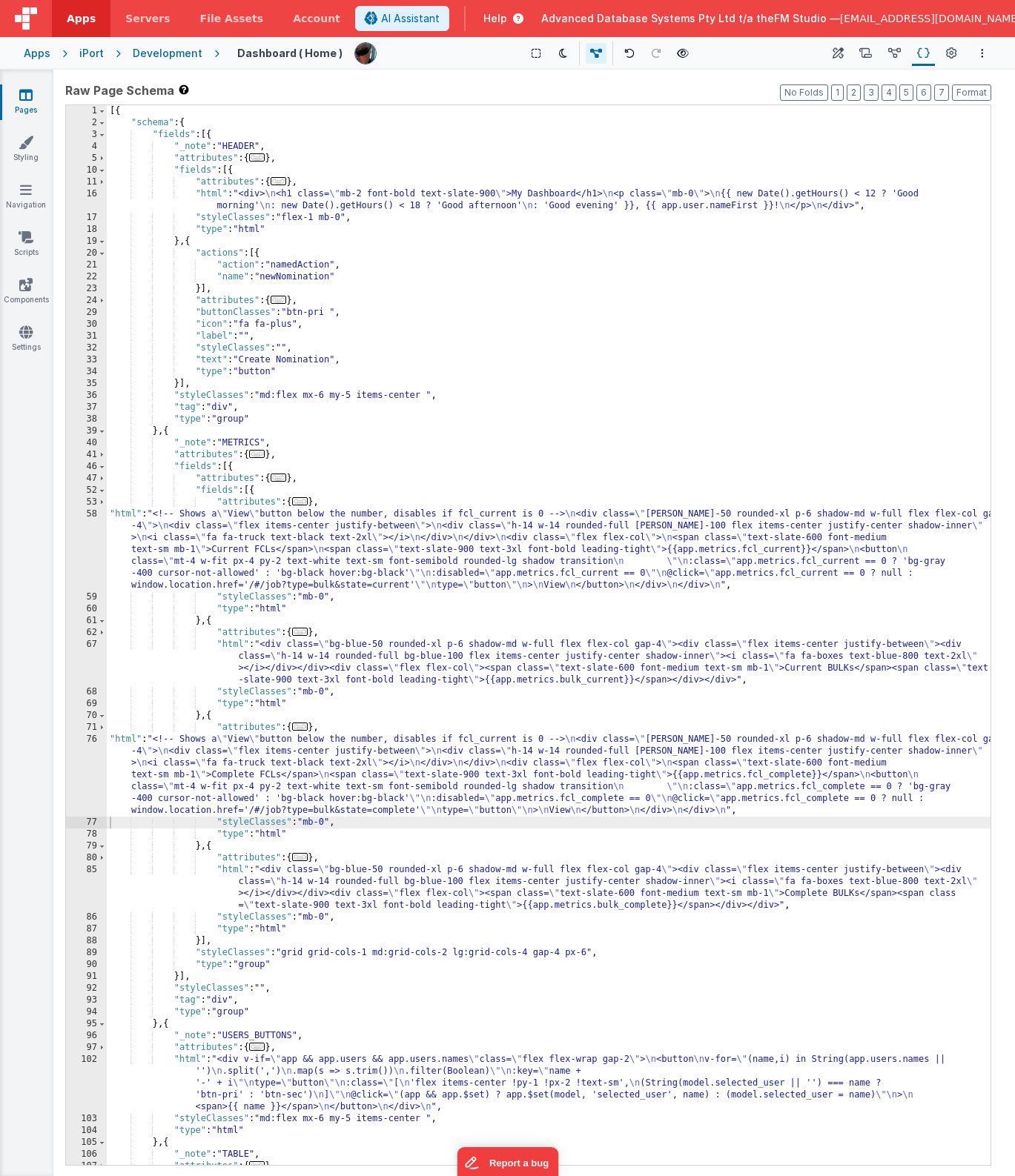
click at [83, 550] on div "58" at bounding box center [87, 549] width 41 height 83
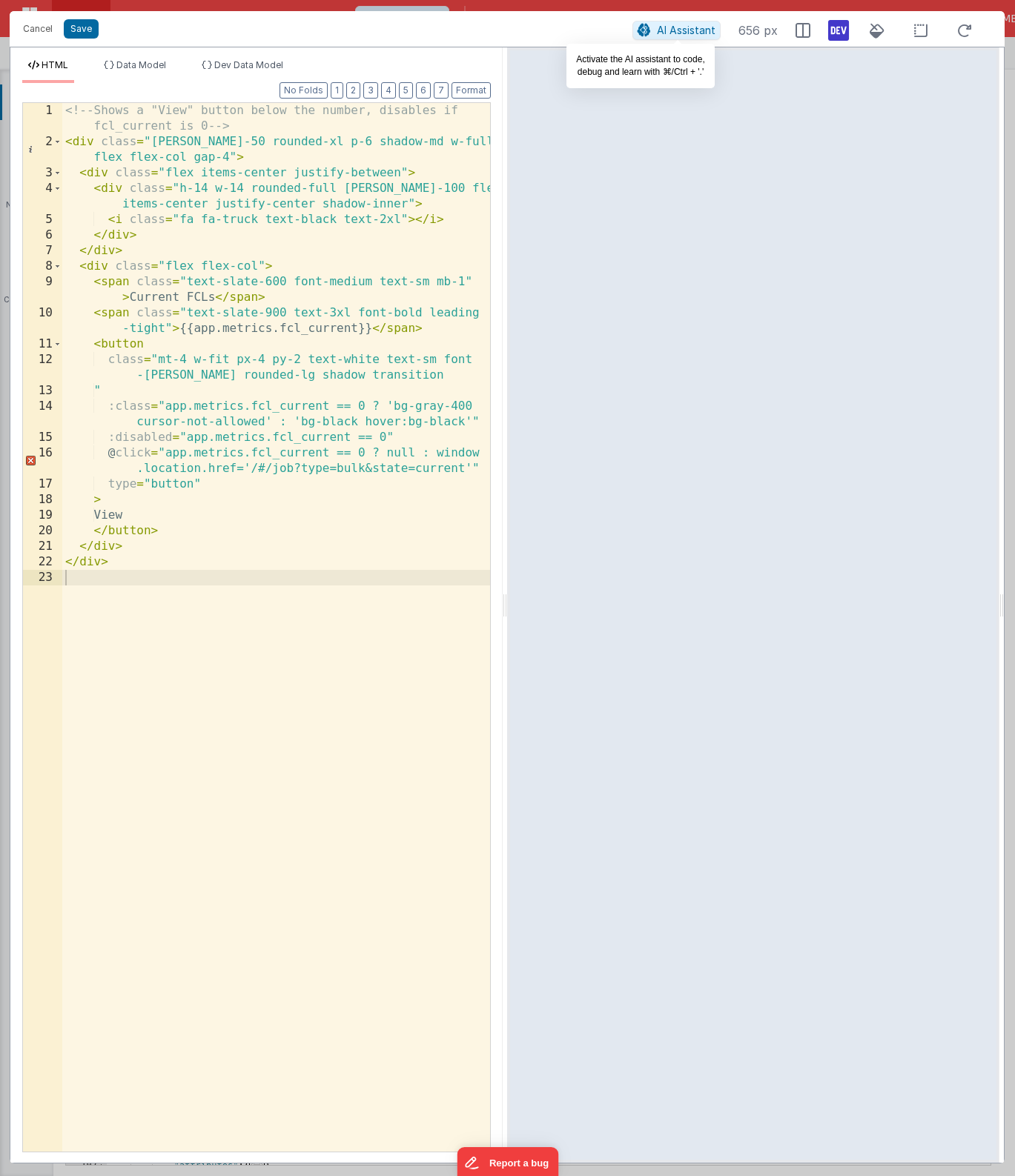
click at [675, 26] on span "AI Assistant" at bounding box center [686, 30] width 58 height 12
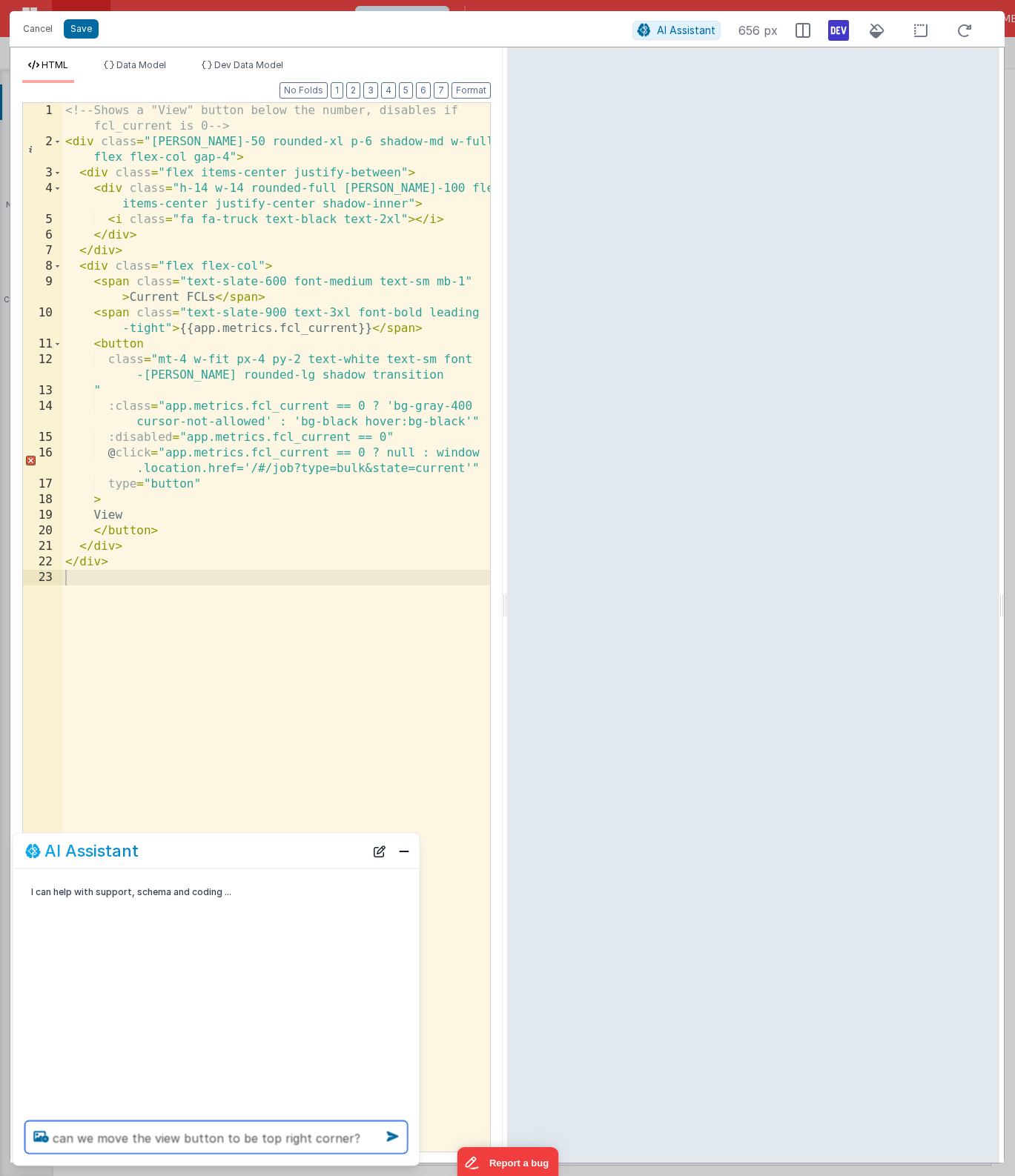
type textarea "can we move the view button to be top right corner?"
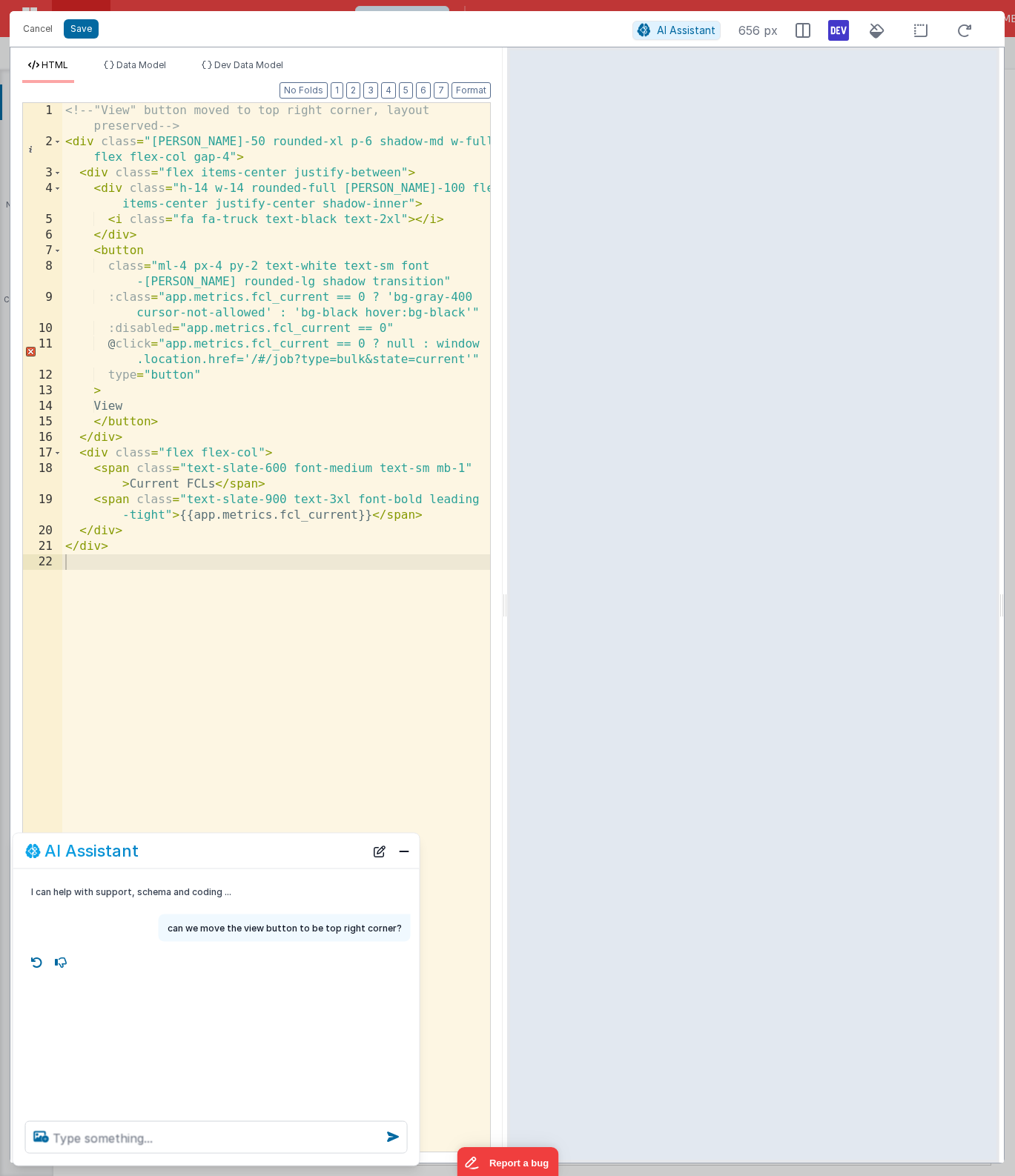
click at [275, 704] on div "<!-- "View" button moved to top right corner, layout preserved --> < div class …" at bounding box center [276, 651] width 428 height 1096
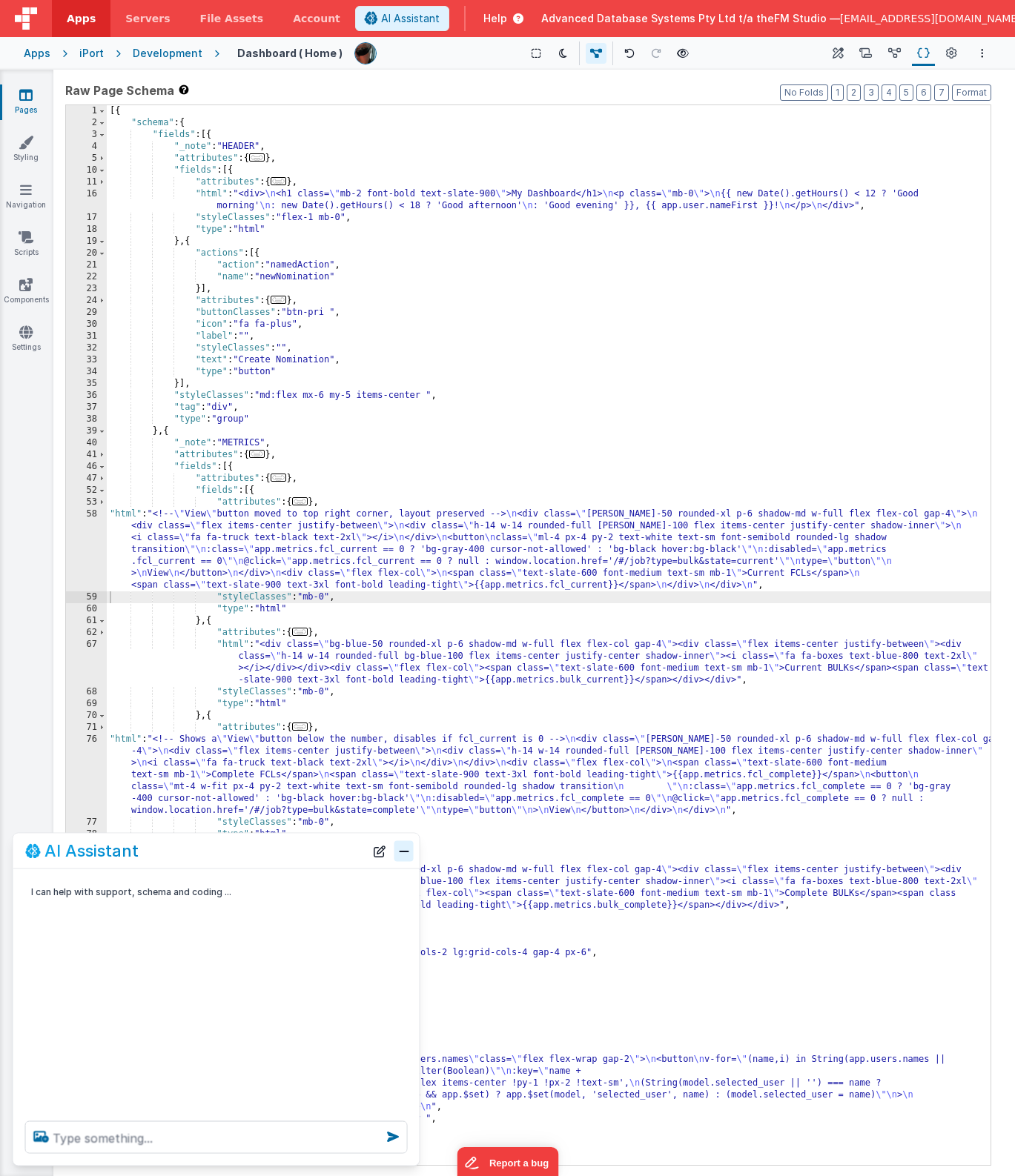
click at [404, 853] on button "Close" at bounding box center [404, 850] width 19 height 21
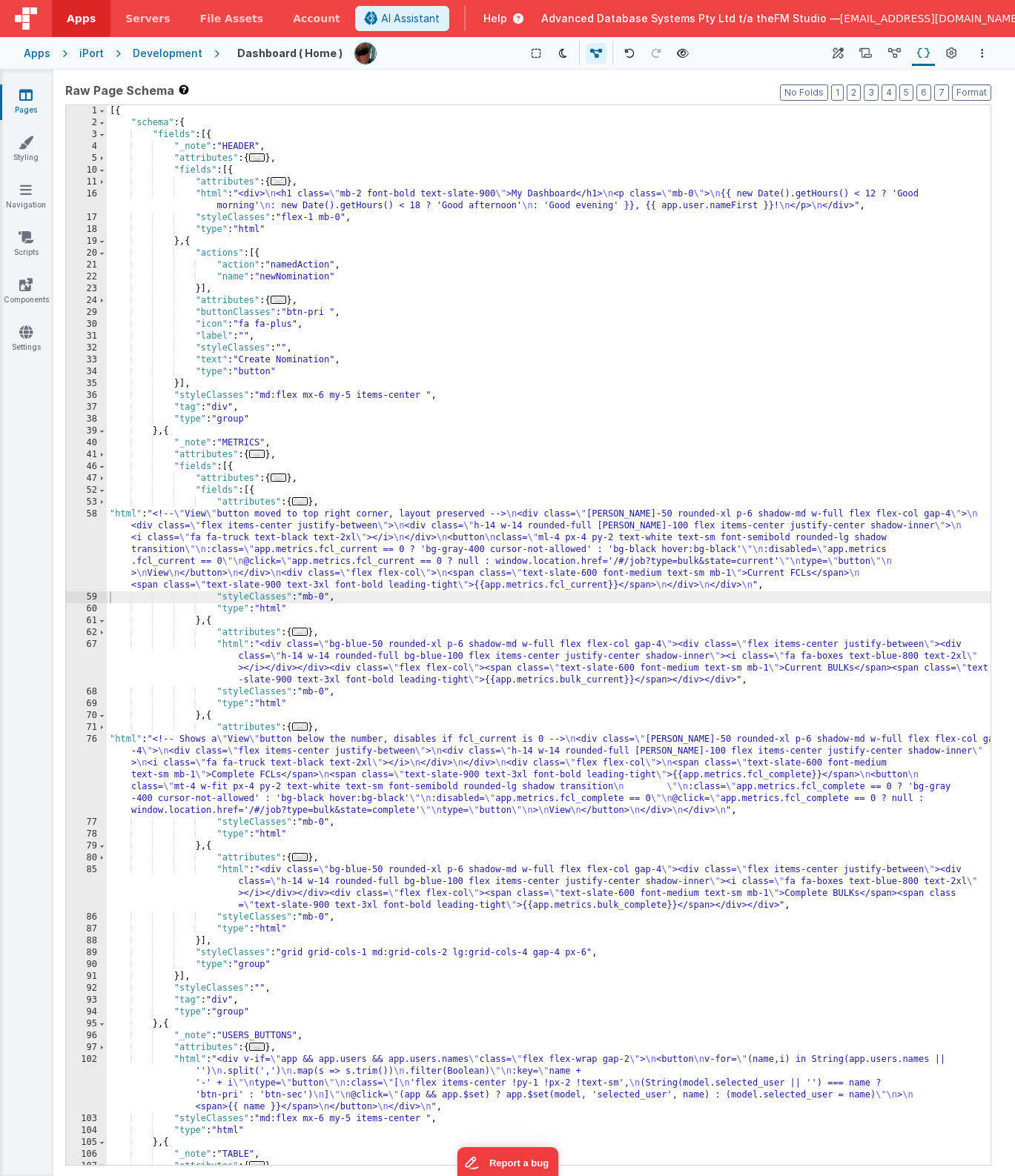
click at [398, 493] on div "[{ "schema" : { "fields" : [{ "_note" : "HEADER" , "attributes" : { ... } , "fi…" at bounding box center [549, 647] width 884 height 1083
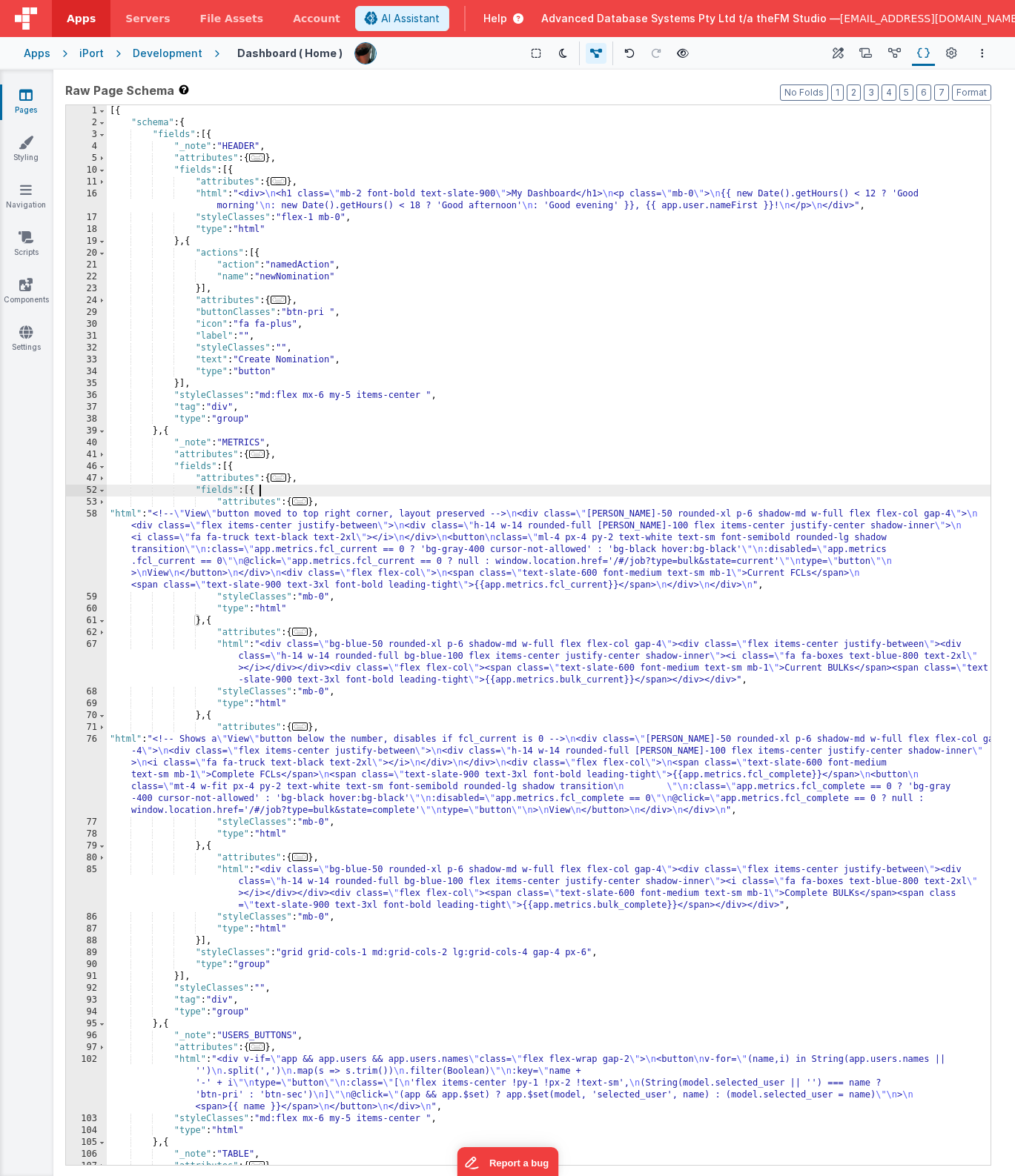
click at [392, 567] on div "[{ "schema" : { "fields" : [{ "_note" : "HEADER" , "attributes" : { ... } , "fi…" at bounding box center [549, 647] width 884 height 1083
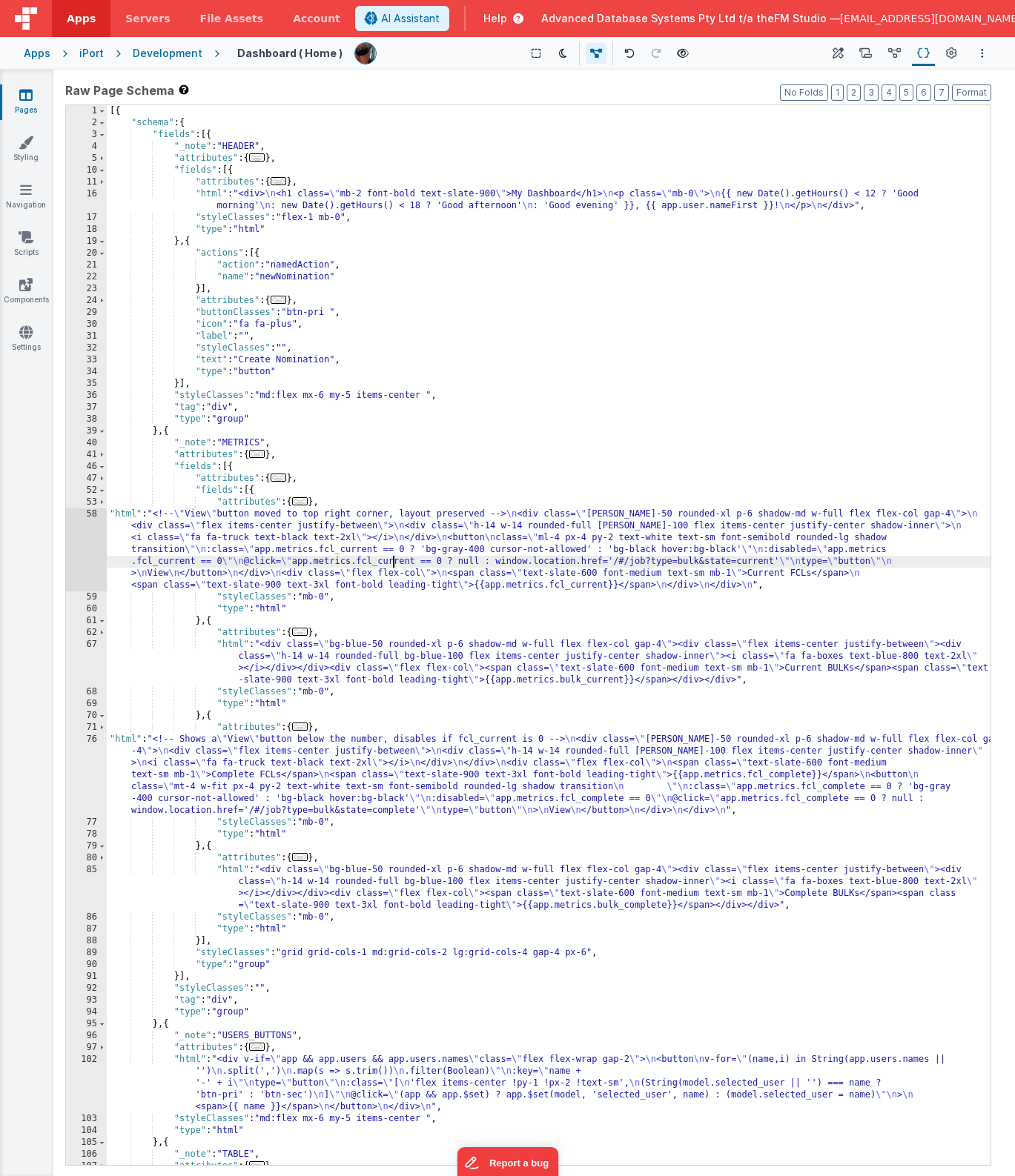
click at [89, 549] on div "58" at bounding box center [87, 549] width 41 height 83
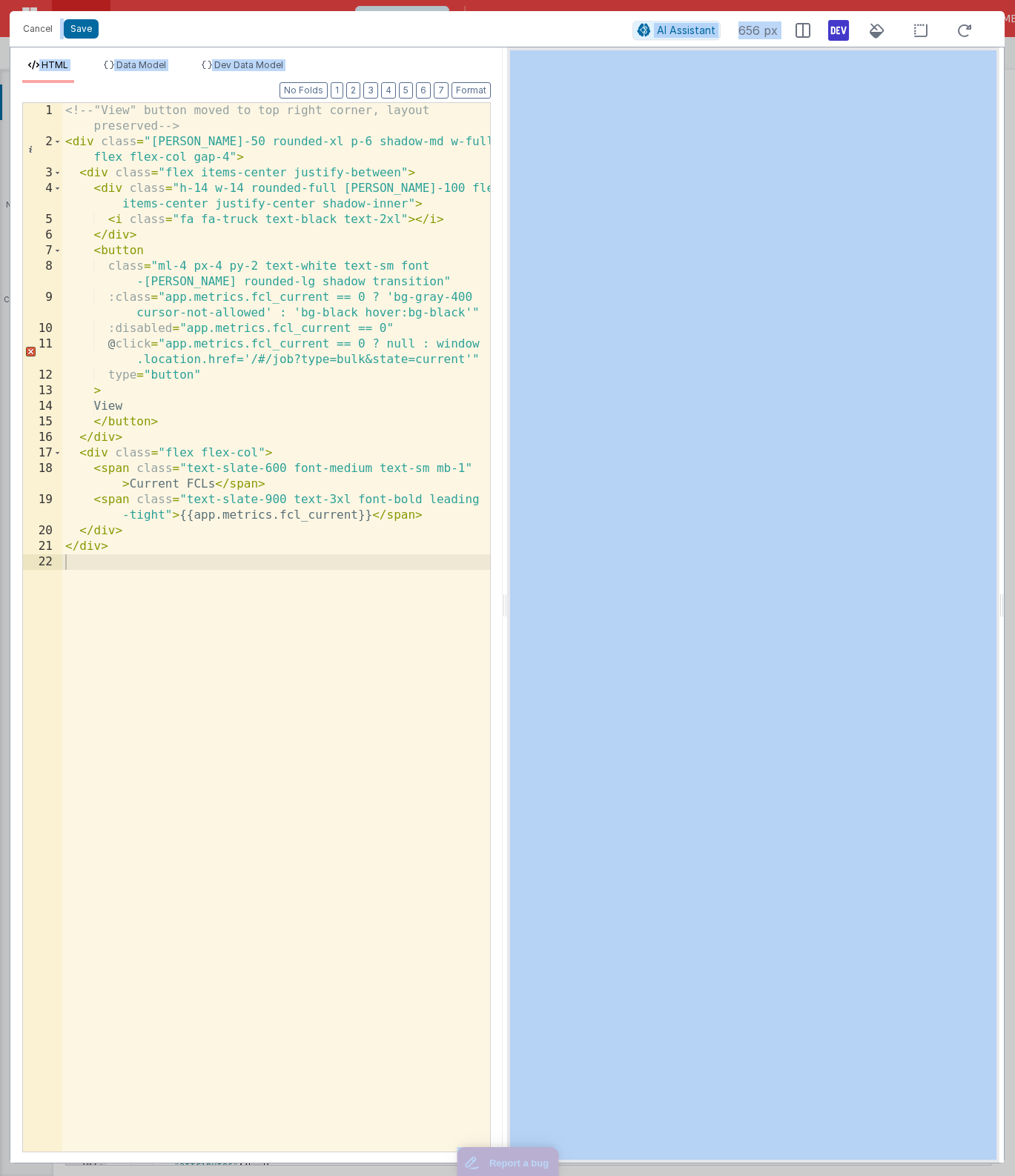
click at [288, 583] on div "<!-- "View" button moved to top right corner, layout preserved --> < div class …" at bounding box center [276, 651] width 428 height 1096
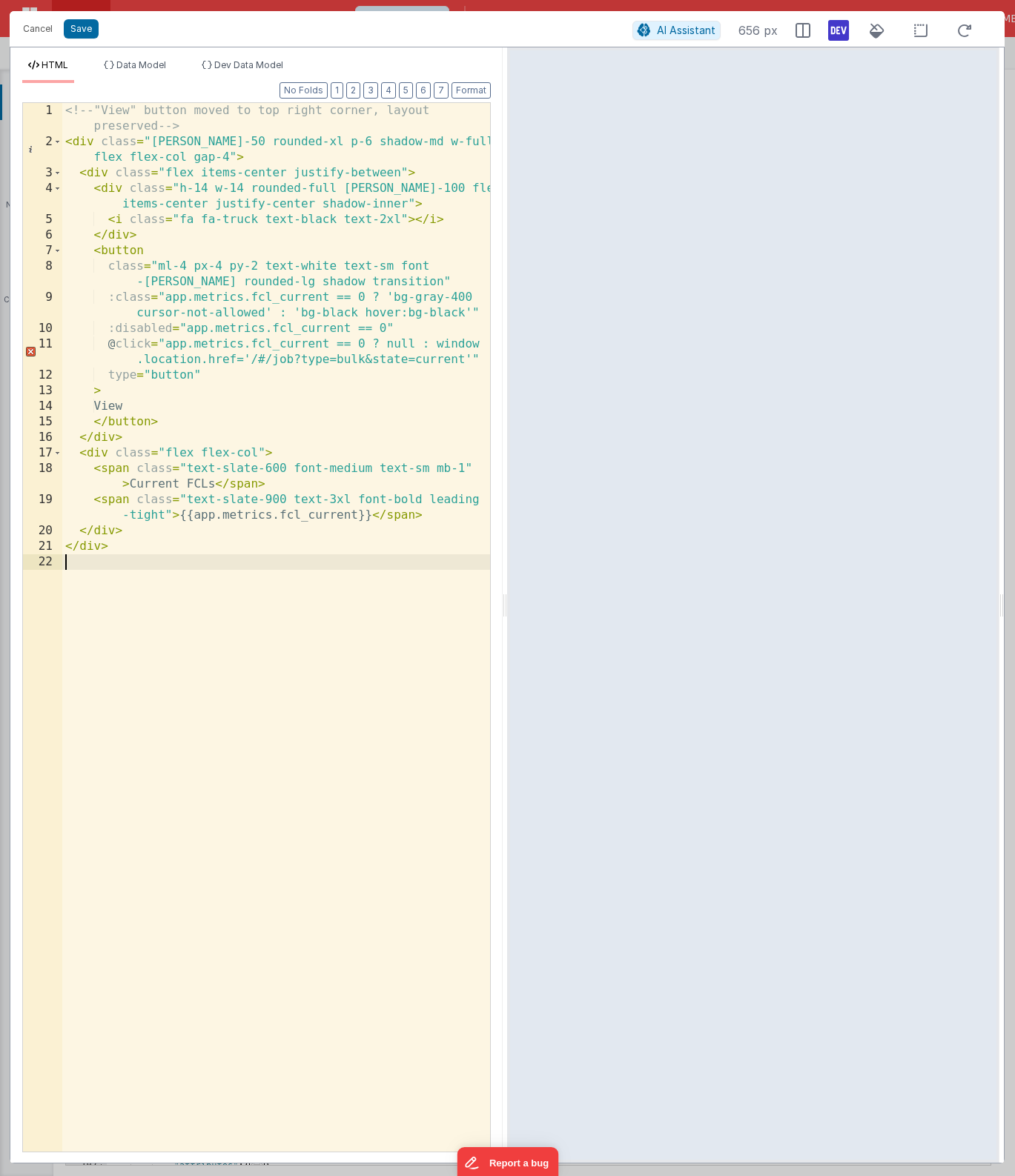
click at [204, 565] on div "<!-- "View" button moved to top right corner, layout preserved --> < div class …" at bounding box center [276, 651] width 428 height 1096
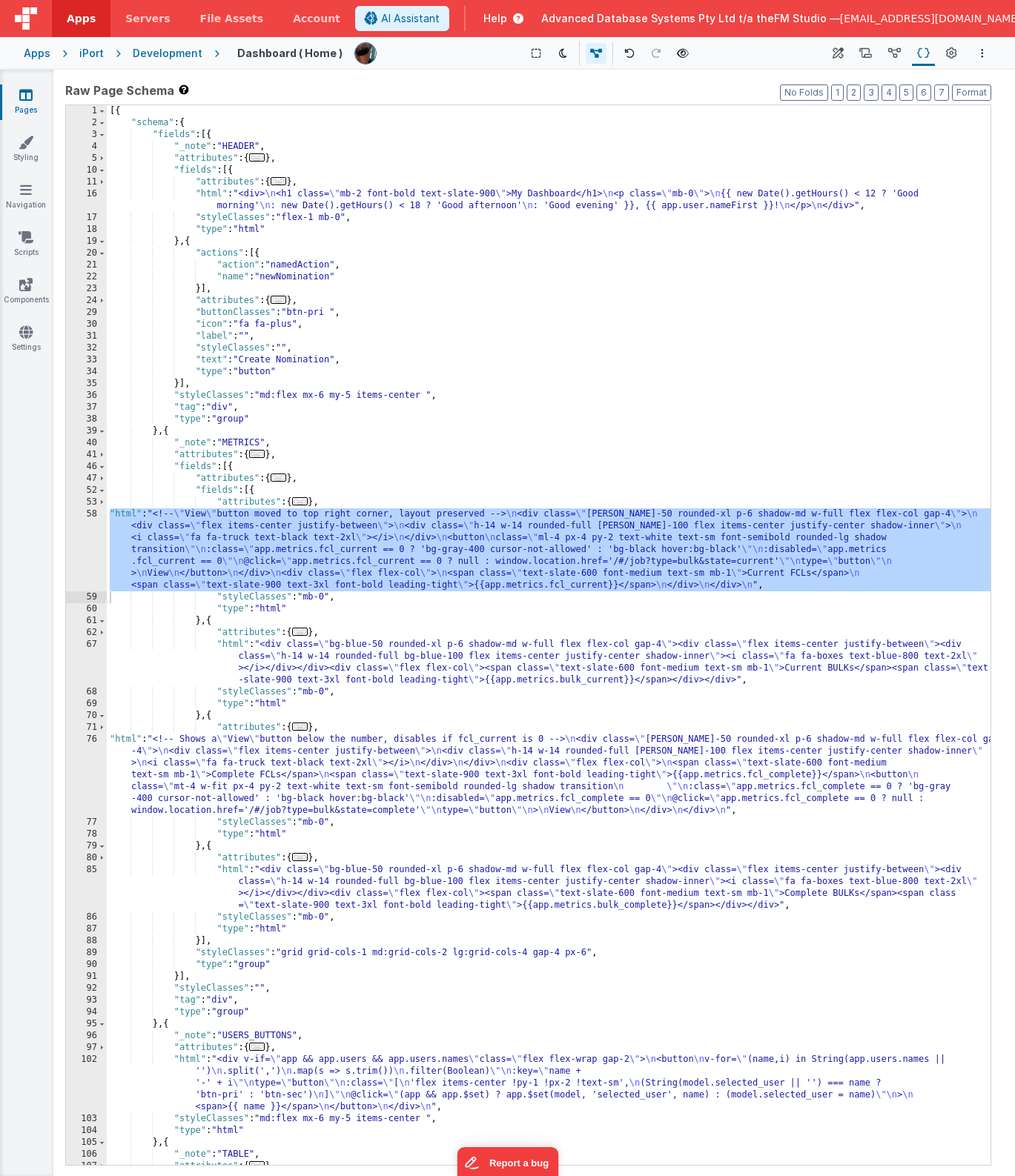
click at [317, 743] on div "[{ "schema" : { "fields" : [{ "_note" : "HEADER" , "attributes" : { ... } , "fi…" at bounding box center [549, 647] width 884 height 1083
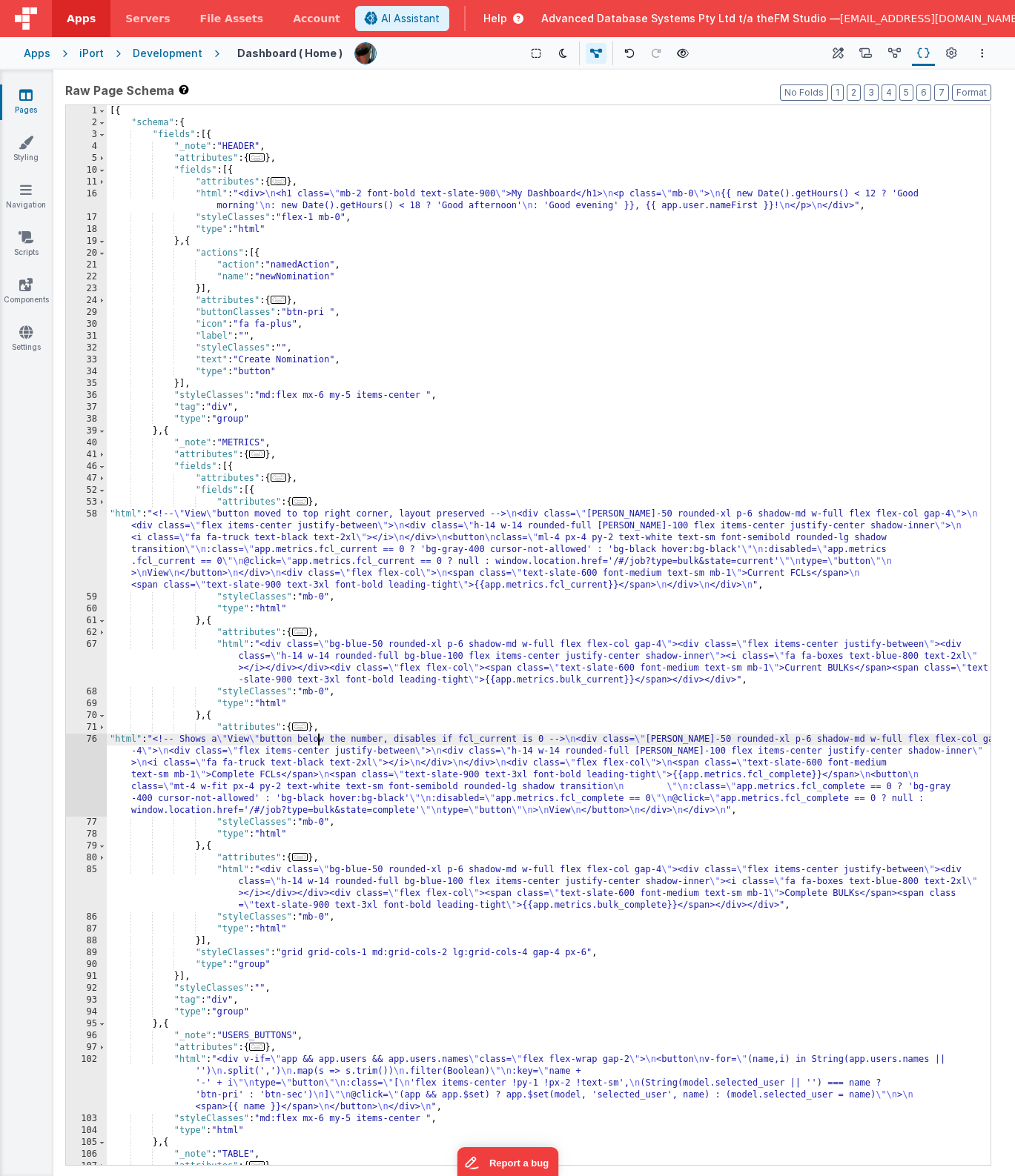
click at [94, 767] on div "76" at bounding box center [87, 775] width 41 height 83
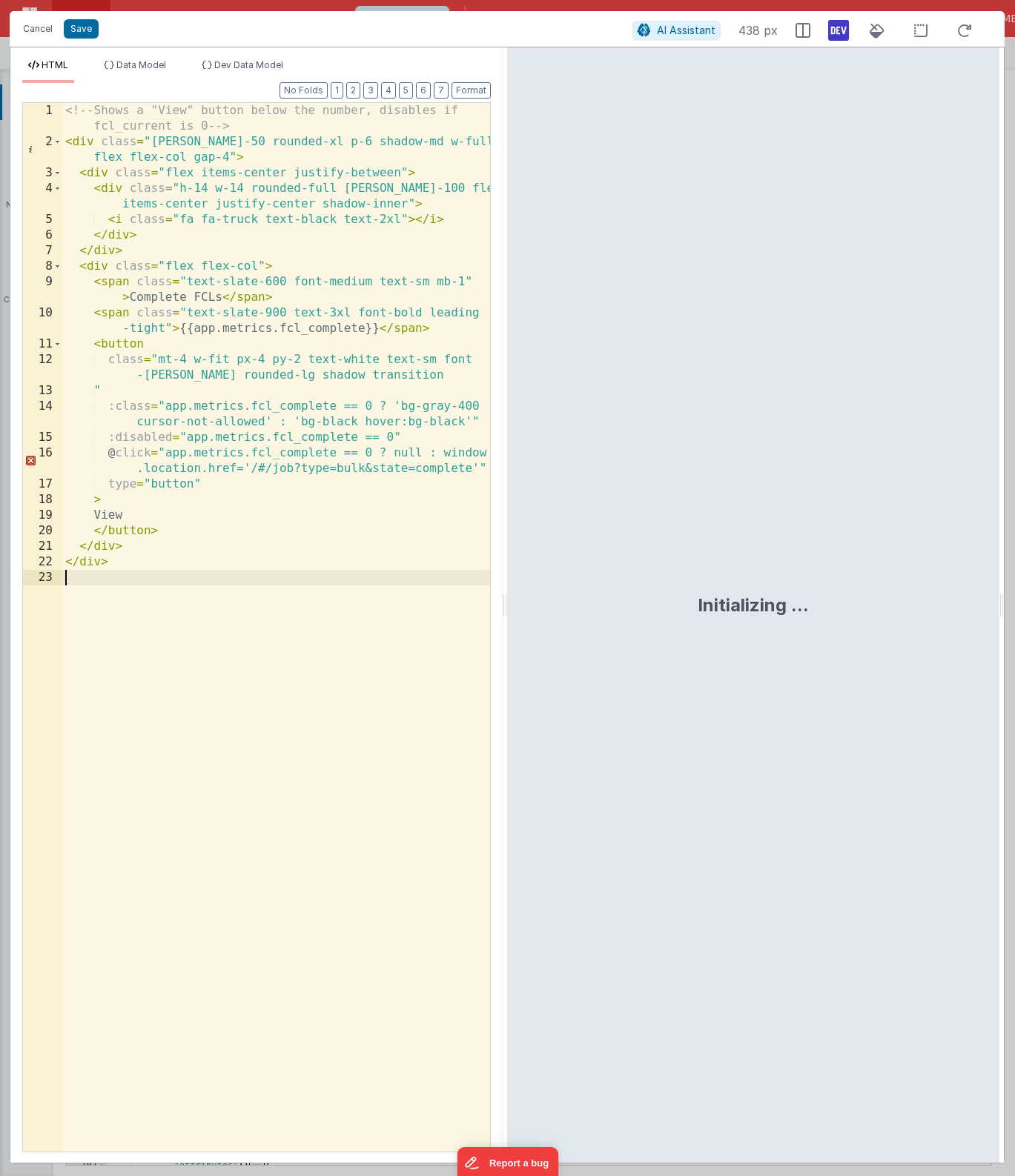
click at [241, 586] on div "<!-- Shows a "View" button below the number, disables if fcl_current is 0 --> <…" at bounding box center [276, 651] width 428 height 1096
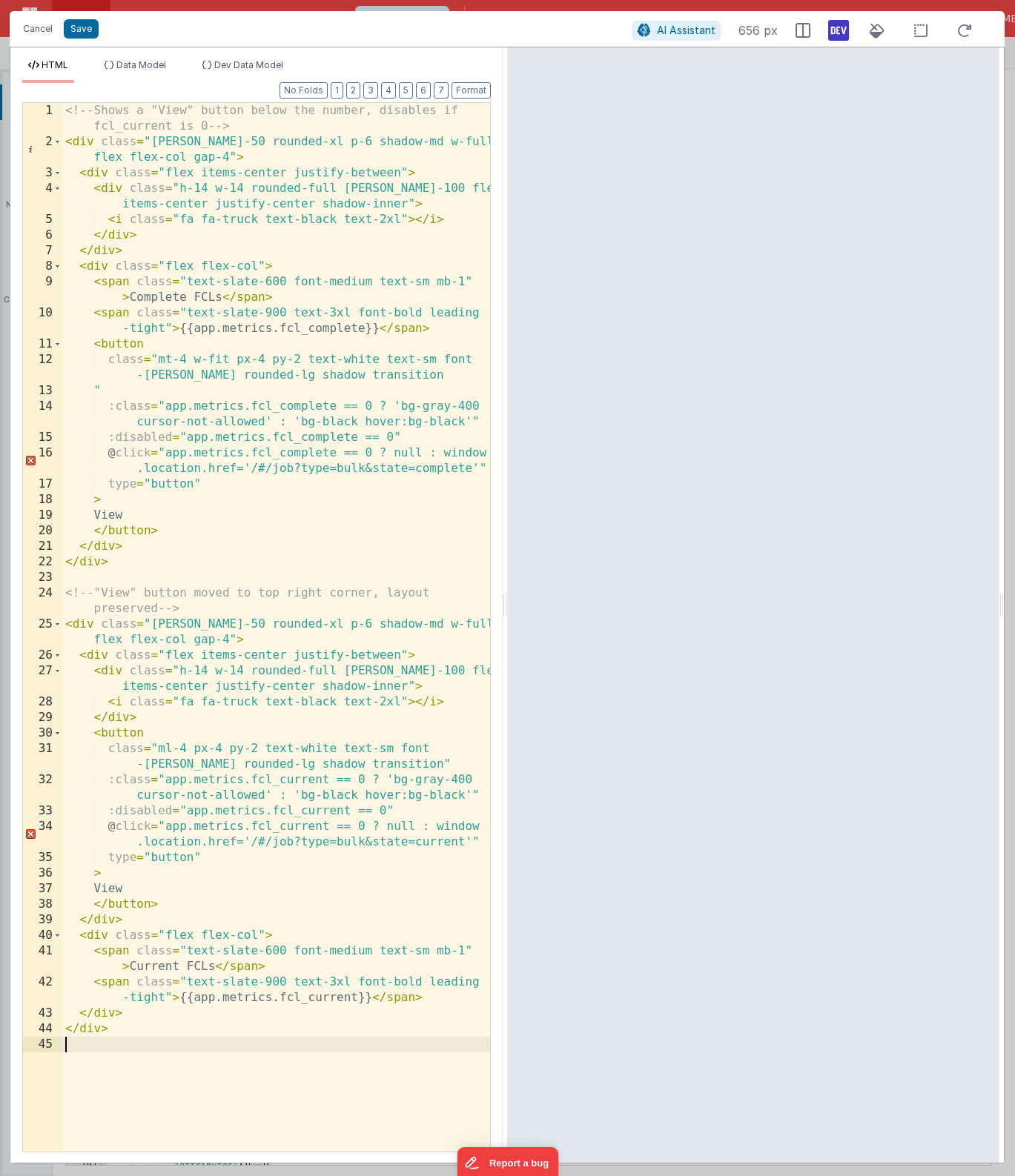
click at [332, 327] on div "<!-- Shows a "View" button below the number, disables if fcl_current is 0 --> <…" at bounding box center [276, 651] width 428 height 1096
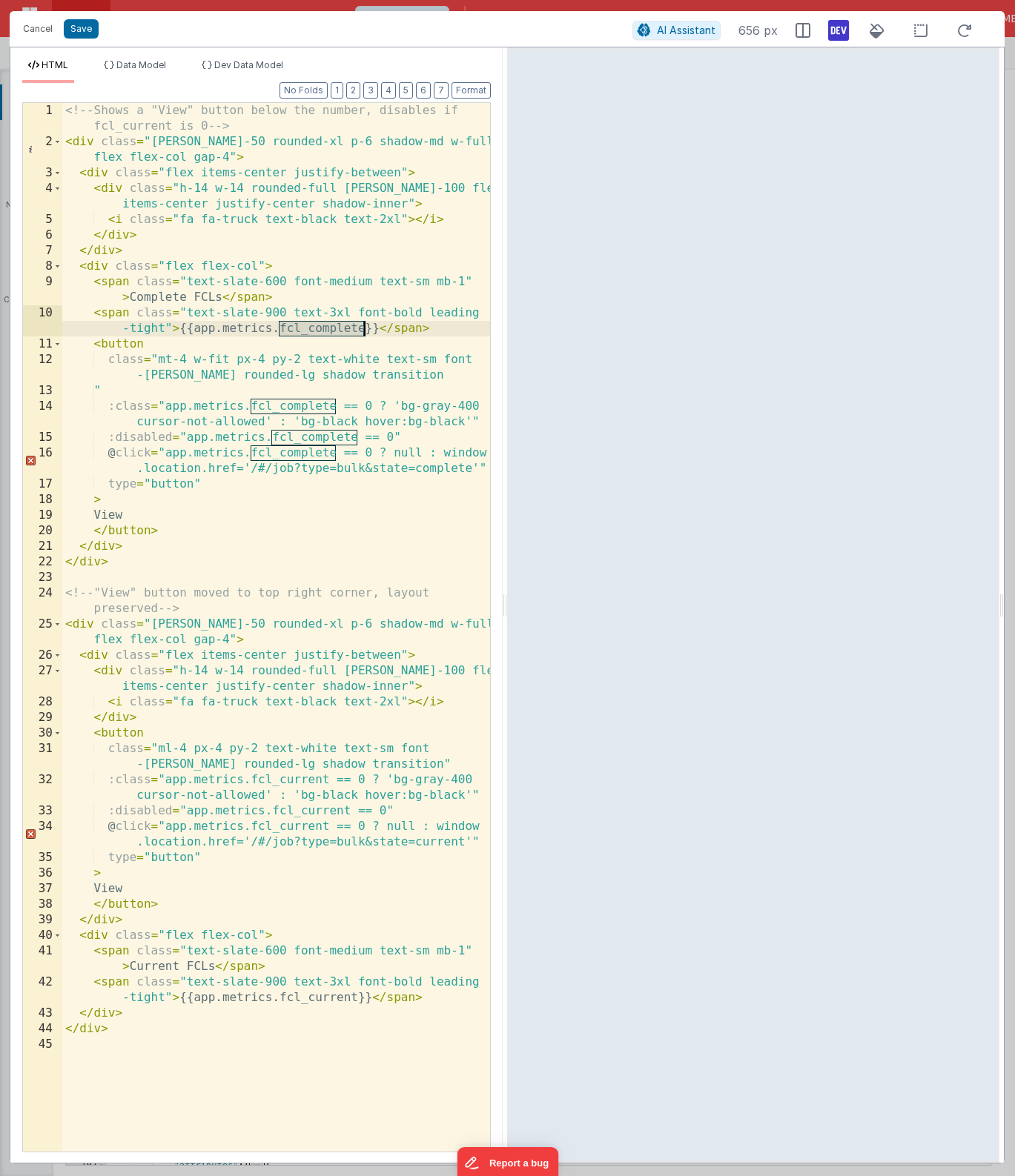
click at [294, 812] on div "<!-- Shows a "View" button below the number, disables if fcl_current is 0 --> <…" at bounding box center [276, 651] width 428 height 1096
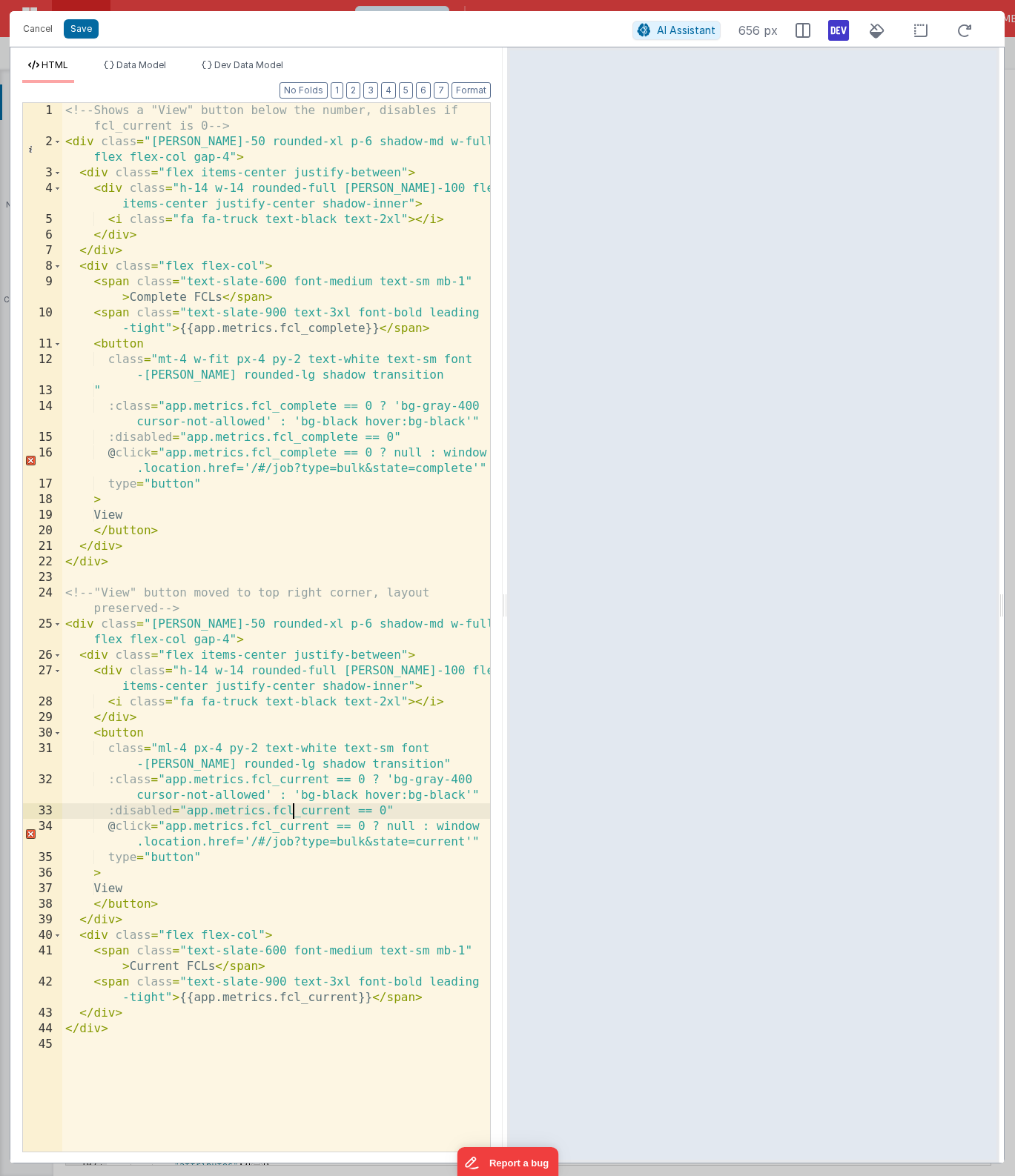
click at [294, 812] on div "<!-- Shows a "View" button below the number, disables if fcl_current is 0 --> <…" at bounding box center [276, 651] width 428 height 1096
click at [281, 826] on div "<!-- Shows a "View" button below the number, disables if fcl_current is 0 --> <…" at bounding box center [276, 651] width 428 height 1096
click at [286, 782] on div "<!-- Shows a "View" button below the number, disables if fcl_current is 0 --> <…" at bounding box center [276, 651] width 428 height 1096
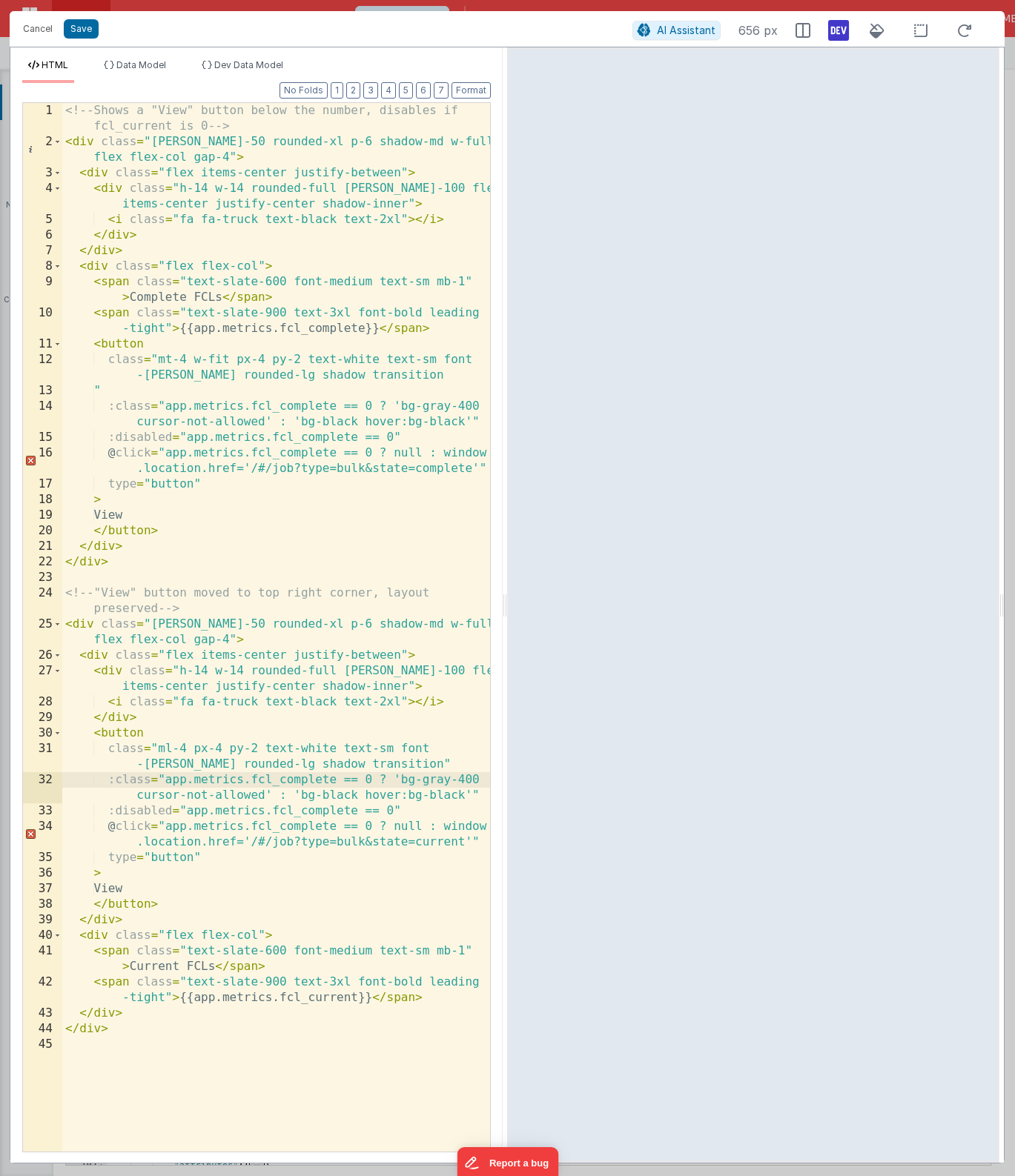
click at [310, 1001] on div "<!-- Shows a "View" button below the number, disables if fcl_current is 0 --> <…" at bounding box center [276, 651] width 428 height 1096
paste textarea
click at [157, 970] on div "<!-- Shows a "View" button below the number, disables if fcl_current is 0 --> <…" at bounding box center [276, 651] width 428 height 1096
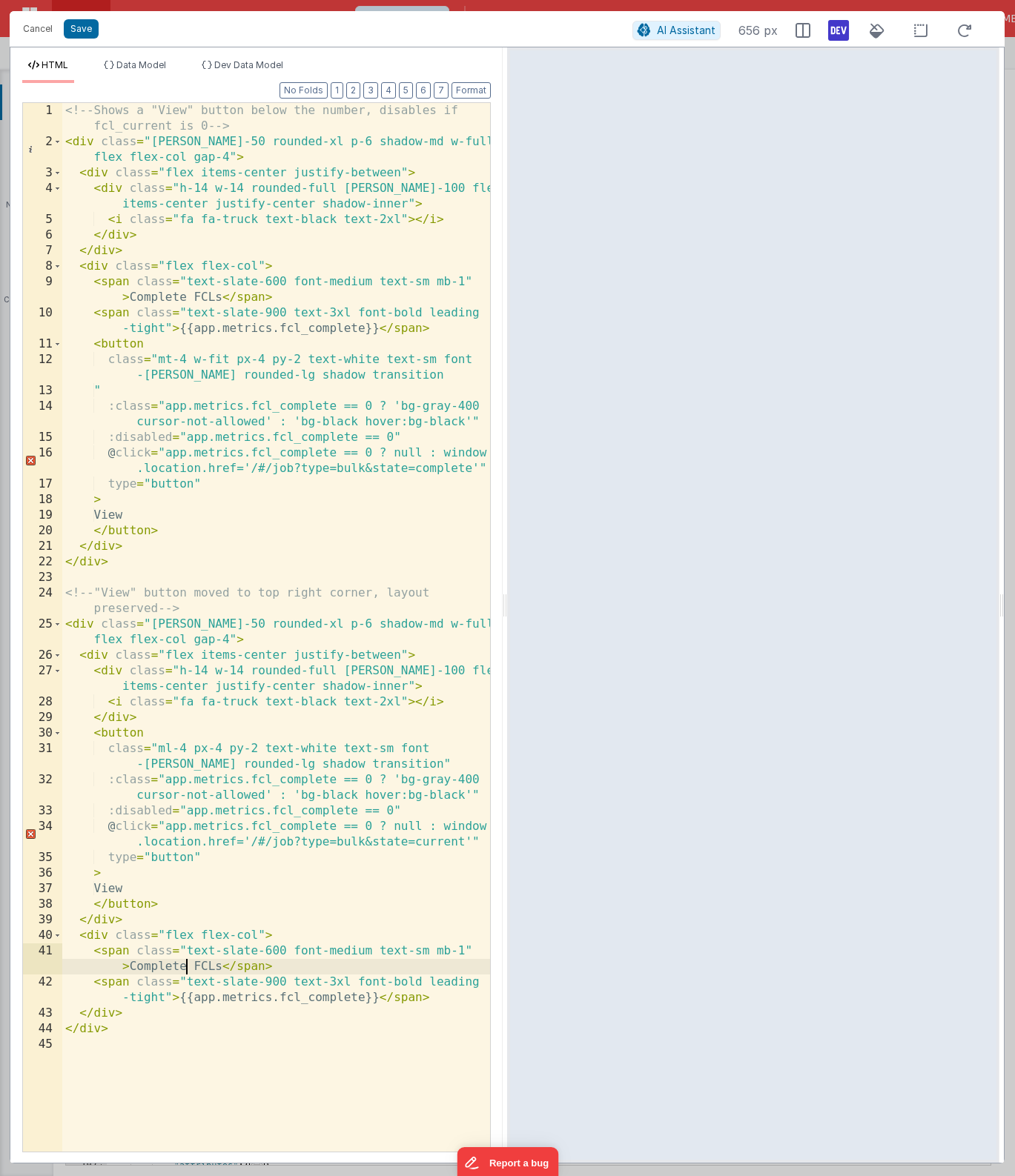
click at [157, 970] on div "<!-- Shows a "View" button below the number, disables if fcl_current is 0 --> <…" at bounding box center [276, 651] width 428 height 1096
click at [419, 842] on div "<!-- Shows a "View" button below the number, disables if fcl_current is 0 --> <…" at bounding box center [276, 651] width 428 height 1096
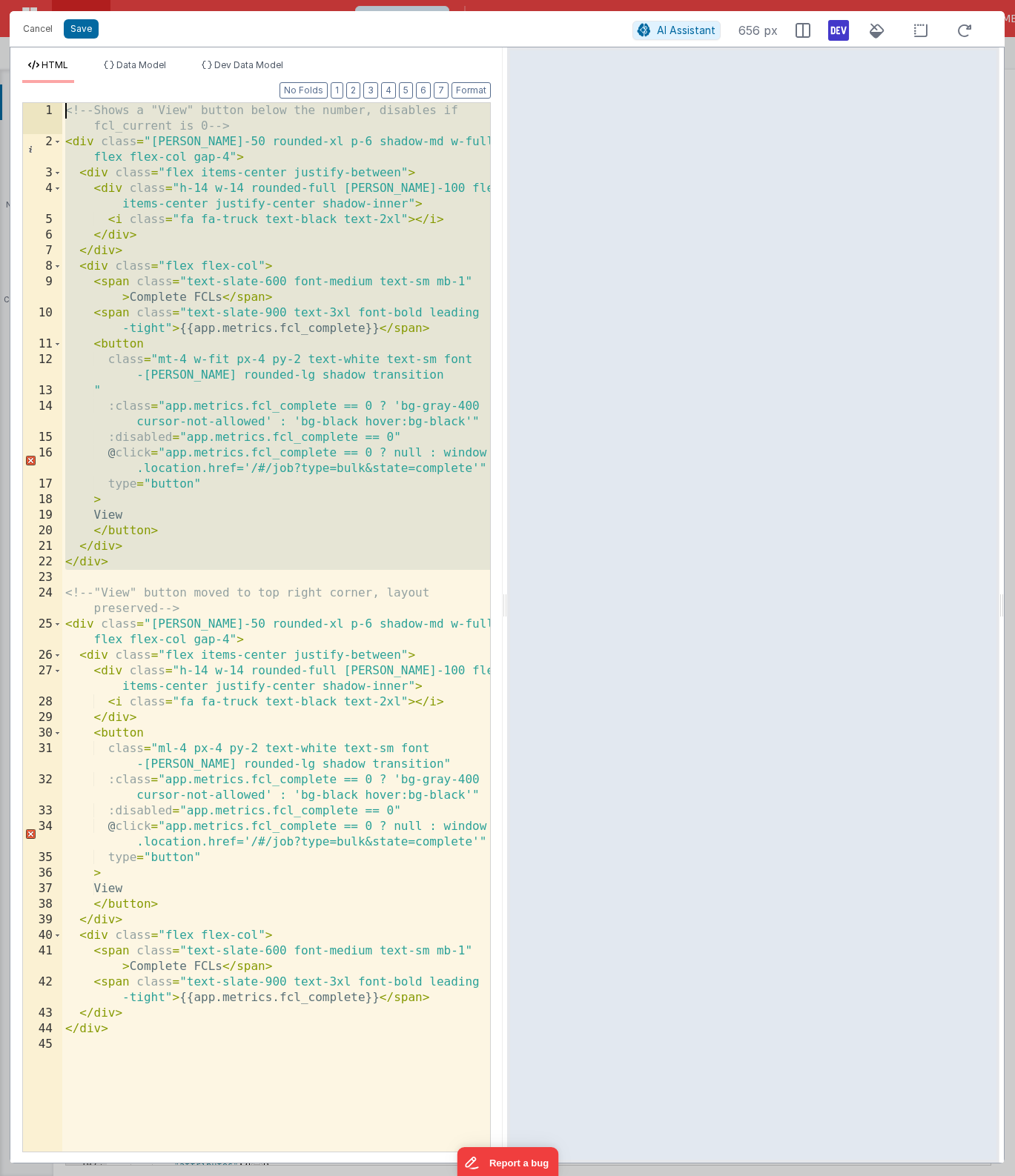
drag, startPoint x: 110, startPoint y: 577, endPoint x: 23, endPoint y: 65, distance: 519.3
click at [23, 65] on div "HTML Data Model Dev Data Model Format 7 6 5 4 3 2 1 No Folds 1 2 3 4 5 6 7 8 9 …" at bounding box center [256, 611] width 492 height 1104
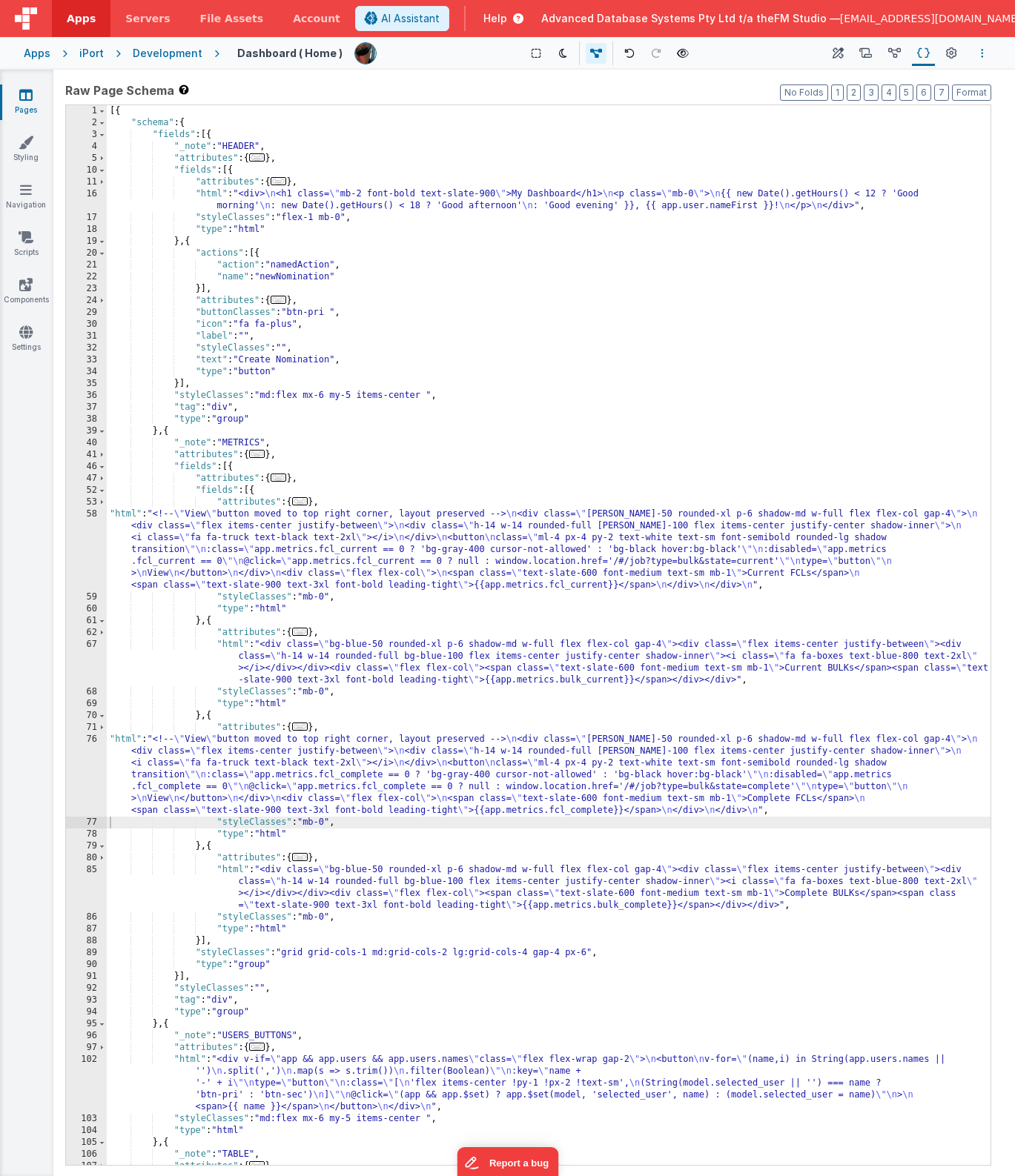
click at [979, 53] on button "Options" at bounding box center [982, 53] width 18 height 18
click at [883, 108] on p "Duplicate" at bounding box center [873, 108] width 47 height 15
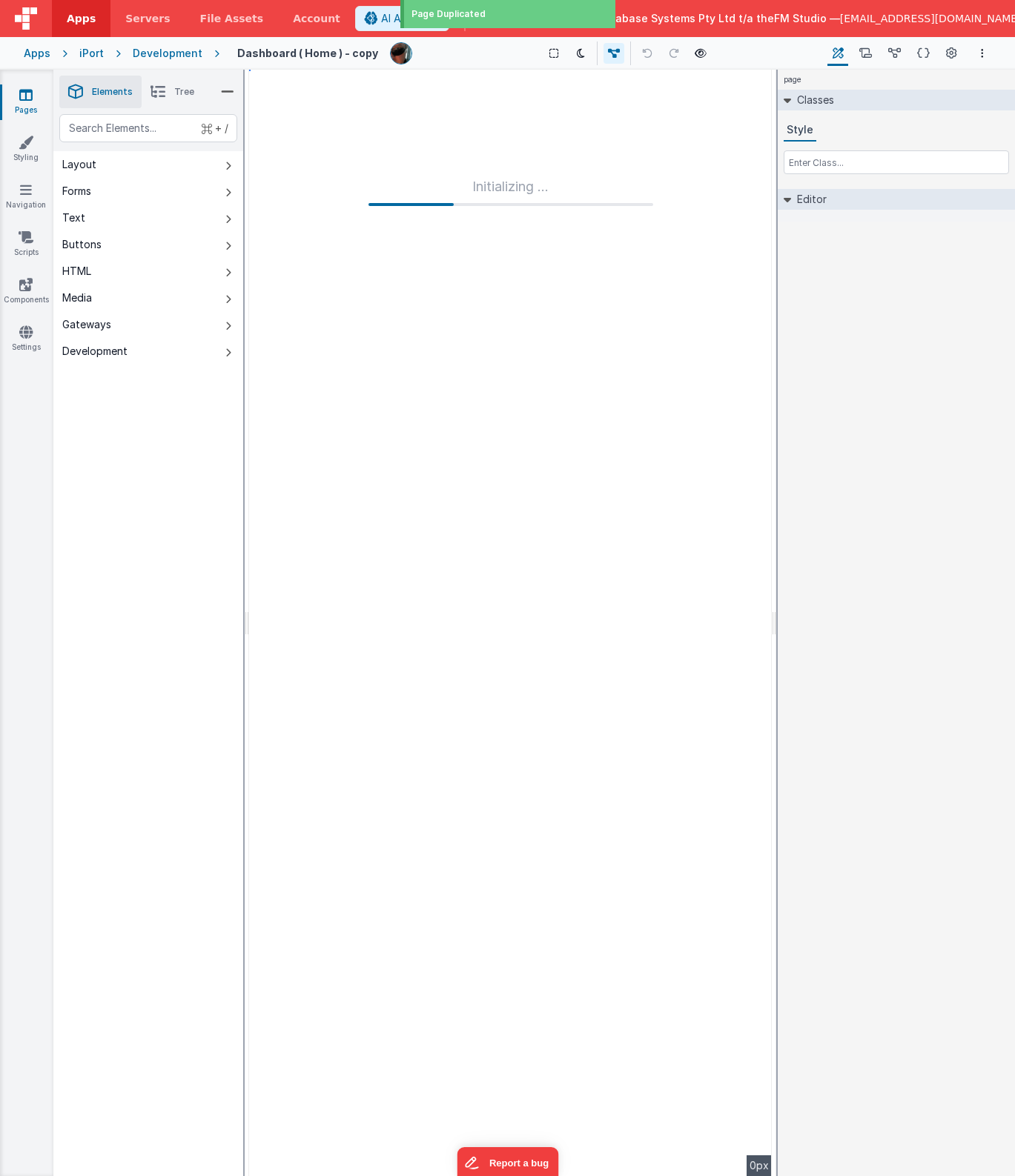
click at [341, 56] on h4 "Dashboard ( Home ) - copy" at bounding box center [307, 53] width 141 height 11
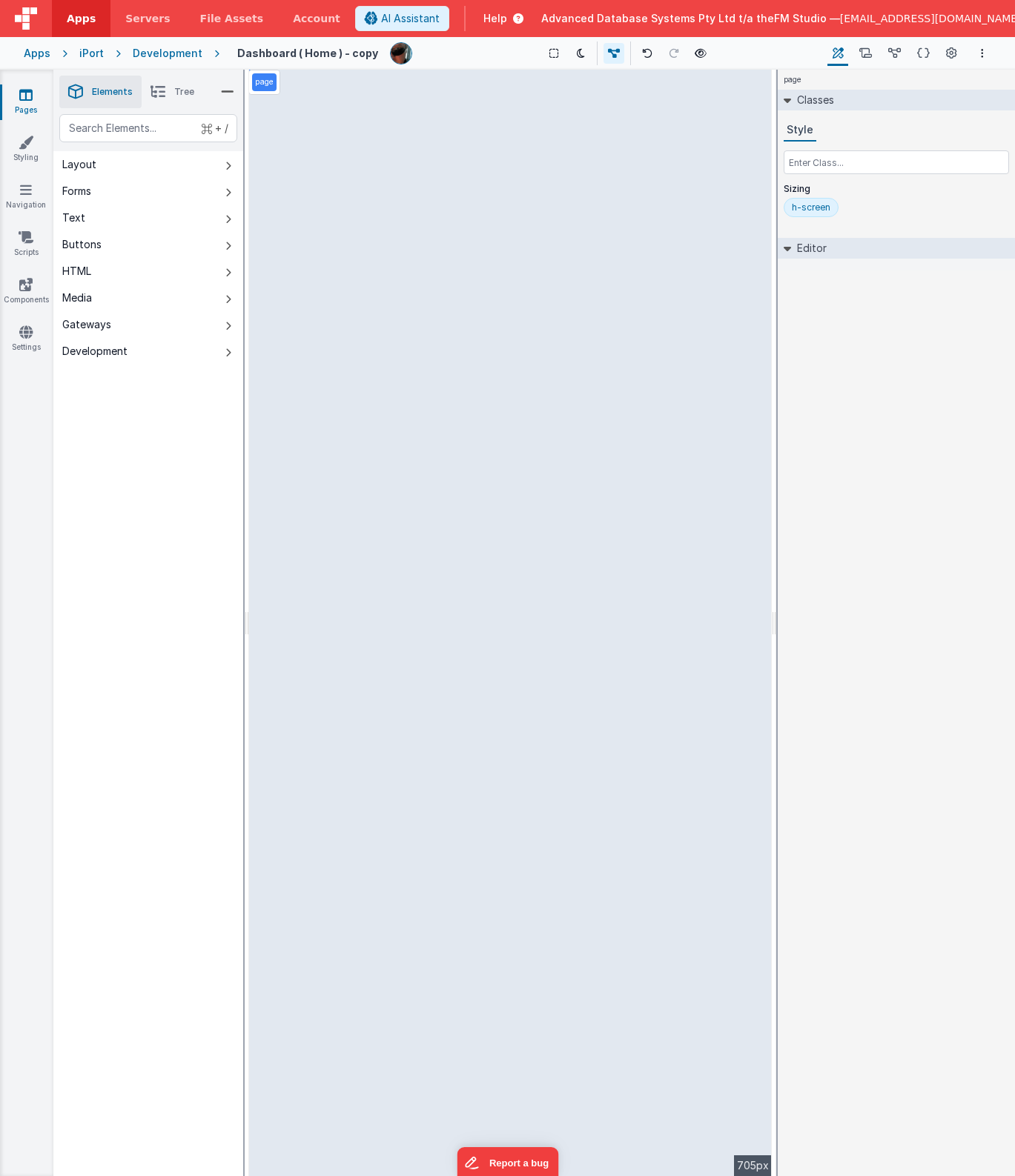
click at [302, 56] on h4 "Dashboard ( Home ) - copy" at bounding box center [307, 53] width 141 height 11
click at [351, 51] on h4 "Dashboard ( Home ) - copy" at bounding box center [307, 53] width 141 height 11
click at [351, 51] on input "Dashboard ( Home ) - copy" at bounding box center [311, 53] width 166 height 23
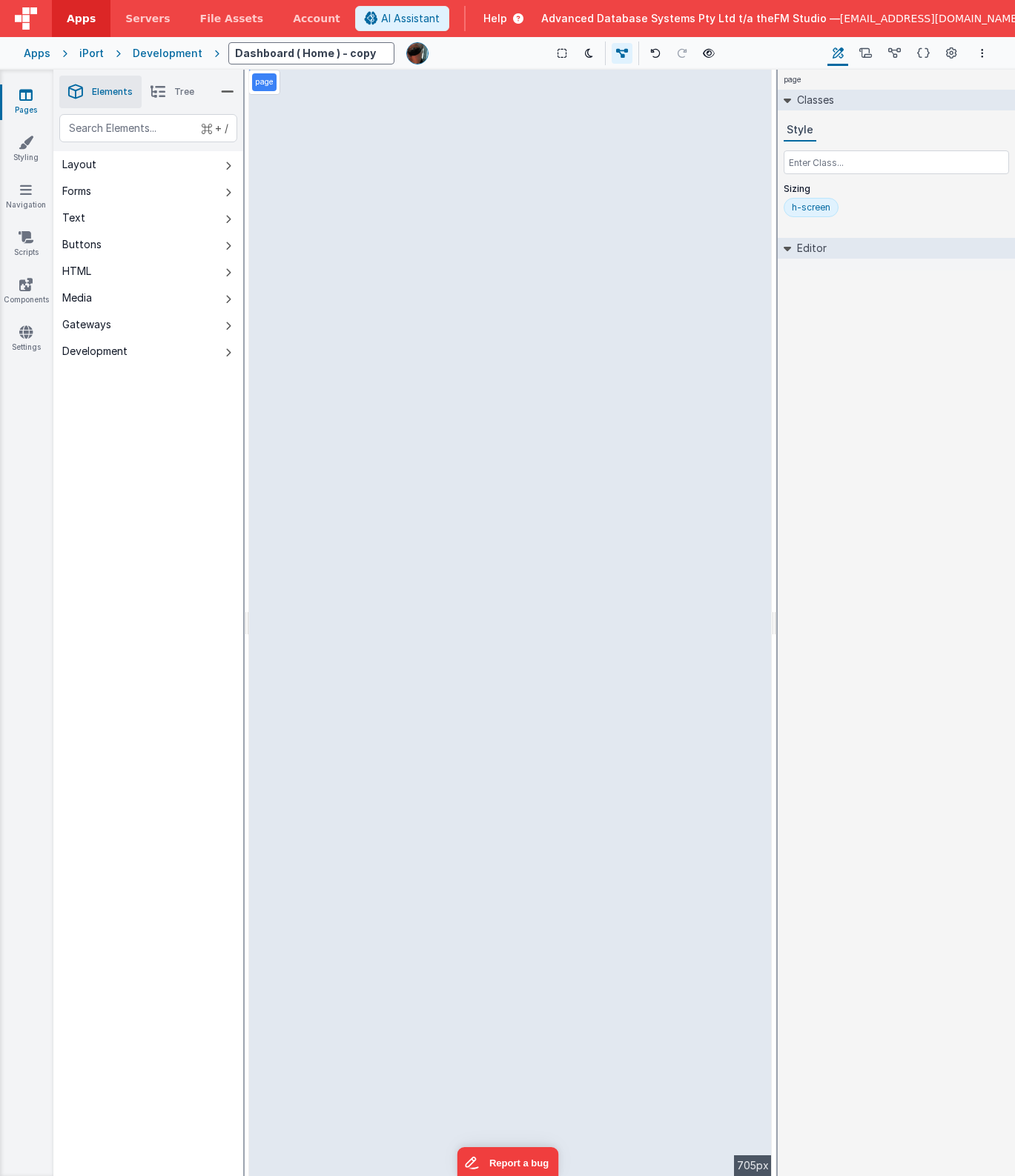
click at [351, 51] on input "Dashboard ( Home ) - copy" at bounding box center [311, 53] width 166 height 23
type input "Jobs"
click at [496, 53] on div "Show Group Outlines Toggle Dark Mode Toggle Dev Data Preview Page cmd + b" at bounding box center [575, 53] width 500 height 23
click at [922, 54] on icon at bounding box center [923, 54] width 12 height 16
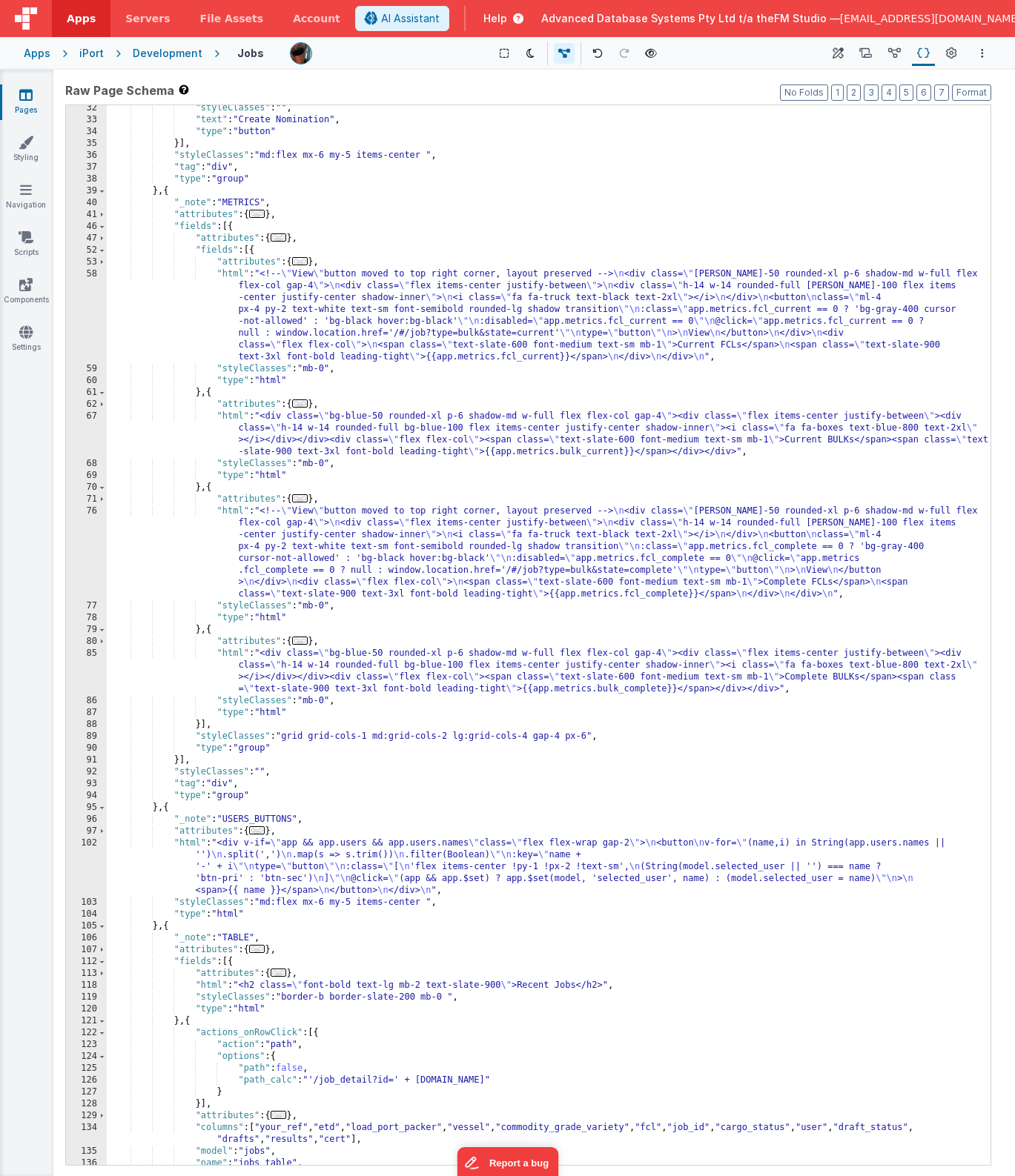
scroll to position [240, 0]
click at [102, 225] on span at bounding box center [102, 226] width 8 height 12
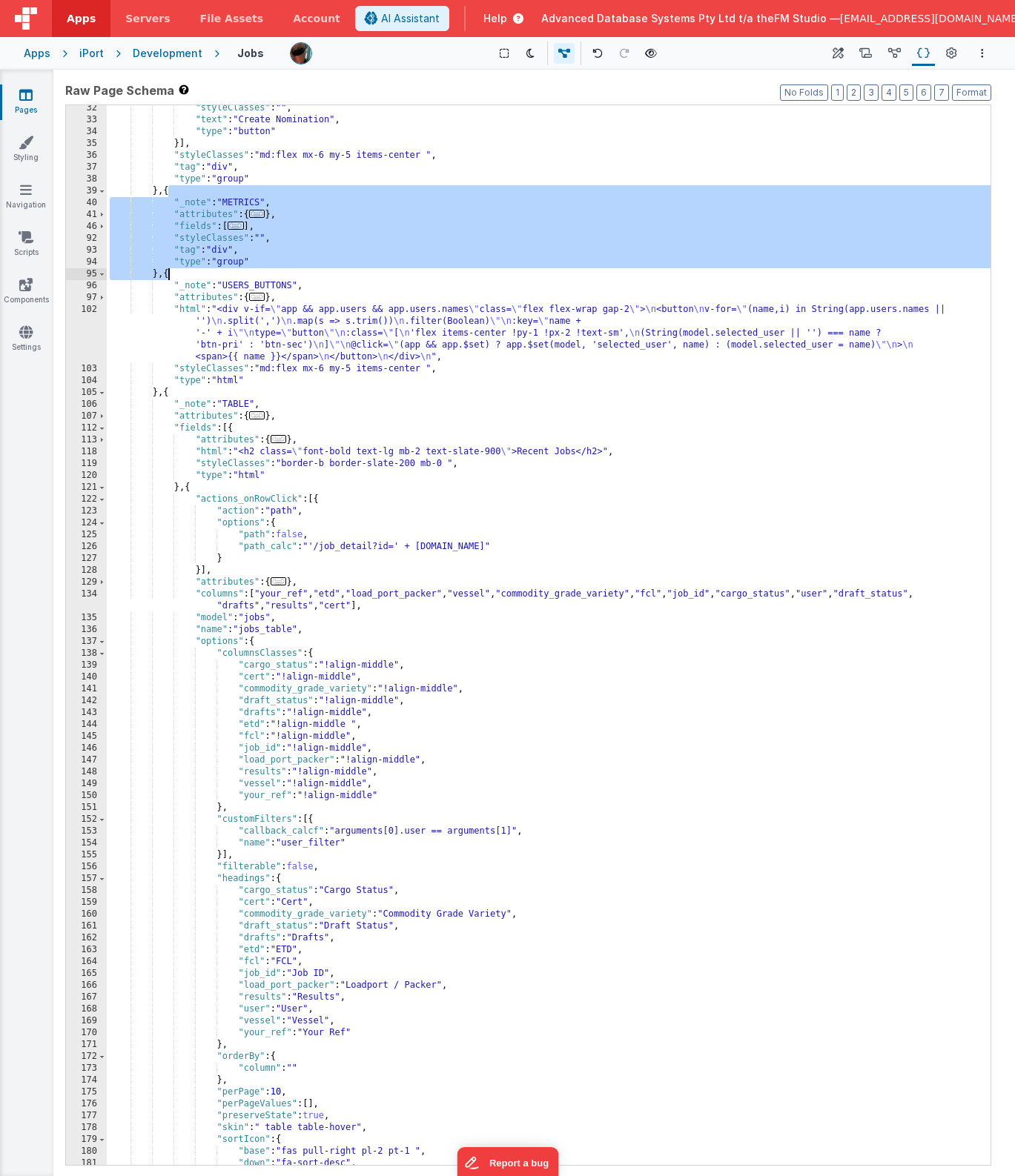
drag, startPoint x: 166, startPoint y: 194, endPoint x: 167, endPoint y: 270, distance: 76.0
click at [167, 270] on div ""styleClasses" : "" , "text" : "Create Nomination" , "type" : "button" }] , "st…" at bounding box center [549, 644] width 884 height 1083
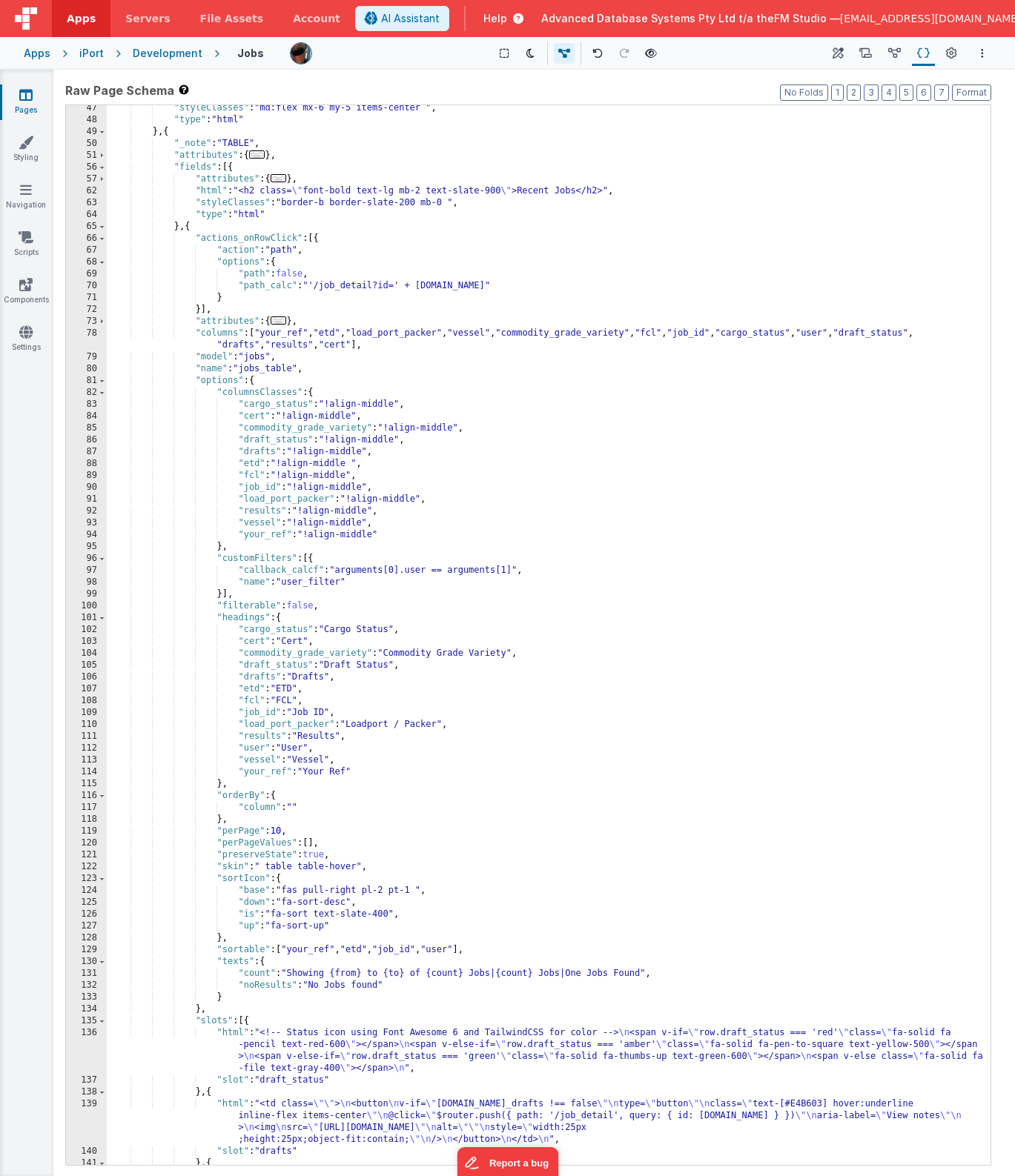
scroll to position [449, 0]
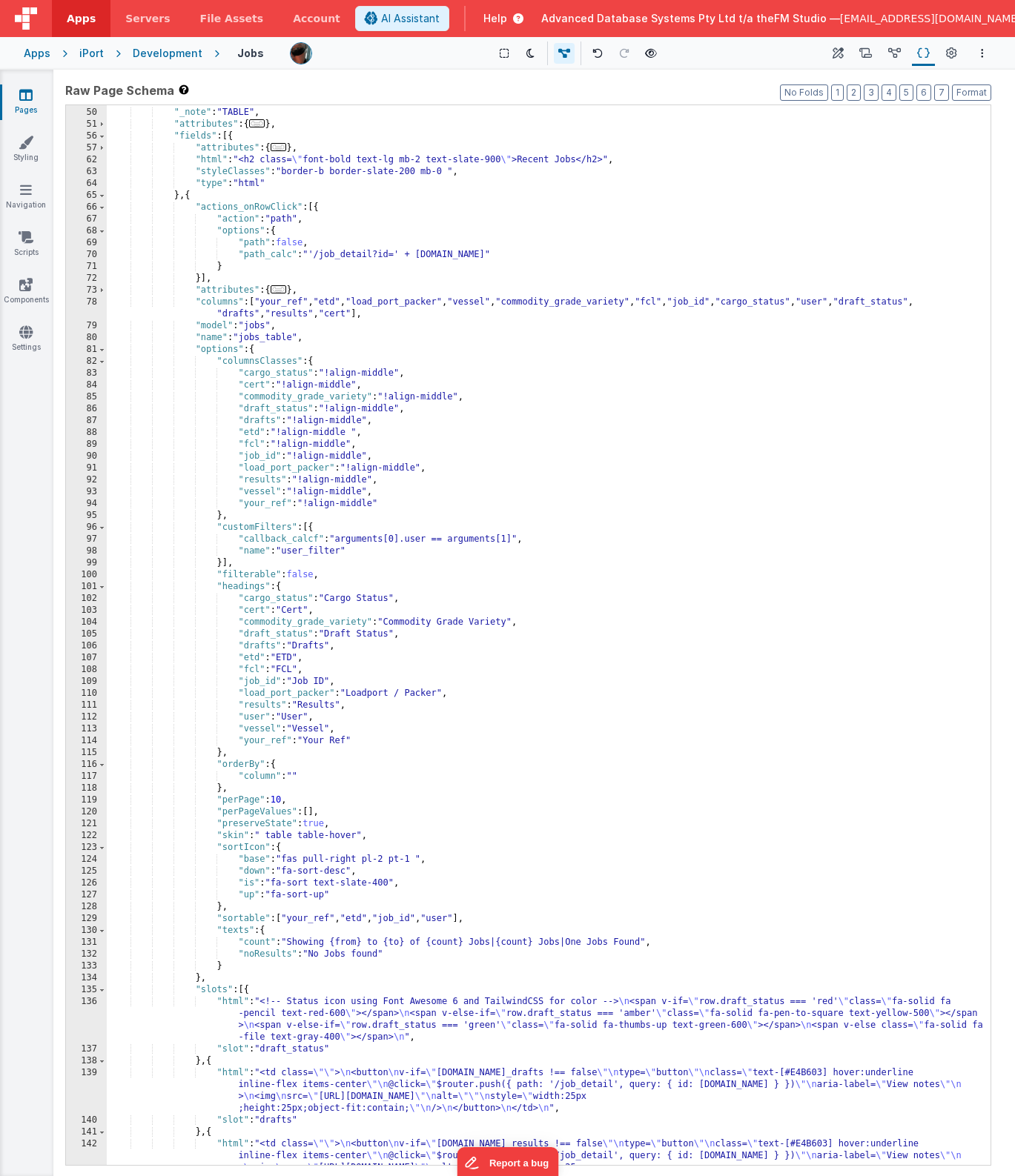
click at [599, 594] on div "} , { "_note" : "TABLE" , "attributes" : { ... } , "fields" : [{ "attributes" :…" at bounding box center [549, 655] width 884 height 1119
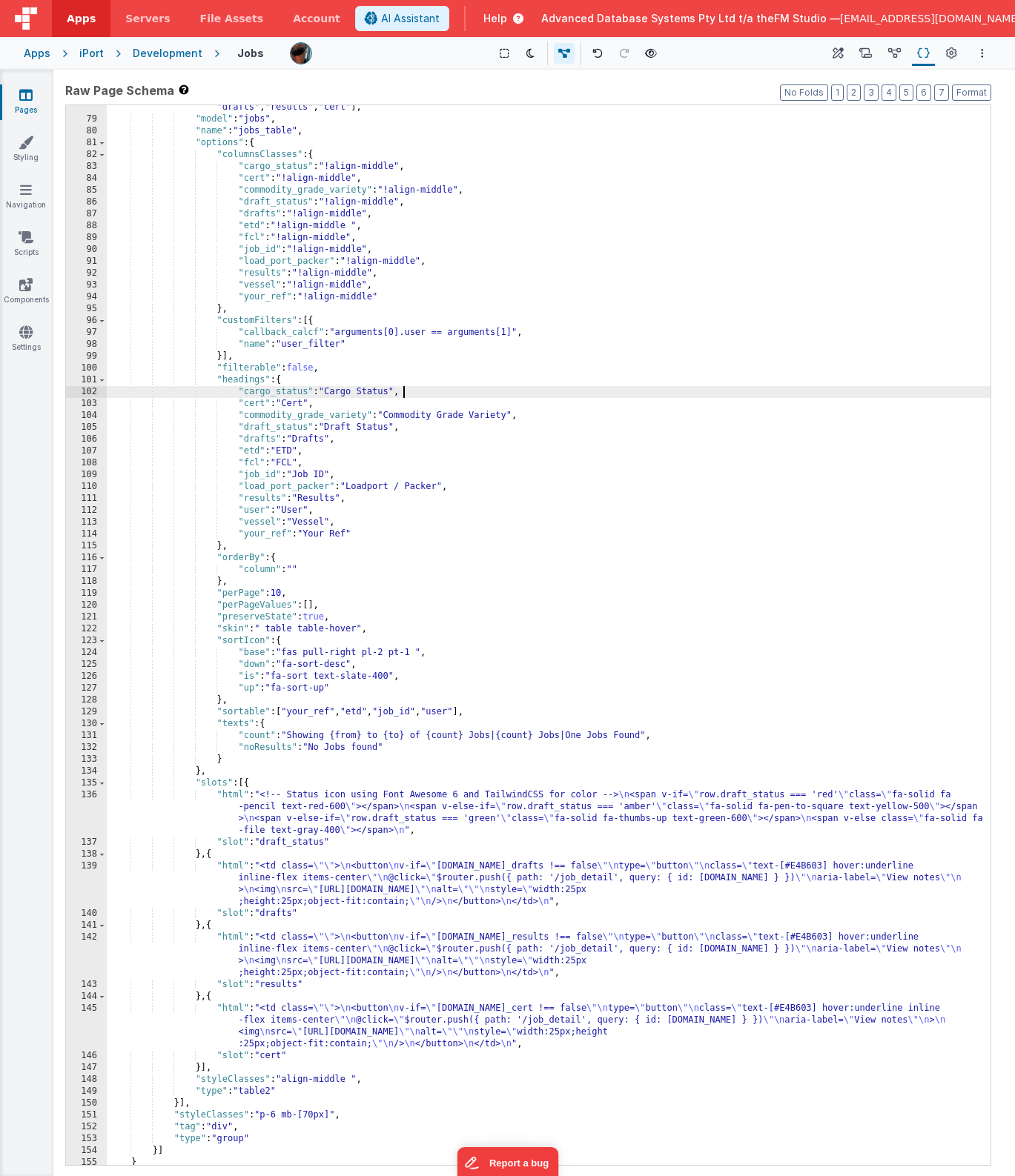
scroll to position [656, 0]
click at [599, 599] on div ""columns" : [ "your_ref" , "etd" , "load_port_packer" , "vessel" , "commodity_g…" at bounding box center [549, 637] width 884 height 1096
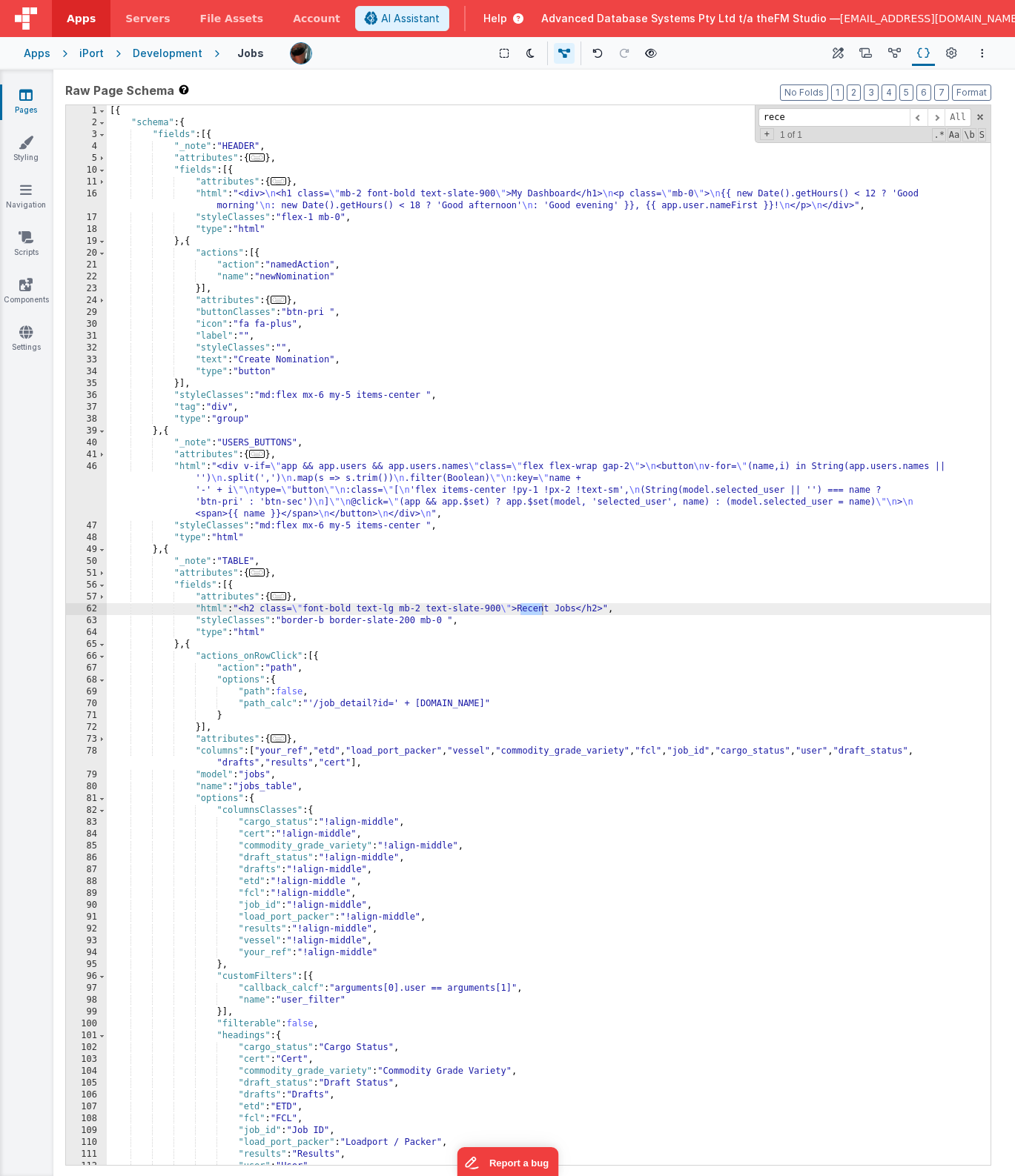
scroll to position [0, 0]
type input "recent"
click at [538, 608] on div "[{ "schema" : { "fields" : [{ "_note" : "HEADER" , "attributes" : { ... } , "fi…" at bounding box center [549, 647] width 884 height 1083
click at [30, 197] on link "Navigation" at bounding box center [26, 197] width 53 height 30
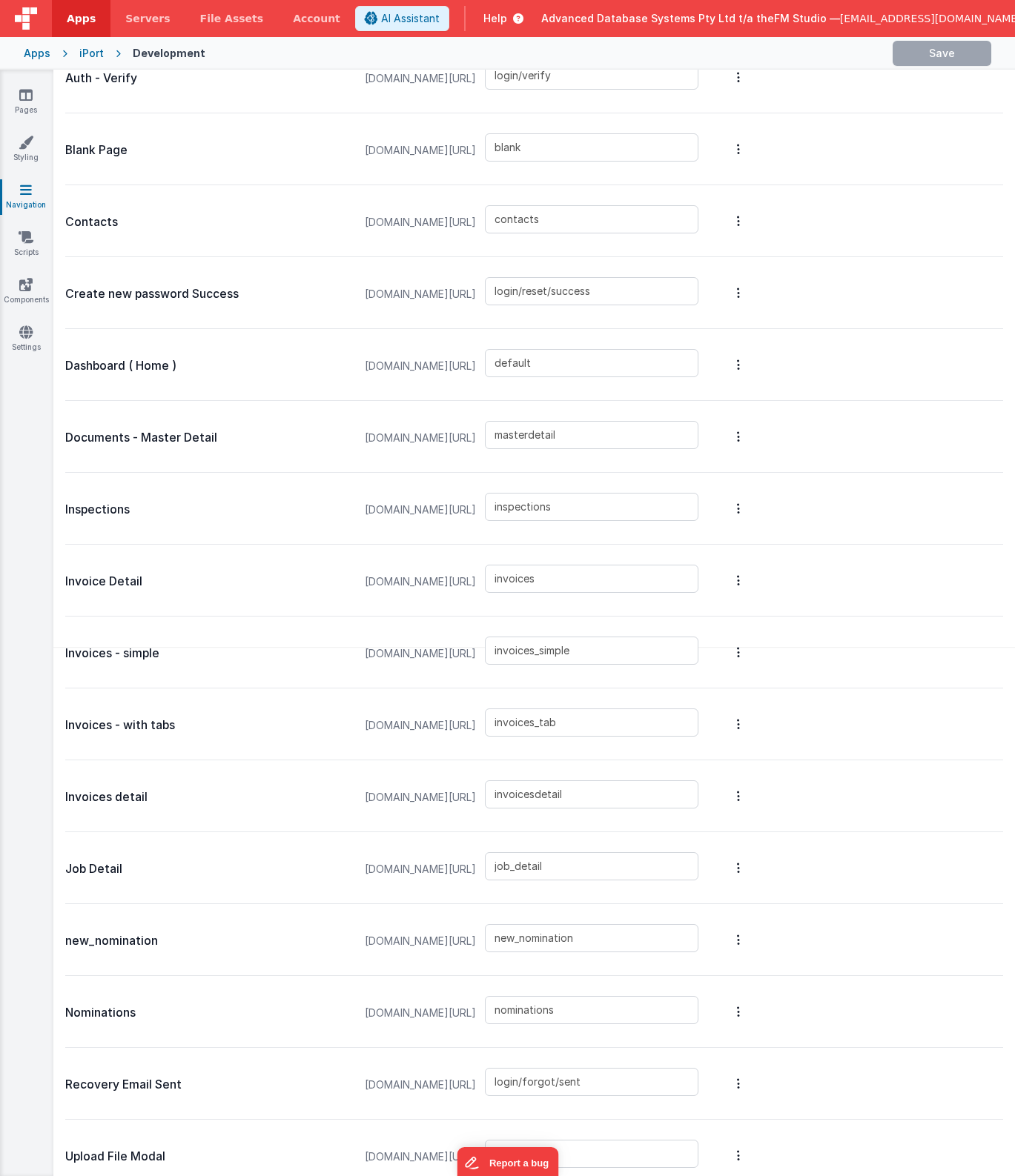
type input "new_nomination"
type input "nominations"
type input "login/forgot/sent"
type input "upload"
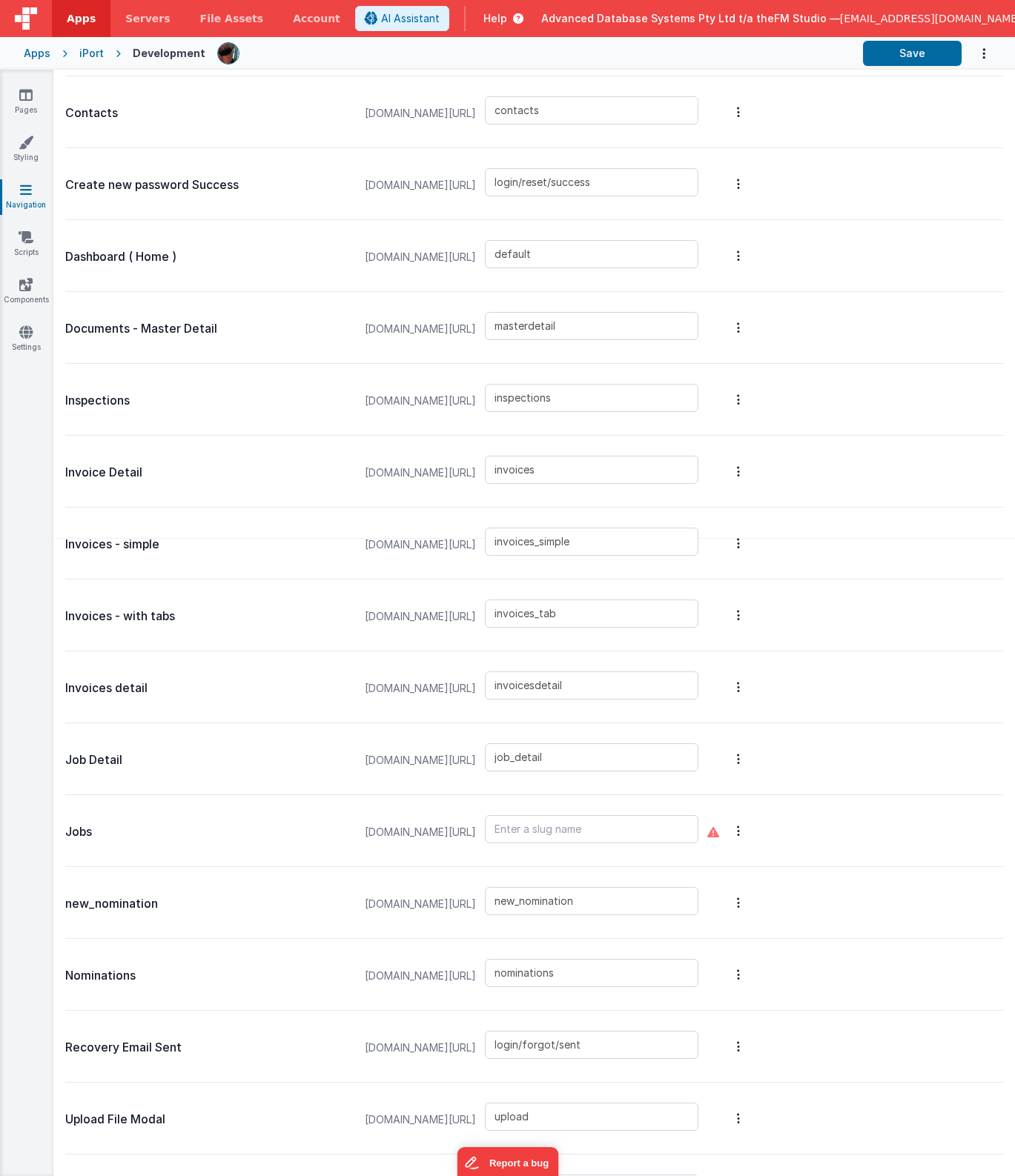
scroll to position [625, 0]
type input "jobs"
click at [30, 100] on icon at bounding box center [26, 94] width 13 height 15
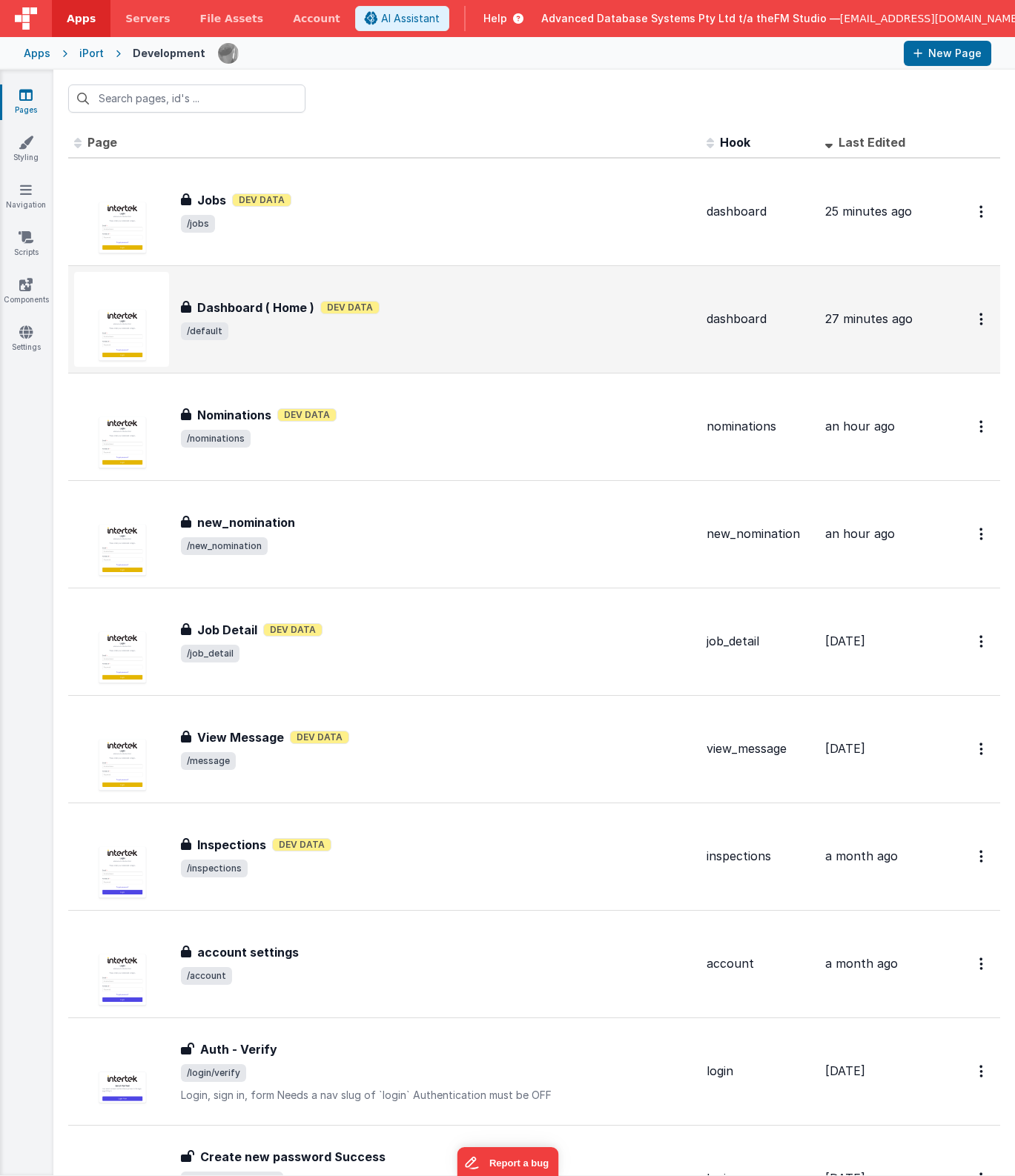
click at [377, 330] on span "/default" at bounding box center [437, 331] width 514 height 18
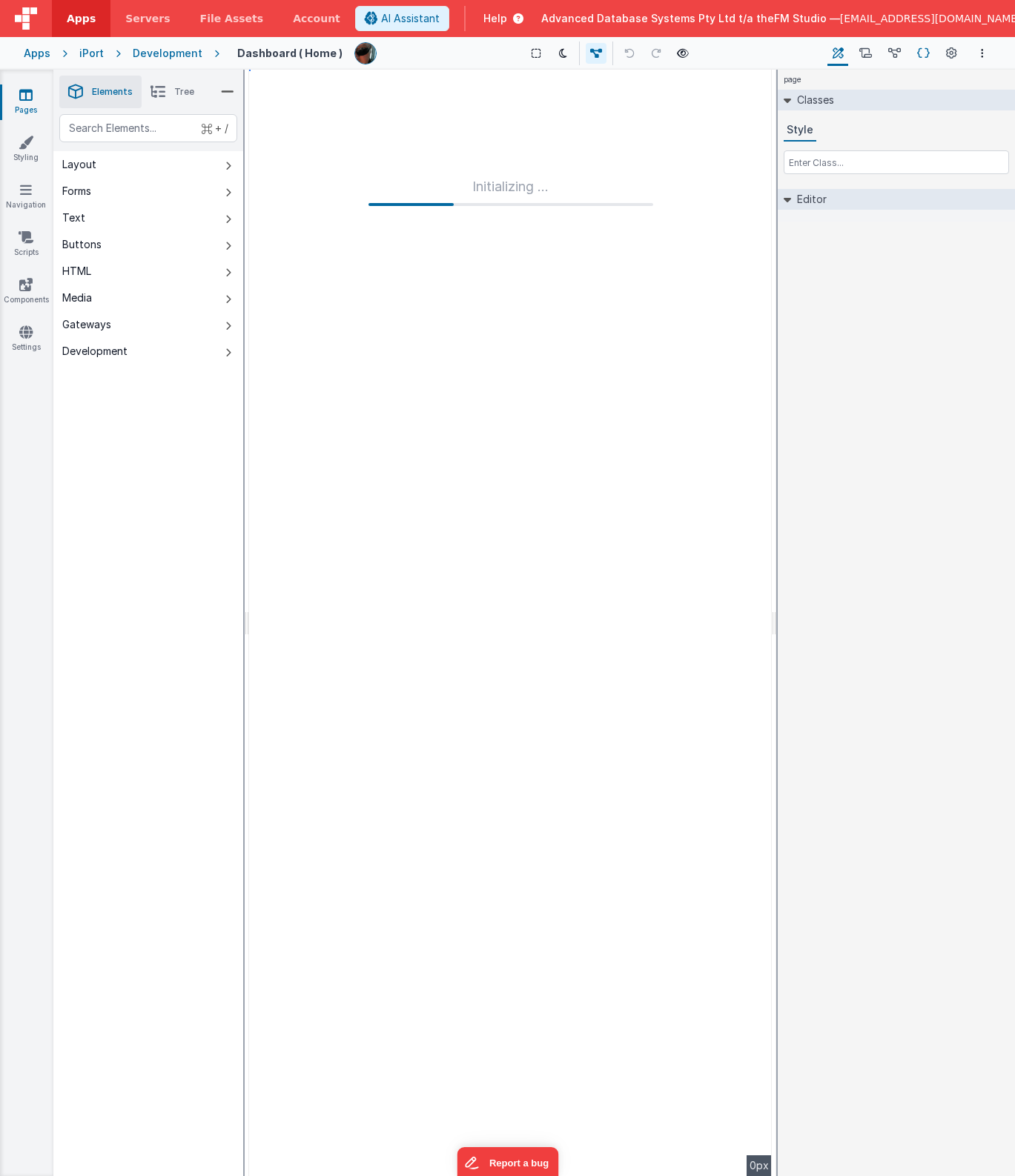
click at [920, 54] on icon at bounding box center [923, 54] width 12 height 16
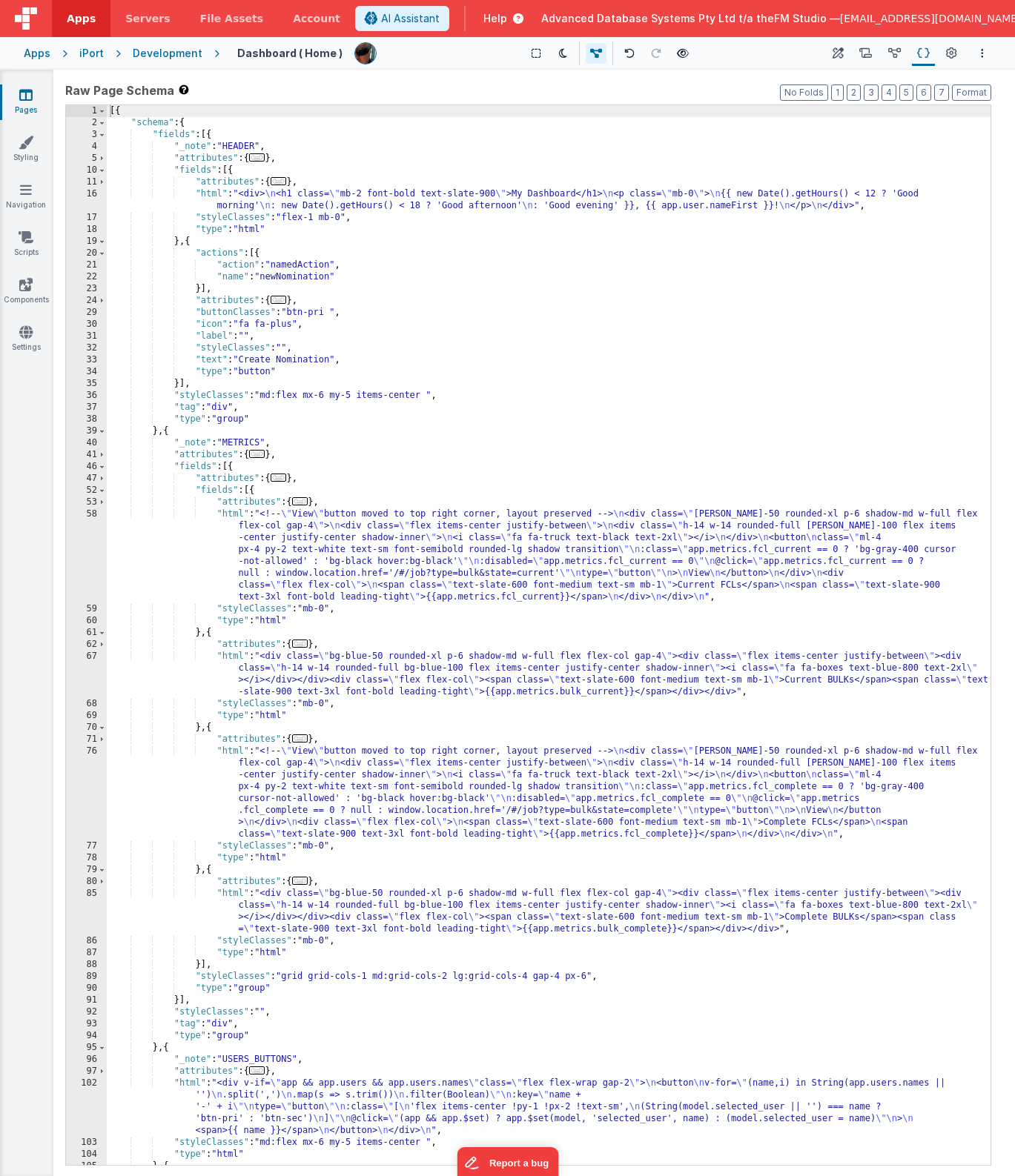
click at [424, 575] on div "[{ "schema" : { "fields" : [{ "_note" : "HEADER" , "attributes" : { ... } , "fi…" at bounding box center [549, 647] width 884 height 1083
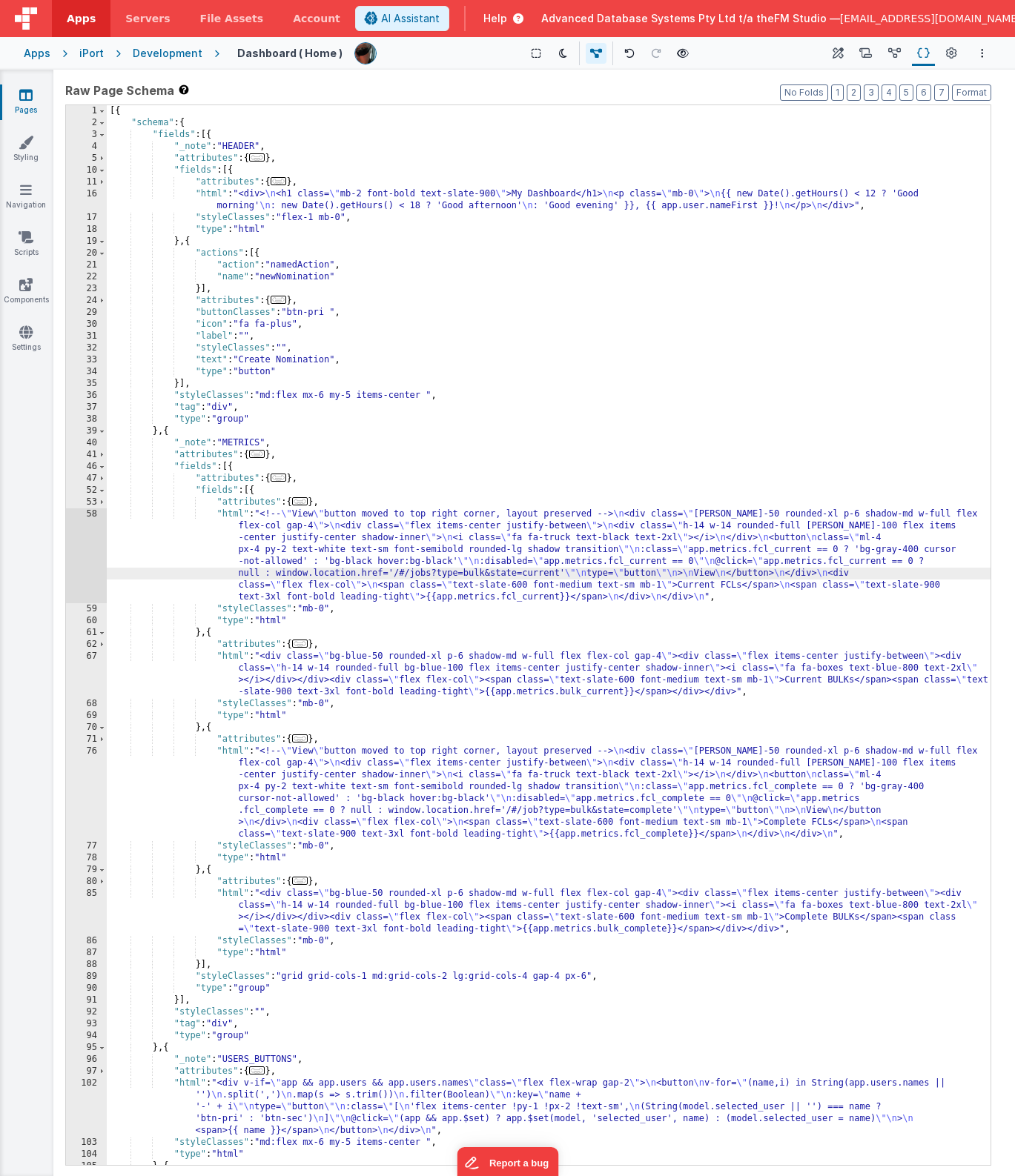
click at [536, 812] on div "[{ "schema" : { "fields" : [{ "_note" : "HEADER" , "attributes" : { ... } , "fi…" at bounding box center [549, 647] width 884 height 1083
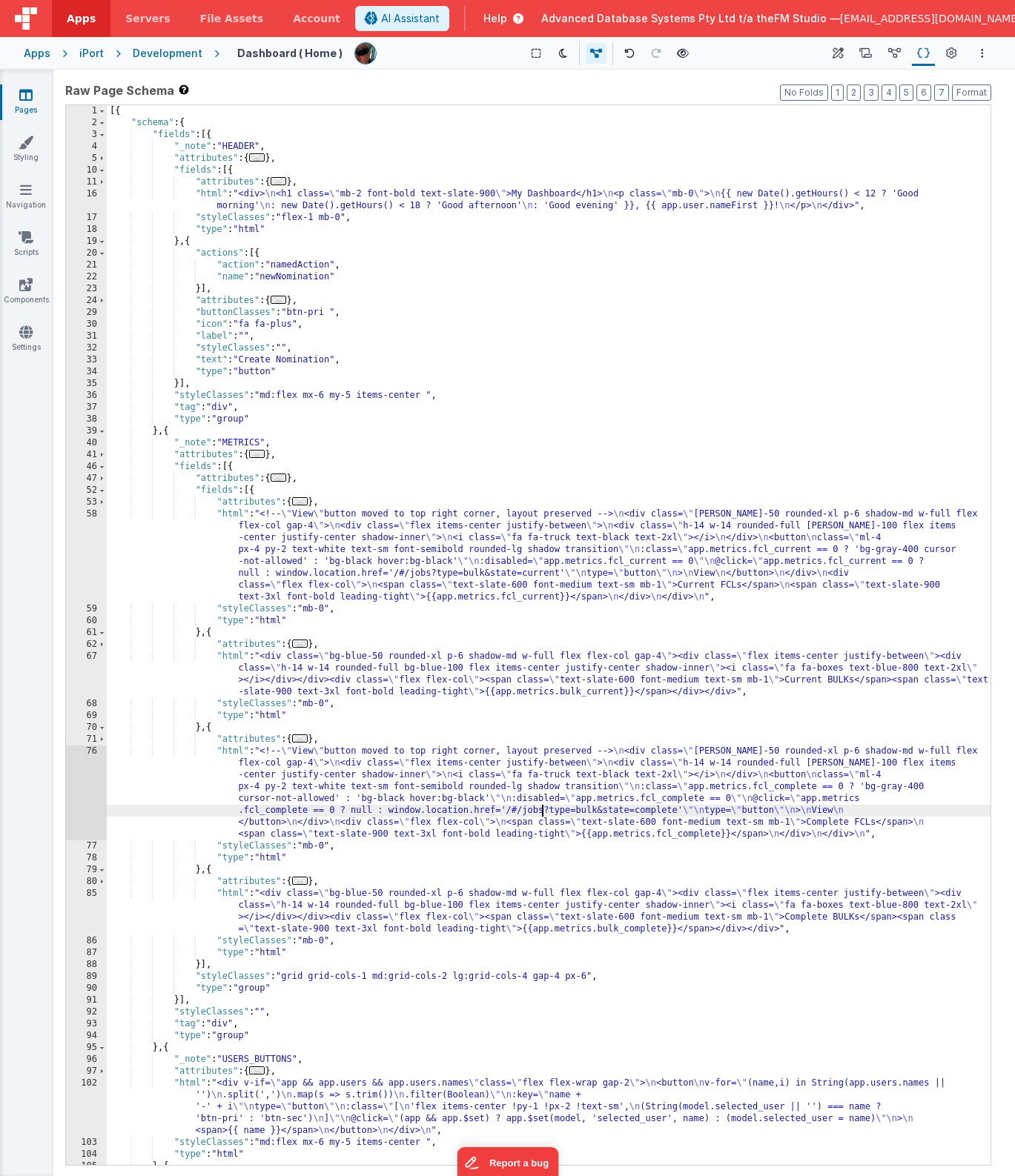
click at [24, 185] on icon at bounding box center [26, 189] width 12 height 15
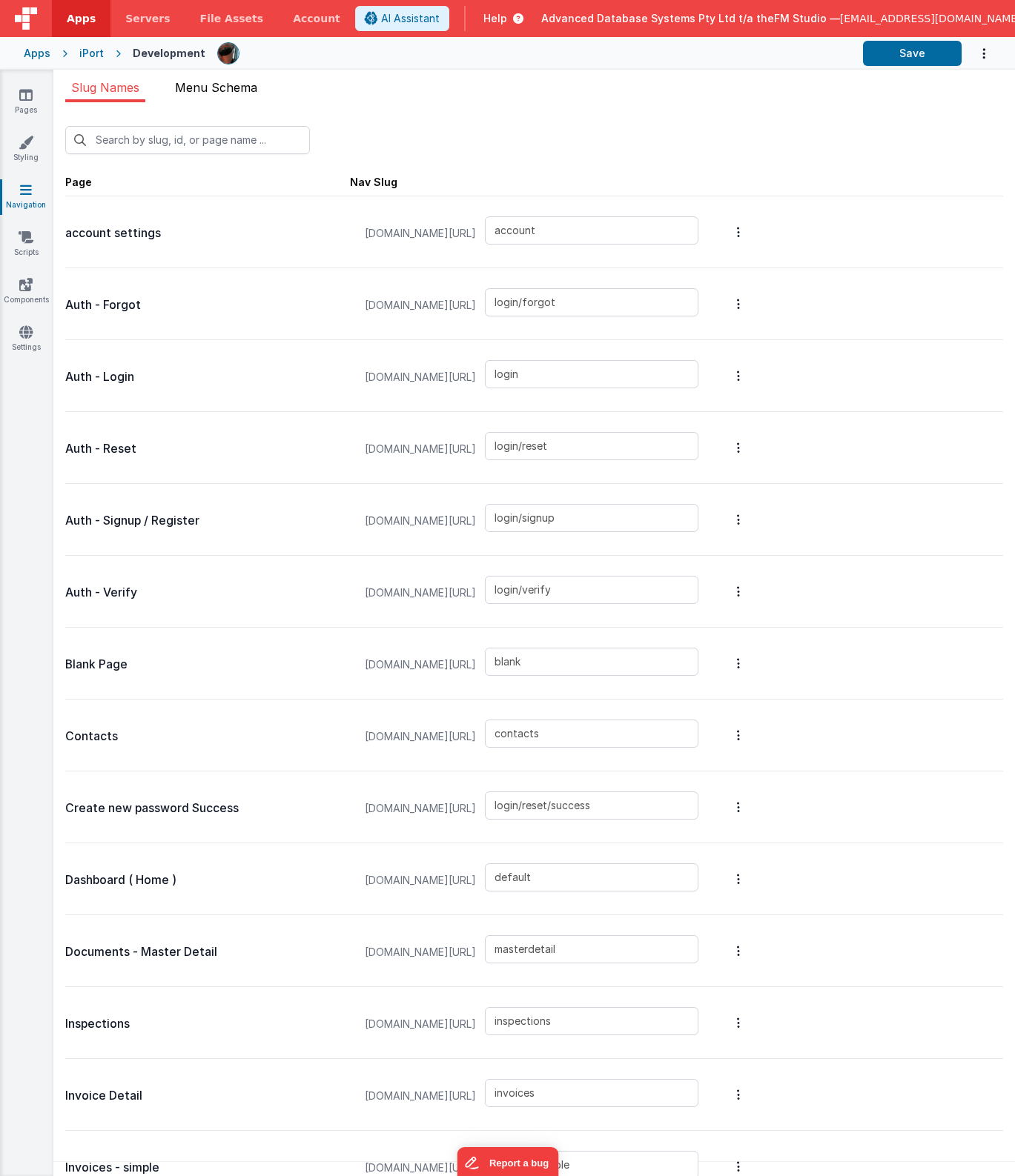
click at [230, 89] on span "Menu Schema" at bounding box center [216, 87] width 83 height 15
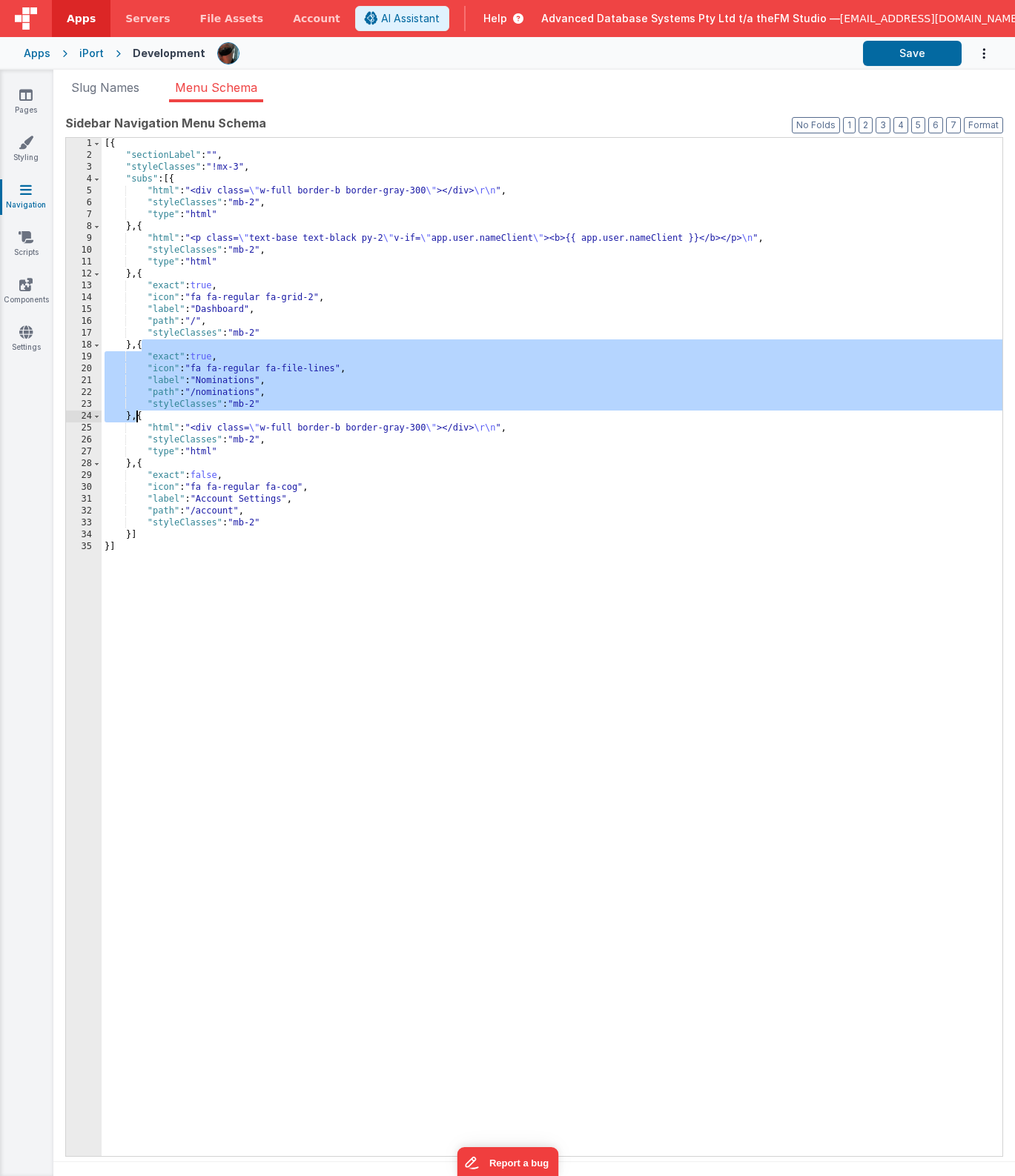
drag, startPoint x: 141, startPoint y: 345, endPoint x: 136, endPoint y: 417, distance: 72.2
click at [136, 417] on div "[{ "sectionLabel" : "" , "styleClasses" : "!mx-3" , "subs" : [{ "html" : "<div …" at bounding box center [552, 659] width 901 height 1042
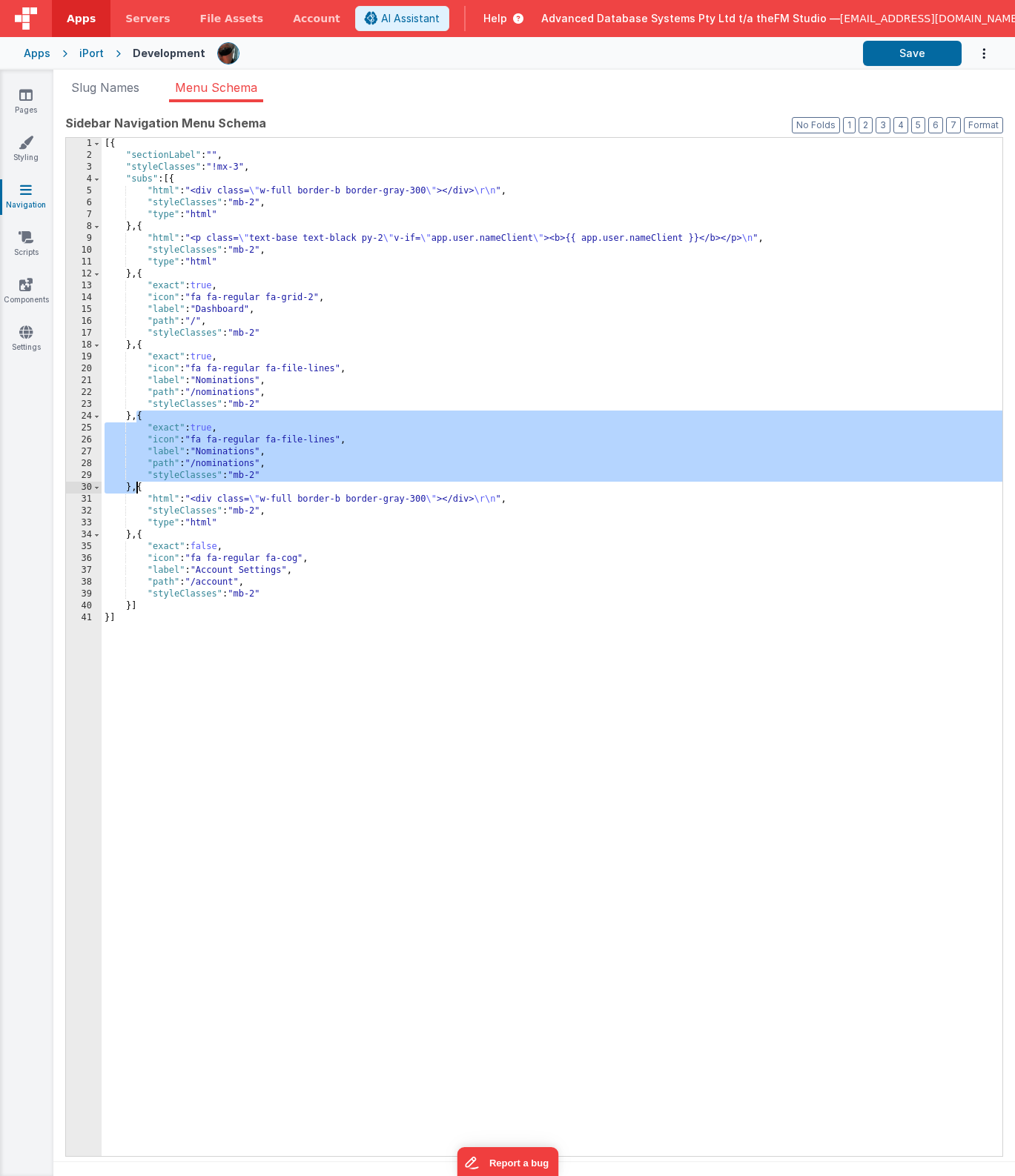
click at [227, 452] on div "[{ "sectionLabel" : "" , "styleClasses" : "!mx-3" , "subs" : [{ "html" : "<div …" at bounding box center [552, 659] width 901 height 1042
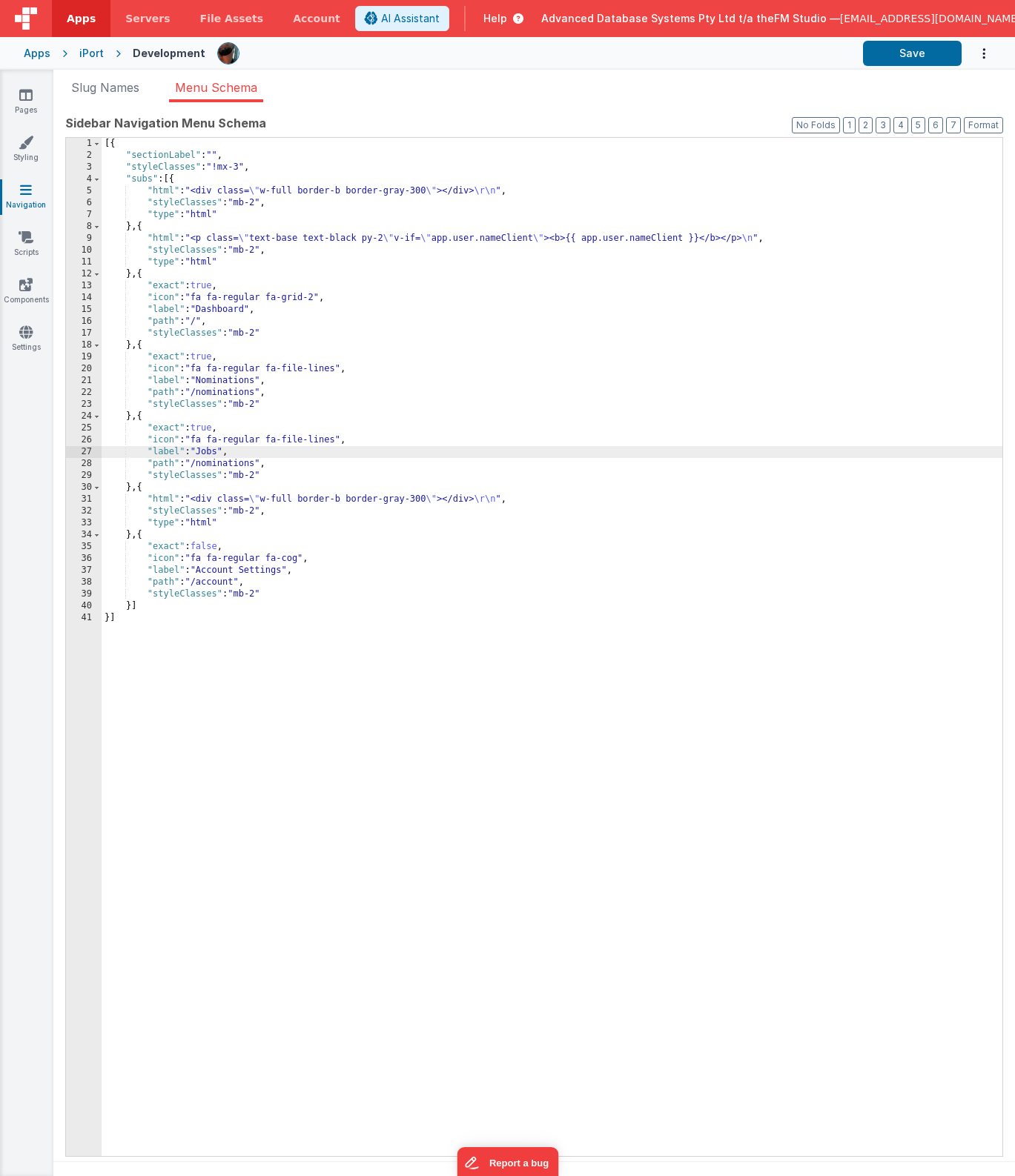
click at [225, 463] on div "[{ "sectionLabel" : "" , "styleClasses" : "!mx-3" , "subs" : [{ "html" : "<div …" at bounding box center [552, 659] width 901 height 1042
click at [27, 99] on icon at bounding box center [26, 94] width 13 height 15
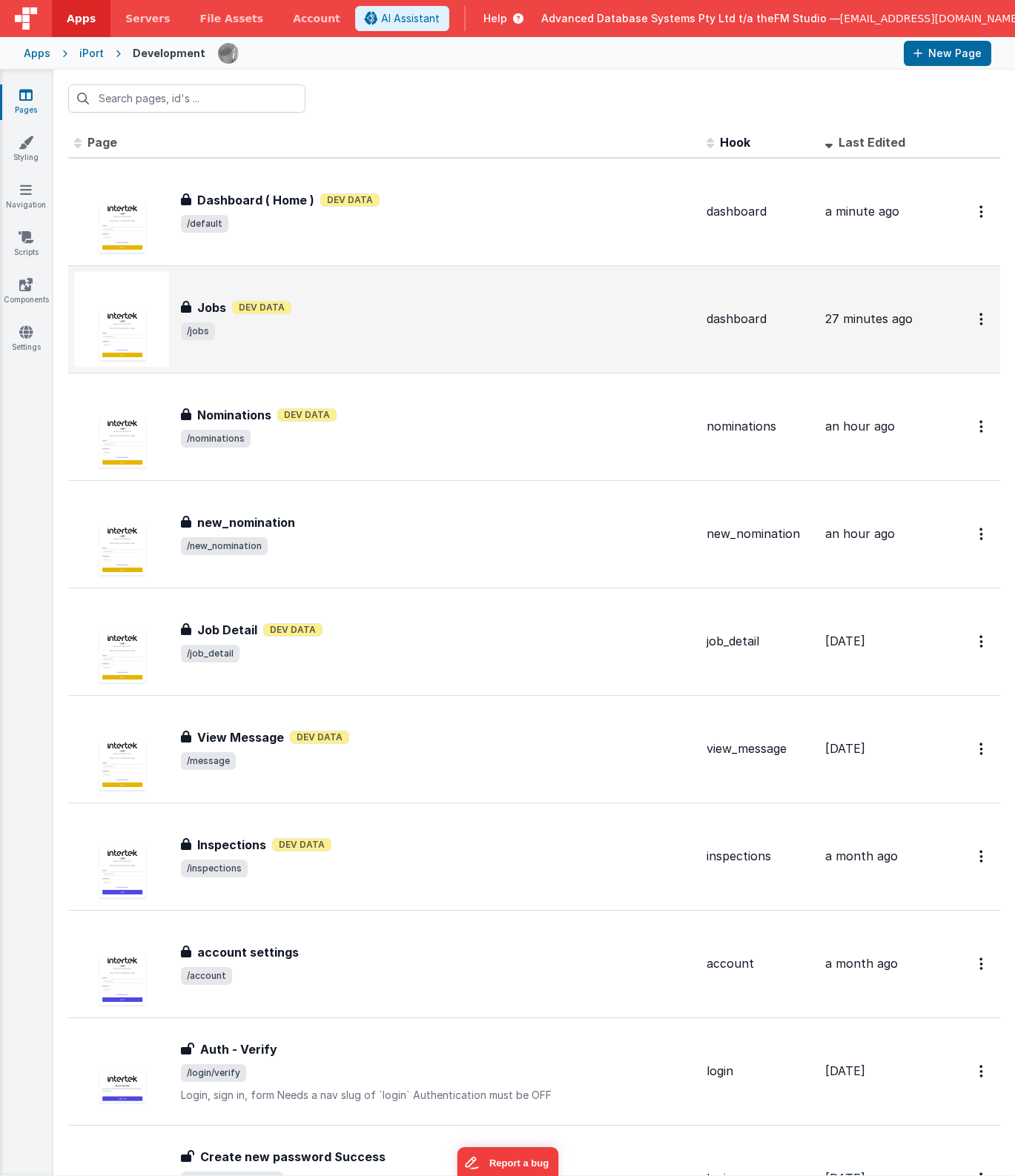
click at [324, 316] on div "Jobs Jobs Dev Data /jobs" at bounding box center [437, 319] width 514 height 41
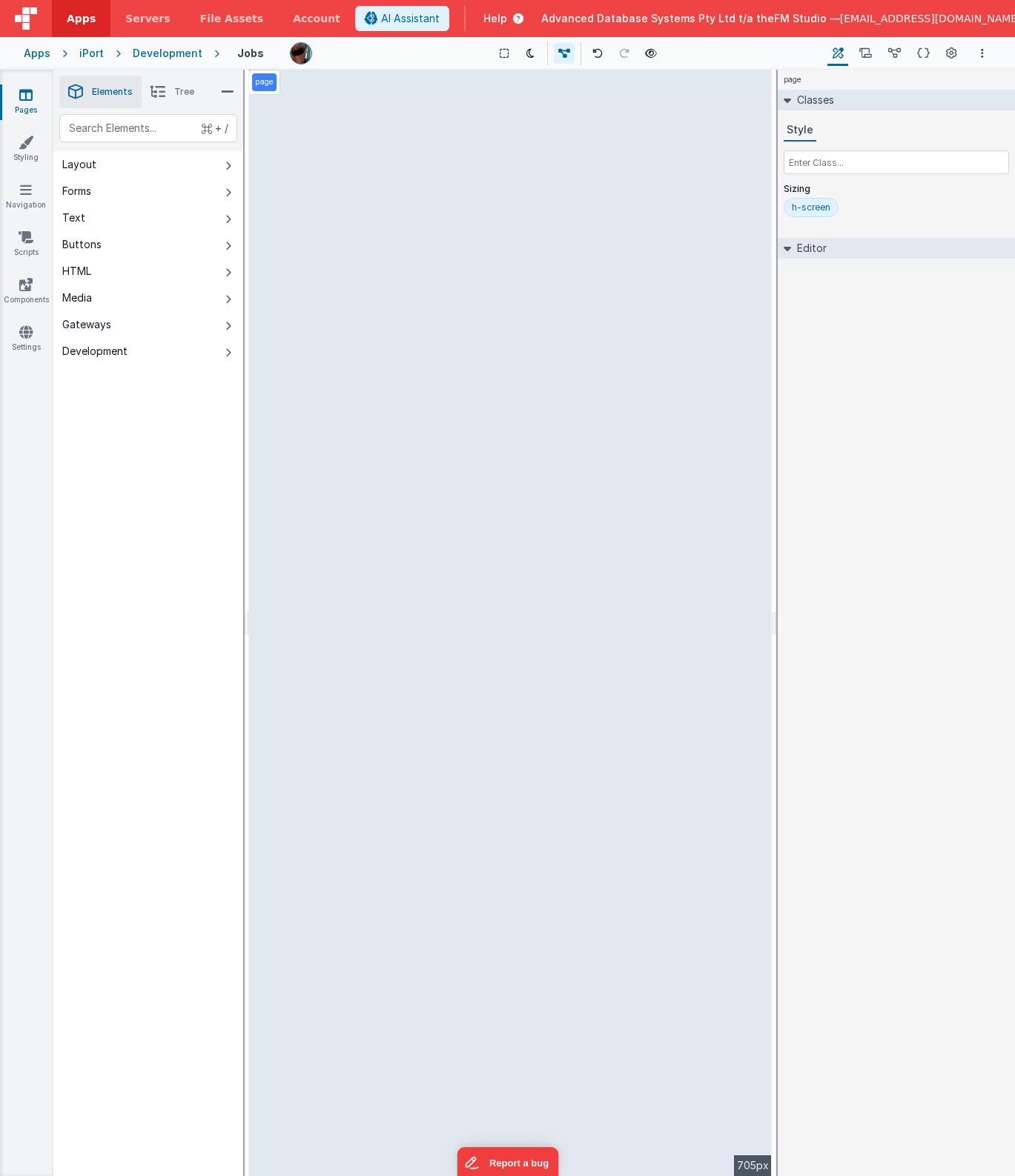
click at [921, 51] on icon at bounding box center [923, 54] width 12 height 16
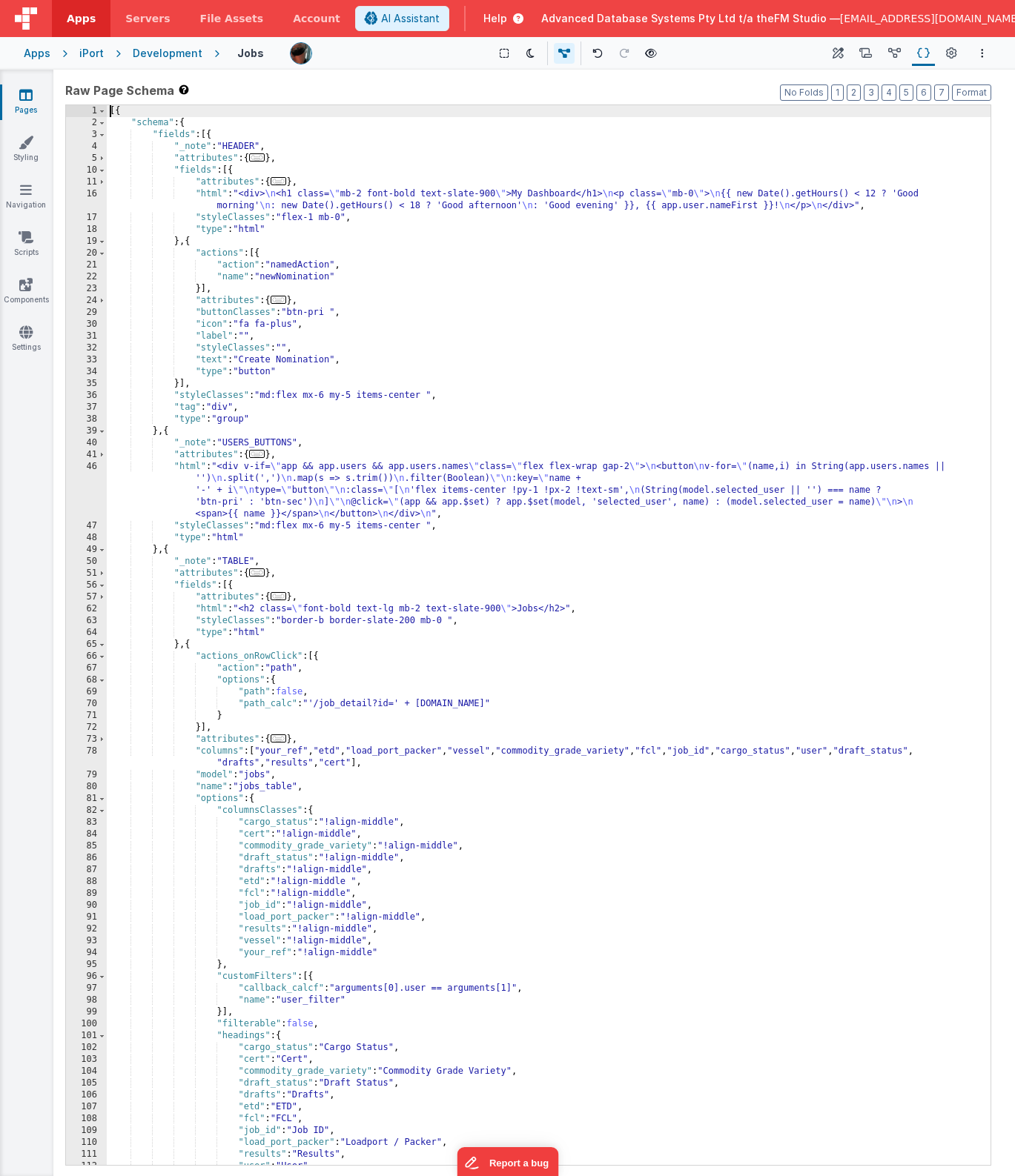
click at [422, 499] on div "[{ "schema" : { "fields" : [{ "_note" : "HEADER" , "attributes" : { ... } , "fi…" at bounding box center [549, 647] width 884 height 1083
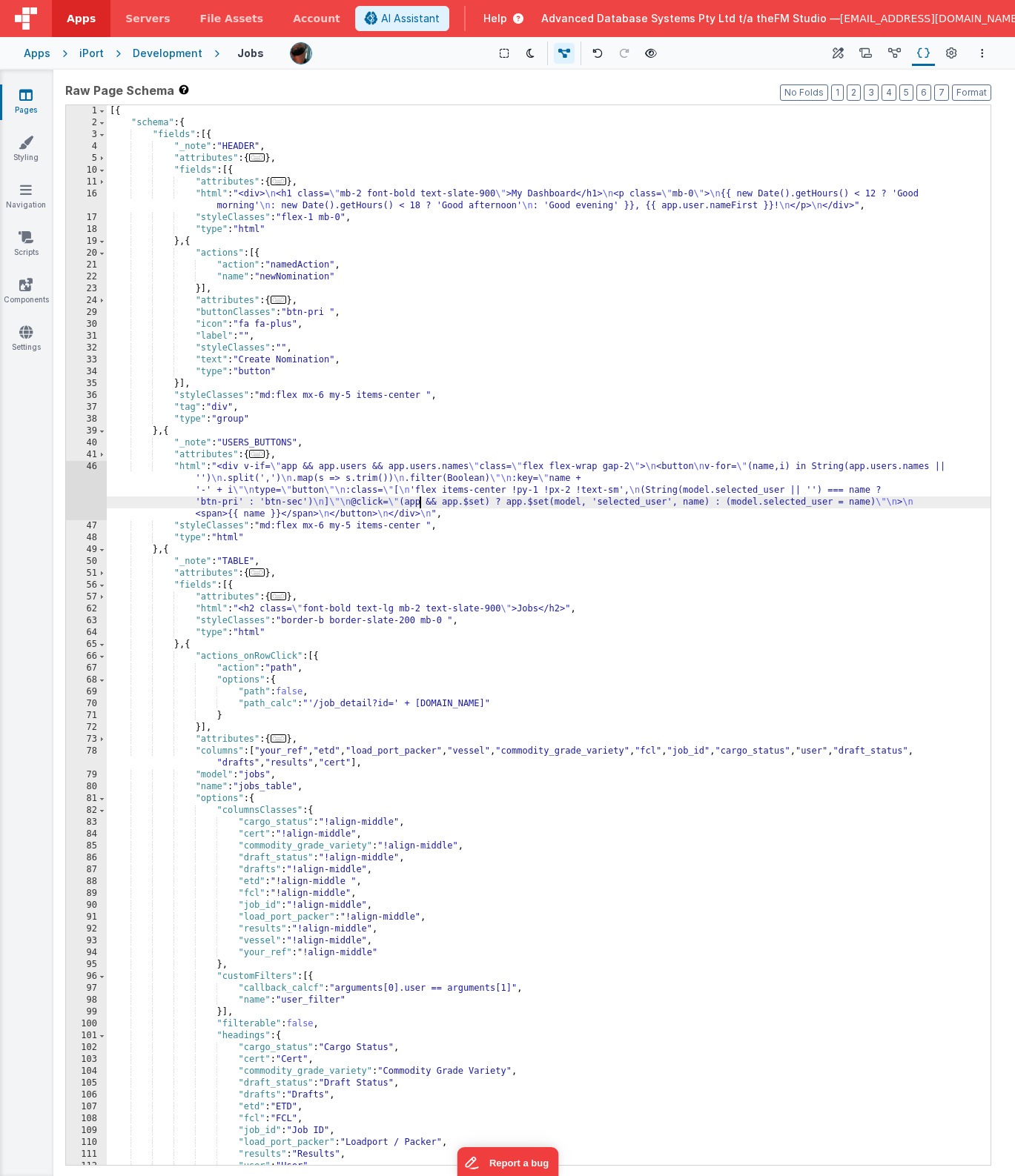
click at [28, 94] on icon at bounding box center [26, 94] width 13 height 15
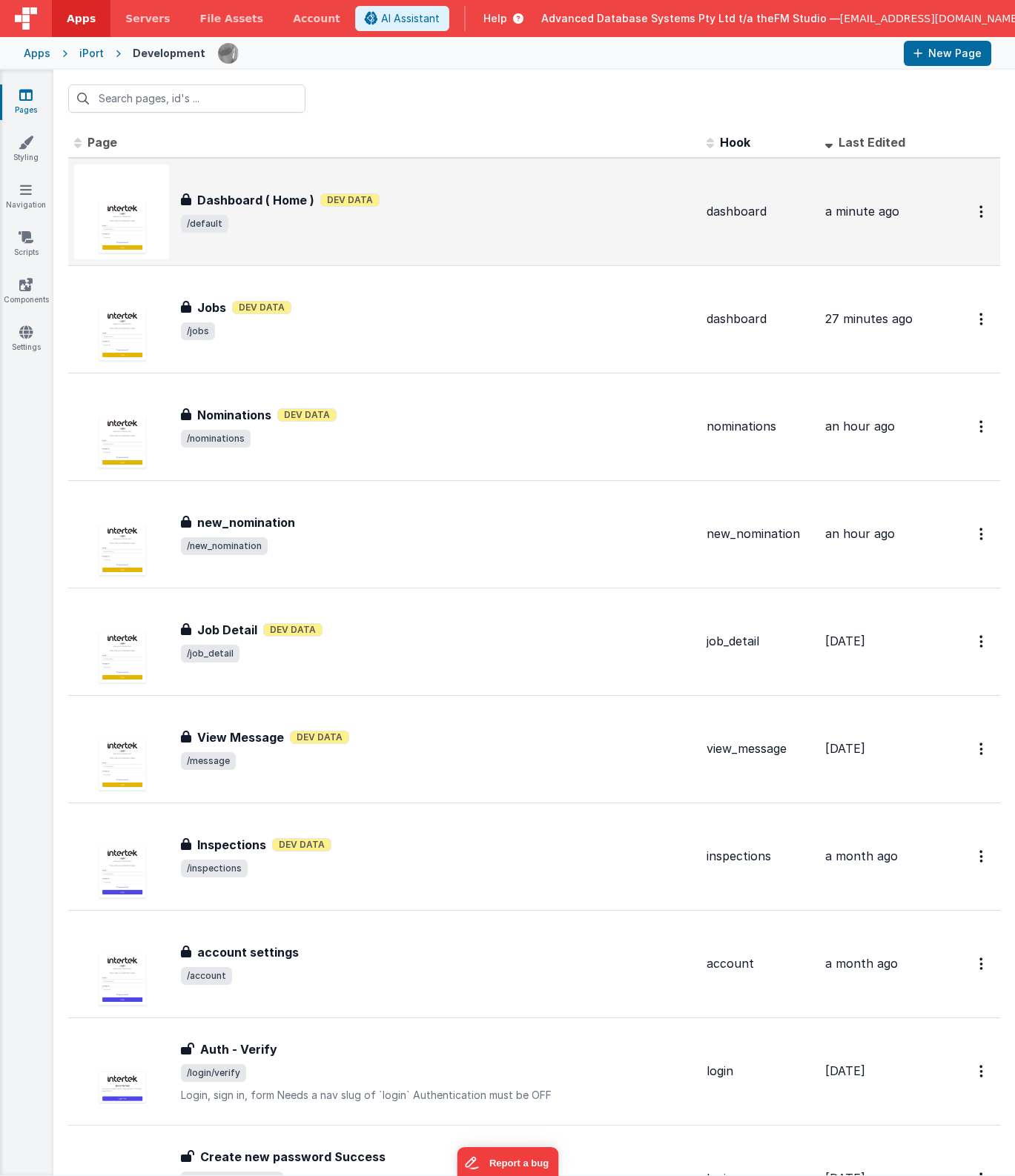
click at [257, 203] on h3 "Dashboard ( Home )" at bounding box center [256, 200] width 117 height 18
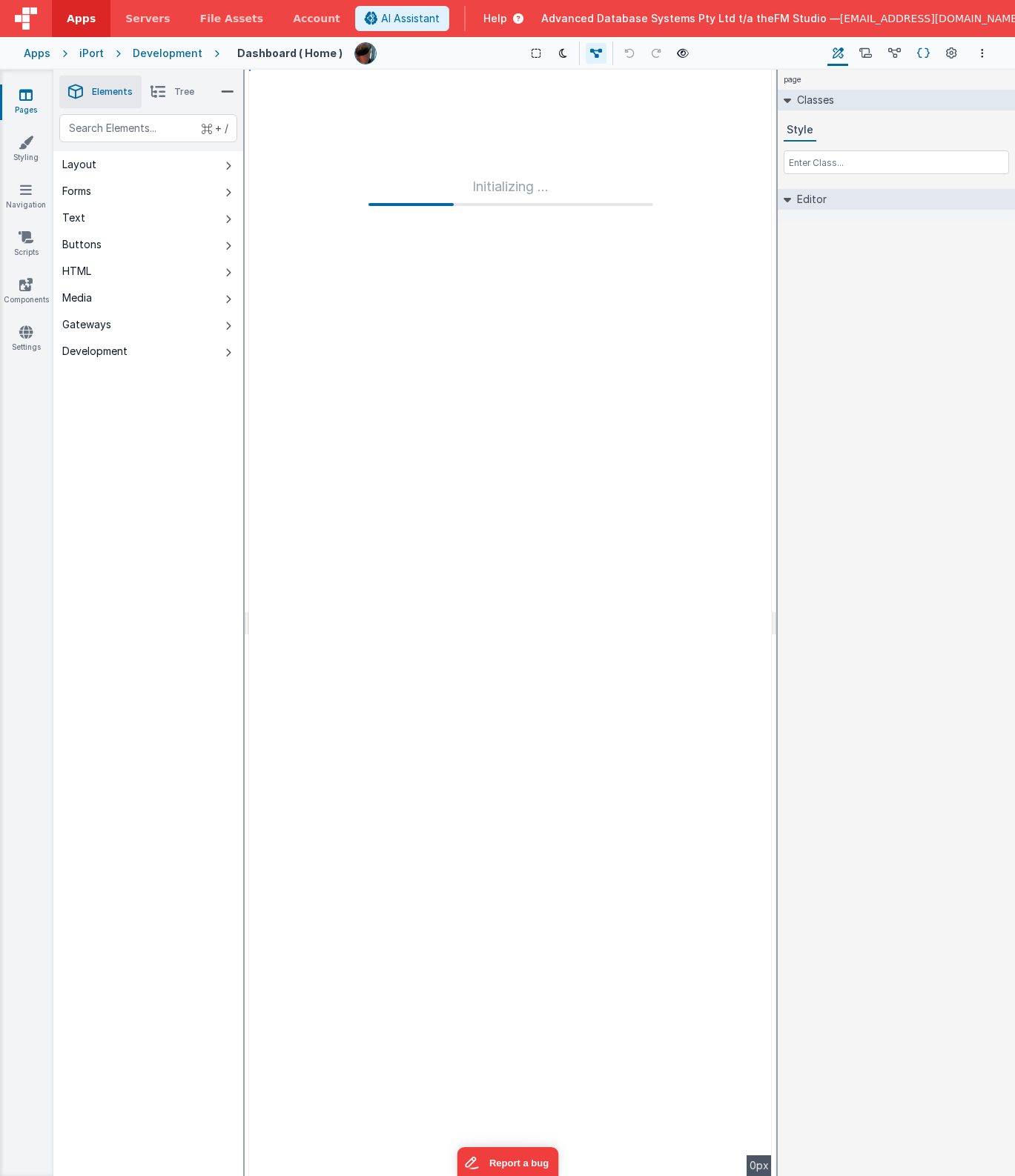
click at [921, 53] on icon at bounding box center [923, 54] width 12 height 16
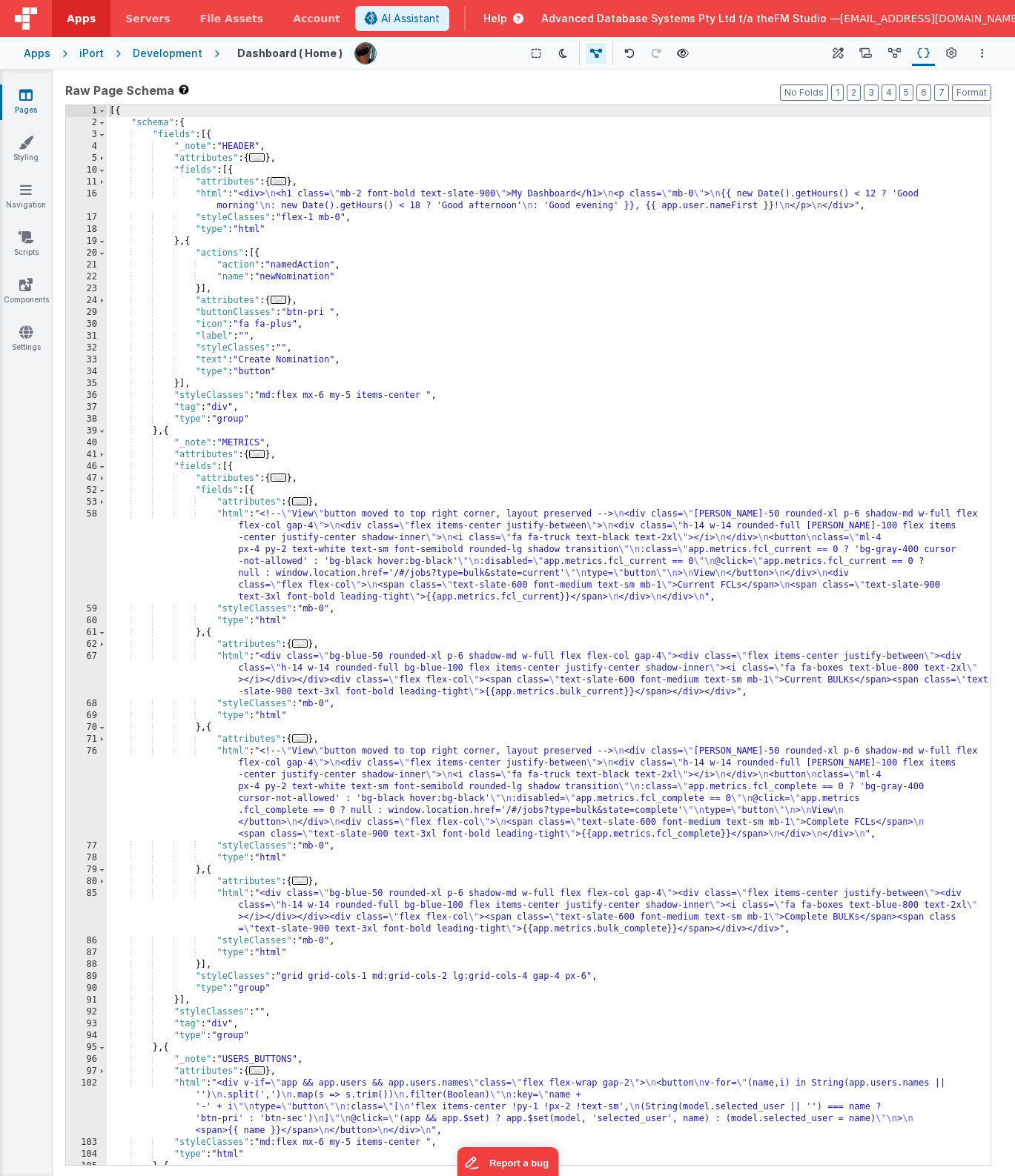
click at [733, 646] on div "[{ "schema" : { "fields" : [{ "_note" : "HEADER" , "attributes" : { ... } , "fi…" at bounding box center [549, 647] width 884 height 1083
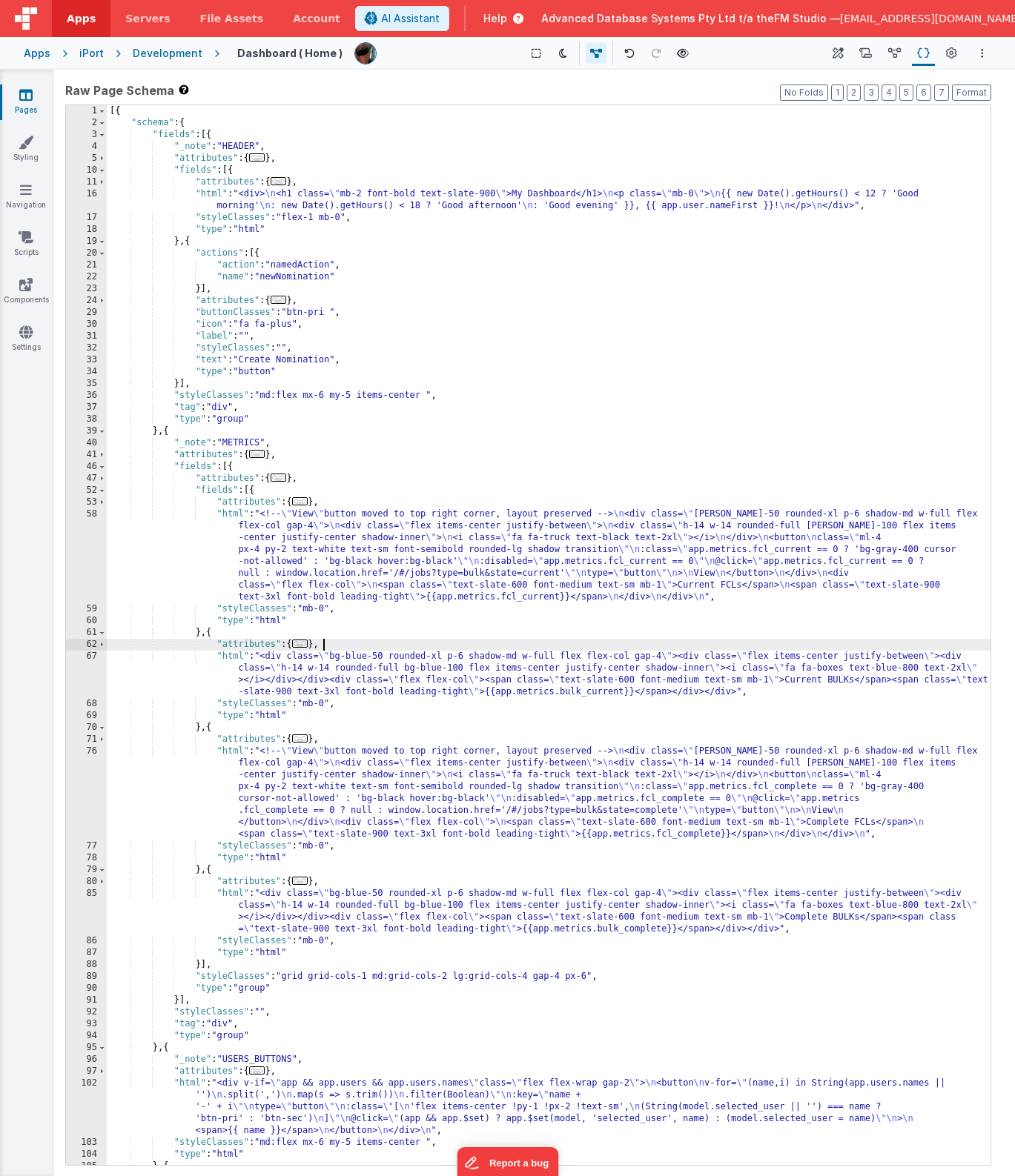
click at [561, 559] on div "[{ "schema" : { "fields" : [{ "_note" : "HEADER" , "attributes" : { ... } , "fi…" at bounding box center [549, 647] width 884 height 1083
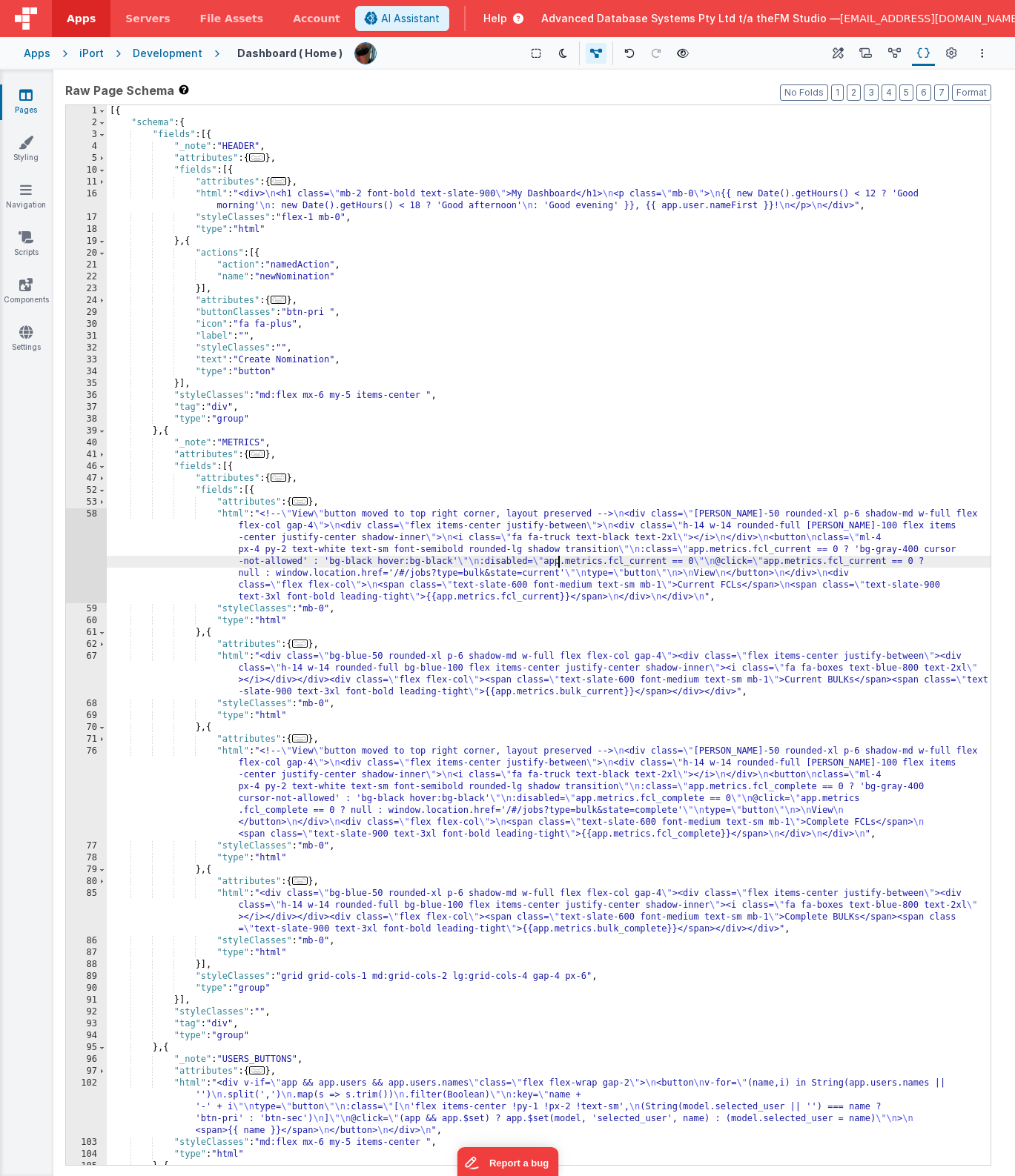
click at [86, 551] on div "58" at bounding box center [87, 556] width 41 height 95
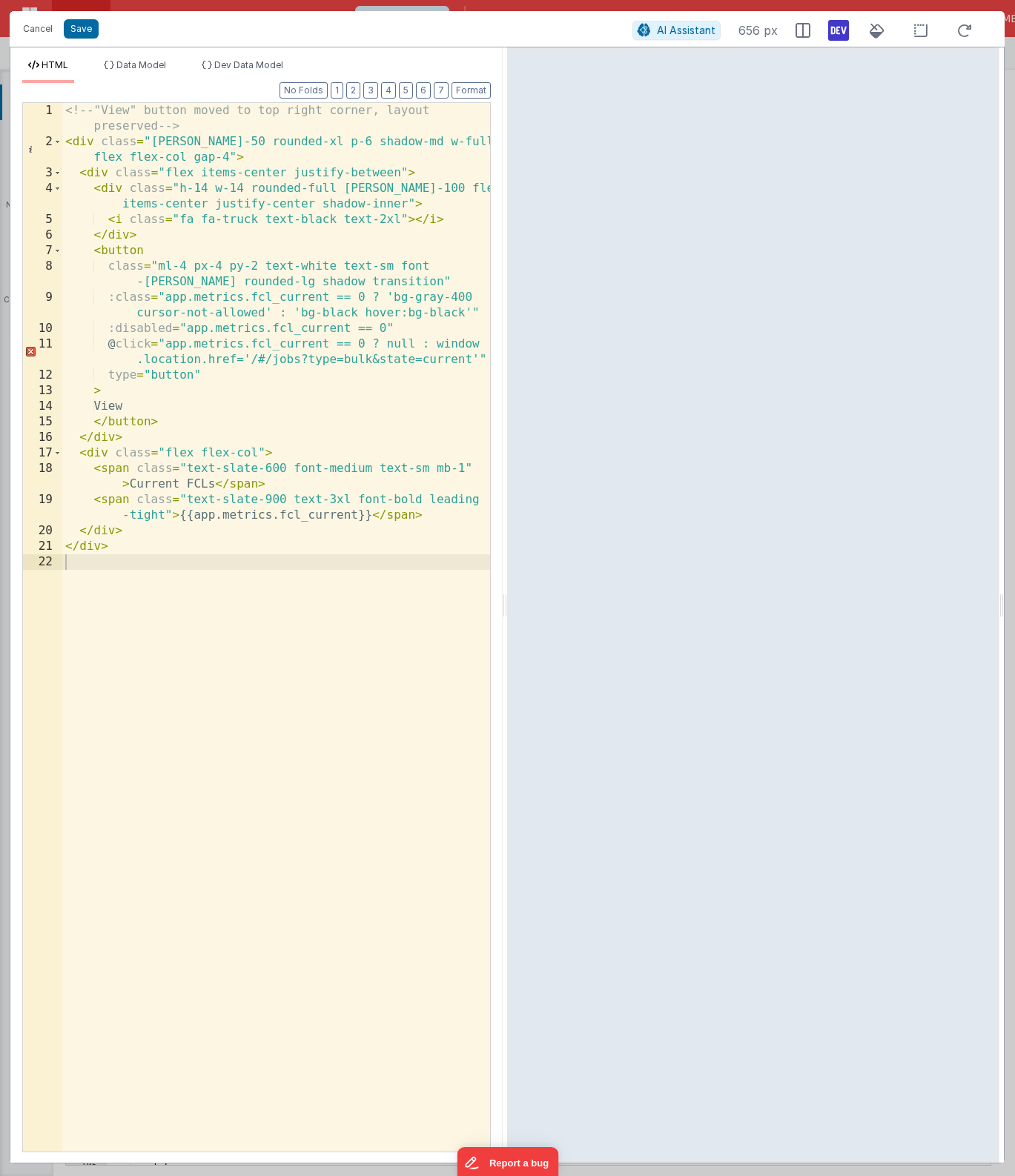
click at [342, 358] on div "<!-- "View" button moved to top right corner, layout preserved --> < div class …" at bounding box center [276, 651] width 428 height 1096
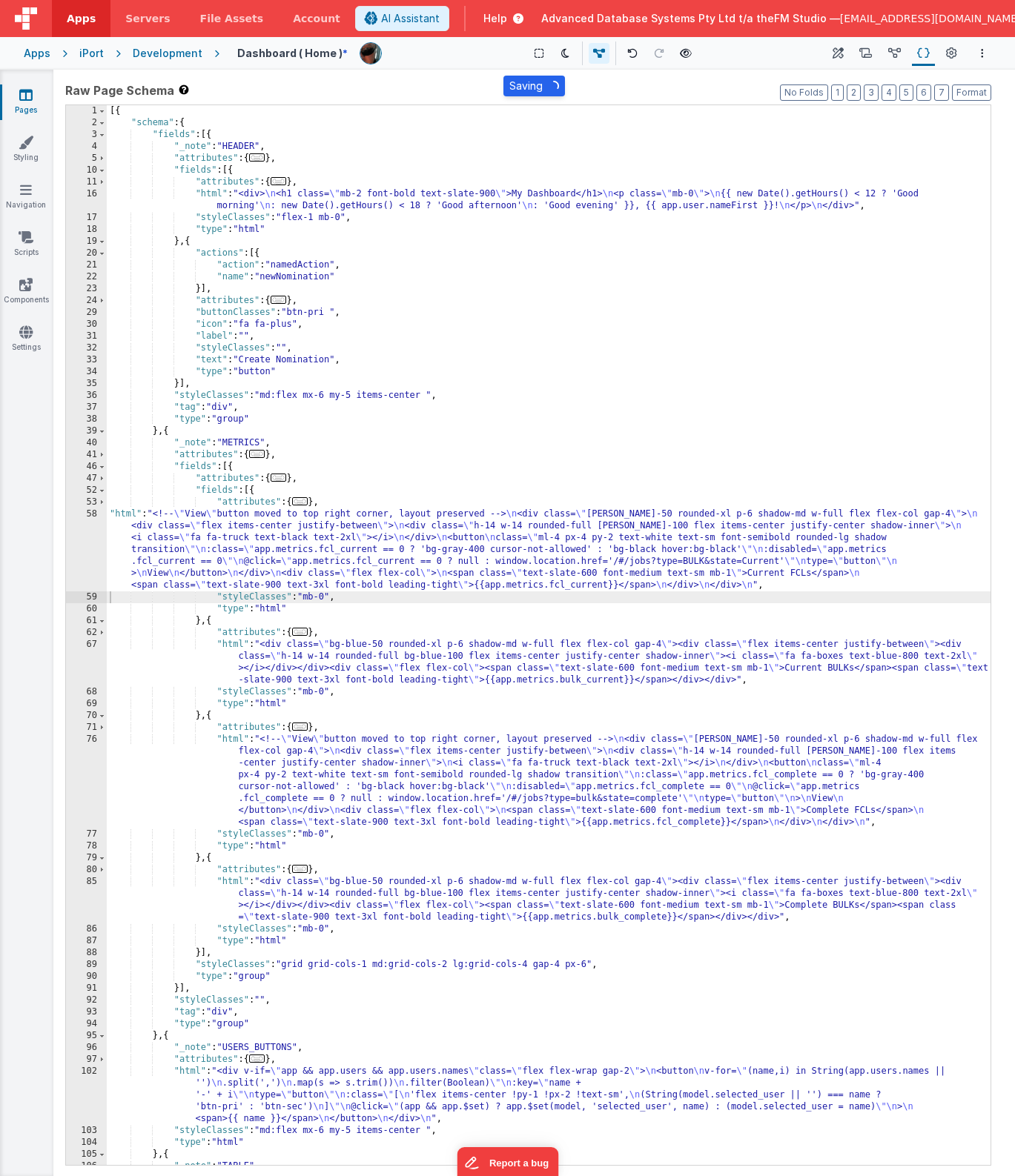
click at [598, 770] on div "[{ "schema" : { "fields" : [{ "_note" : "HEADER" , "attributes" : { ... } , "fi…" at bounding box center [549, 647] width 884 height 1083
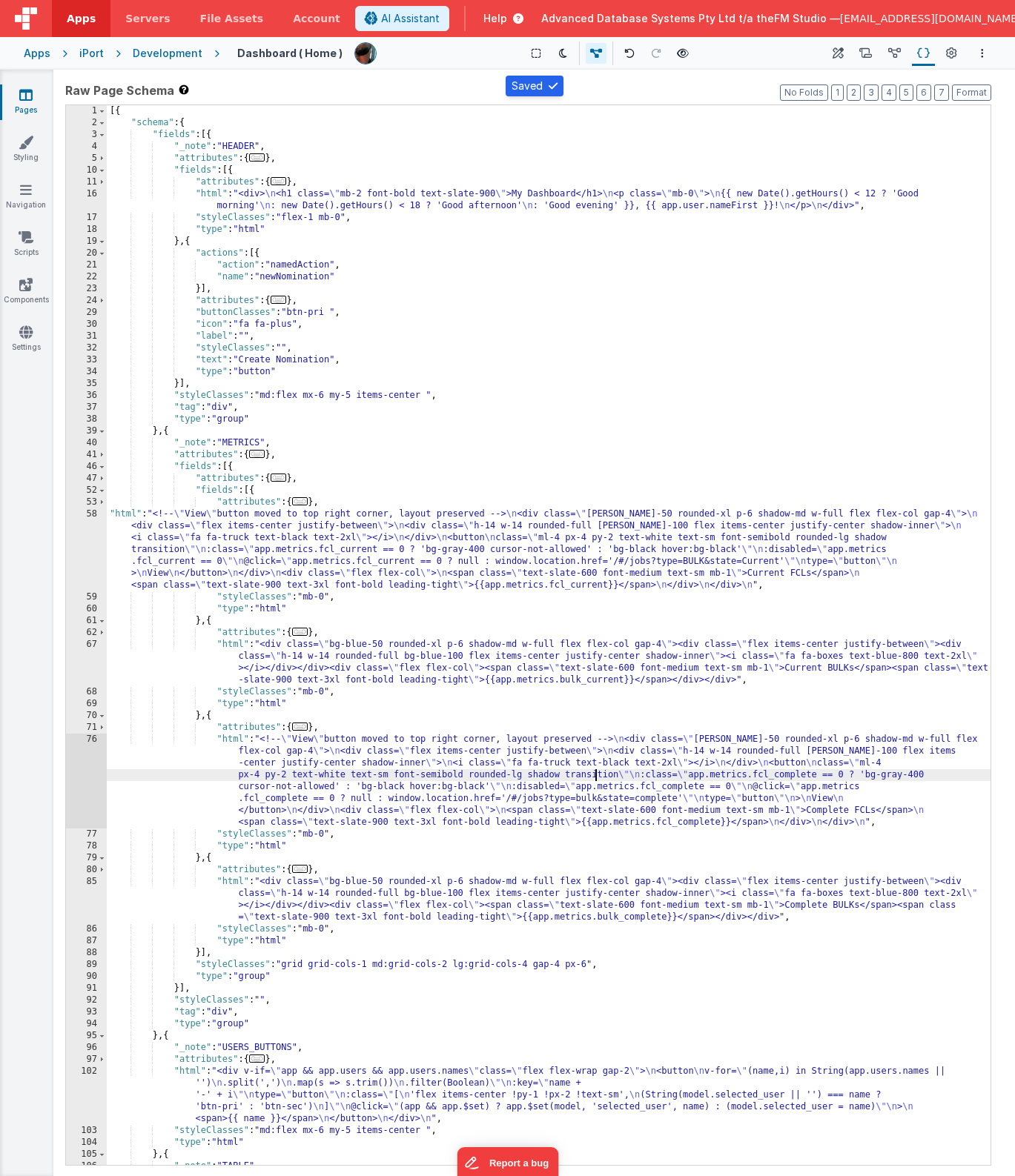
click at [569, 801] on div "[{ "schema" : { "fields" : [{ "_note" : "HEADER" , "attributes" : { ... } , "fi…" at bounding box center [549, 647] width 884 height 1083
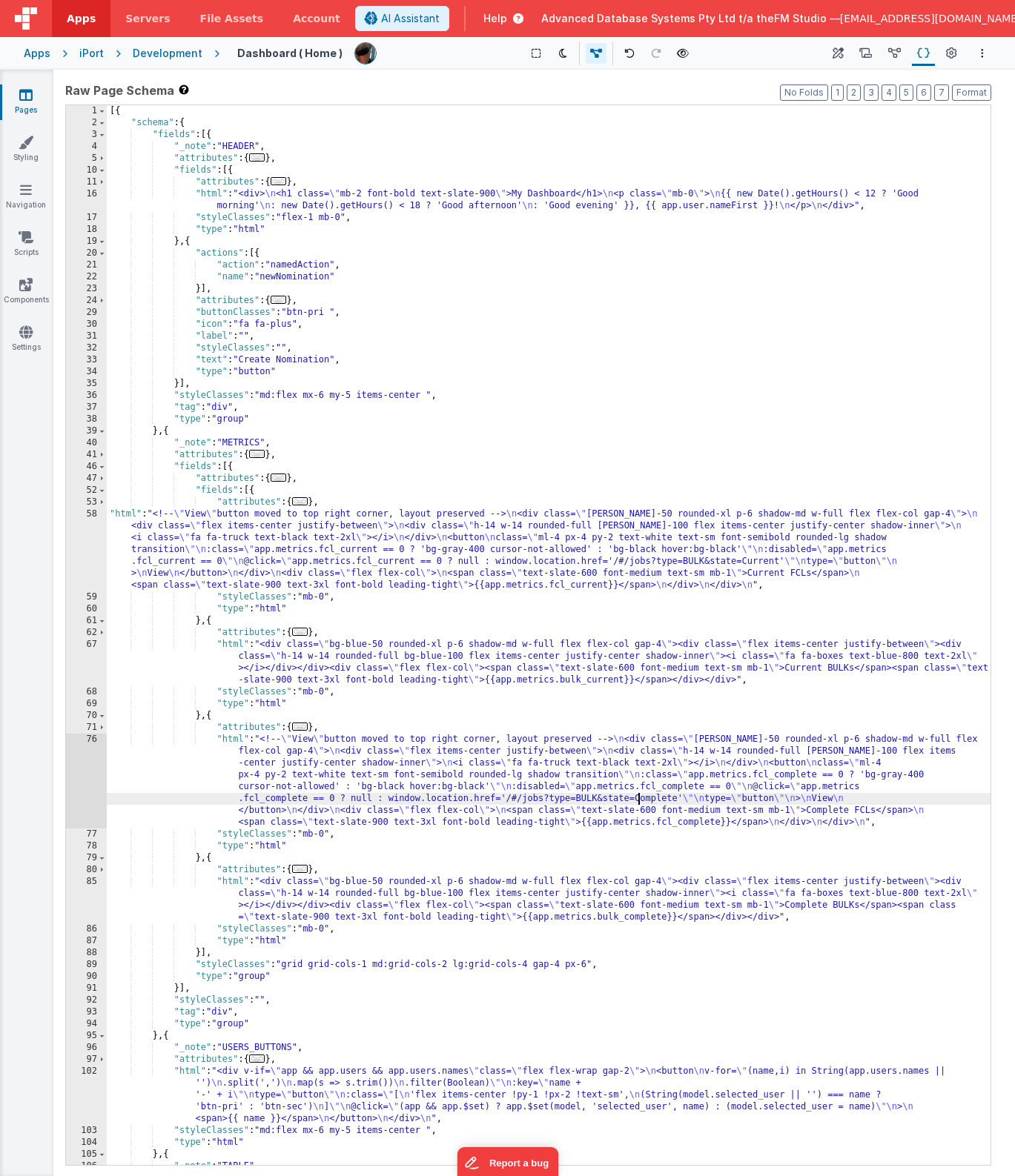
click at [536, 569] on div "[{ "schema" : { "fields" : [{ "_note" : "HEADER" , "attributes" : { ... } , "fi…" at bounding box center [549, 647] width 884 height 1083
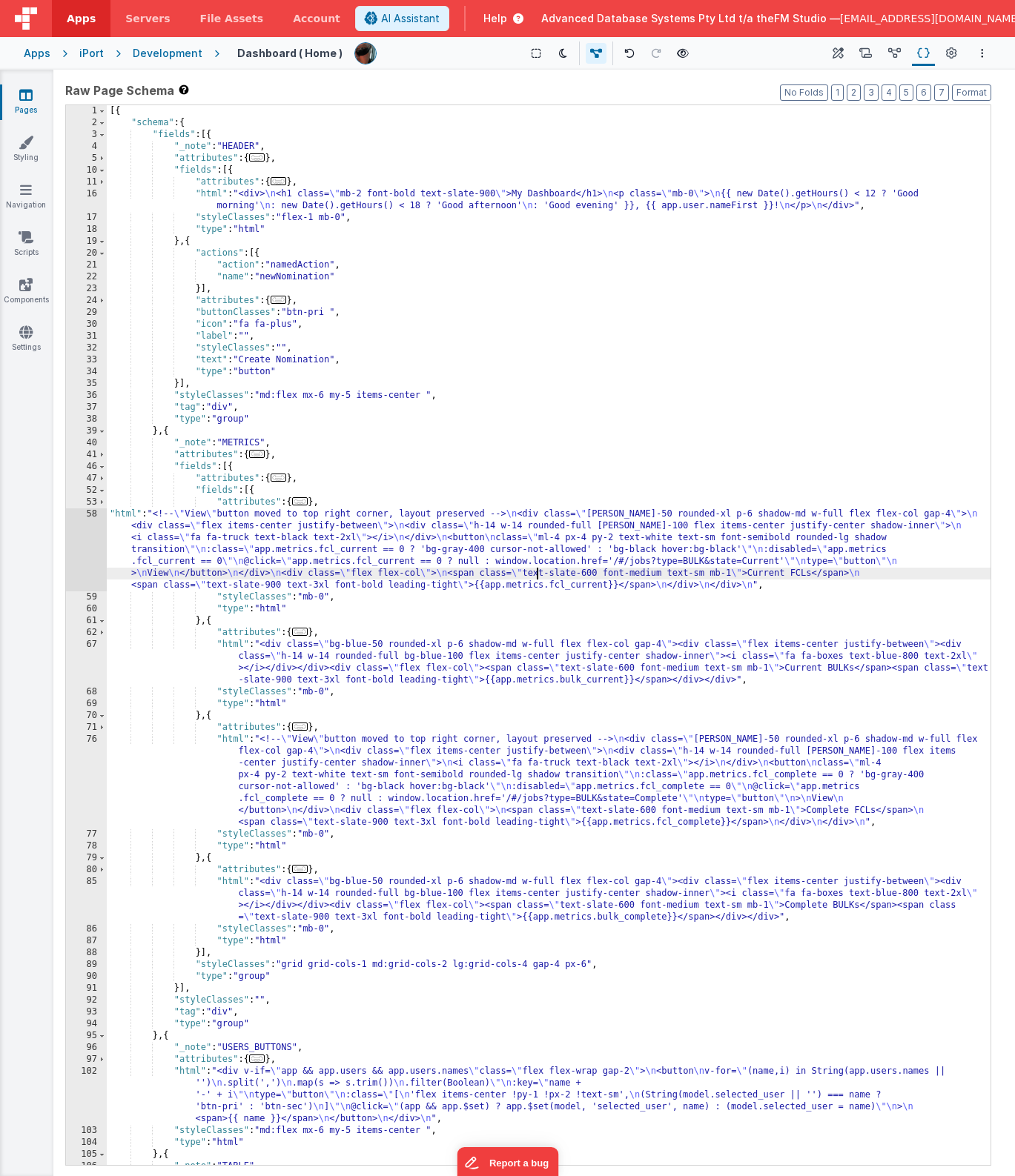
click at [712, 561] on div "[{ "schema" : { "fields" : [{ "_note" : "HEADER" , "attributes" : { ... } , "fi…" at bounding box center [549, 647] width 884 height 1083
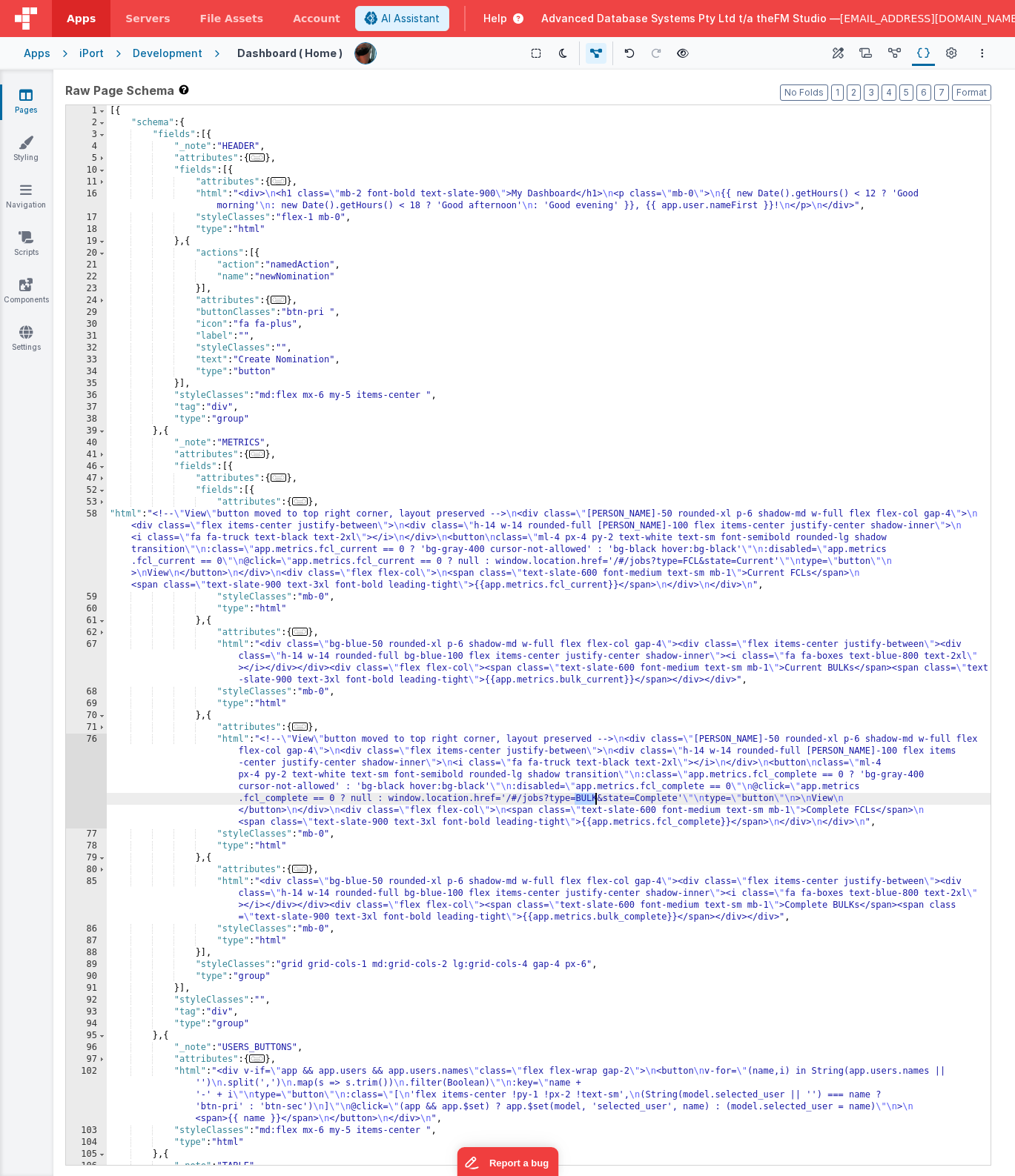
drag, startPoint x: 575, startPoint y: 797, endPoint x: 593, endPoint y: 797, distance: 18.0
click at [593, 797] on div "[{ "schema" : { "fields" : [{ "_note" : "HEADER" , "attributes" : { ... } , "fi…" at bounding box center [549, 647] width 884 height 1083
click at [22, 98] on icon at bounding box center [26, 94] width 13 height 15
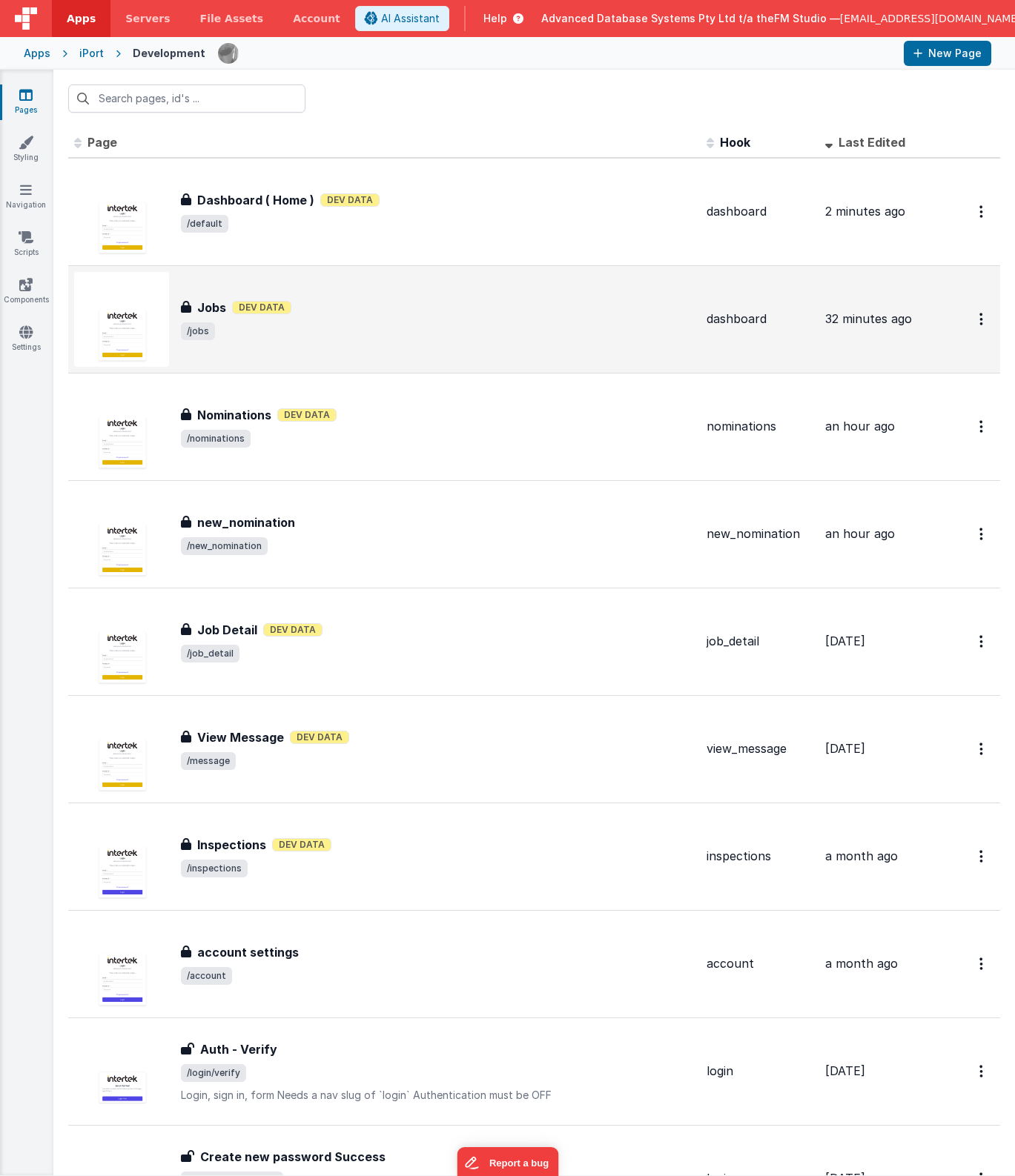
click at [310, 334] on span "/jobs" at bounding box center [437, 331] width 514 height 18
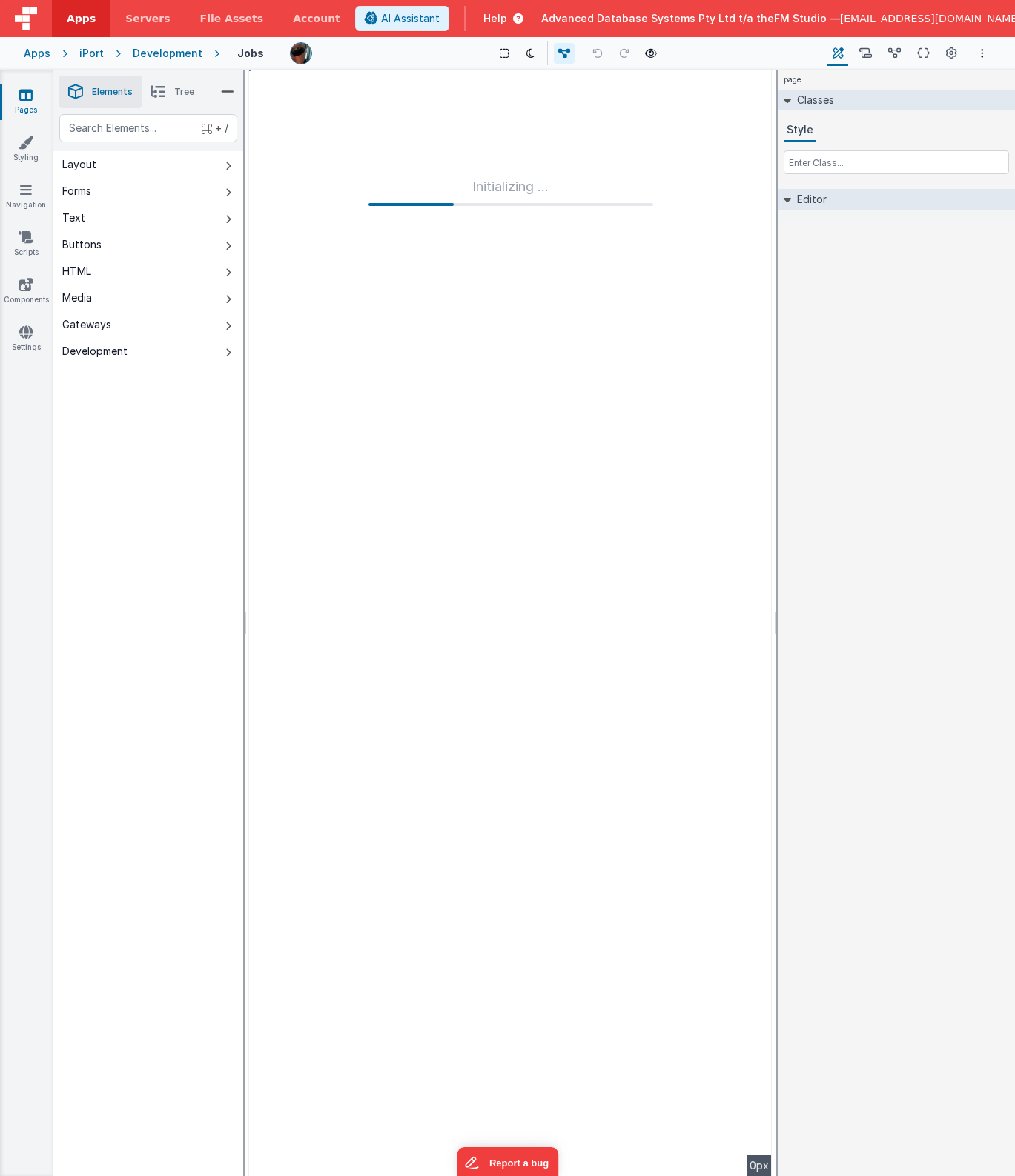
type input "FR_33BA3785-246B-B149-B57E-94DE8E6C1A14"
type input "dashboard"
checkbox input "true"
click at [948, 49] on icon at bounding box center [952, 54] width 11 height 16
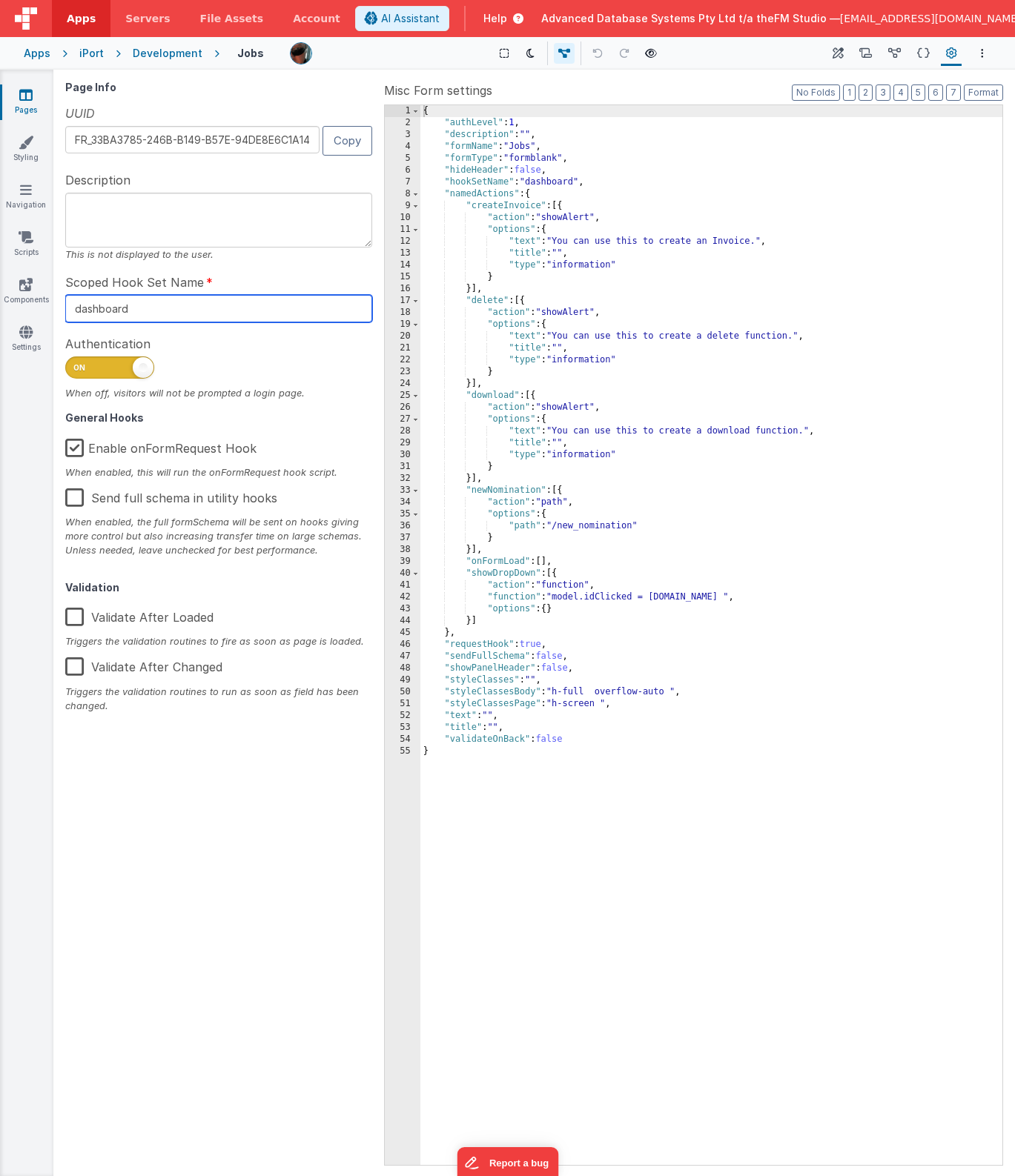
click at [115, 316] on input "dashboard" at bounding box center [219, 309] width 307 height 27
type input "jobs"
click at [23, 104] on link "Pages" at bounding box center [26, 102] width 53 height 30
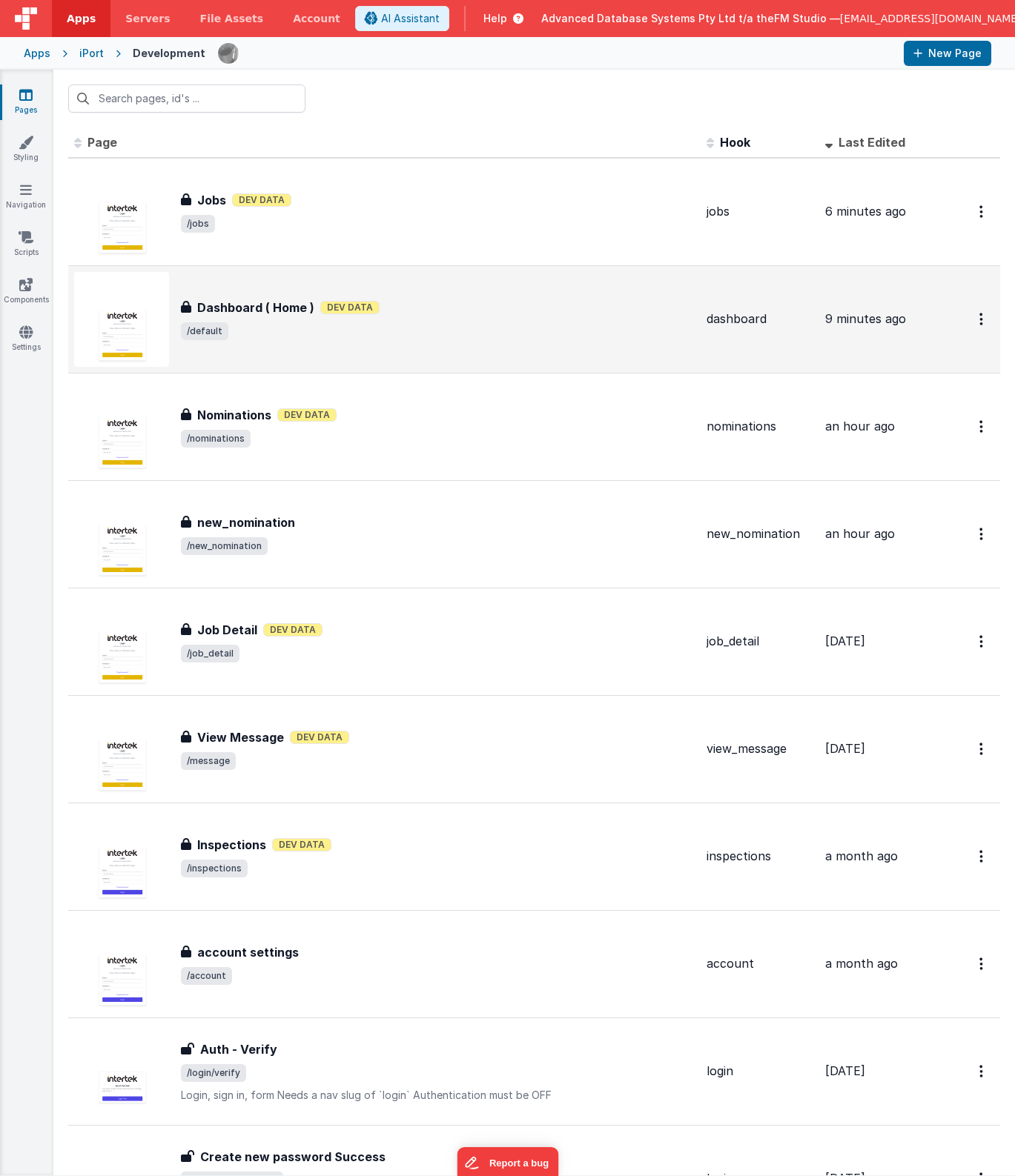
click at [492, 325] on span "/default" at bounding box center [437, 331] width 514 height 18
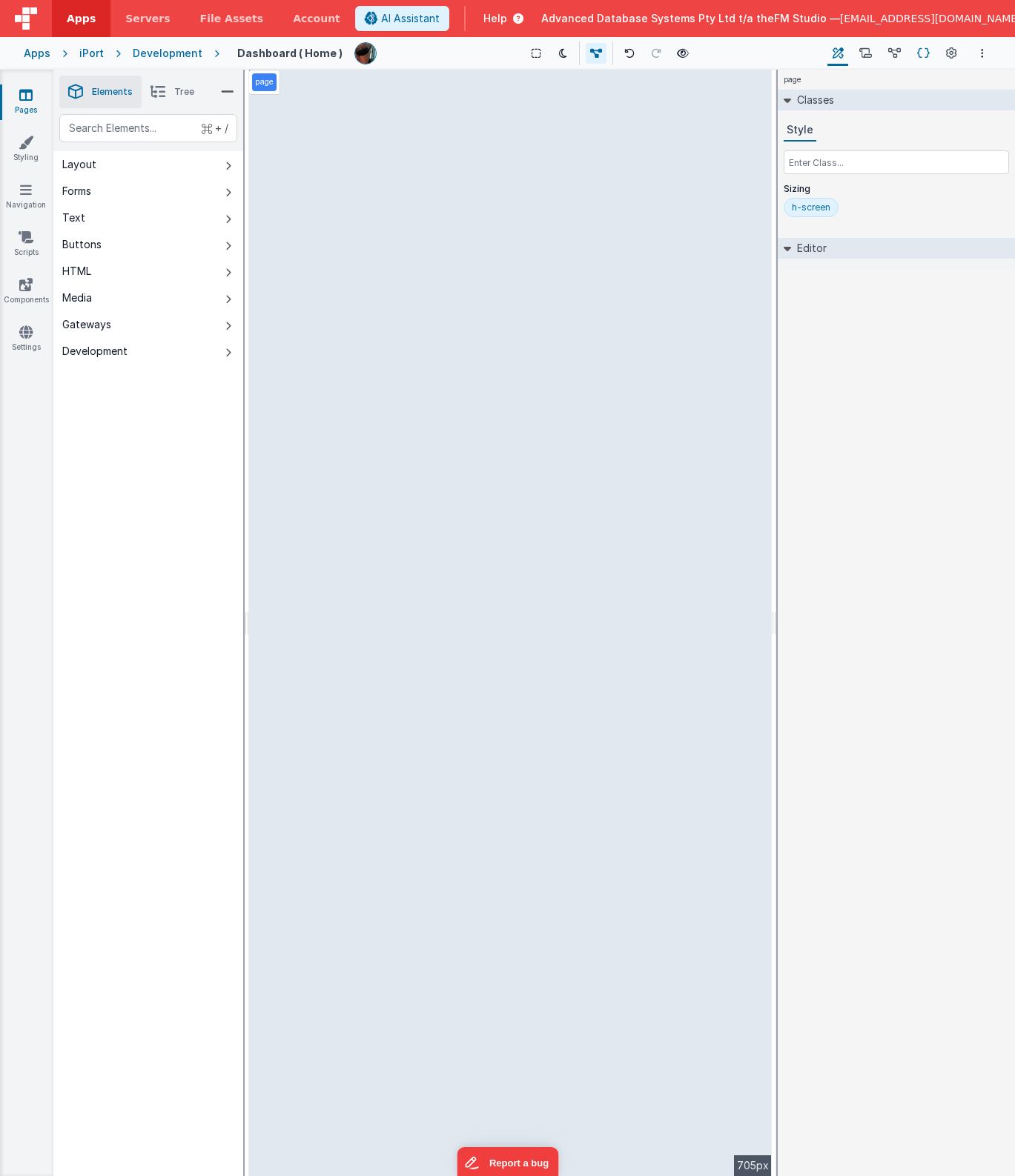
click at [924, 53] on icon at bounding box center [923, 54] width 12 height 16
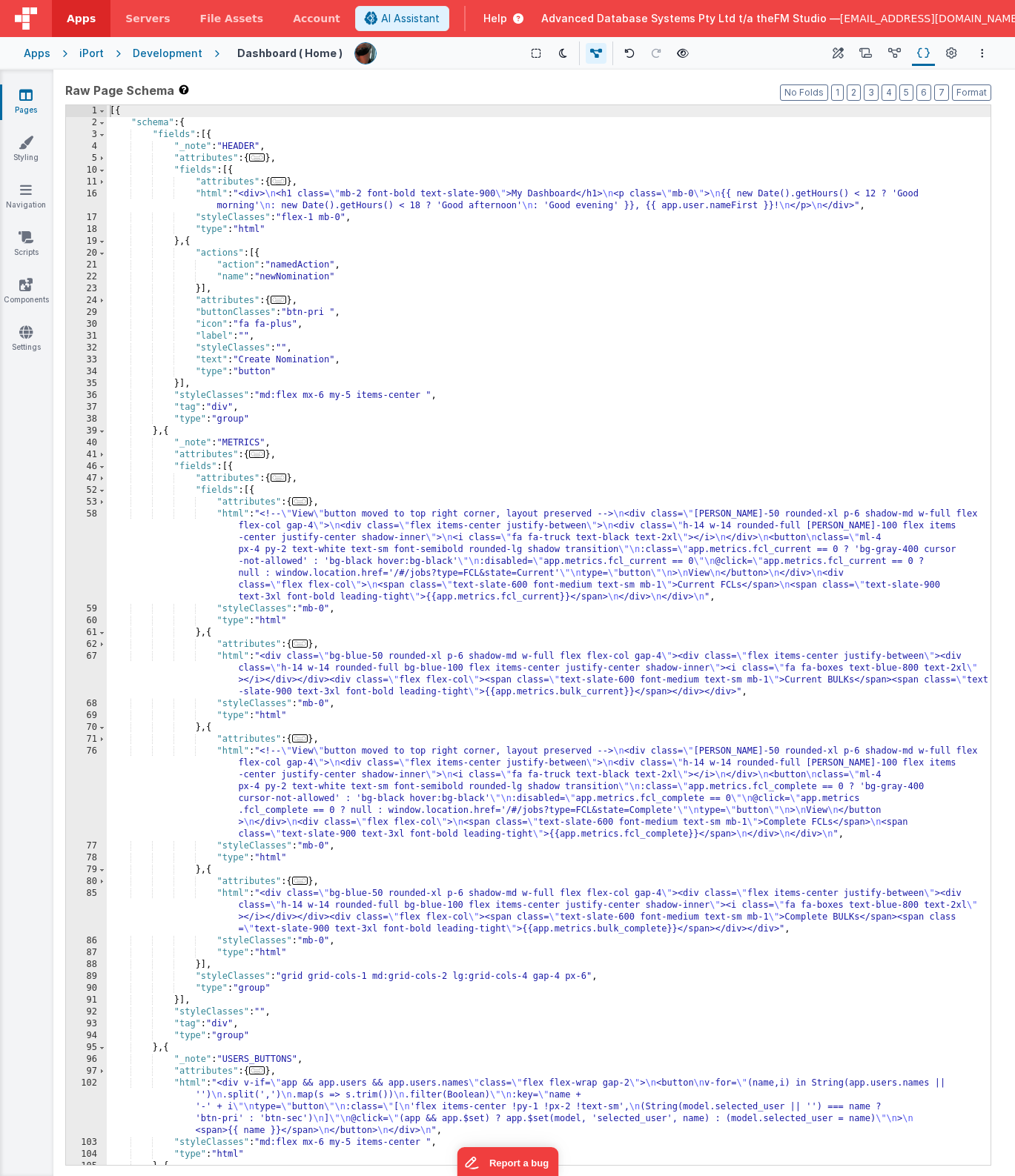
click at [491, 595] on div "[{ "schema" : { "fields" : [{ "_note" : "HEADER" , "attributes" : { ... } , "fi…" at bounding box center [549, 647] width 884 height 1083
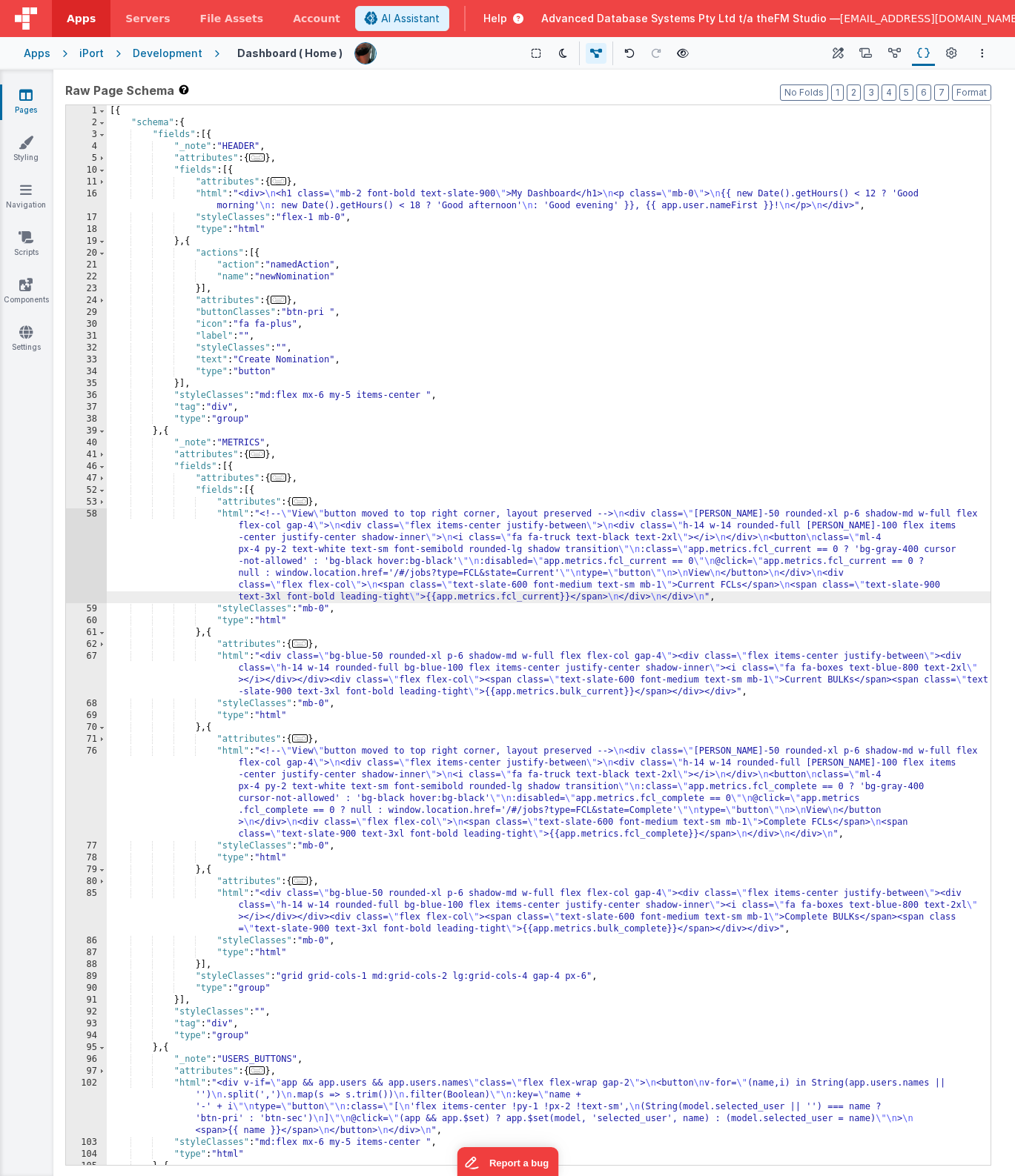
click at [88, 544] on div "58" at bounding box center [87, 556] width 41 height 95
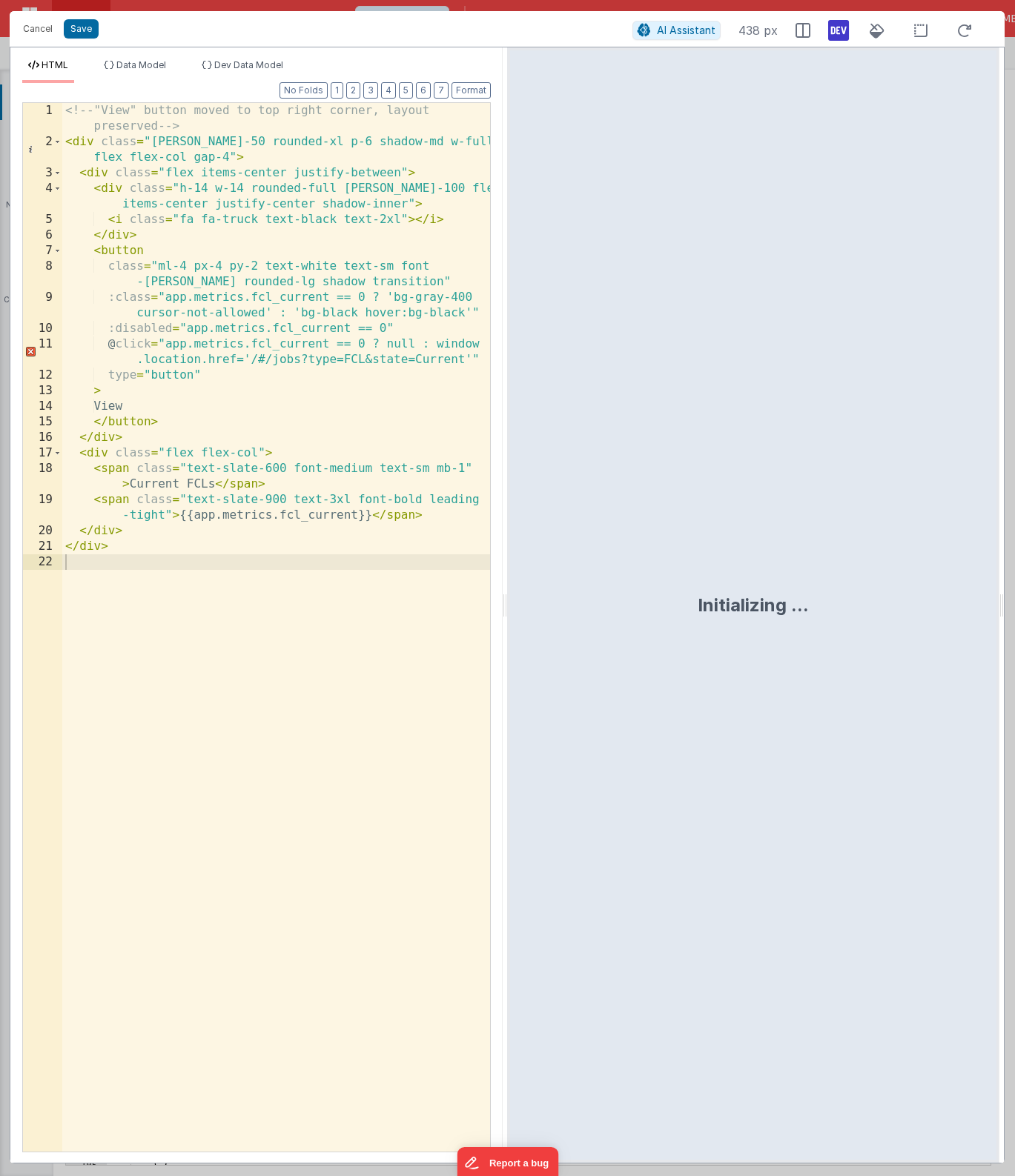
click at [303, 442] on div "<!-- "View" button moved to top right corner, layout preserved --> < div class …" at bounding box center [276, 651] width 428 height 1096
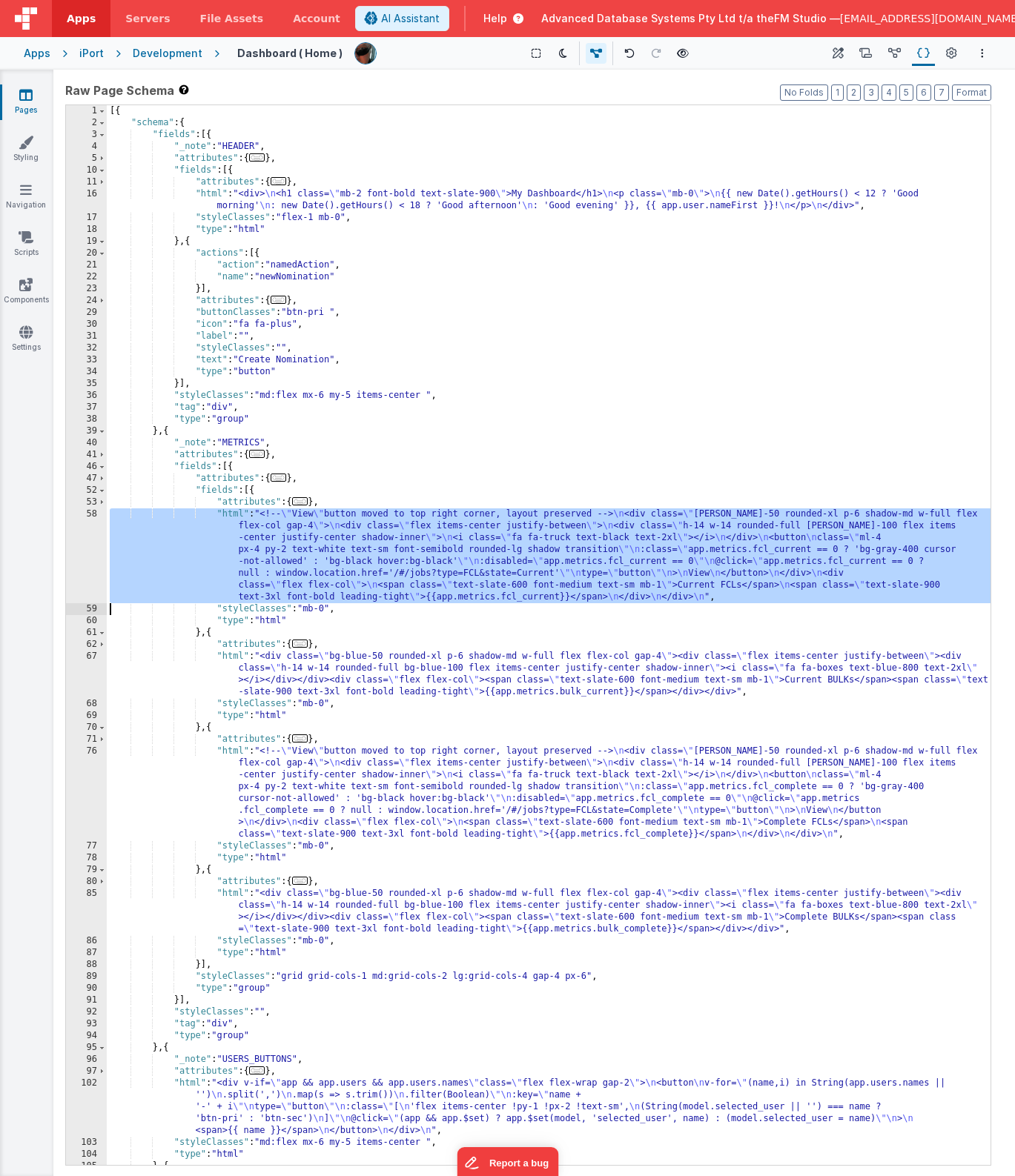
click at [334, 657] on div "[{ "schema" : { "fields" : [{ "_note" : "HEADER" , "attributes" : { ... } , "fi…" at bounding box center [549, 647] width 884 height 1083
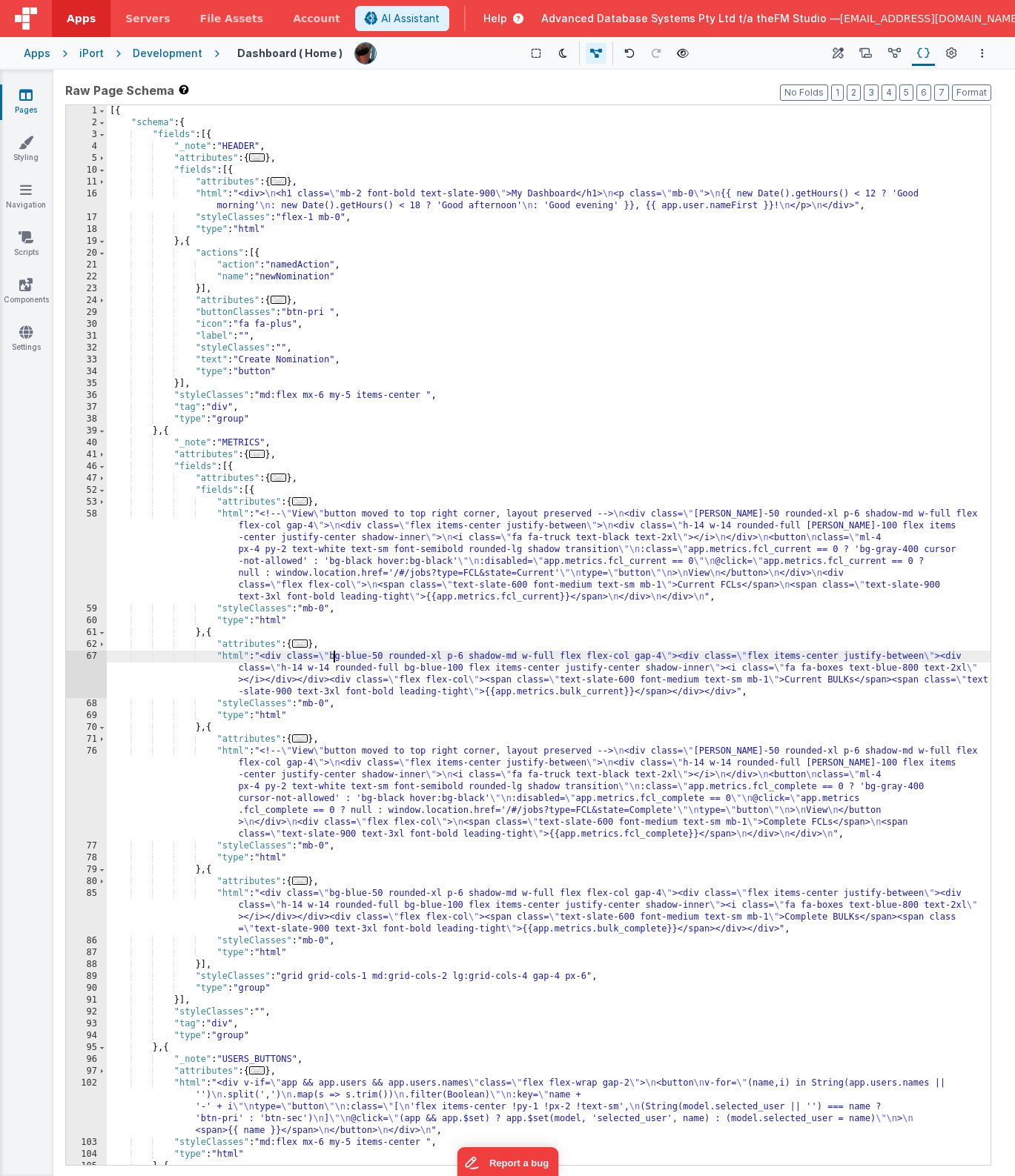
click at [89, 668] on div "67" at bounding box center [87, 674] width 41 height 48
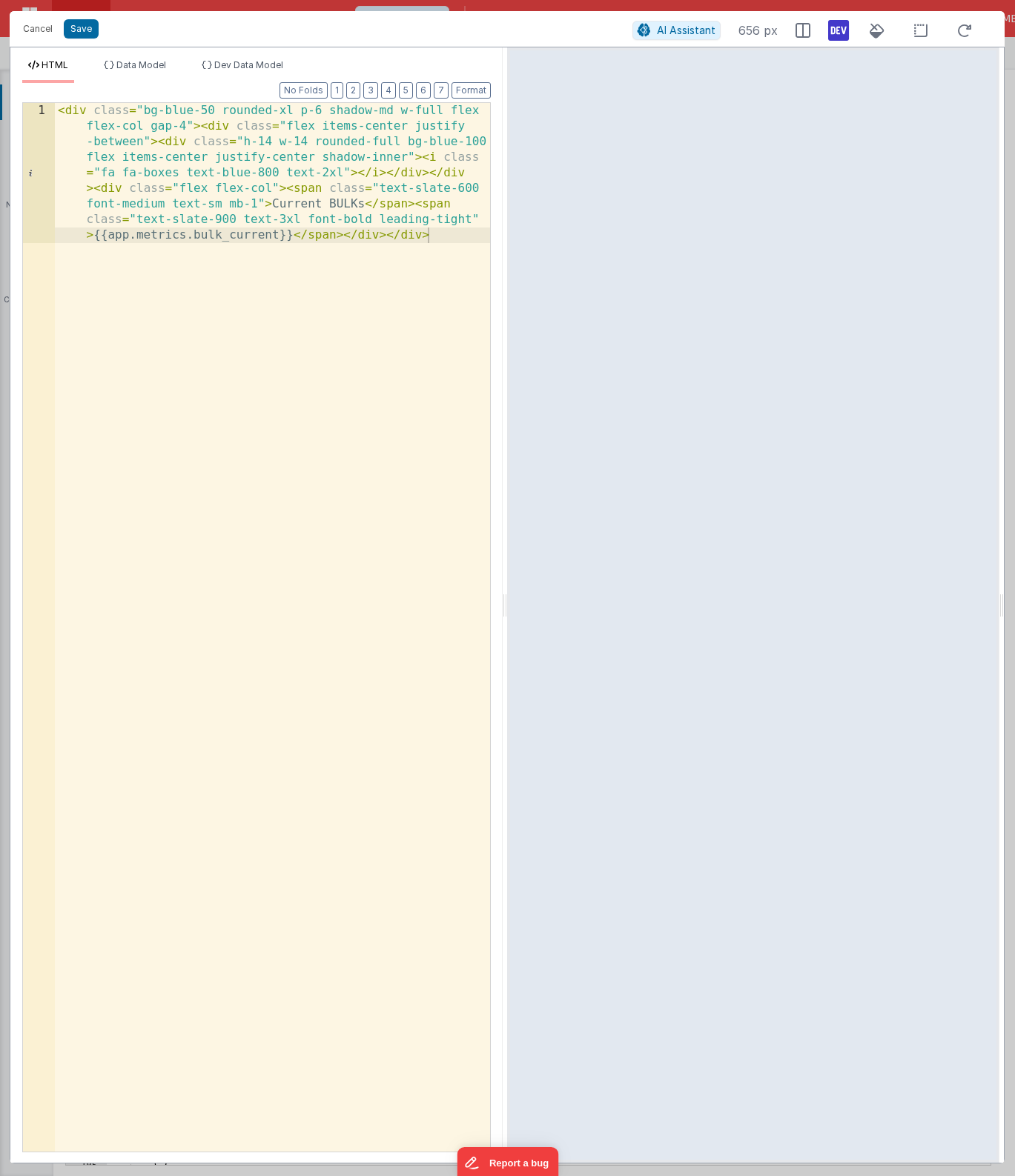
click at [241, 521] on div "< div class = "bg-blue-50 rounded-xl p-6 shadow-md w-full flex flex-col gap-4" …" at bounding box center [272, 767] width 435 height 1329
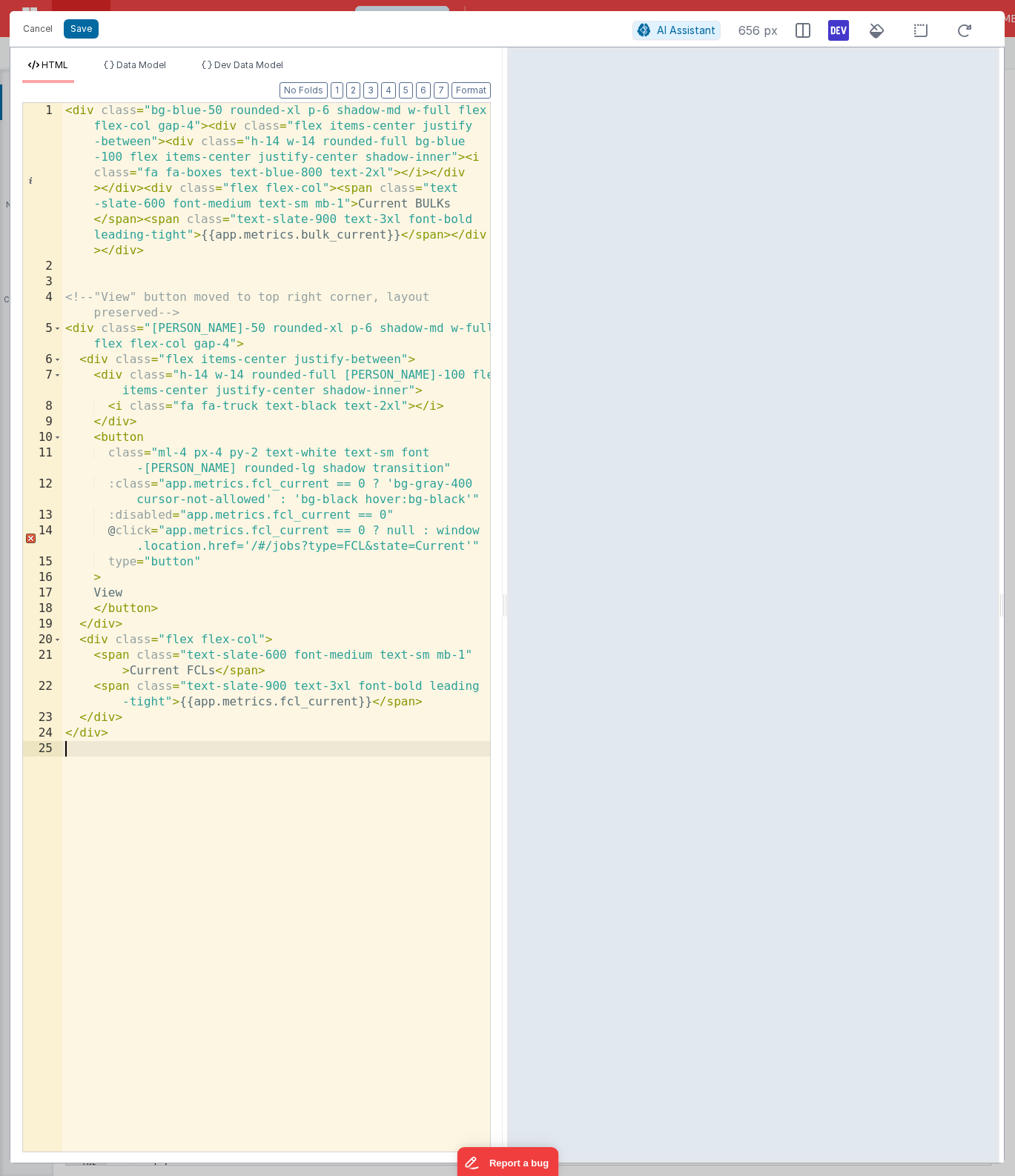
click at [312, 231] on div "< div class = "bg-blue-50 rounded-xl p-6 shadow-md w-full flex flex-col gap-4" …" at bounding box center [276, 712] width 428 height 1220
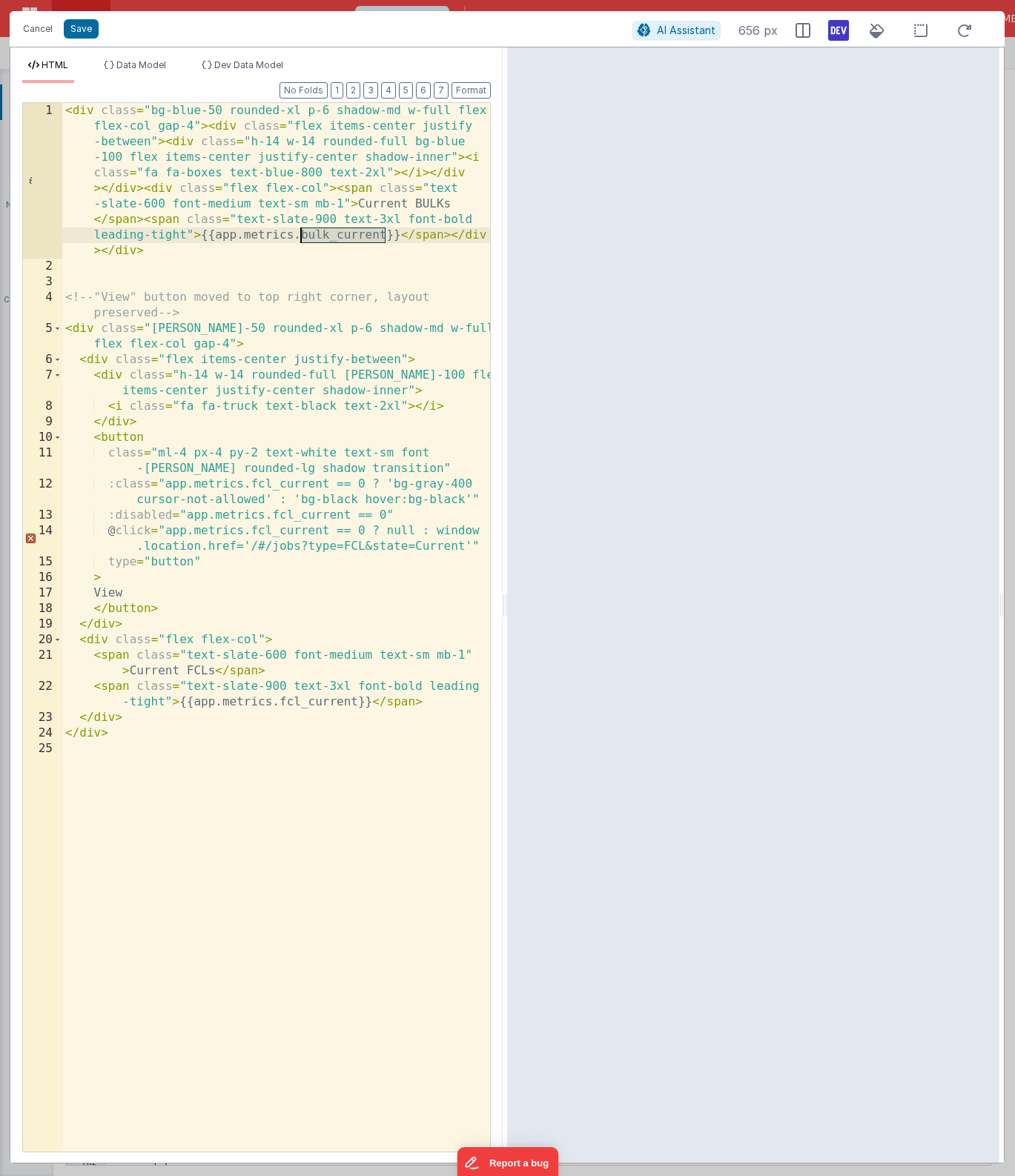
click at [310, 705] on div "< div class = "bg-blue-50 rounded-xl p-6 shadow-md w-full flex flex-col gap-4" …" at bounding box center [276, 712] width 428 height 1220
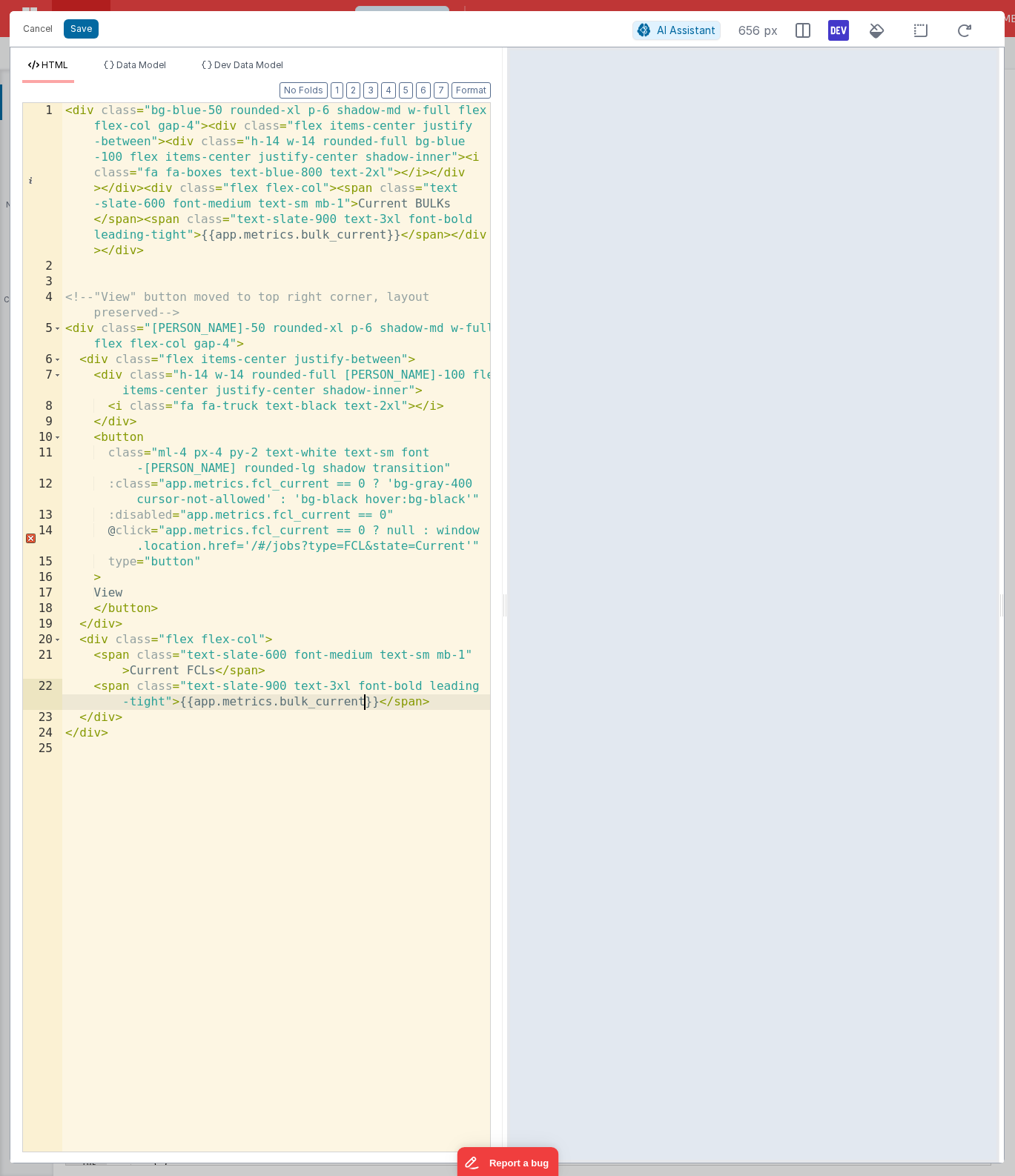
click at [285, 531] on div "< div class = "bg-blue-50 rounded-xl p-6 shadow-md w-full flex flex-col gap-4" …" at bounding box center [276, 712] width 428 height 1220
click at [292, 514] on div "< div class = "bg-blue-50 rounded-xl p-6 shadow-md w-full flex flex-col gap-4" …" at bounding box center [276, 712] width 428 height 1220
click at [278, 489] on div "< div class = "bg-blue-50 rounded-xl p-6 shadow-md w-full flex flex-col gap-4" …" at bounding box center [276, 712] width 428 height 1220
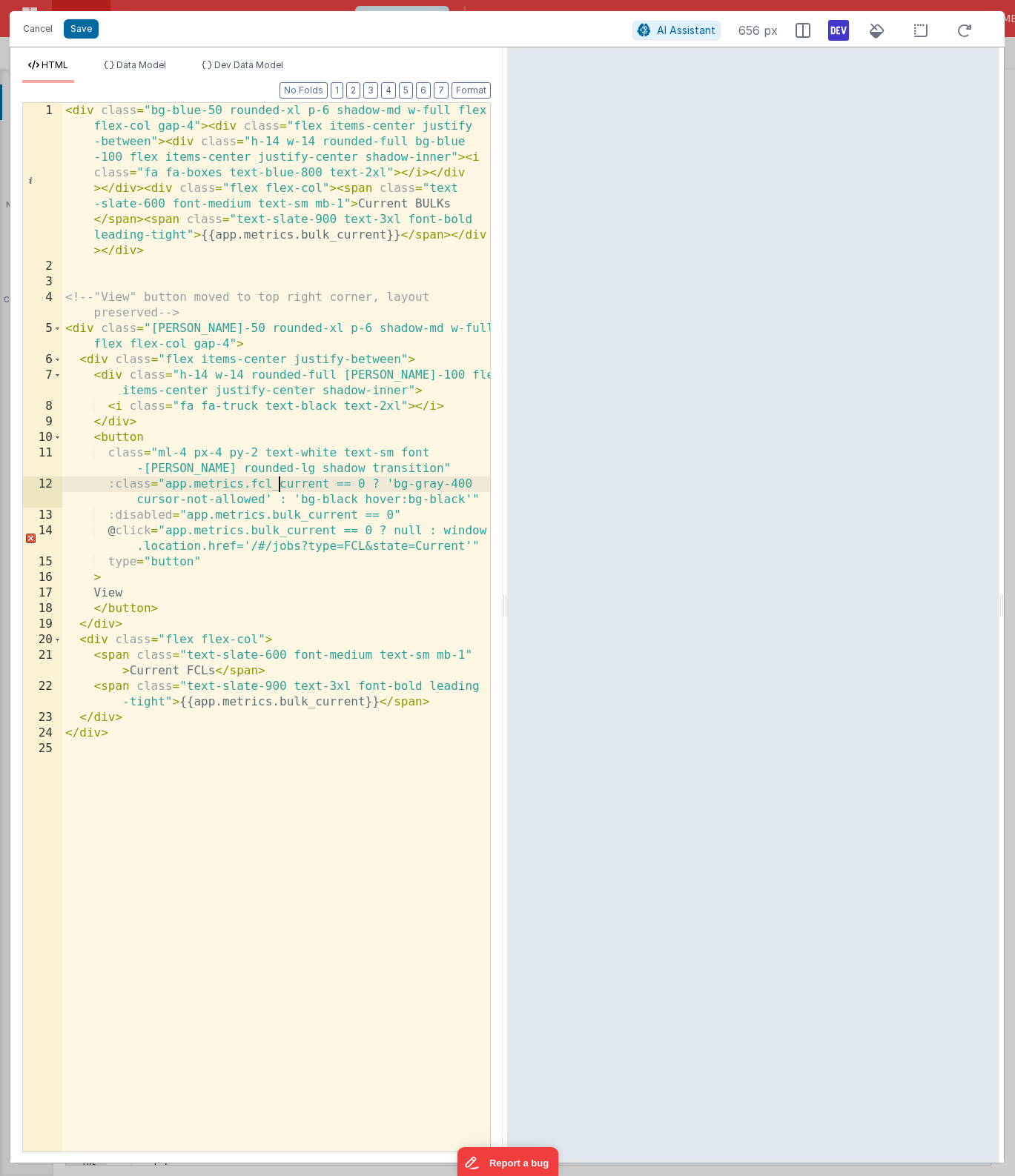
click at [278, 489] on div "< div class = "bg-blue-50 rounded-xl p-6 shadow-md w-full flex flex-col gap-4" …" at bounding box center [276, 712] width 428 height 1220
click at [186, 673] on div "< div class = "bg-blue-50 rounded-xl p-6 shadow-md w-full flex flex-col gap-4" …" at bounding box center [276, 712] width 428 height 1220
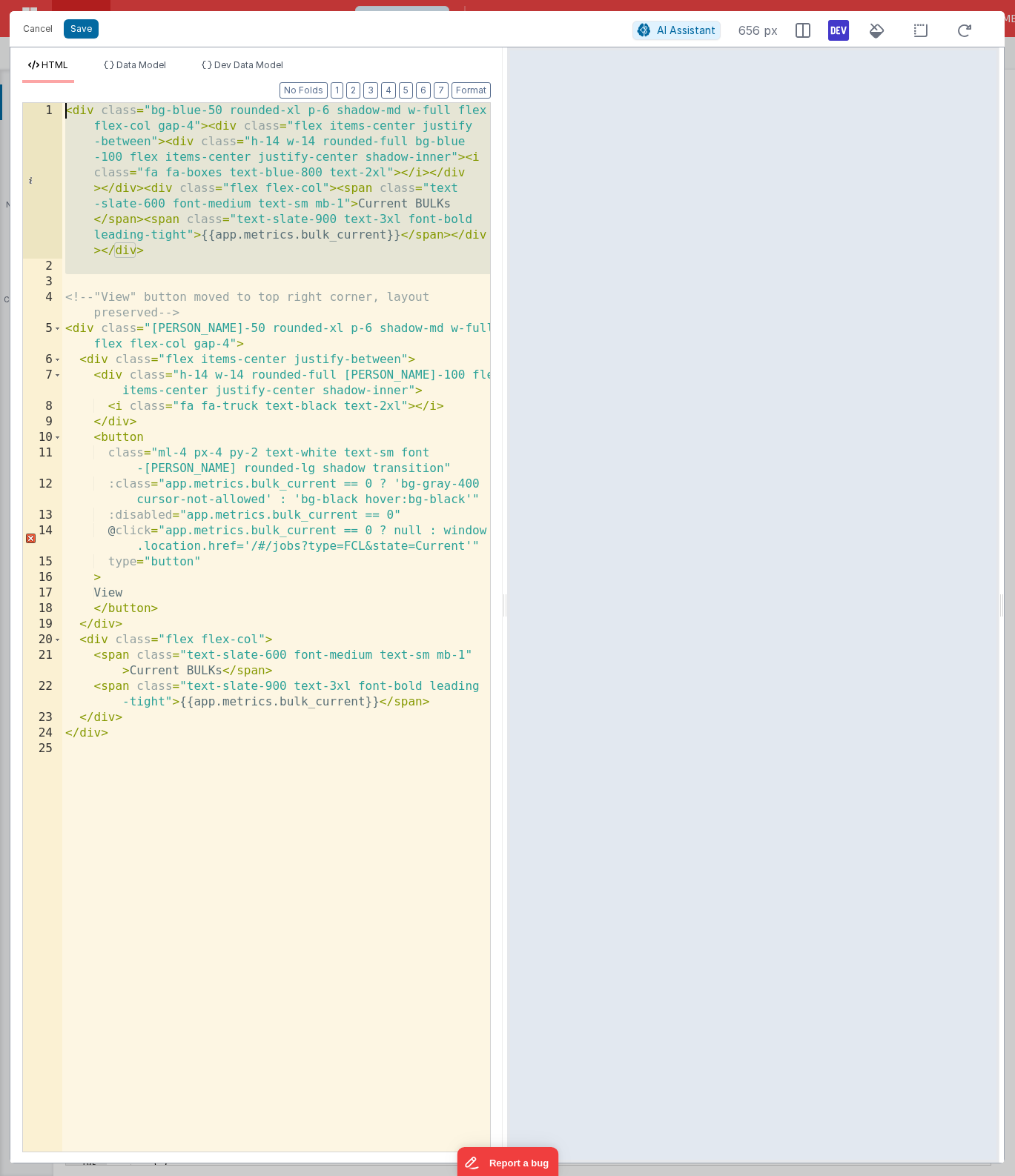
drag, startPoint x: 80, startPoint y: 277, endPoint x: 45, endPoint y: 88, distance: 192.2
click at [45, 88] on div "Format 7 6 5 4 3 2 1 No Folds 1 2 3 4 5 6 7 8 9 10 11 12 13 14 15 16 17 18 19 2…" at bounding box center [256, 617] width 469 height 1068
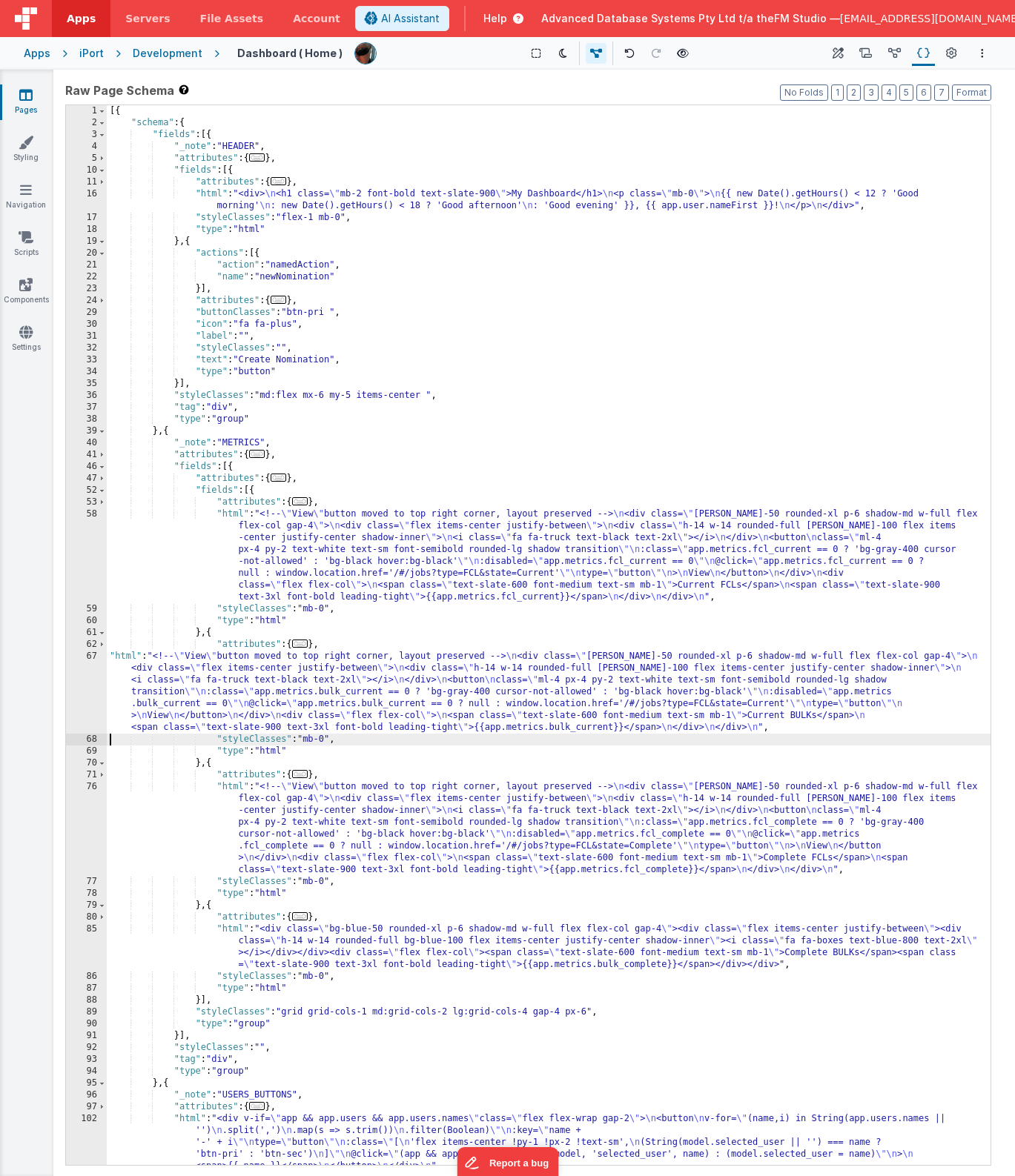
click at [428, 941] on div "[{ "schema" : { "fields" : [{ "_note" : "HEADER" , "attributes" : { ... } , "fi…" at bounding box center [549, 647] width 884 height 1083
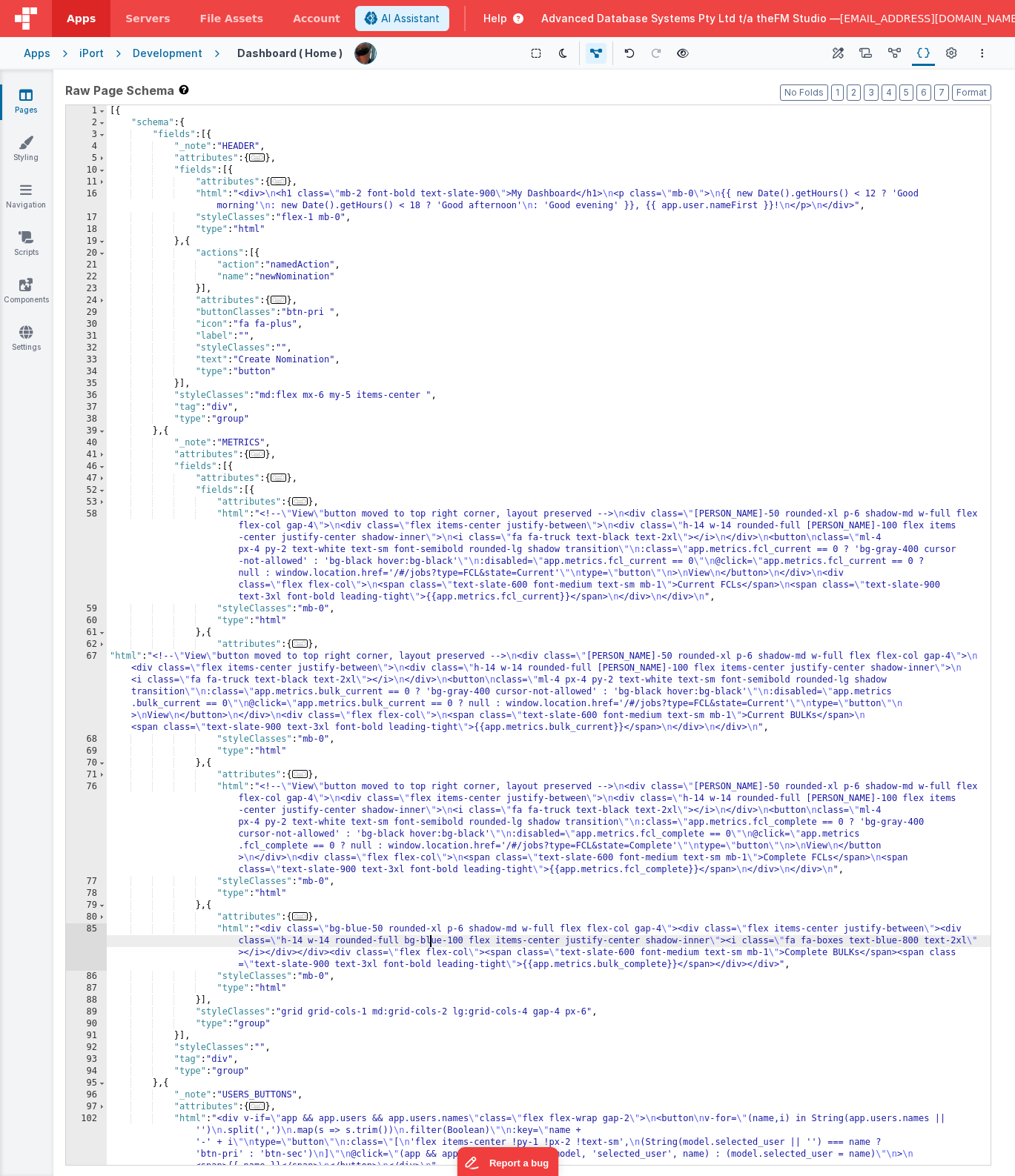
click at [98, 946] on div "85" at bounding box center [87, 947] width 41 height 48
click at [81, 945] on div "85" at bounding box center [87, 947] width 41 height 48
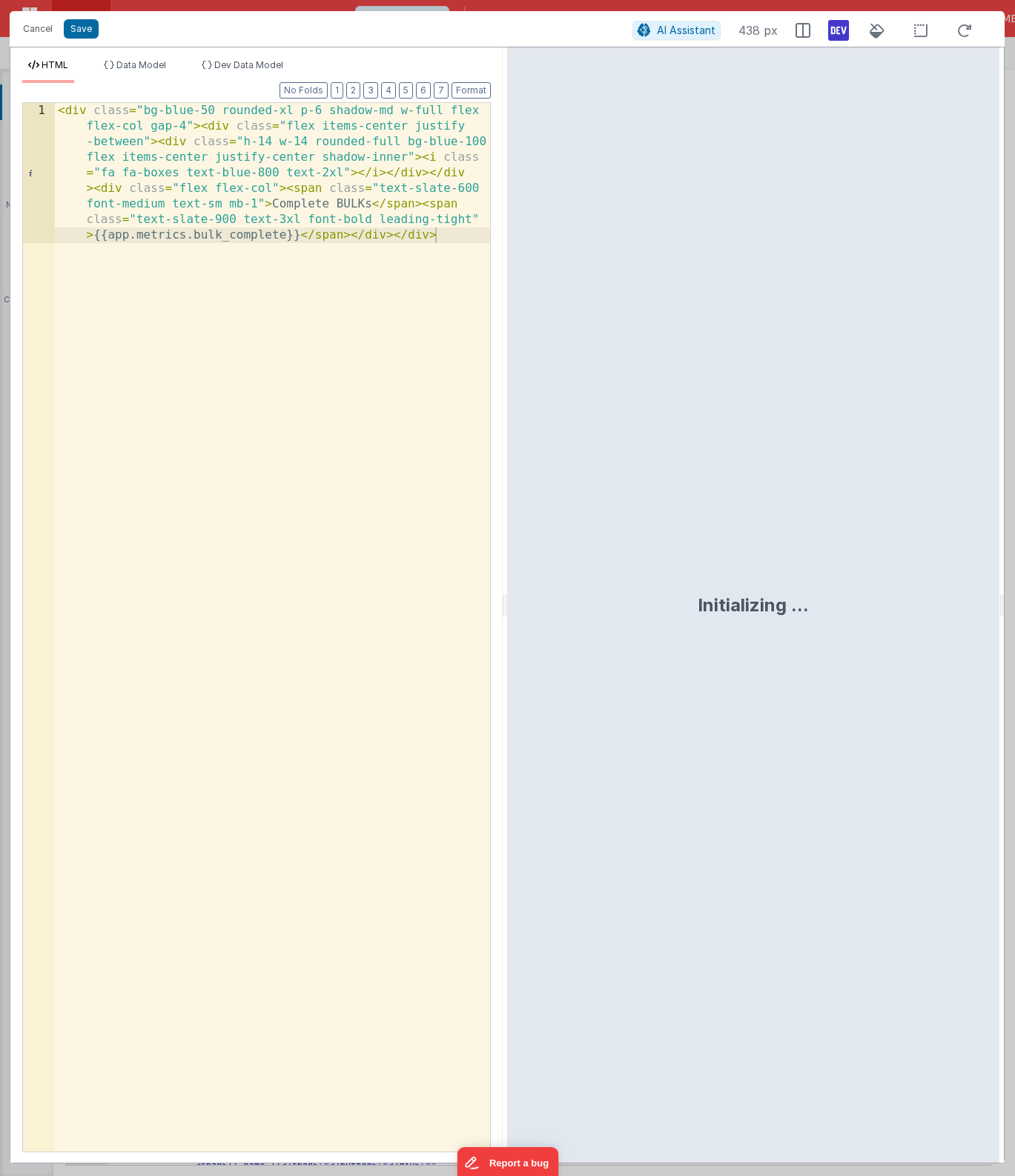
click at [260, 605] on div "< div class = "bg-blue-50 rounded-xl p-6 shadow-md w-full flex flex-col gap-4" …" at bounding box center [272, 767] width 435 height 1329
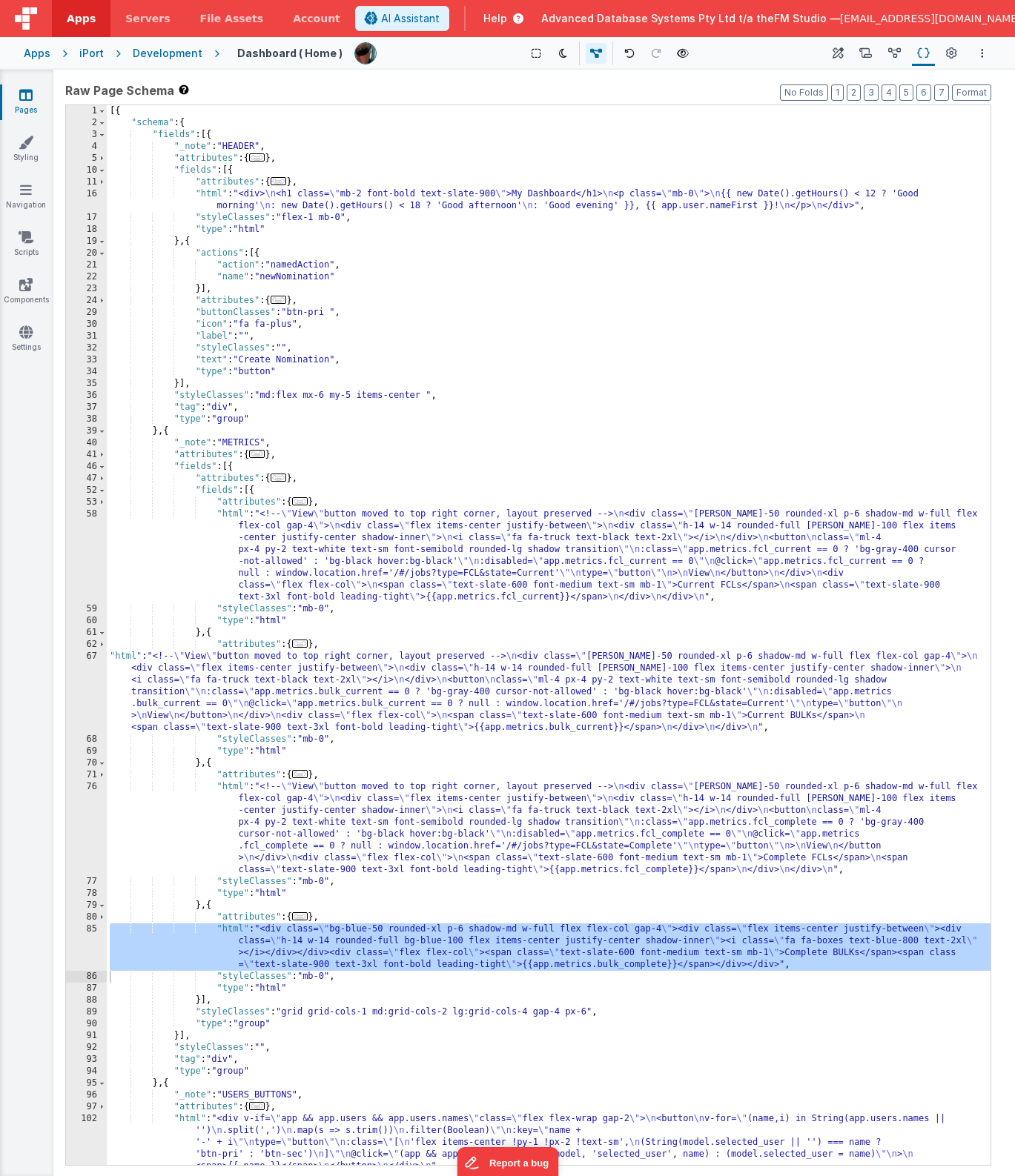
click at [497, 700] on div "[{ "schema" : { "fields" : [{ "_note" : "HEADER" , "attributes" : { ... } , "fi…" at bounding box center [549, 647] width 884 height 1083
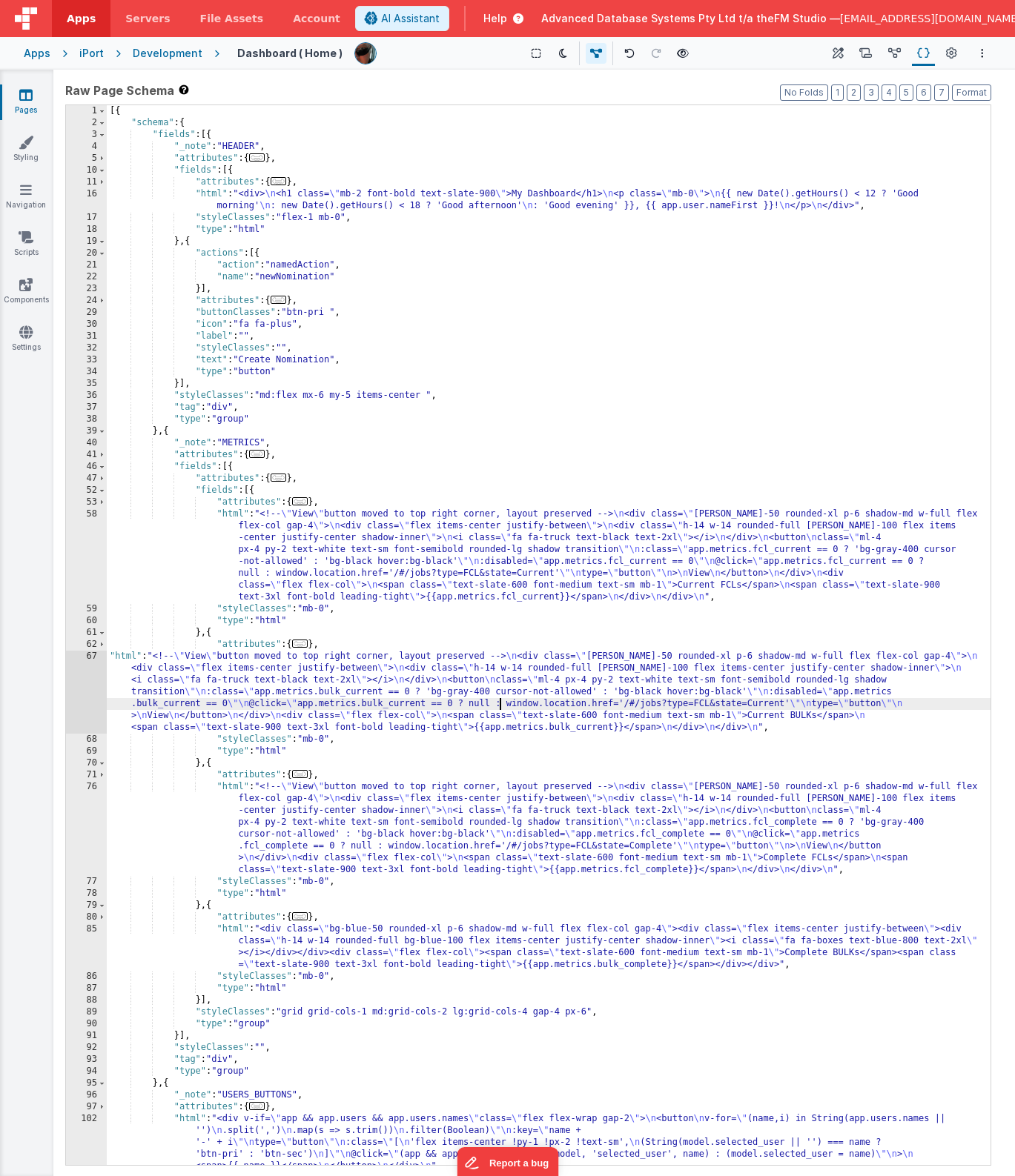
click at [83, 690] on div "67" at bounding box center [87, 692] width 41 height 83
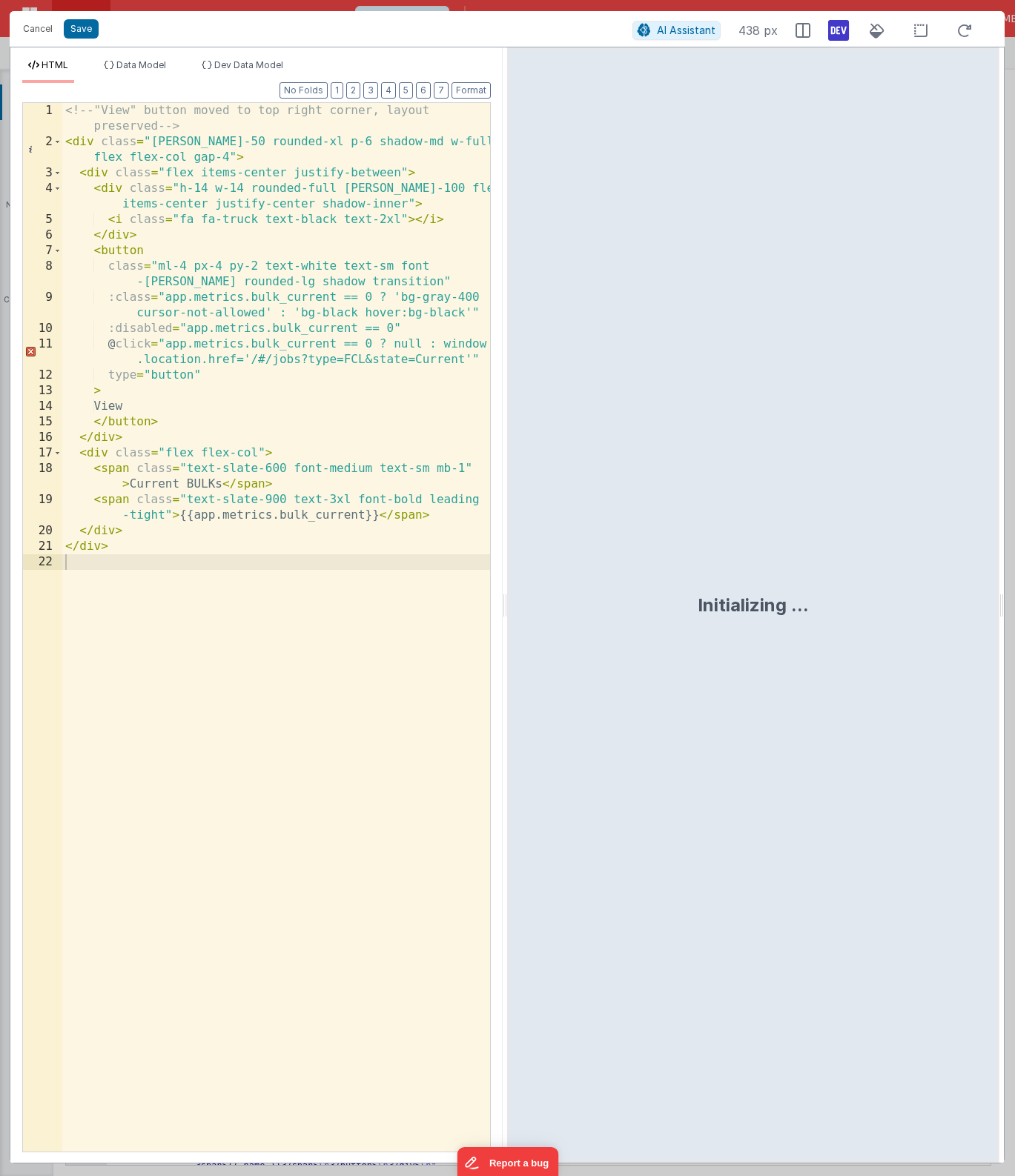
click at [323, 531] on div "<!-- "View" button moved to top right corner, layout preserved --> < div class …" at bounding box center [276, 651] width 428 height 1096
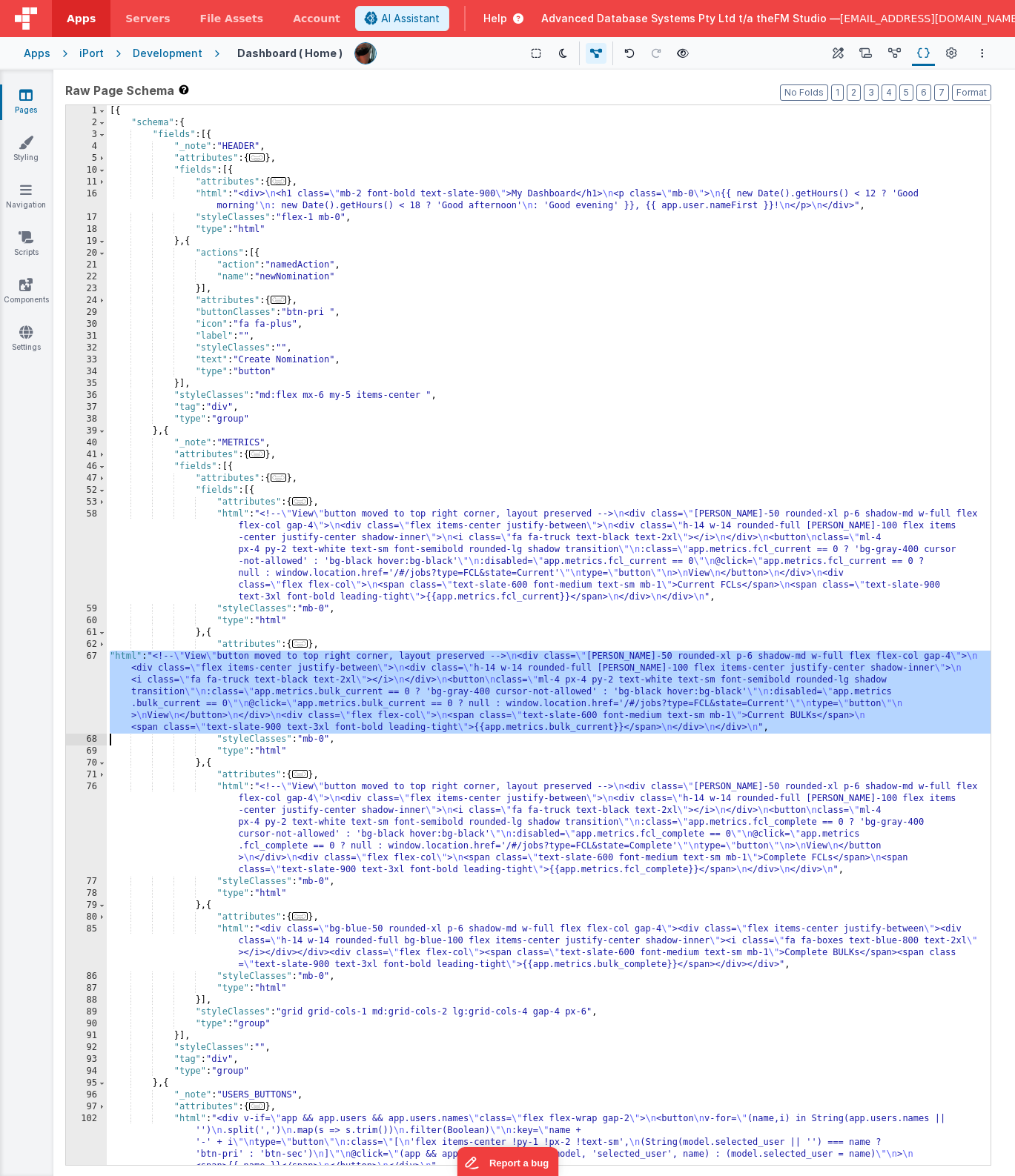
click at [391, 950] on div "[{ "schema" : { "fields" : [{ "_note" : "HEADER" , "attributes" : { ... } , "fi…" at bounding box center [549, 647] width 884 height 1083
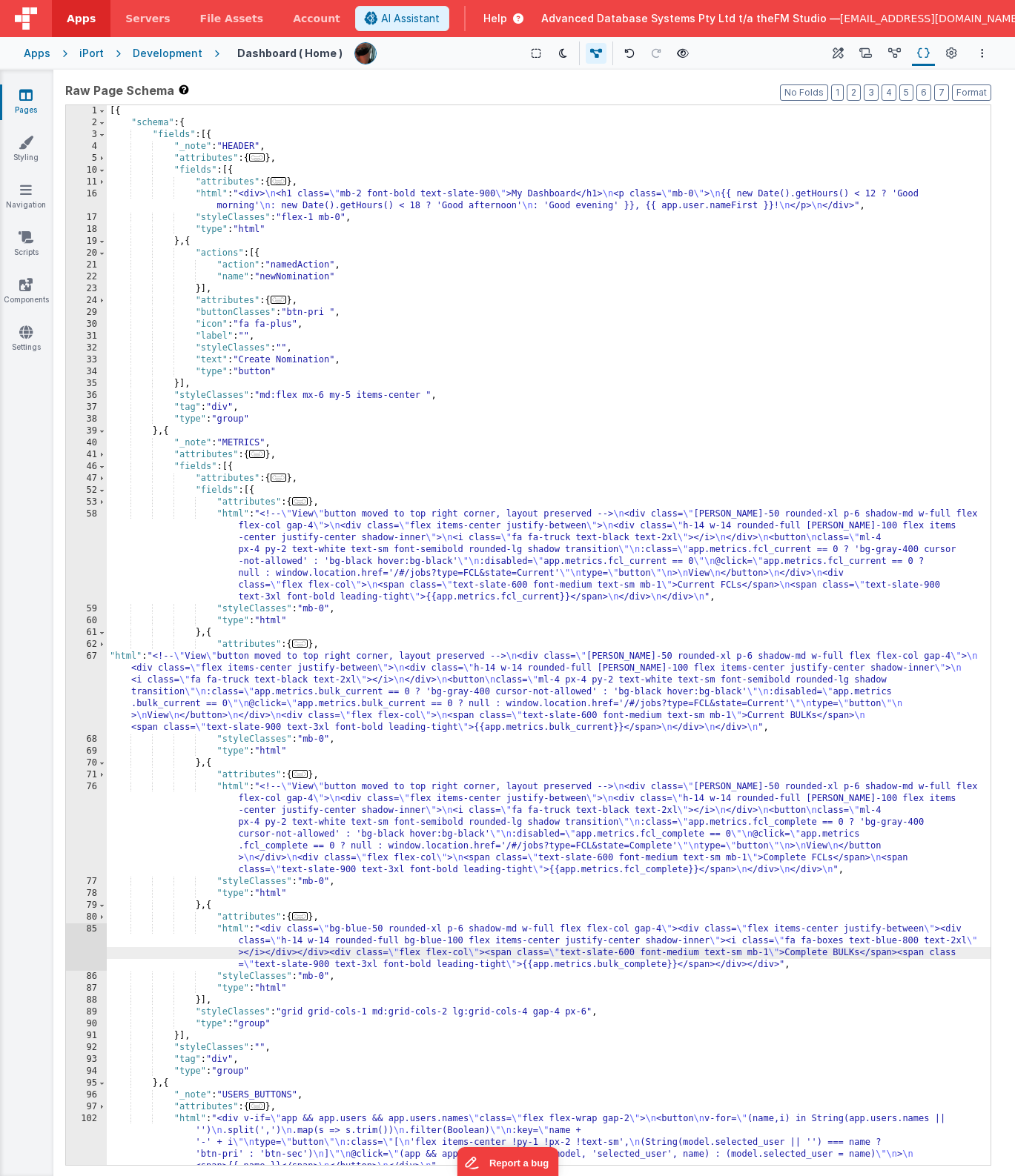
click at [88, 949] on div "85" at bounding box center [87, 947] width 41 height 48
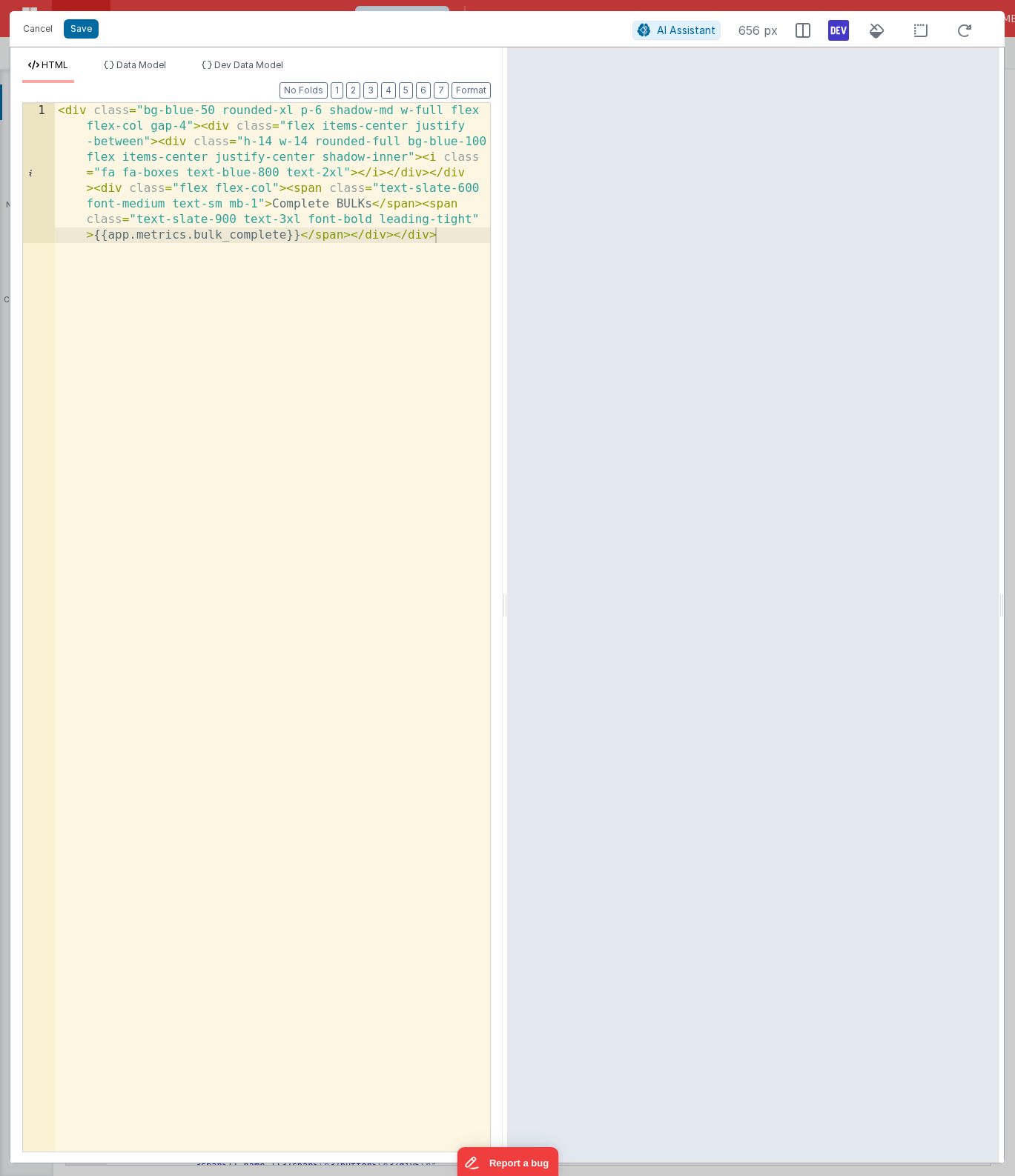
click at [249, 535] on div "< div class = "bg-blue-50 rounded-xl p-6 shadow-md w-full flex flex-col gap-4" …" at bounding box center [272, 767] width 435 height 1329
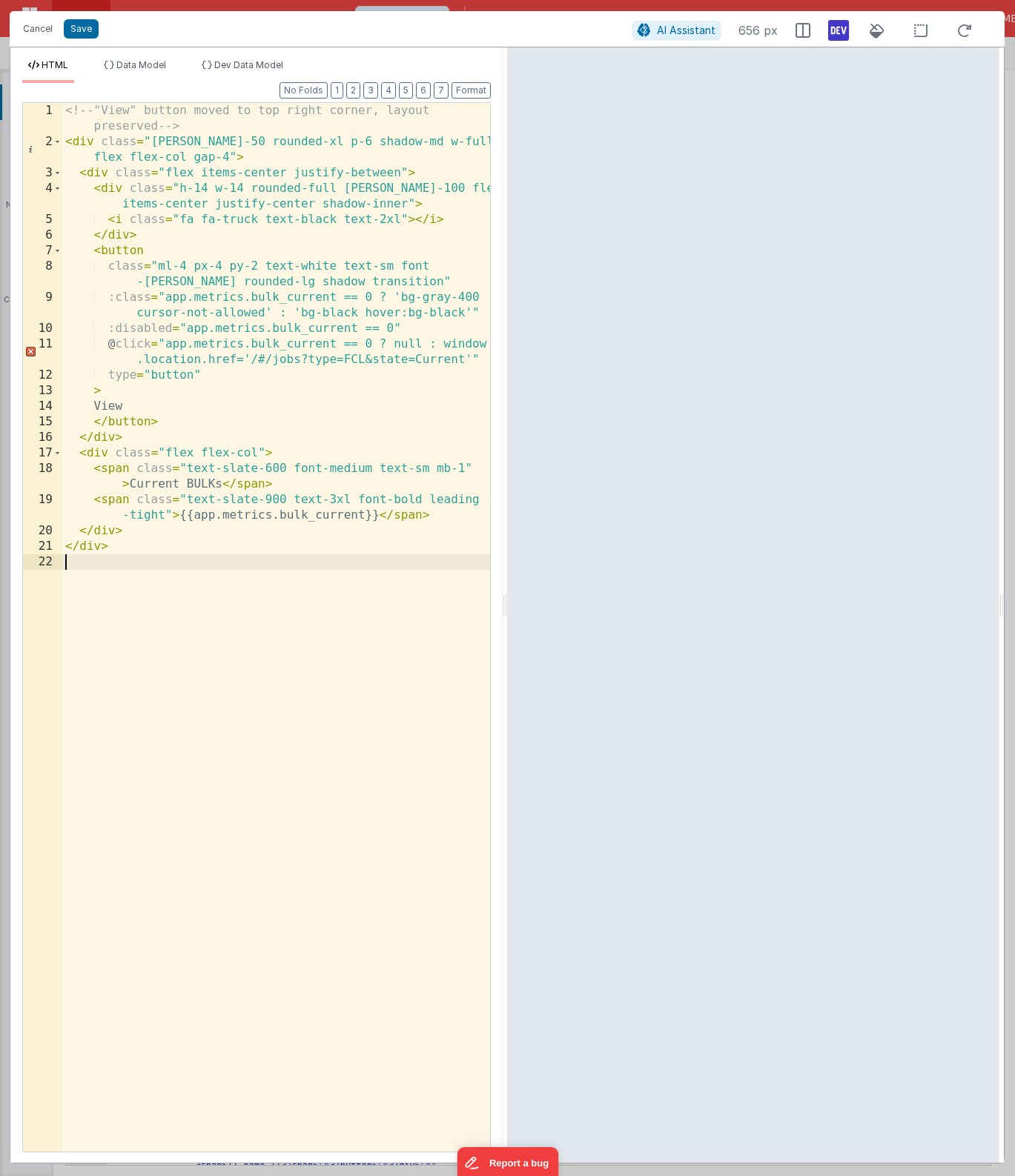
click at [312, 515] on div "<!-- "View" button moved to top right corner, layout preserved --> < div class …" at bounding box center [276, 651] width 428 height 1096
click at [341, 358] on div "<!-- "View" button moved to top right corner, layout preserved --> < div class …" at bounding box center [276, 651] width 428 height 1096
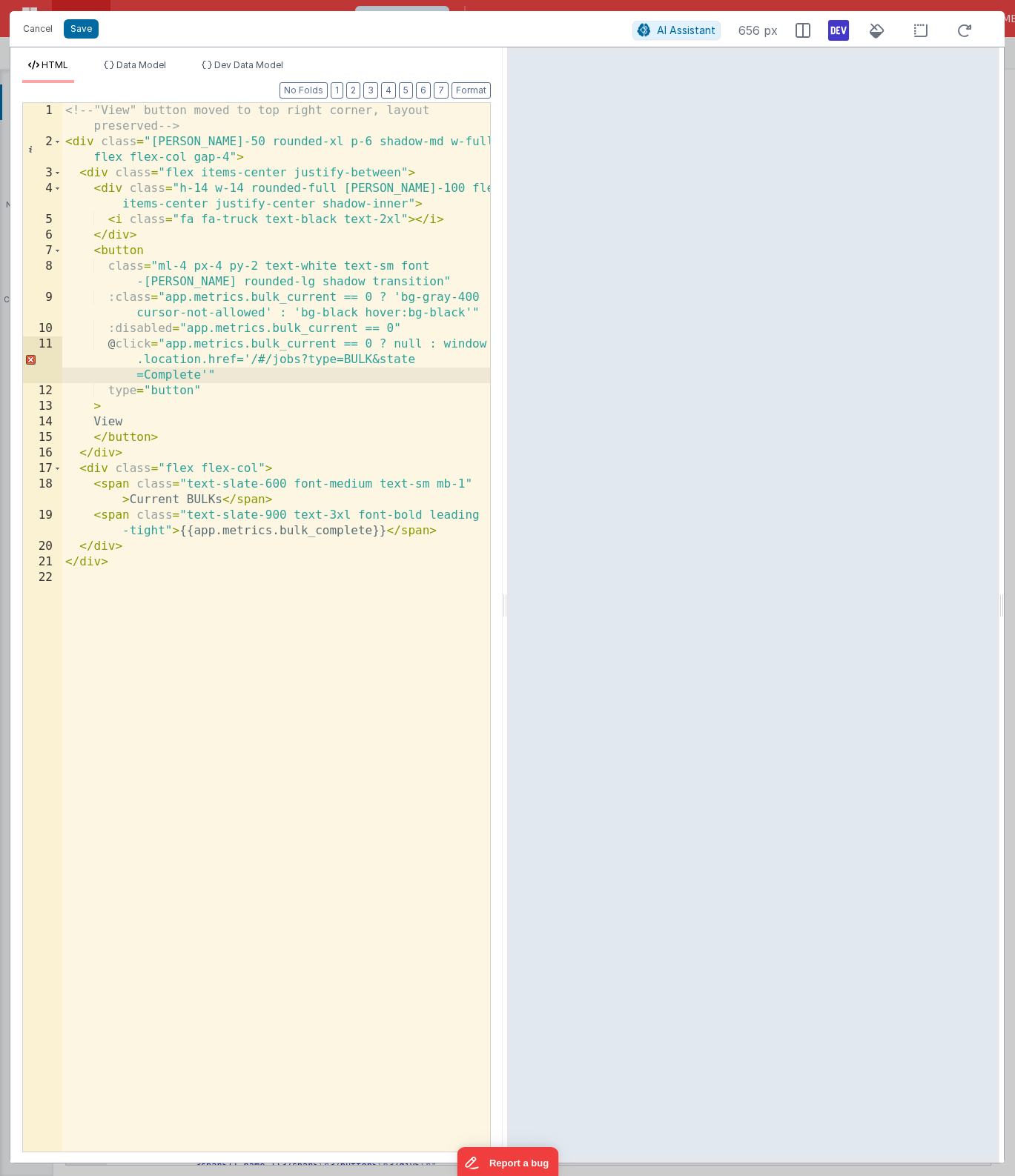
click at [282, 297] on div "<!-- "View" button moved to top right corner, layout preserved --> < div class …" at bounding box center [276, 651] width 428 height 1096
click at [304, 326] on div "<!-- "View" button moved to top right corner, layout preserved --> < div class …" at bounding box center [276, 651] width 428 height 1096
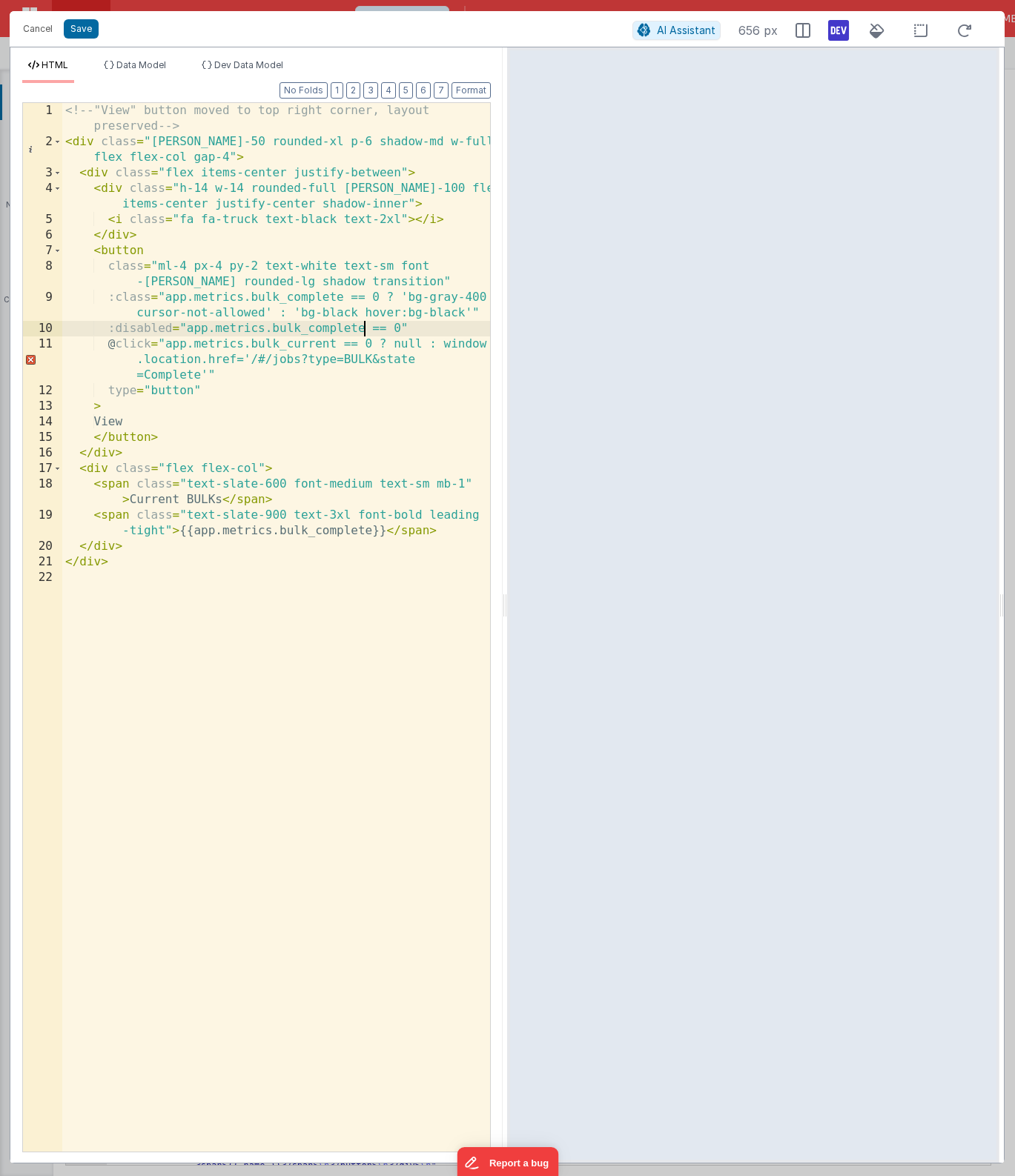
click at [291, 347] on div "<!-- "View" button moved to top right corner, layout preserved --> < div class …" at bounding box center [276, 651] width 428 height 1096
click at [312, 530] on div "<!-- "View" button moved to top right corner, layout preserved --> < div class …" at bounding box center [276, 651] width 428 height 1096
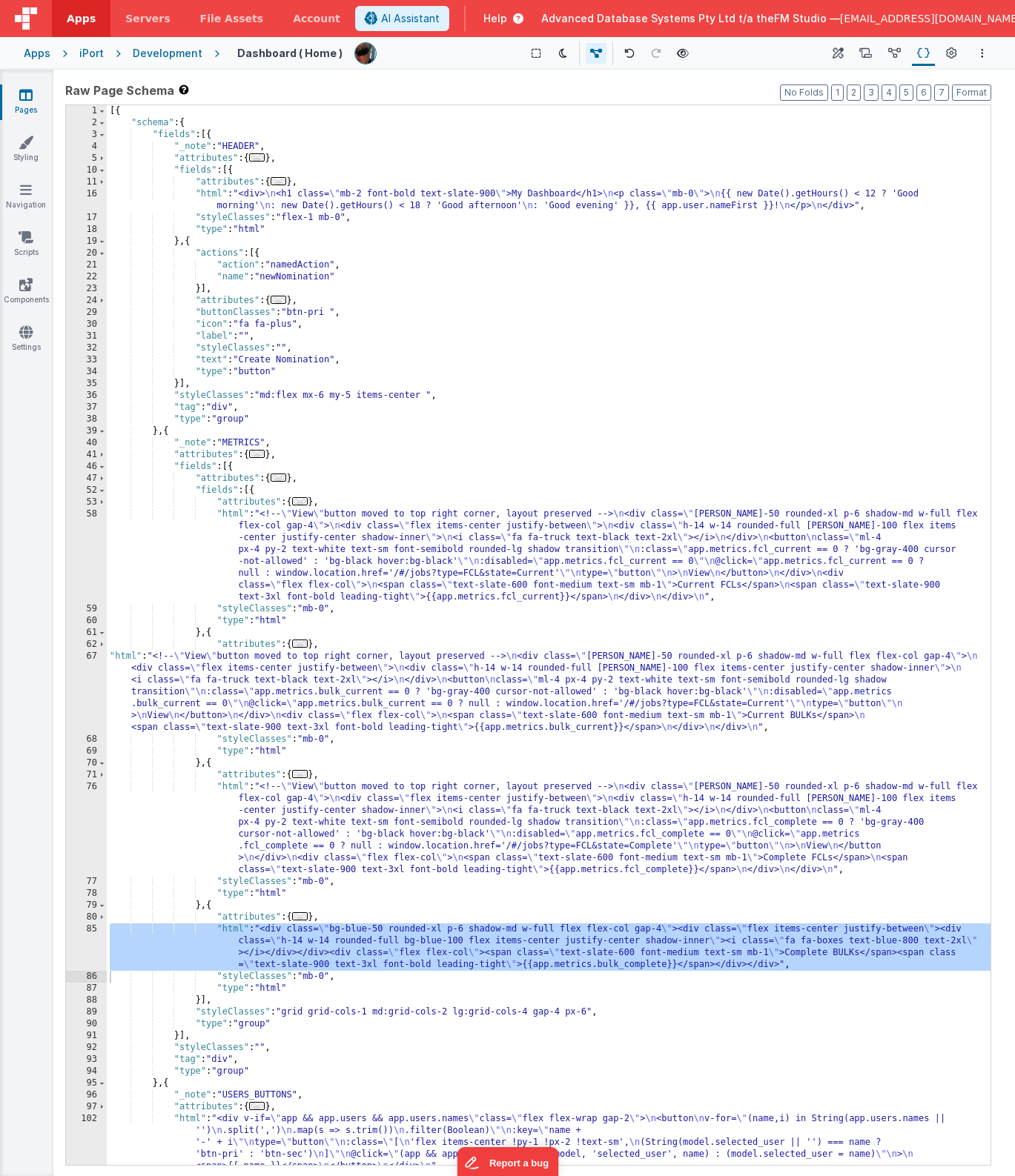
click at [439, 946] on div "[{ "schema" : { "fields" : [{ "_note" : "HEADER" , "attributes" : { ... } , "fi…" at bounding box center [549, 647] width 884 height 1083
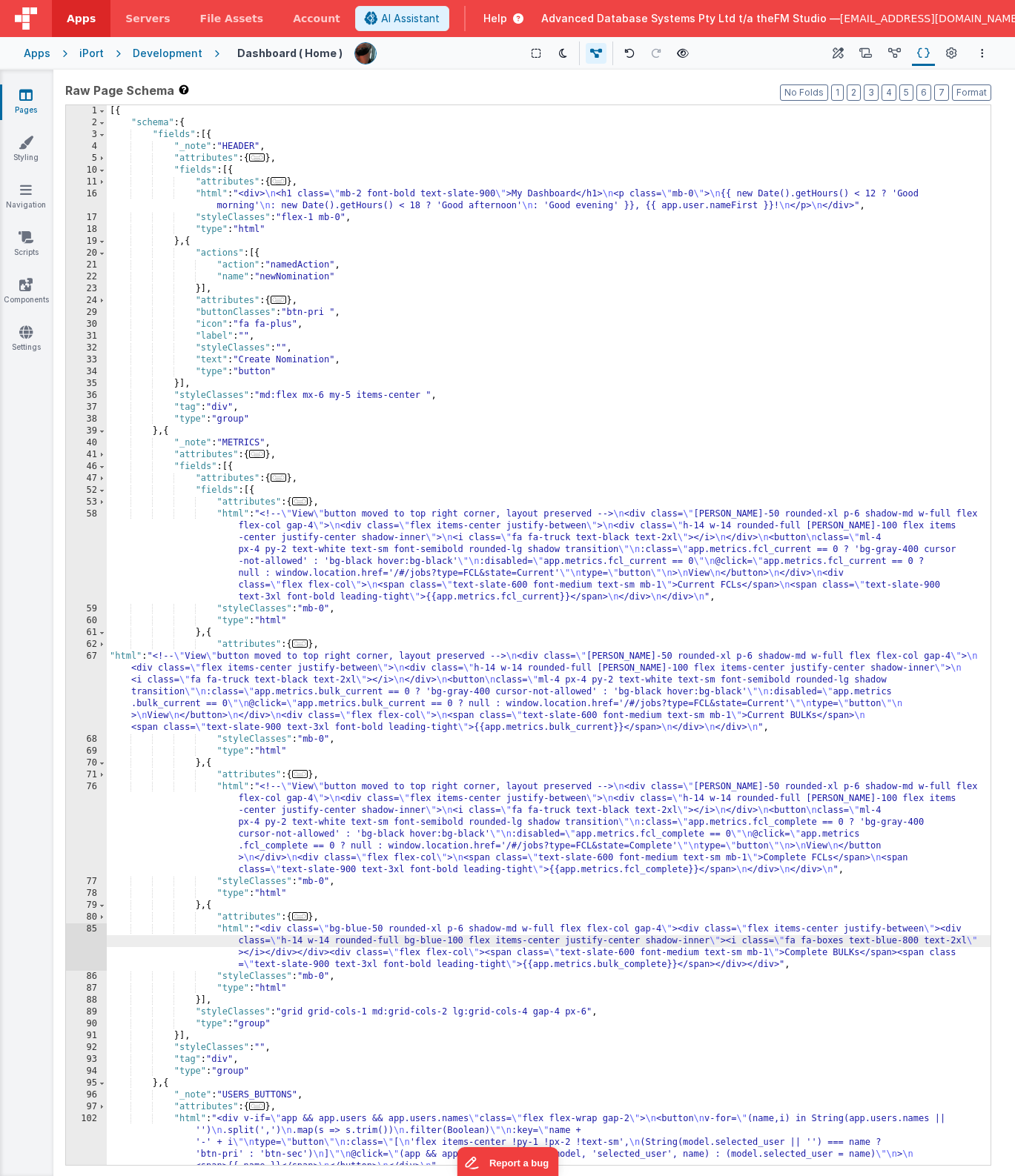
click at [83, 945] on div "85" at bounding box center [87, 947] width 41 height 48
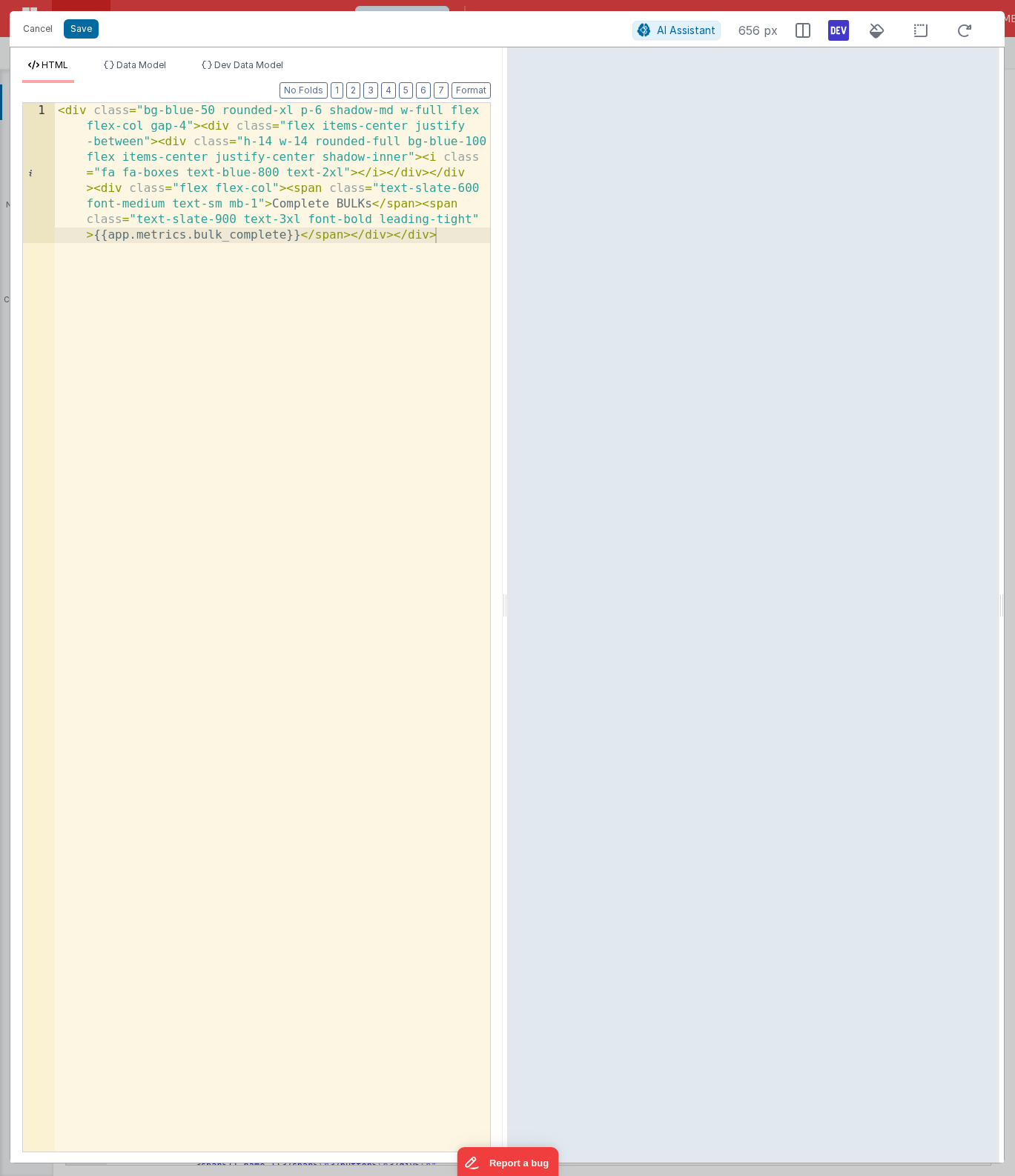
click at [228, 283] on div "< div class = "bg-blue-50 rounded-xl p-6 shadow-md w-full flex flex-col gap-4" …" at bounding box center [272, 767] width 435 height 1329
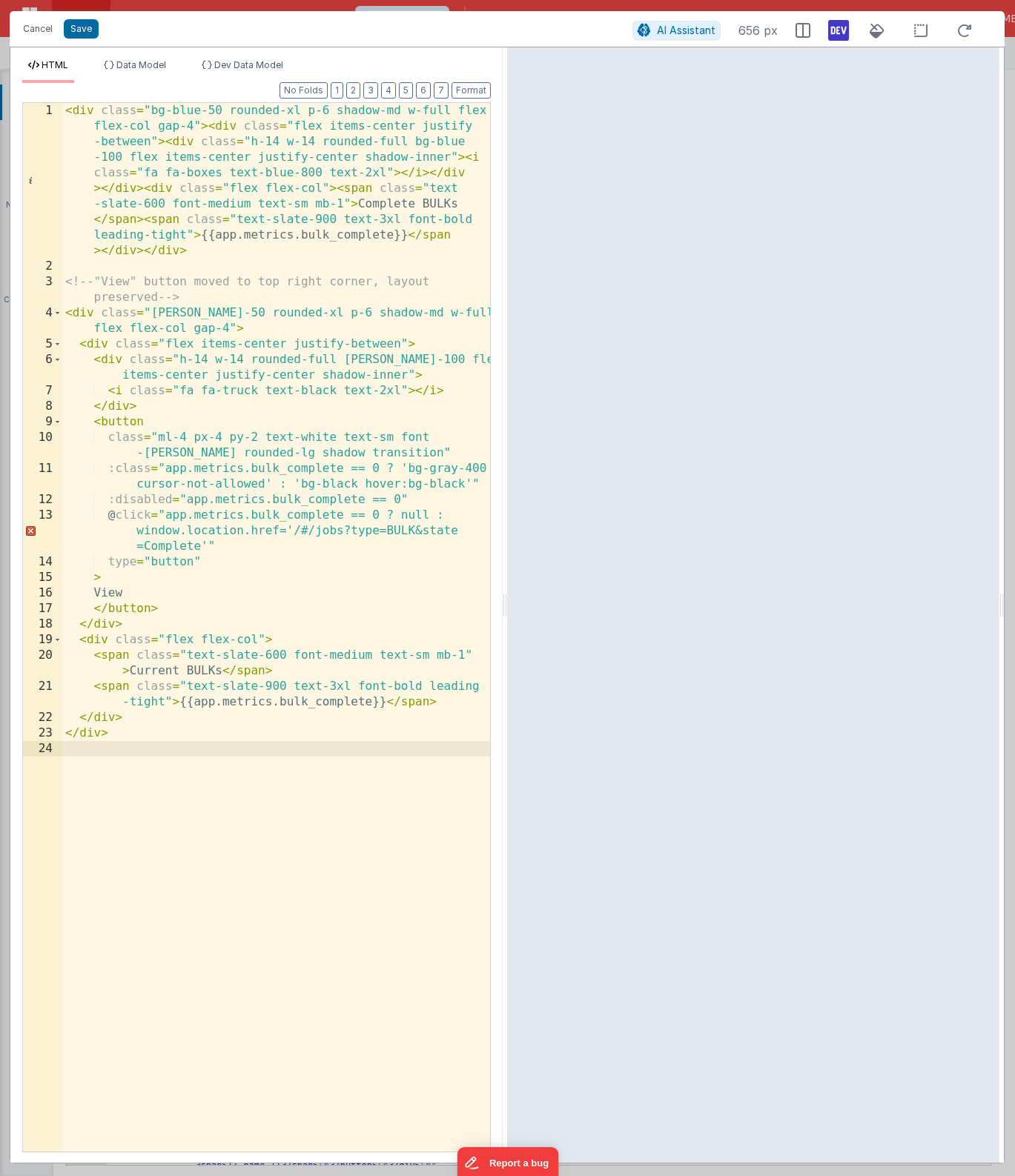
click at [252, 396] on div "< div class = "bg-blue-50 rounded-xl p-6 shadow-md w-full flex flex-col gap-4" …" at bounding box center [276, 712] width 428 height 1220
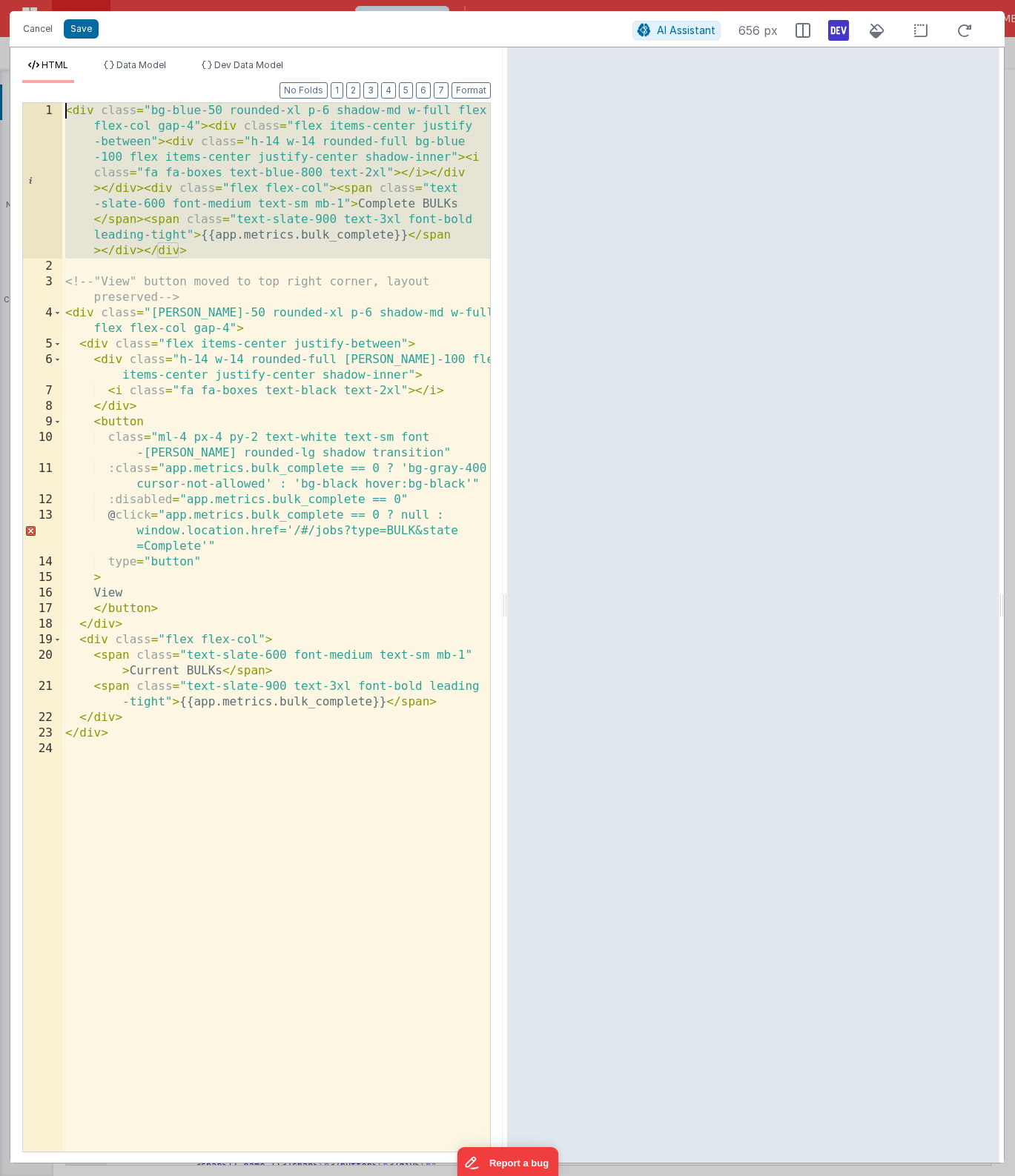
drag, startPoint x: 198, startPoint y: 263, endPoint x: 50, endPoint y: 90, distance: 227.7
click at [50, 90] on div "Format 7 6 5 4 3 2 1 No Folds 1 2 3 4 5 6 7 8 9 10 11 12 13 14 15 16 17 18 19 2…" at bounding box center [256, 617] width 469 height 1068
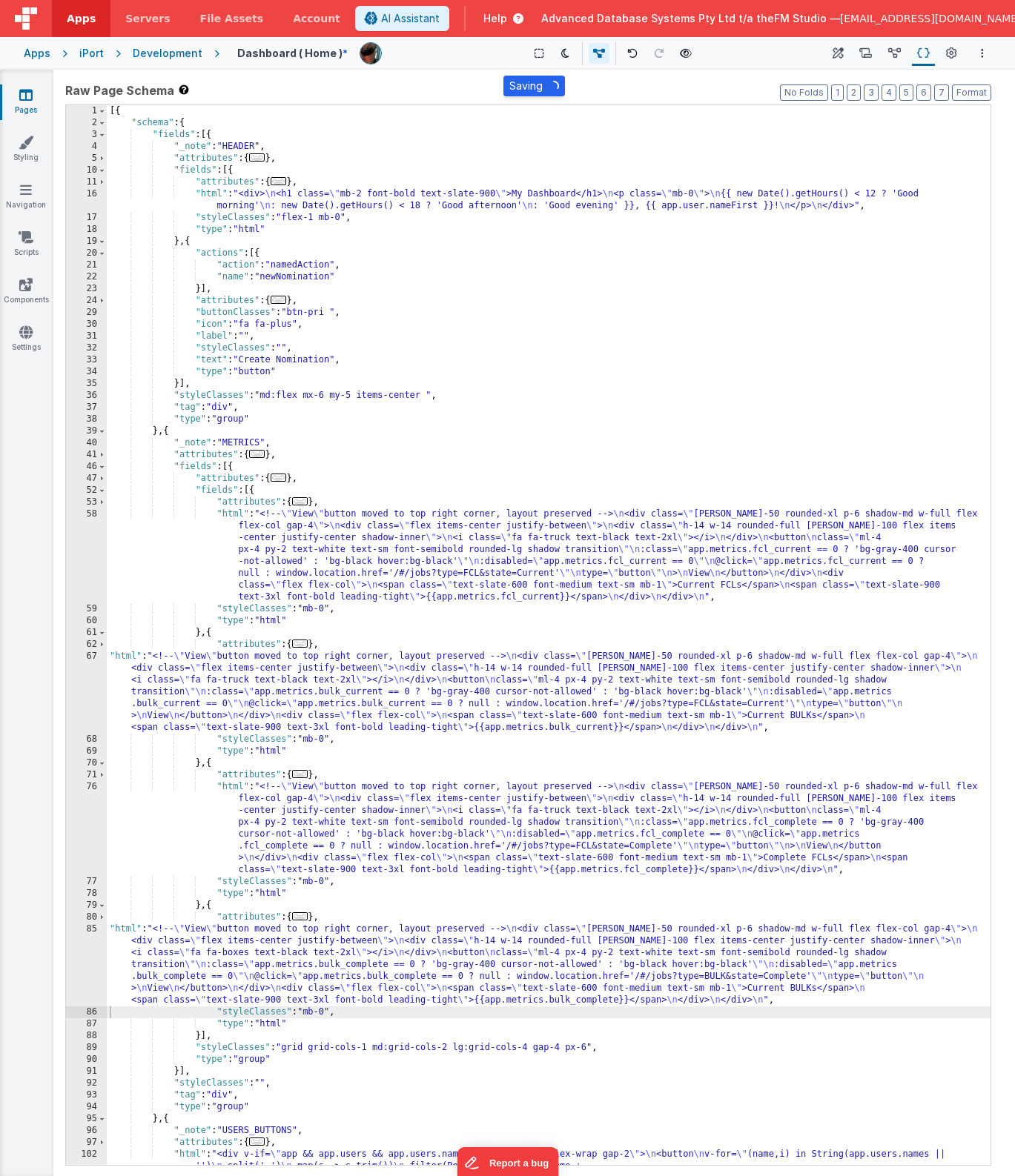
click at [542, 704] on div "[{ "schema" : { "fields" : [{ "_note" : "HEADER" , "attributes" : { ... } , "fi…" at bounding box center [549, 670] width 884 height 1131
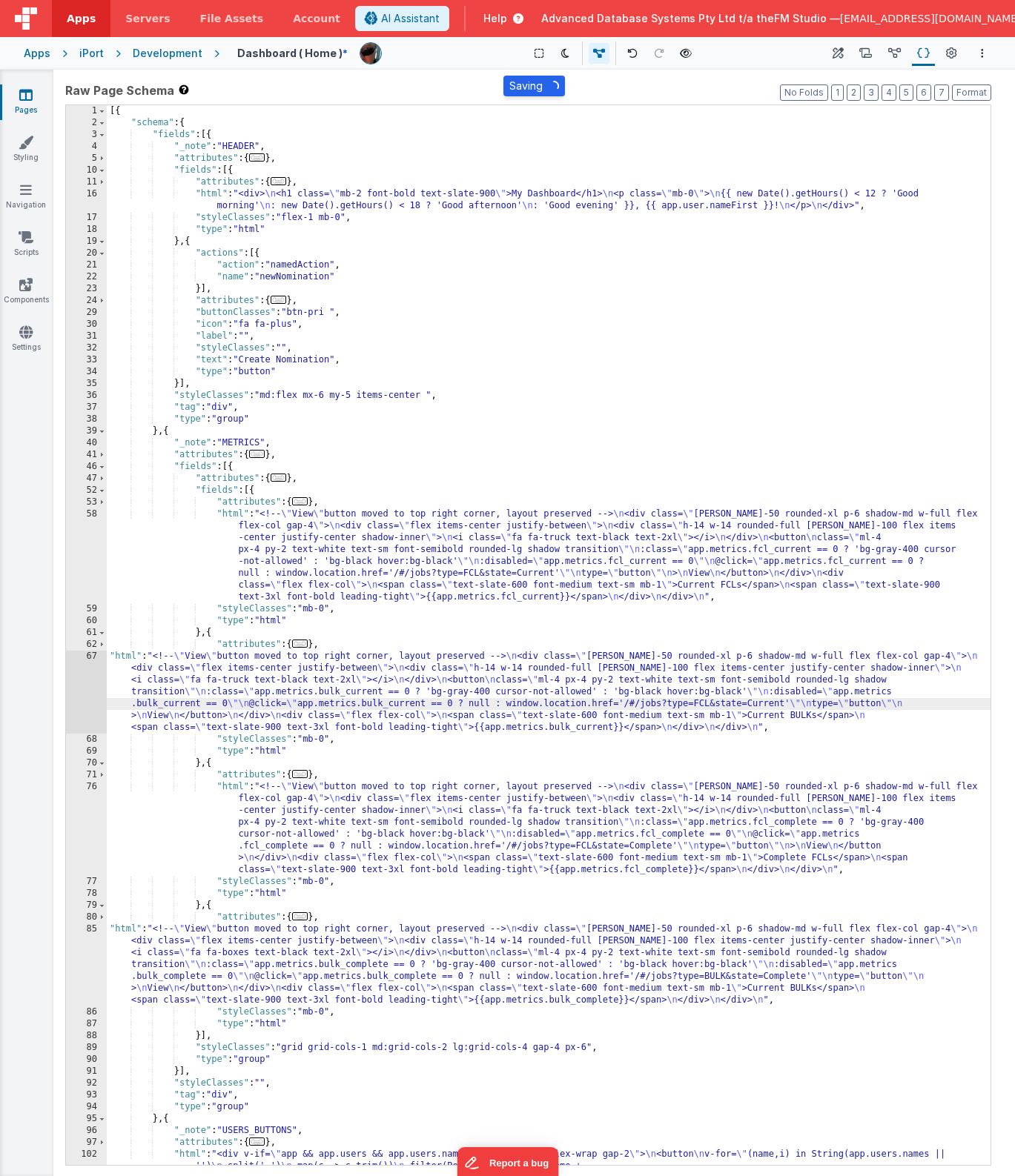
click at [542, 704] on div "[{ "schema" : { "fields" : [{ "_note" : "HEADER" , "attributes" : { ... } , "fi…" at bounding box center [549, 670] width 884 height 1131
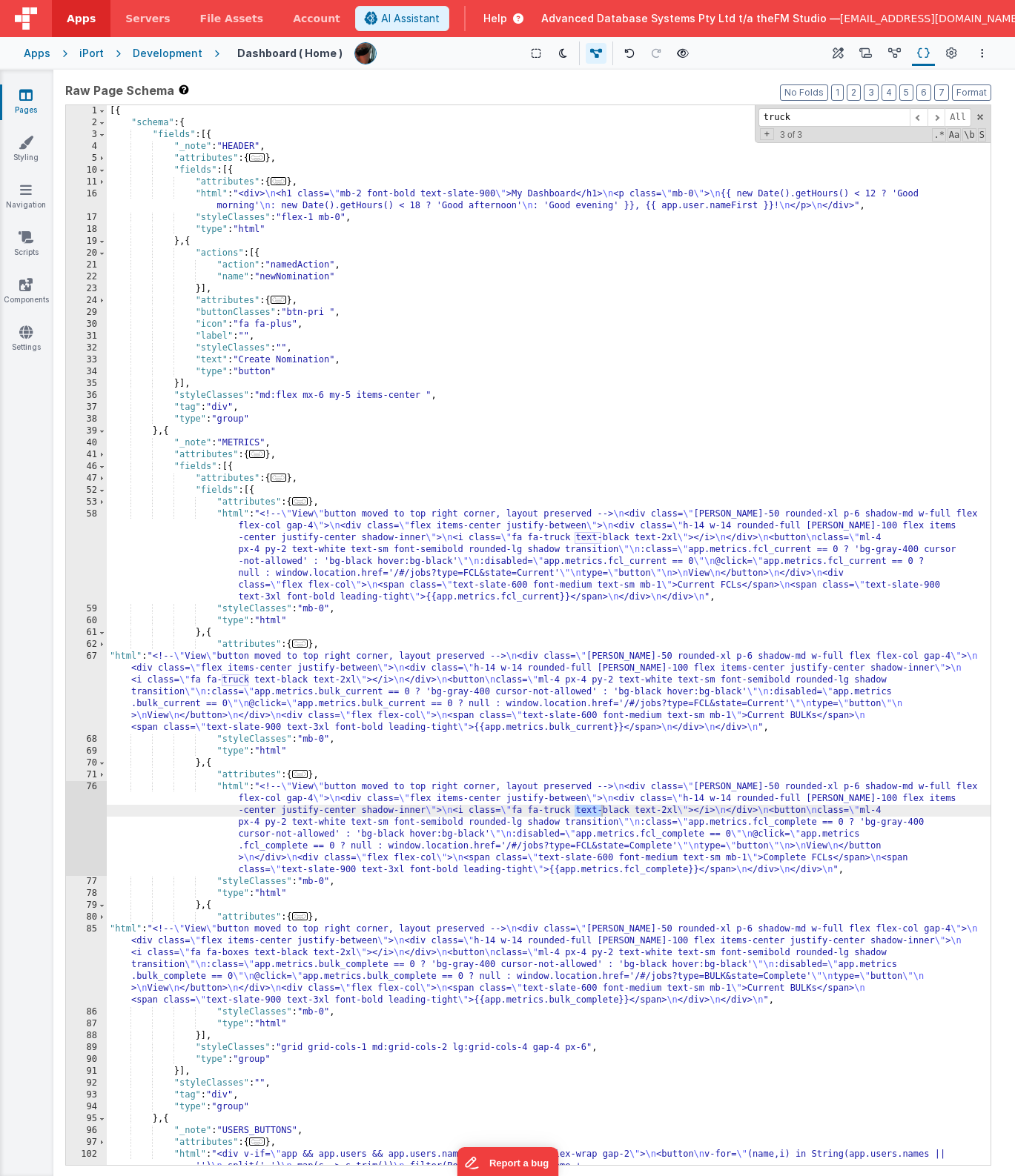
type input "truck"
click at [238, 680] on div "[{ "schema" : { "fields" : [{ "_note" : "HEADER" , "attributes" : { ... } , "fi…" at bounding box center [549, 670] width 884 height 1131
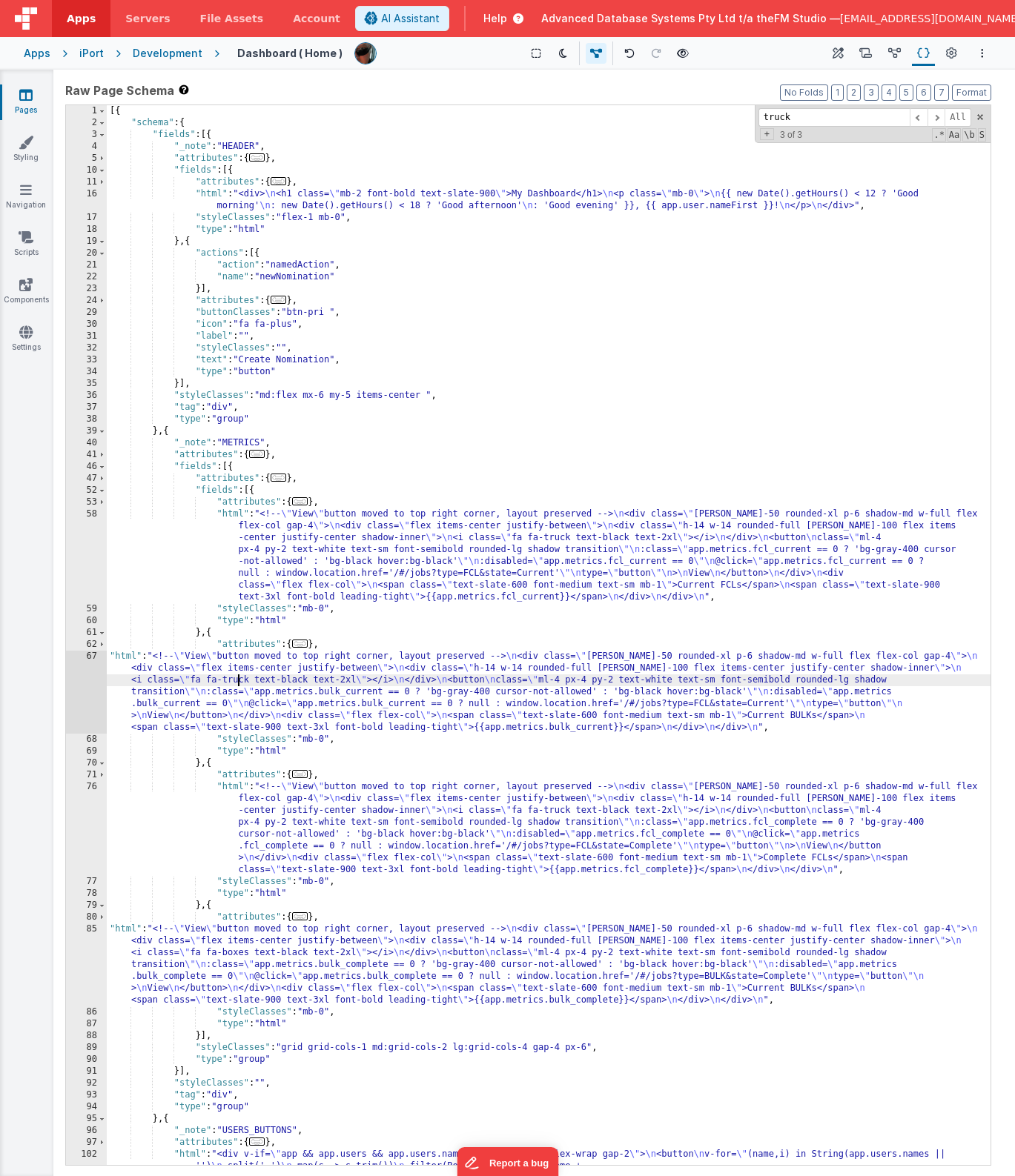
click at [238, 680] on div "[{ "schema" : { "fields" : [{ "_note" : "HEADER" , "attributes" : { ... } , "fi…" at bounding box center [549, 670] width 884 height 1131
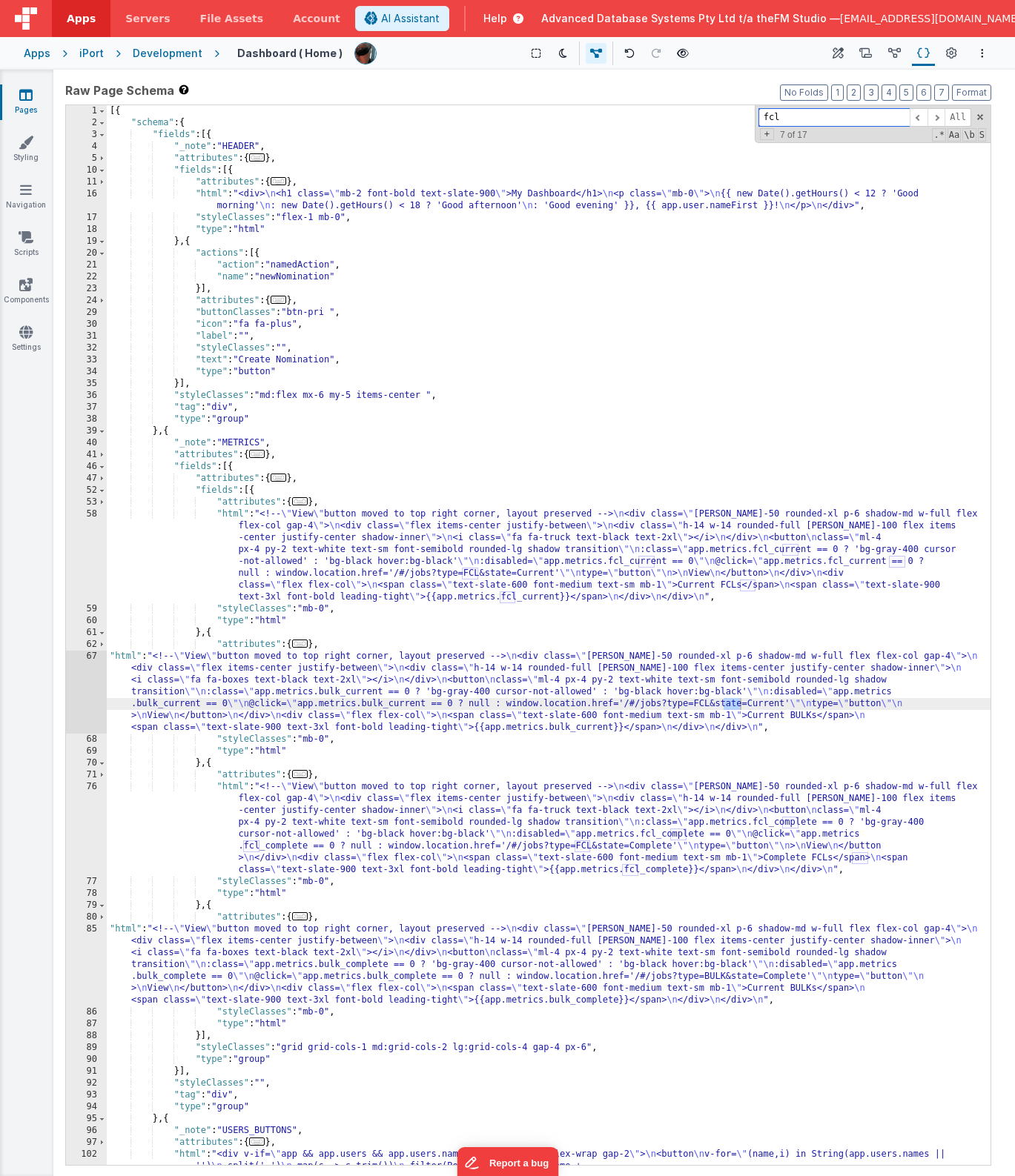
type input "fcl"
click at [727, 708] on div "[{ "schema" : { "fields" : [{ "_note" : "HEADER" , "attributes" : { ... } , "fi…" at bounding box center [549, 670] width 884 height 1131
click at [935, 114] on span at bounding box center [936, 118] width 18 height 19
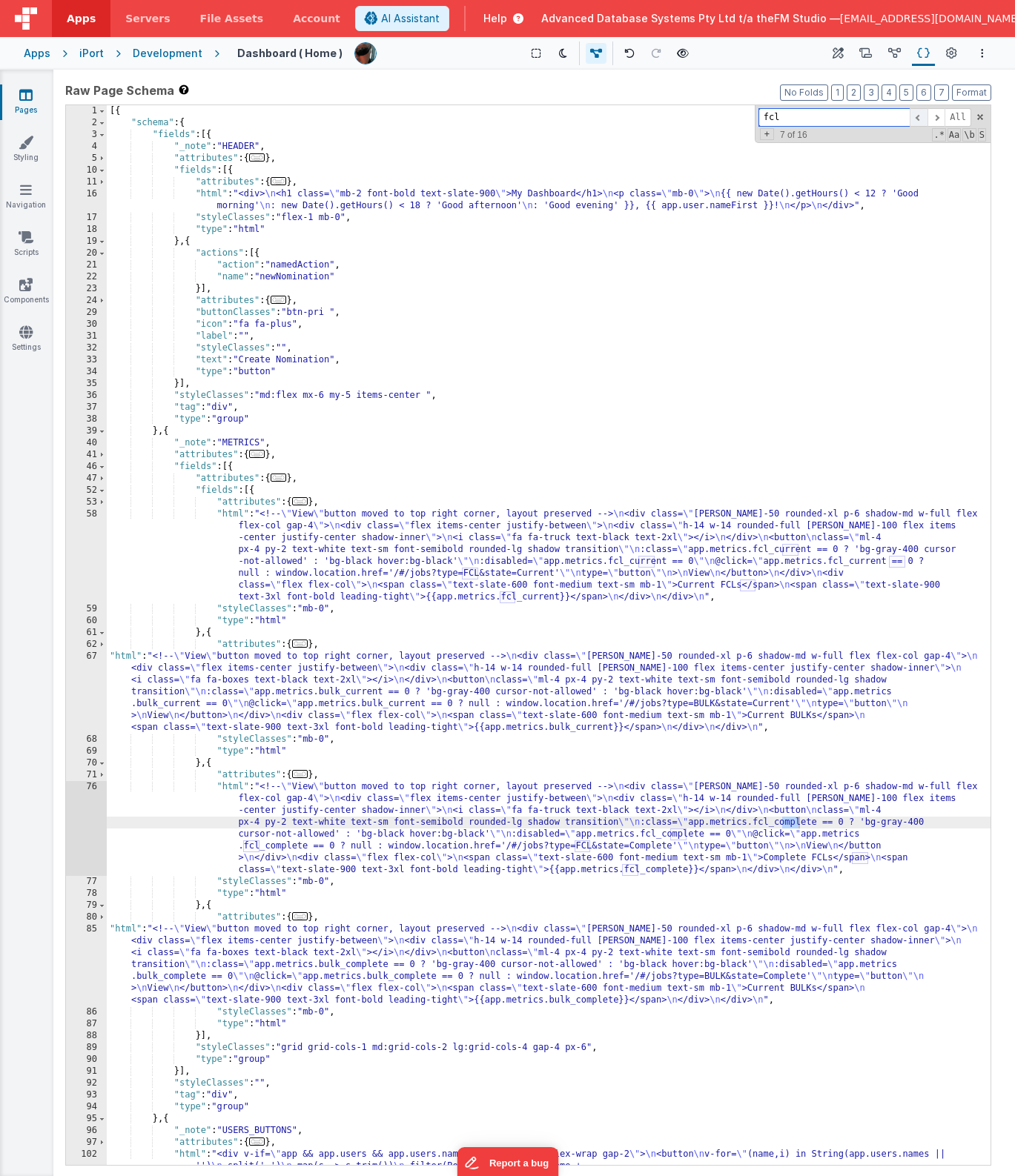
click at [918, 118] on span at bounding box center [918, 118] width 18 height 19
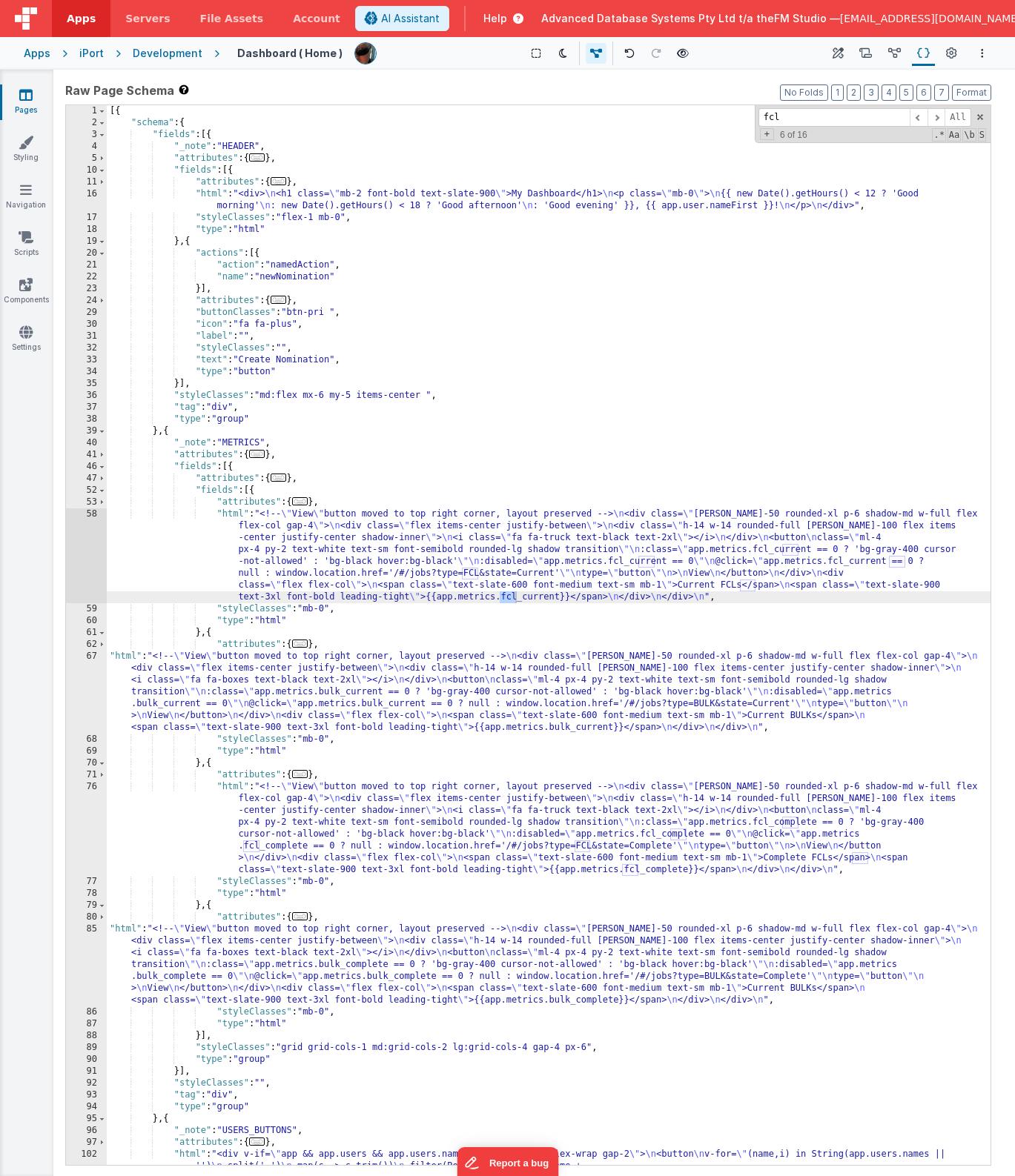
click at [788, 703] on div "[{ "schema" : { "fields" : [{ "_note" : "HEADER" , "attributes" : { ... } , "fi…" at bounding box center [549, 670] width 884 height 1131
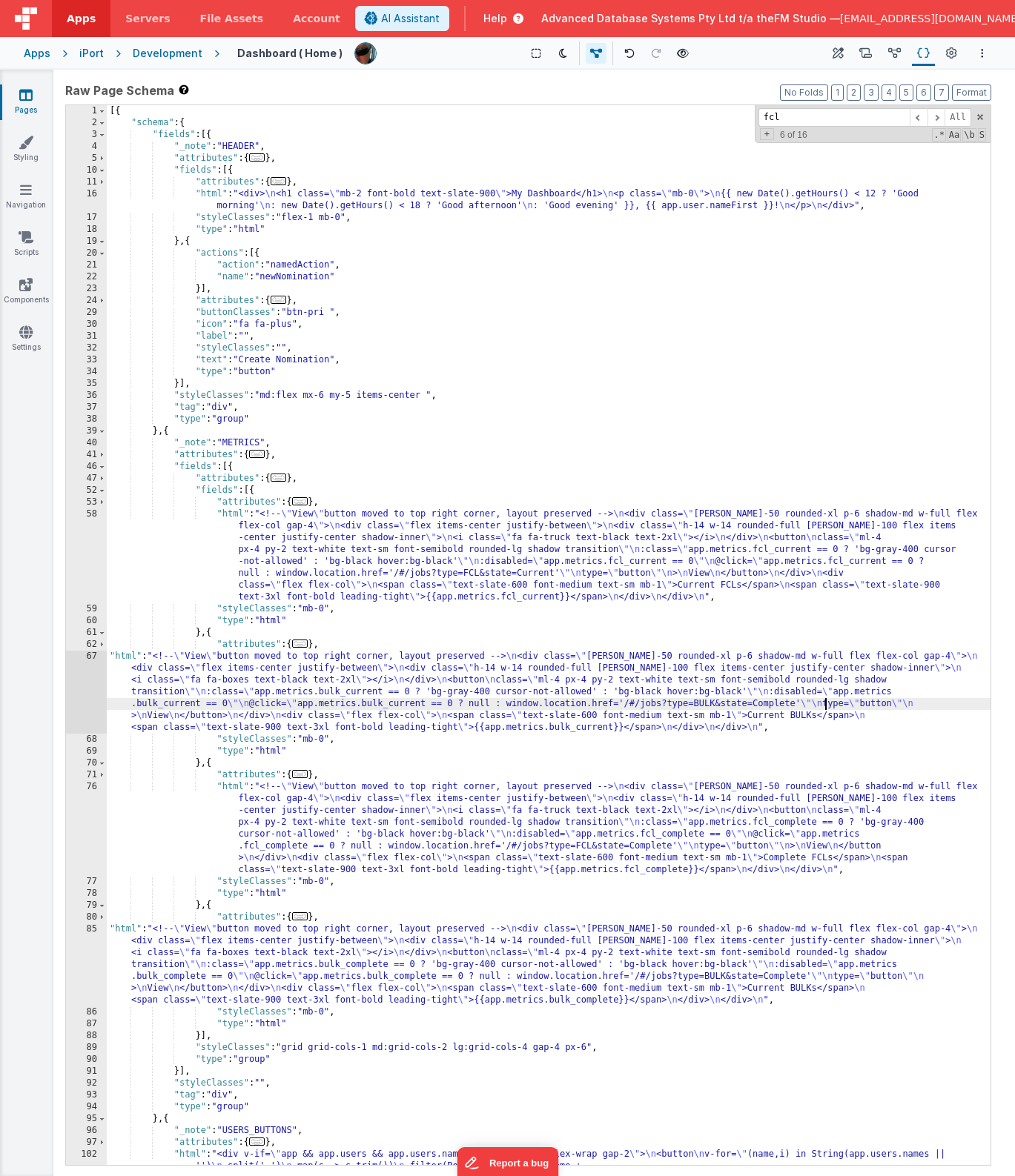
click at [787, 704] on div "[{ "schema" : { "fields" : [{ "_note" : "HEADER" , "attributes" : { ... } , "fi…" at bounding box center [549, 670] width 884 height 1131
click at [837, 625] on div "[{ "schema" : { "fields" : [{ "_note" : "HEADER" , "attributes" : { ... } , "fi…" at bounding box center [549, 670] width 884 height 1131
